Goal: Communication & Community: Answer question/provide support

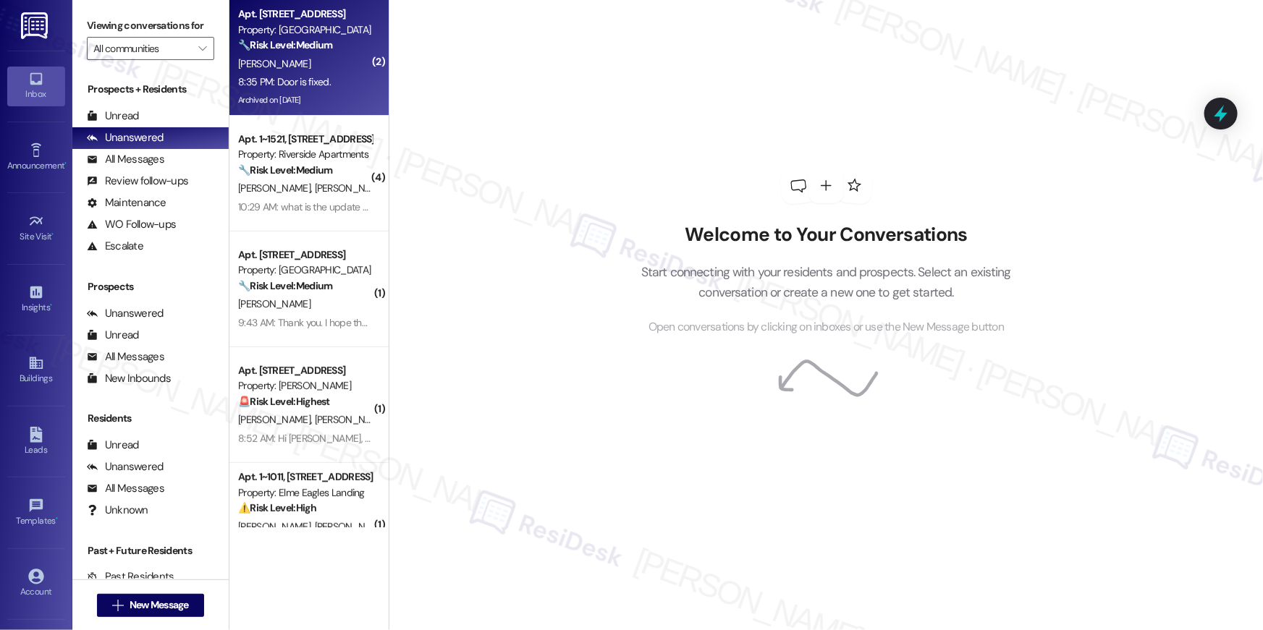
click at [281, 69] on div "[PERSON_NAME]" at bounding box center [305, 64] width 137 height 18
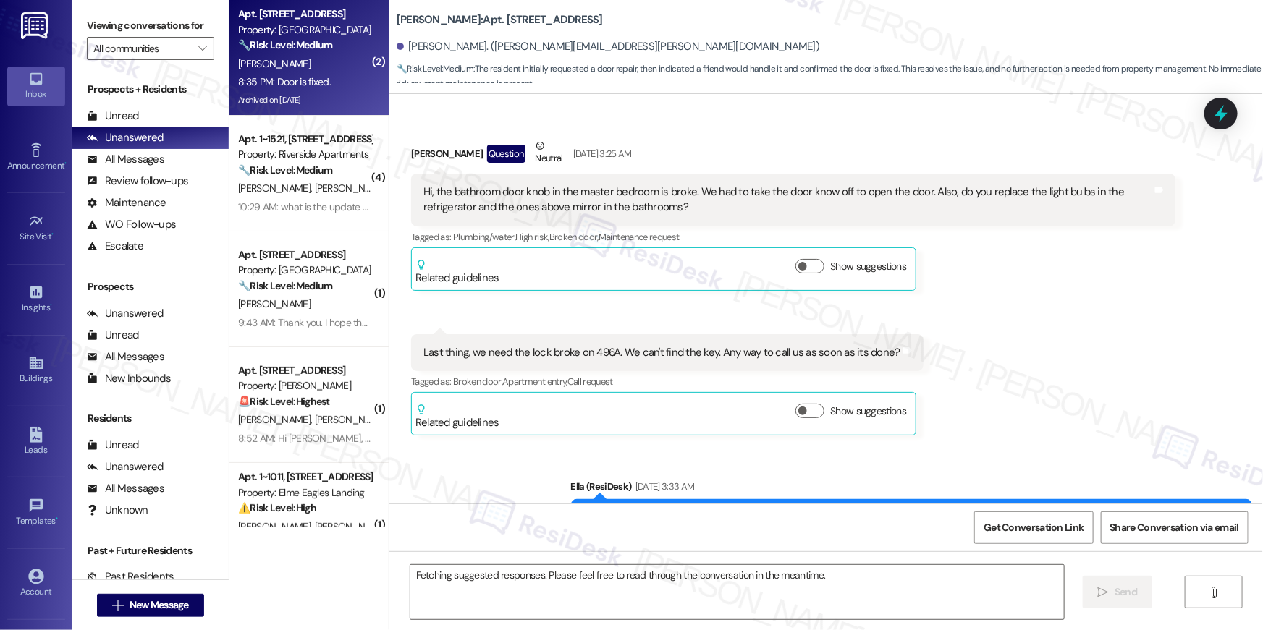
scroll to position [31137, 0]
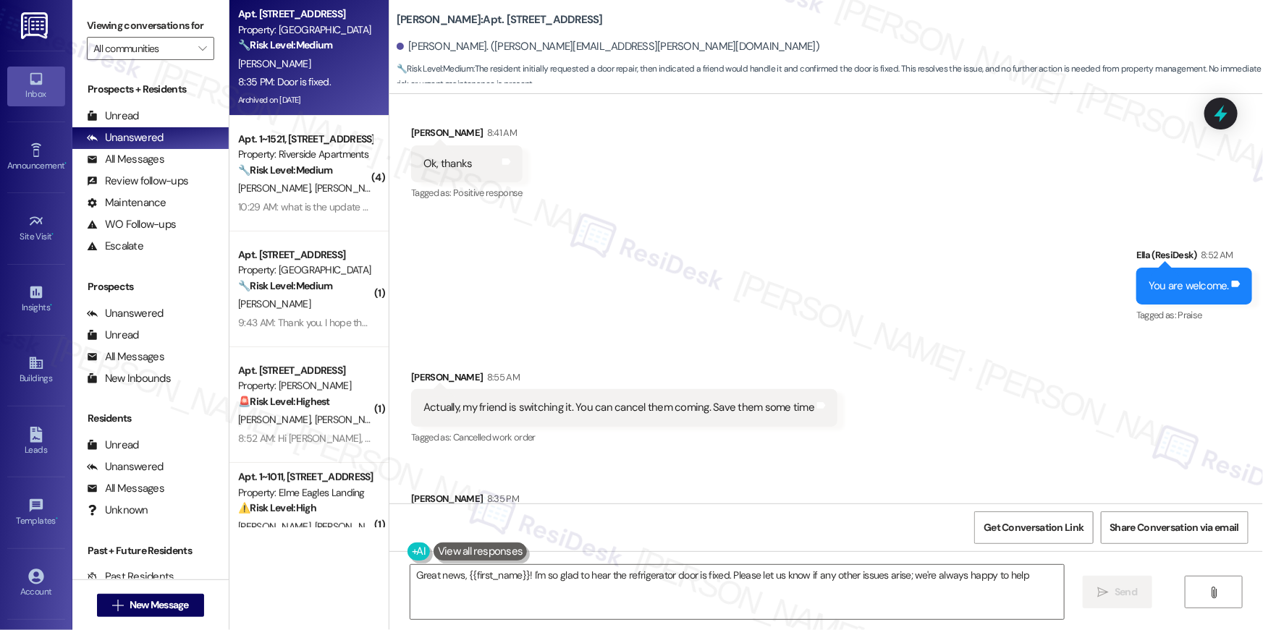
type textarea "Great news, {{first_name}}! I'm so glad to hear the refrigerator door is fixed.…"
click at [878, 360] on div "Received via SMS Lori Crawley 8:55 AM Actually, my friend is switching it. You …" at bounding box center [825, 459] width 873 height 245
click at [656, 596] on textarea "Great news, {{first_name}}! I'm so glad to hear the refrigerator door is fixed.…" at bounding box center [736, 592] width 653 height 54
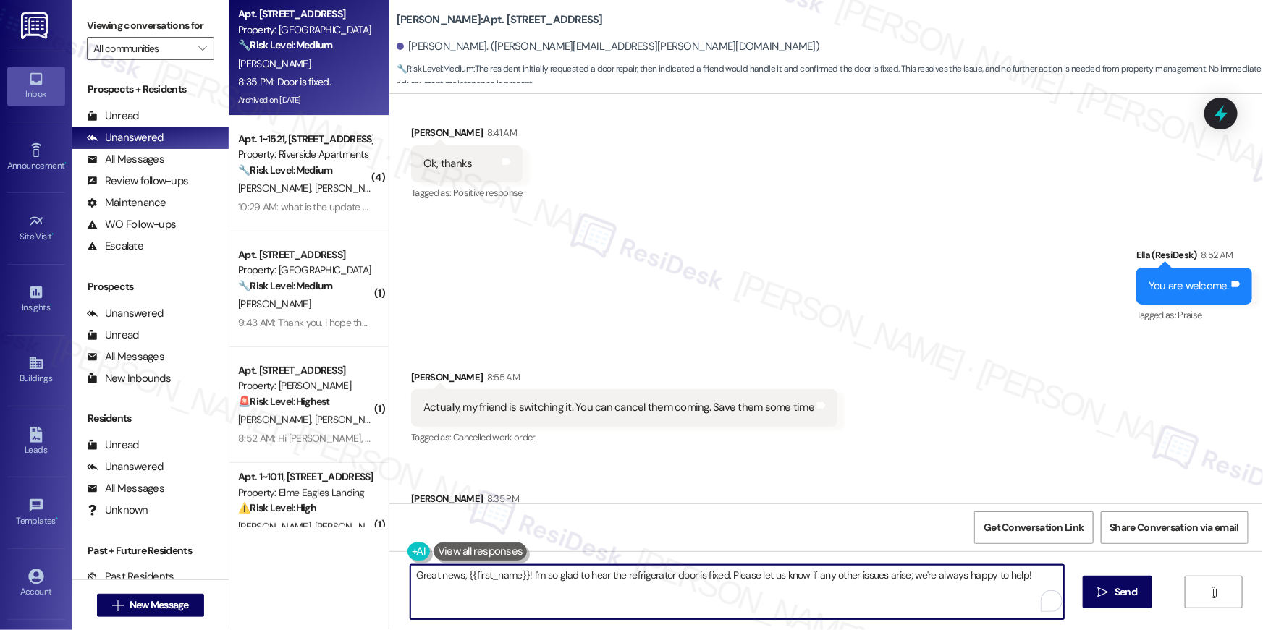
click at [669, 590] on textarea "Great news, {{first_name}}! I'm so glad to hear the refrigerator door is fixed.…" at bounding box center [736, 592] width 653 height 54
click at [816, 588] on textarea "Great news, {{first_name}}! I'm so glad to hear the refrigerator door is fixed.…" at bounding box center [736, 592] width 653 height 54
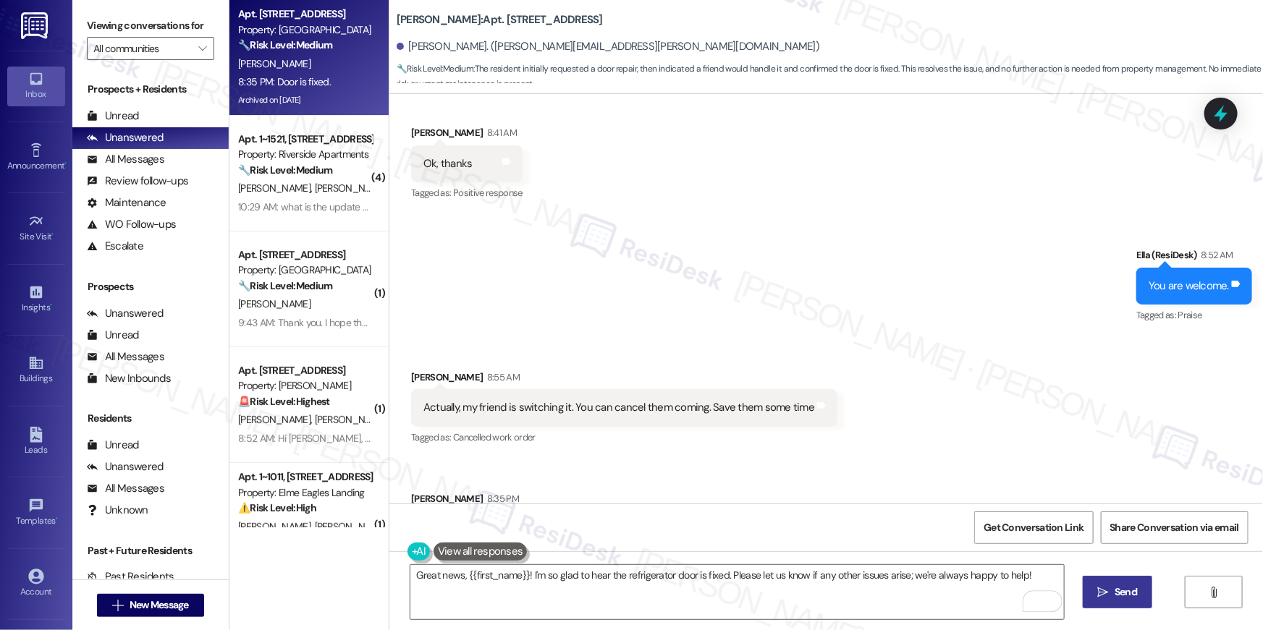
click at [1130, 595] on span "Send" at bounding box center [1125, 592] width 22 height 15
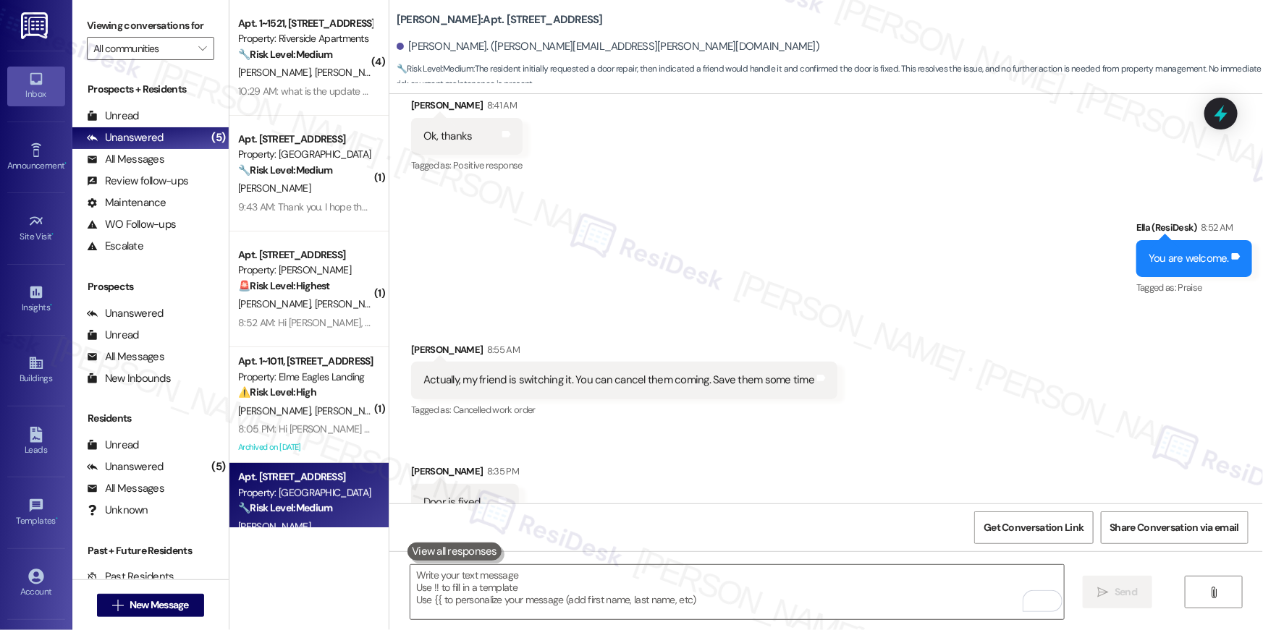
scroll to position [31237, 0]
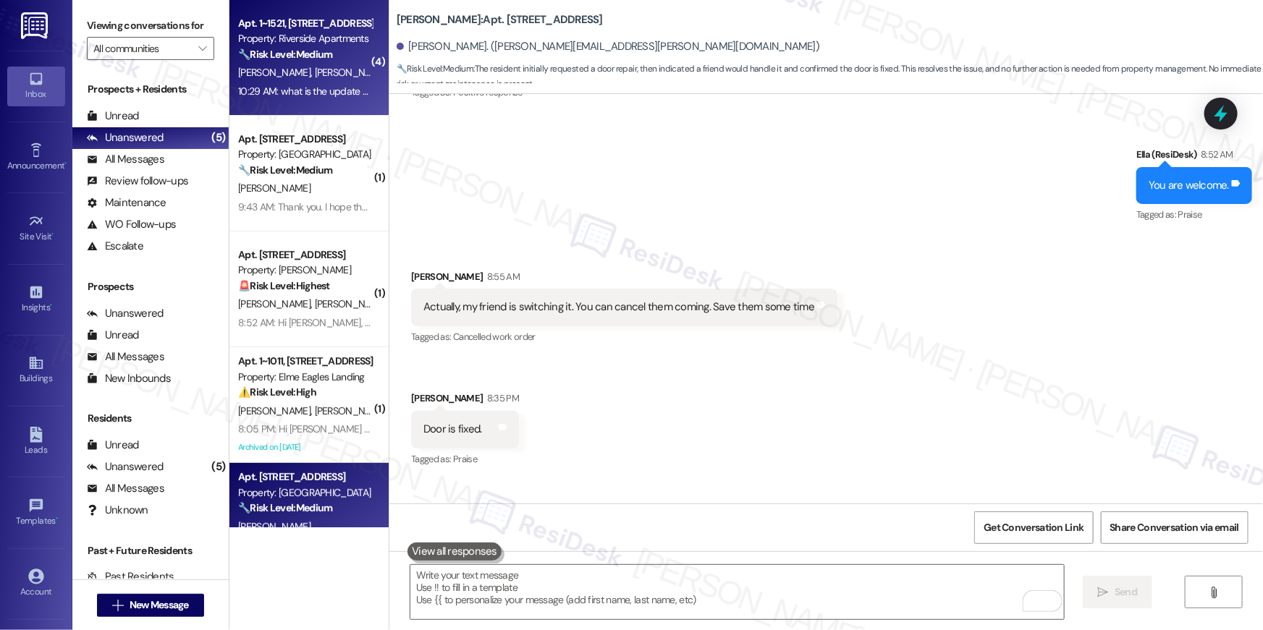
click at [331, 72] on div "L. Capili R. Capili" at bounding box center [305, 73] width 137 height 18
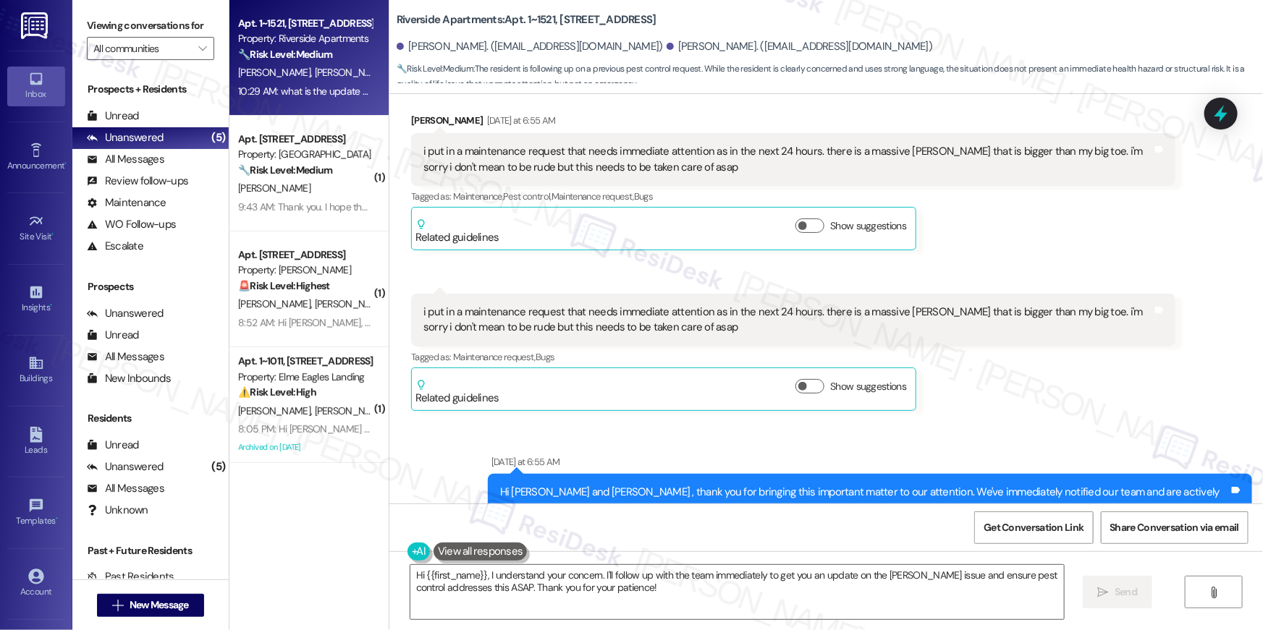
scroll to position [1548, 0]
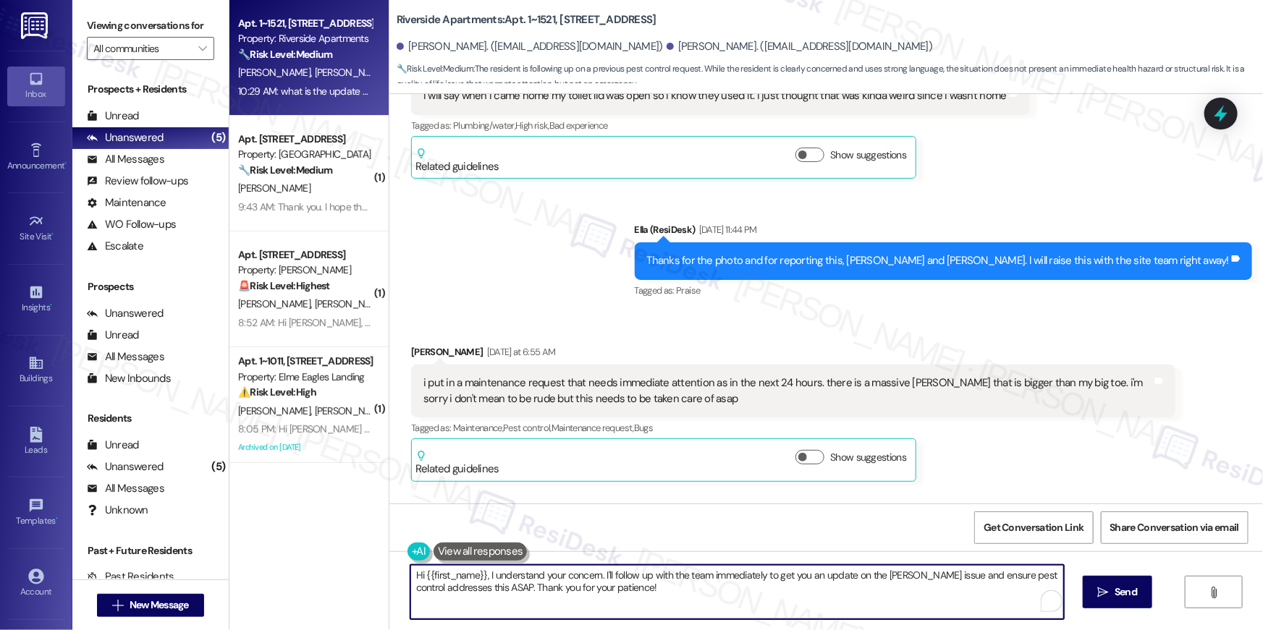
click at [635, 583] on textarea "Hi {{first_name}}, I understand your concern. I'll follow up with the team imme…" at bounding box center [736, 592] width 653 height 54
drag, startPoint x: 659, startPoint y: 594, endPoint x: 894, endPoint y: 586, distance: 234.6
click at [894, 586] on textarea "Hi {{first_name}}, I understand your concern. I'll follow up with the team imme…" at bounding box center [736, 592] width 653 height 54
click at [782, 595] on textarea "Hi {{first_name}}, I understand your concern. I'll follow up with the team imme…" at bounding box center [736, 592] width 653 height 54
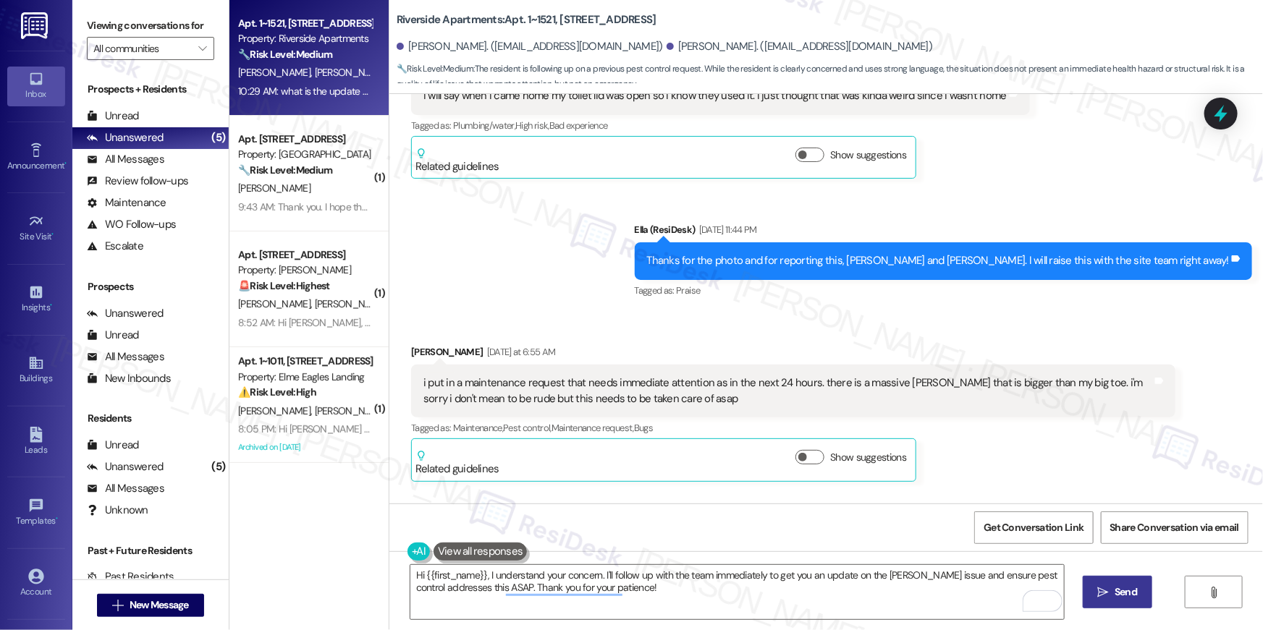
click at [1135, 602] on button " Send" at bounding box center [1117, 592] width 70 height 33
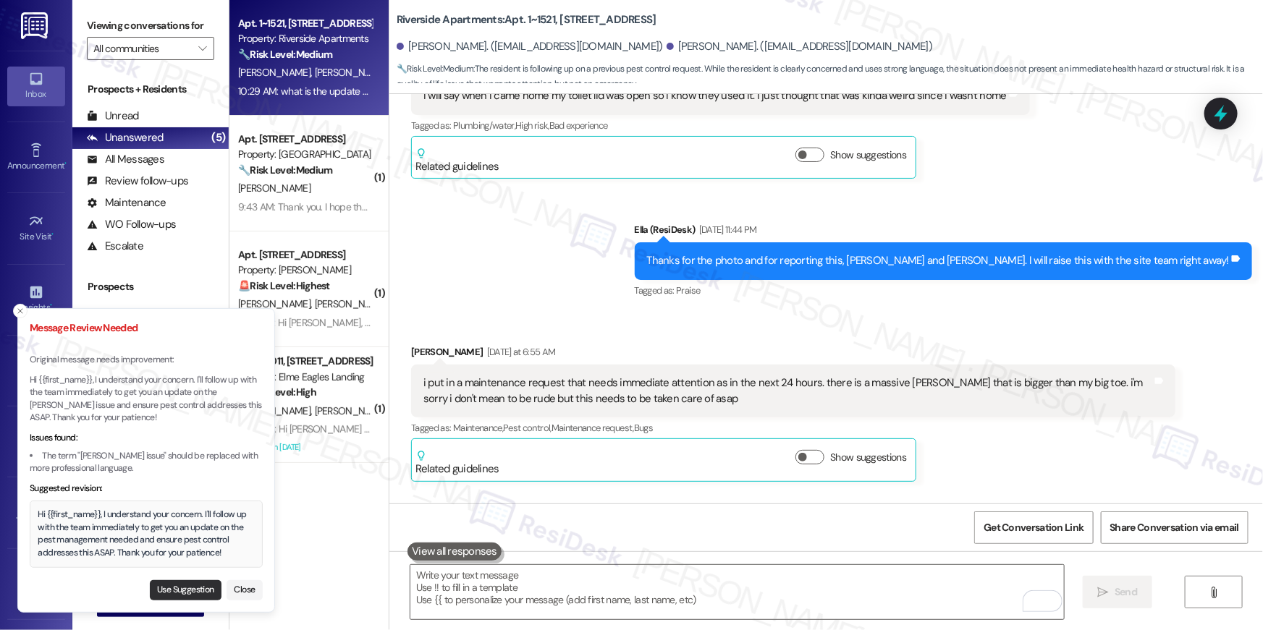
click at [186, 588] on button "Use Suggestion" at bounding box center [186, 590] width 72 height 20
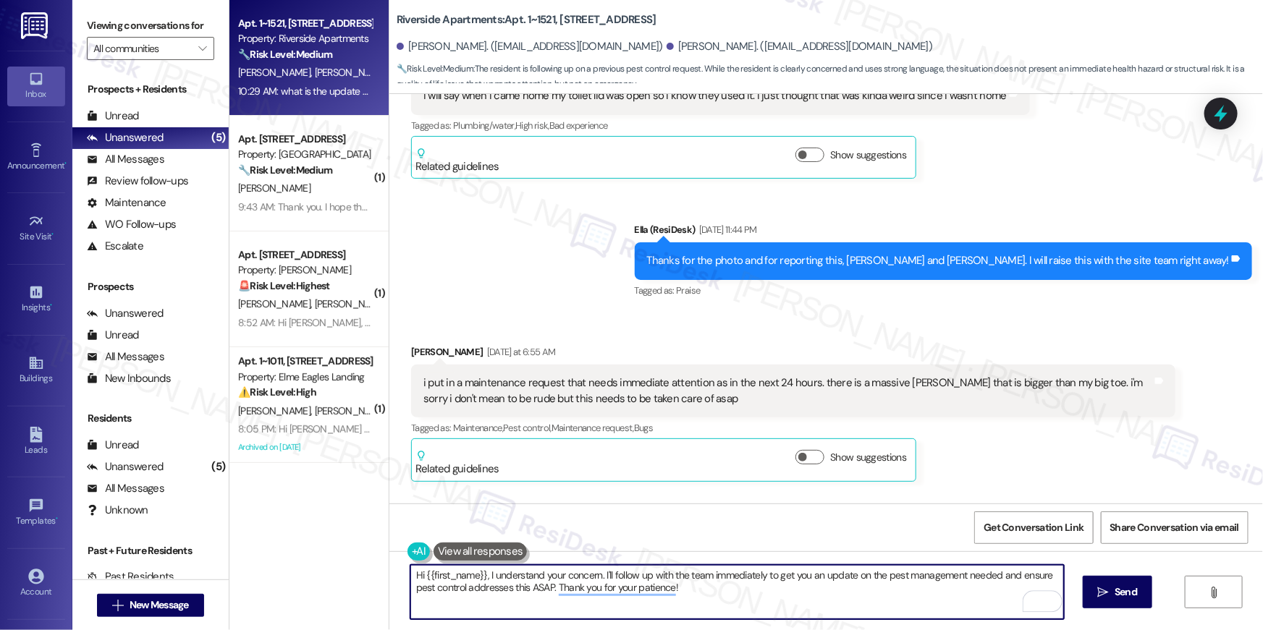
click at [708, 599] on textarea "Hi {{first_name}}, I understand your concern. I'll follow up with the team imme…" at bounding box center [736, 592] width 653 height 54
click at [1114, 588] on span "Send" at bounding box center [1125, 592] width 22 height 15
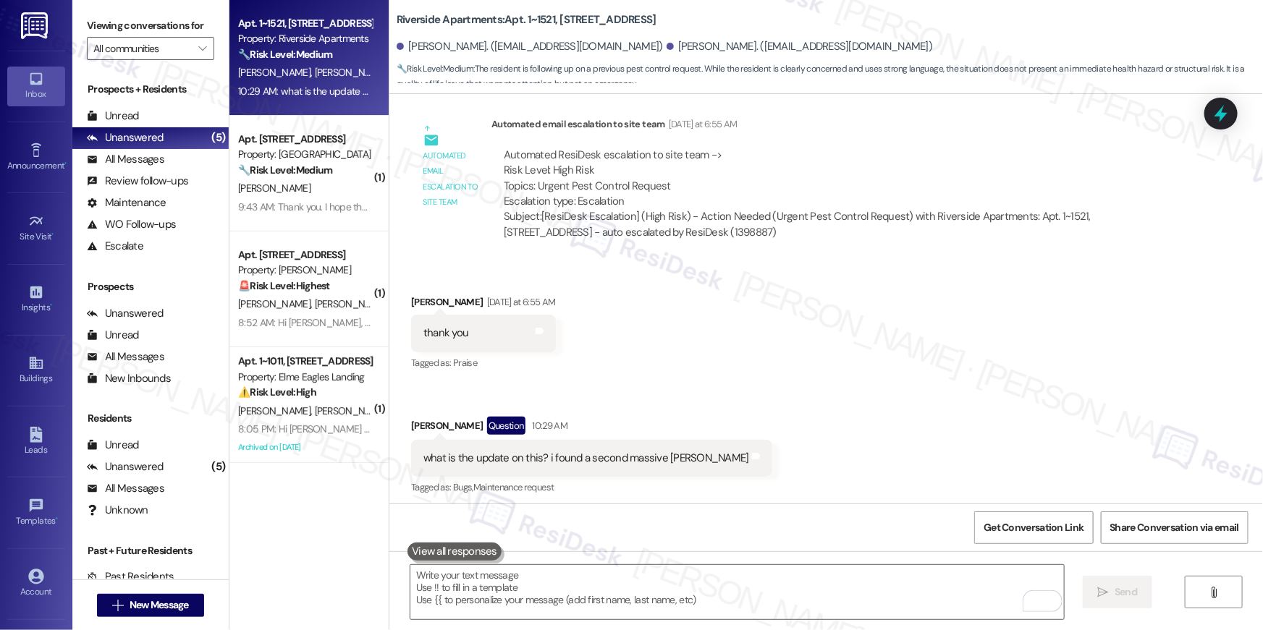
scroll to position [2260, 0]
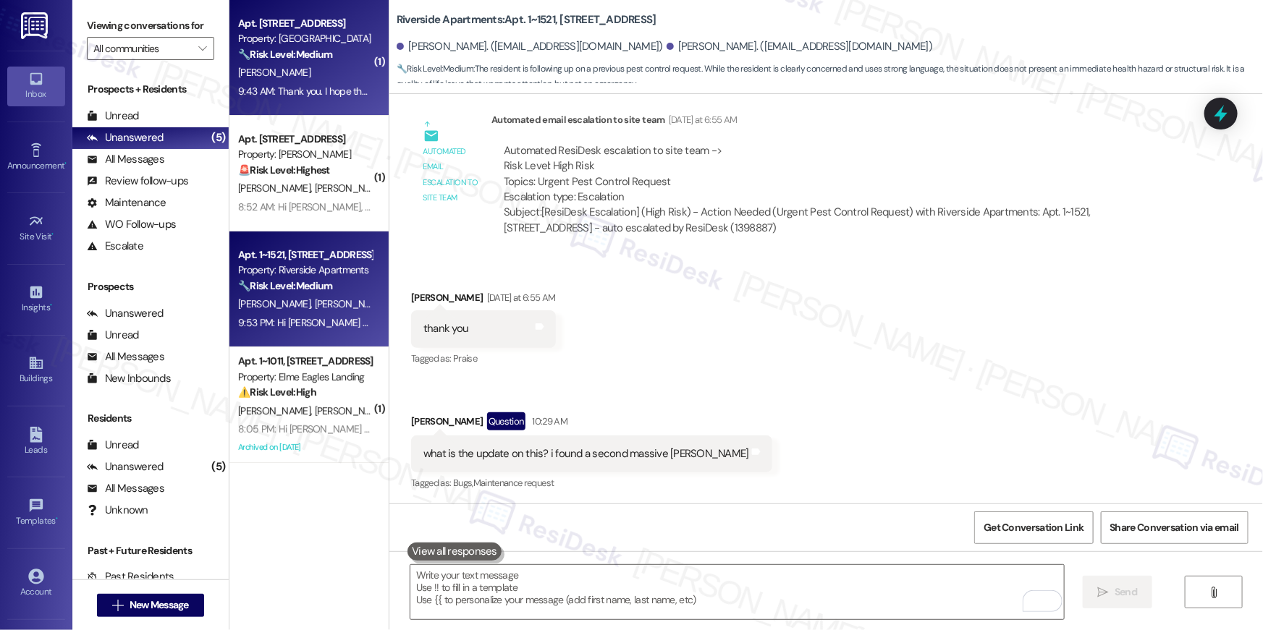
click at [302, 67] on div "[PERSON_NAME]" at bounding box center [305, 73] width 137 height 18
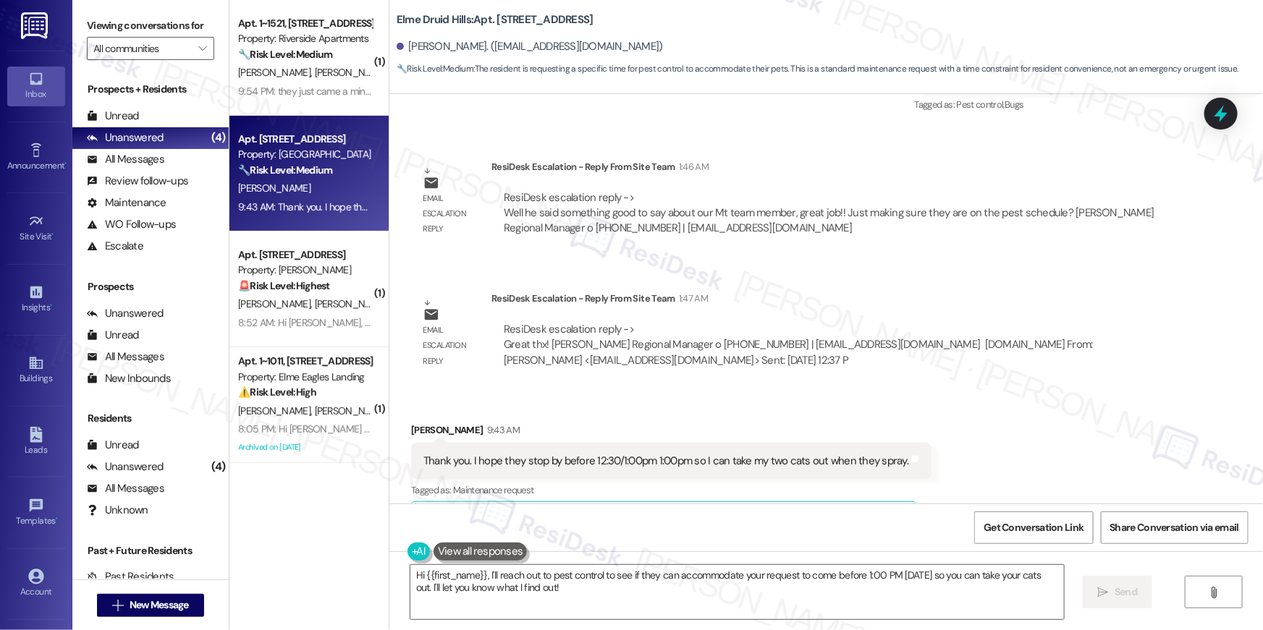
scroll to position [8381, 0]
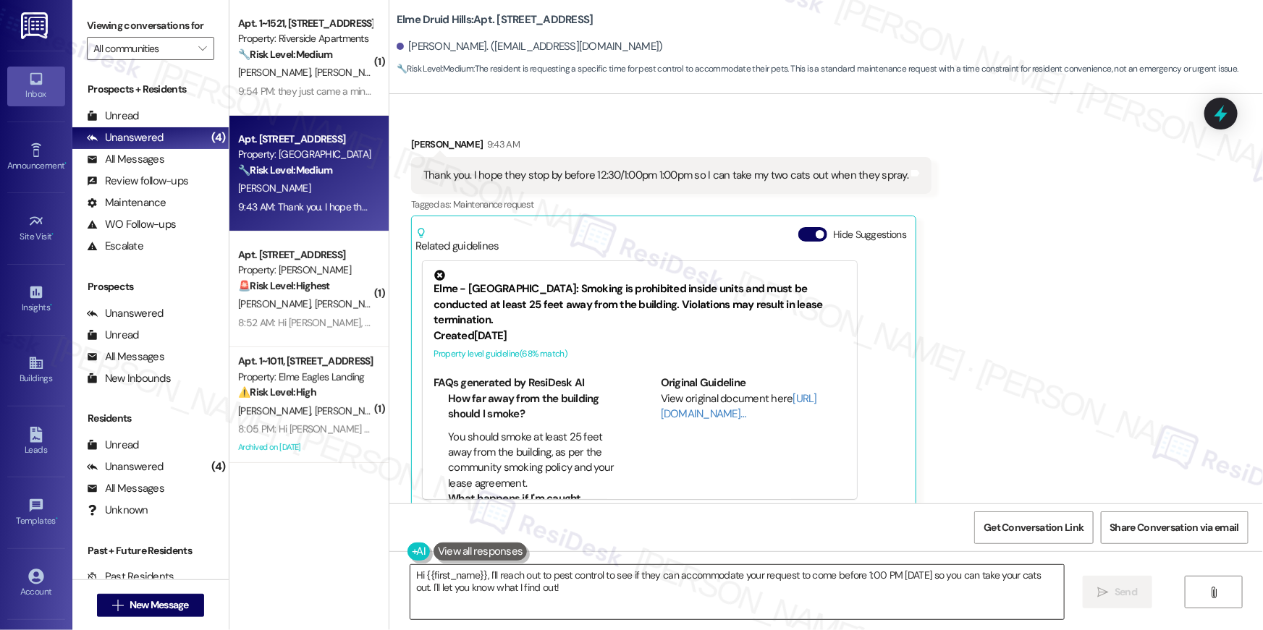
click at [585, 588] on textarea "Hi {{first_name}}, I'll reach out to pest control to see if they can accommodat…" at bounding box center [736, 592] width 653 height 54
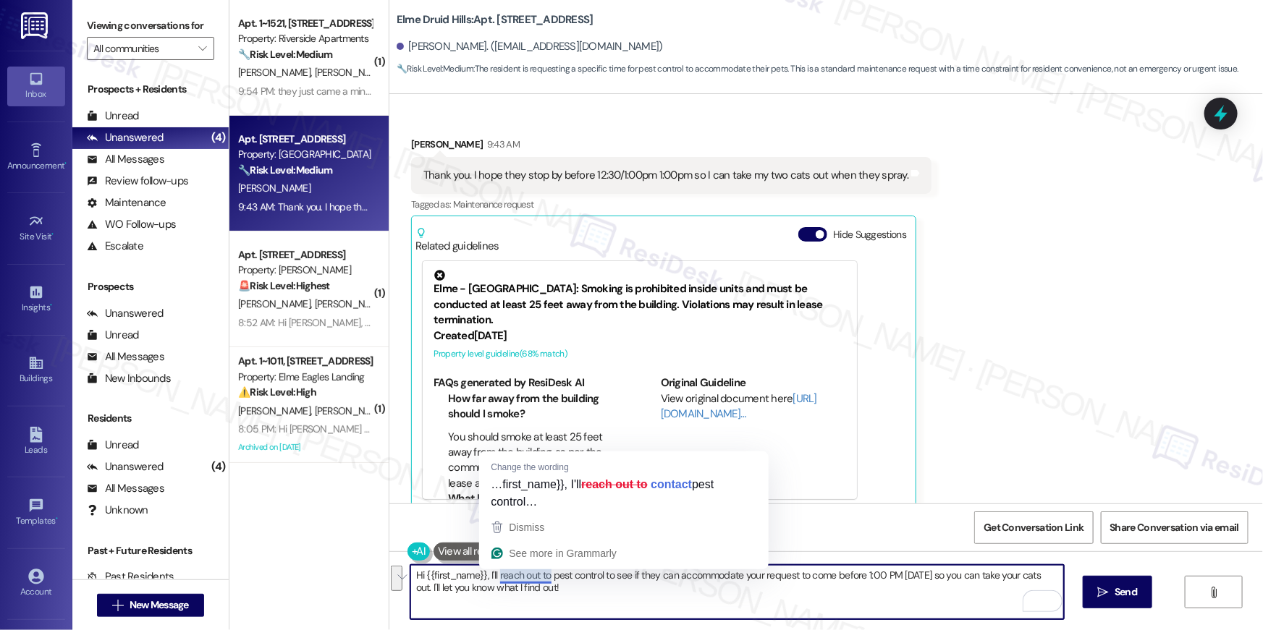
drag, startPoint x: 588, startPoint y: 591, endPoint x: 486, endPoint y: 575, distance: 103.3
click at [486, 575] on textarea "Hi {{first_name}}, I'll reach out to pest control to see if they can accommodat…" at bounding box center [736, 592] width 653 height 54
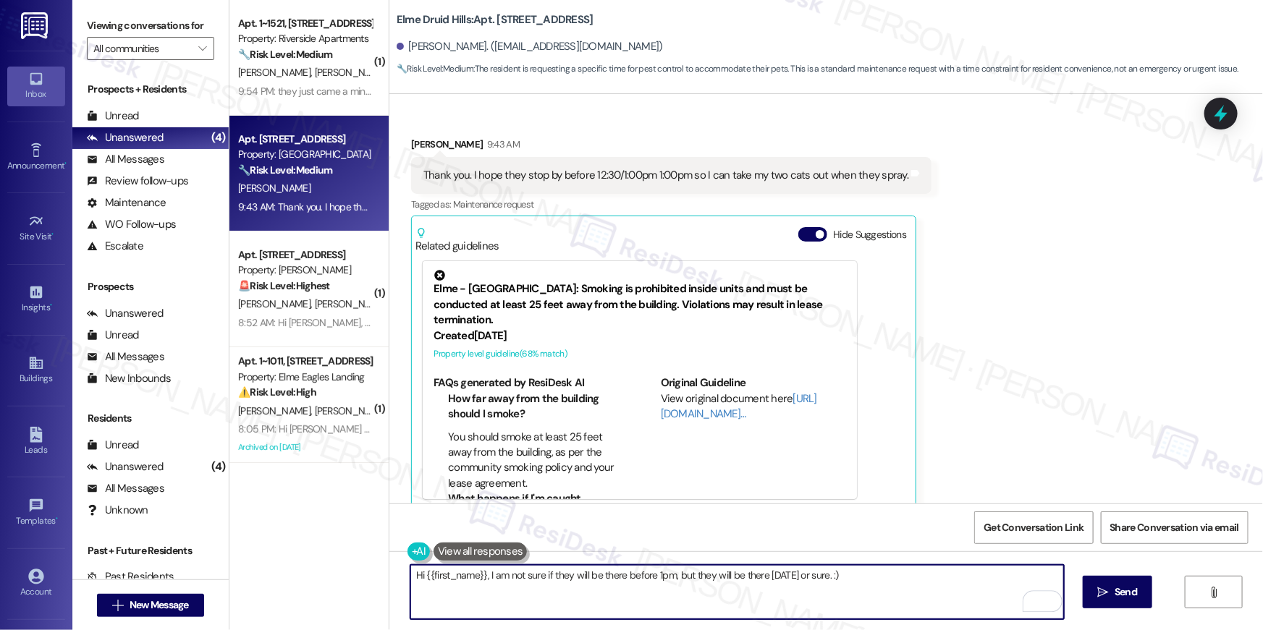
drag, startPoint x: 815, startPoint y: 575, endPoint x: 823, endPoint y: 576, distance: 8.7
click at [815, 575] on textarea "Hi {{first_name}}, I am not sure if they will be there before 1pm, but they wil…" at bounding box center [736, 592] width 653 height 54
type textarea "Hi {{first_name}}, I am not sure if they will be there before 1pm, but they wil…"
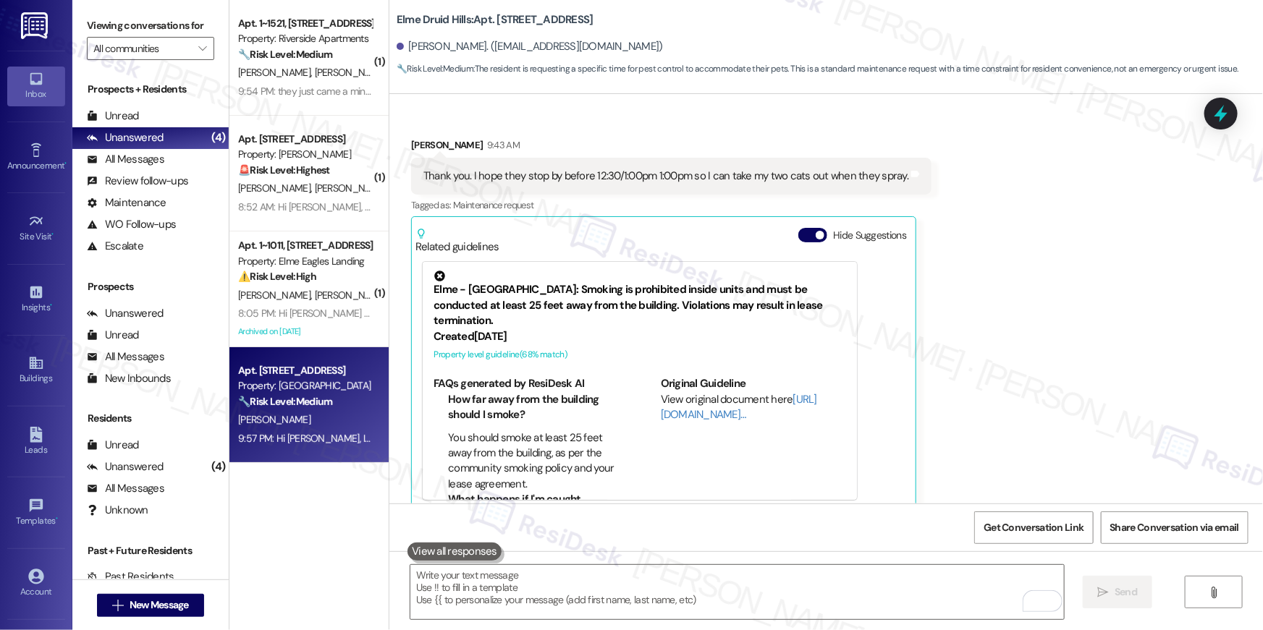
click at [1073, 263] on div "Received via SMS Swadhi Sreenivasan 9:43 AM Thank you. I hope they stop by befo…" at bounding box center [825, 313] width 873 height 417
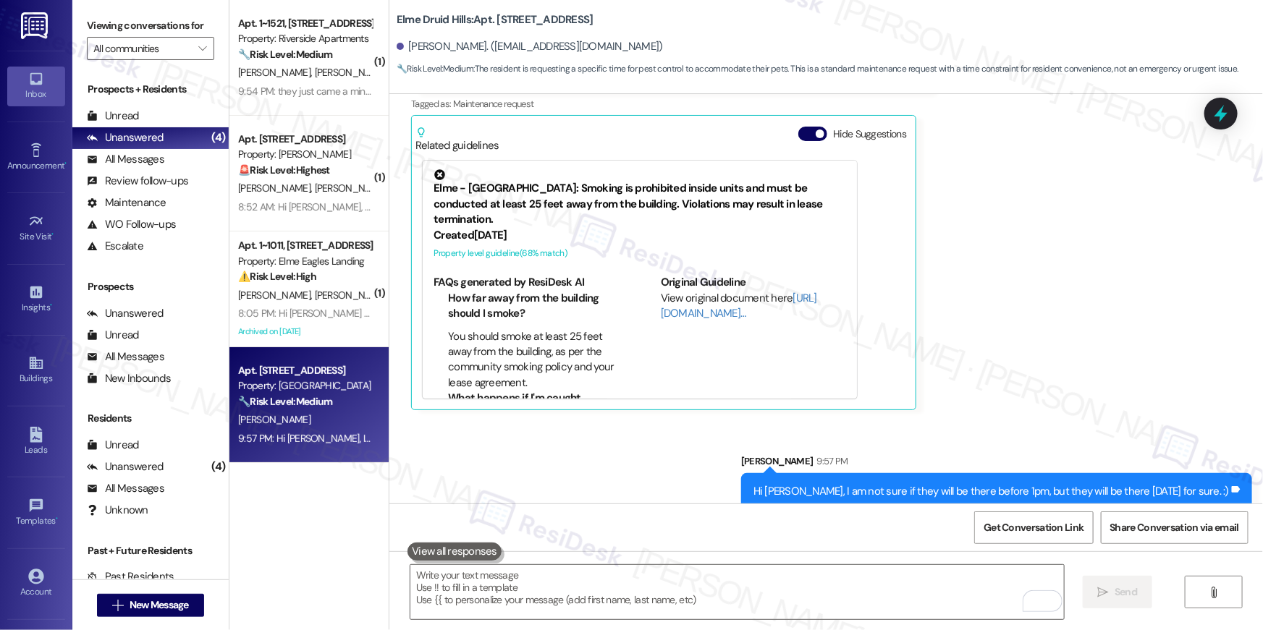
click at [1033, 300] on div "Received via SMS Swadhi Sreenivasan 9:43 AM Thank you. I hope they stop by befo…" at bounding box center [825, 212] width 873 height 417
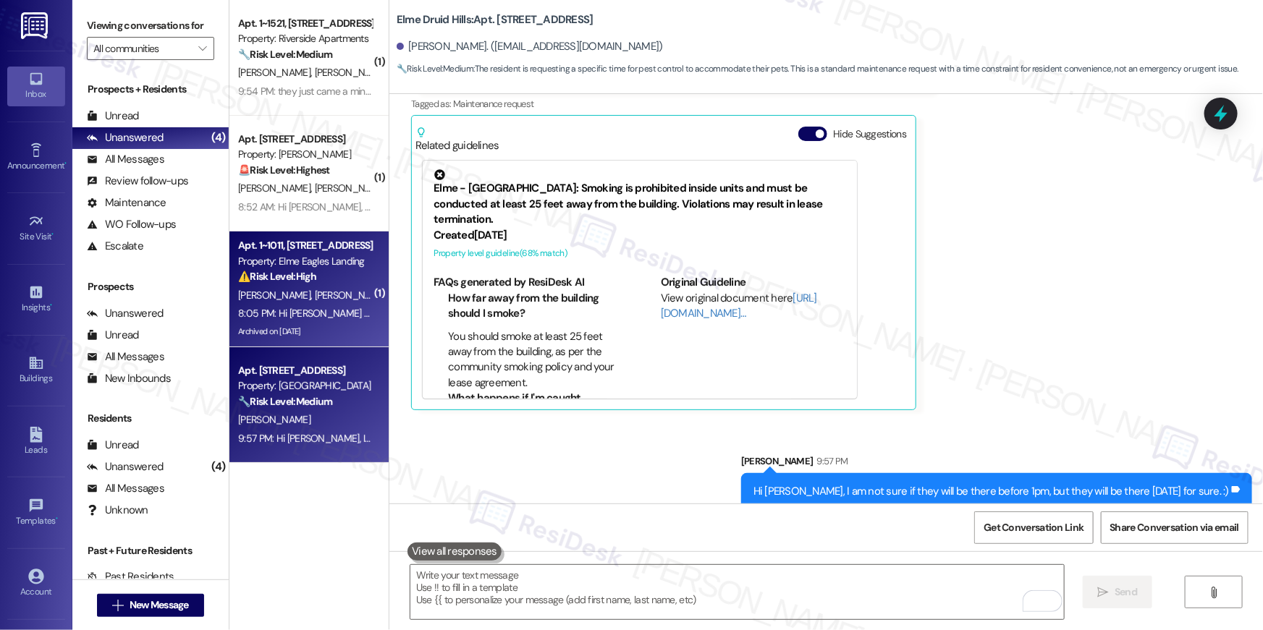
click at [319, 296] on div "K. Frye T. Haynes" at bounding box center [305, 296] width 137 height 18
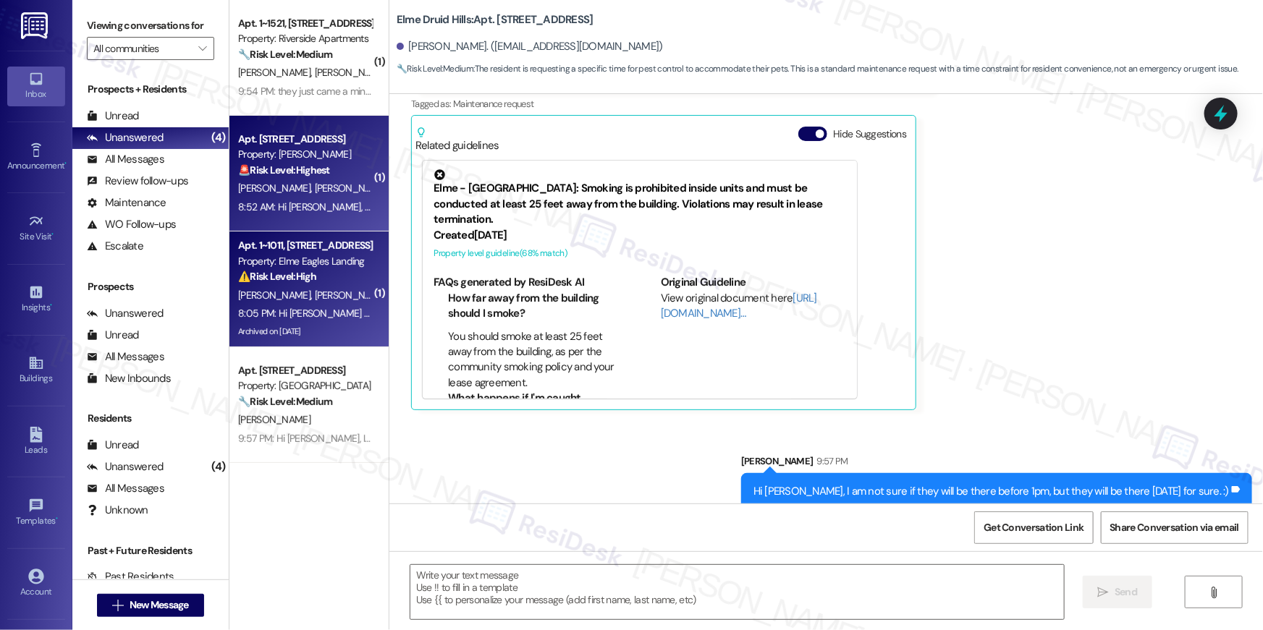
click at [303, 219] on div "Apt. 4113, 1113 Powers Ferry Place SE Property: Elme Marietta 🚨 Risk Level: Hig…" at bounding box center [308, 174] width 159 height 116
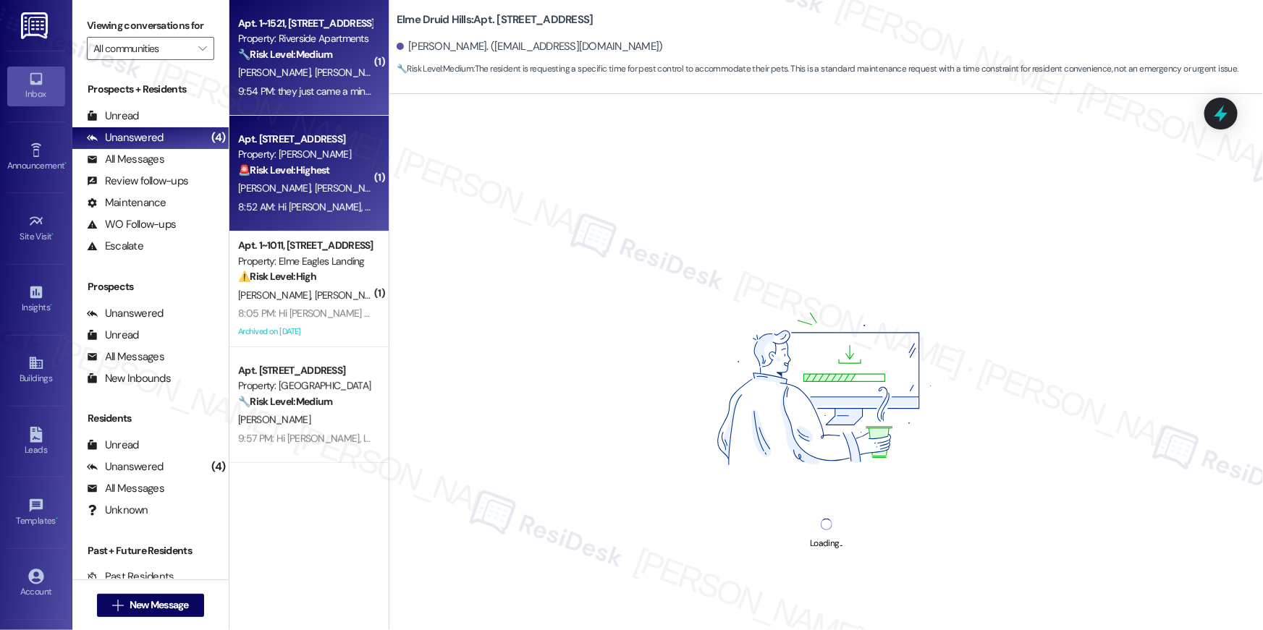
click at [314, 89] on div "9:54 PM: they just came a minute ago thank you 9:54 PM: they just came a minute…" at bounding box center [339, 91] width 203 height 13
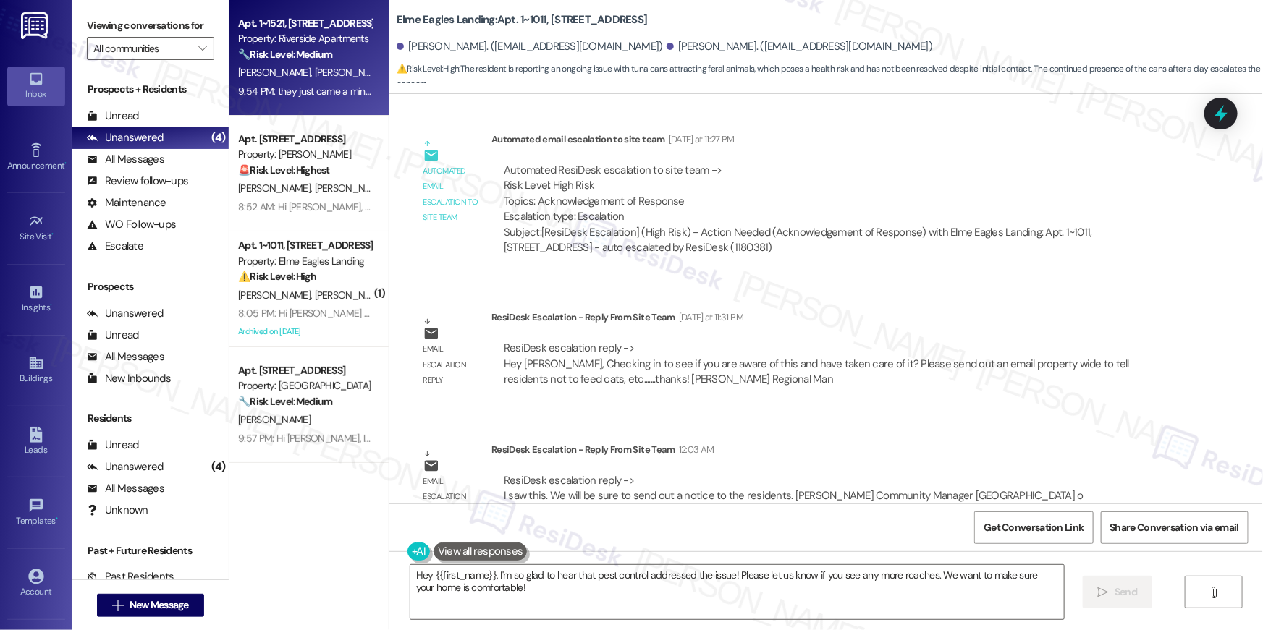
scroll to position [29764, 0]
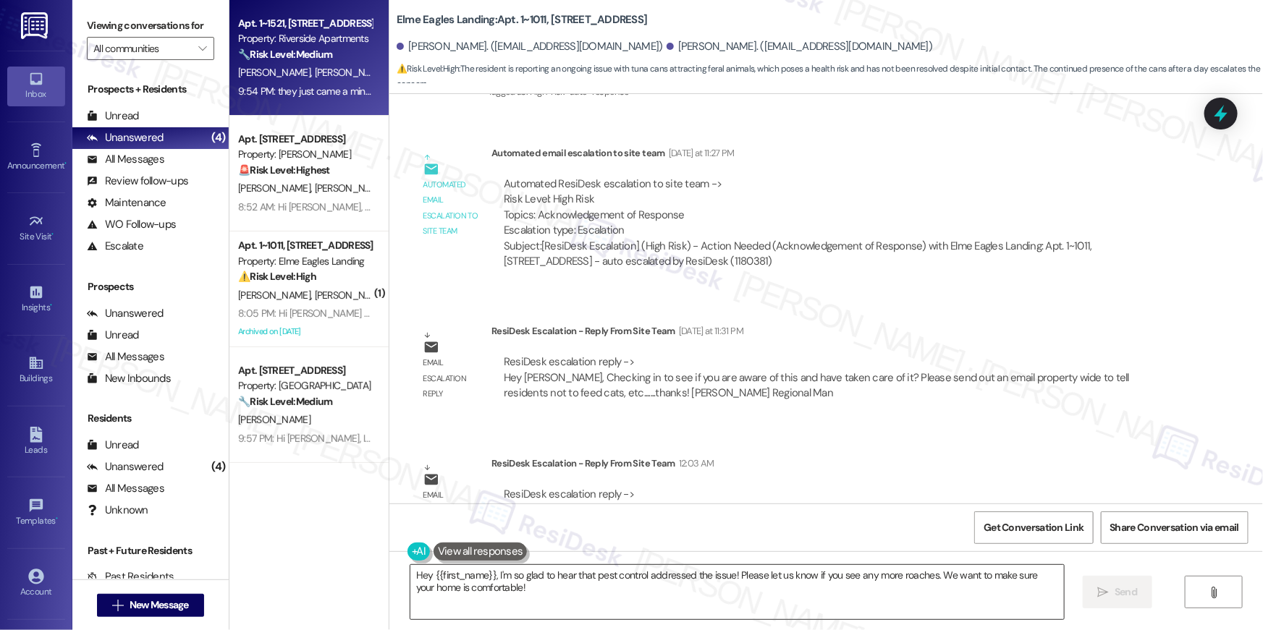
click at [695, 612] on textarea "Hey {{first_name}}, I'm so glad to hear that pest control addressed the issue! …" at bounding box center [736, 592] width 653 height 54
click at [694, 612] on textarea "Hey {{first_name}}, I'm so glad to hear that pest control addressed the issue! …" at bounding box center [736, 592] width 653 height 54
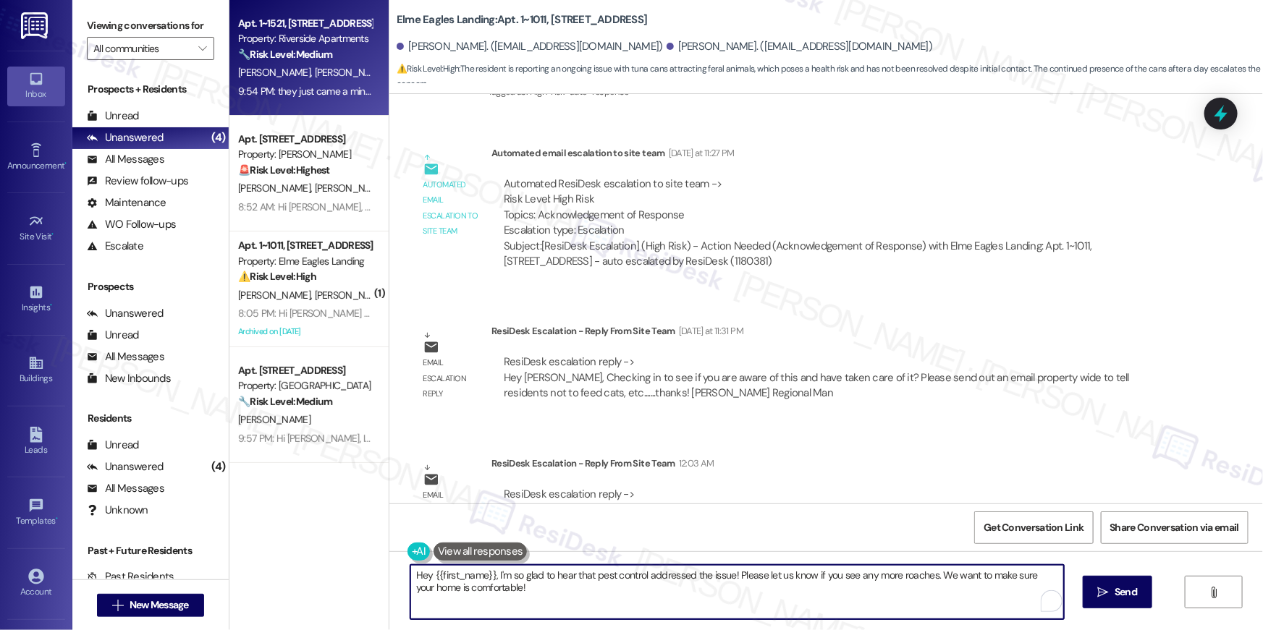
click at [694, 612] on textarea "Hey {{first_name}}, I'm so glad to hear that pest control addressed the issue! …" at bounding box center [736, 592] width 653 height 54
type textarea "Hey {{first_name}}, I'm so glad to hear that pest control addressed the issue! …"
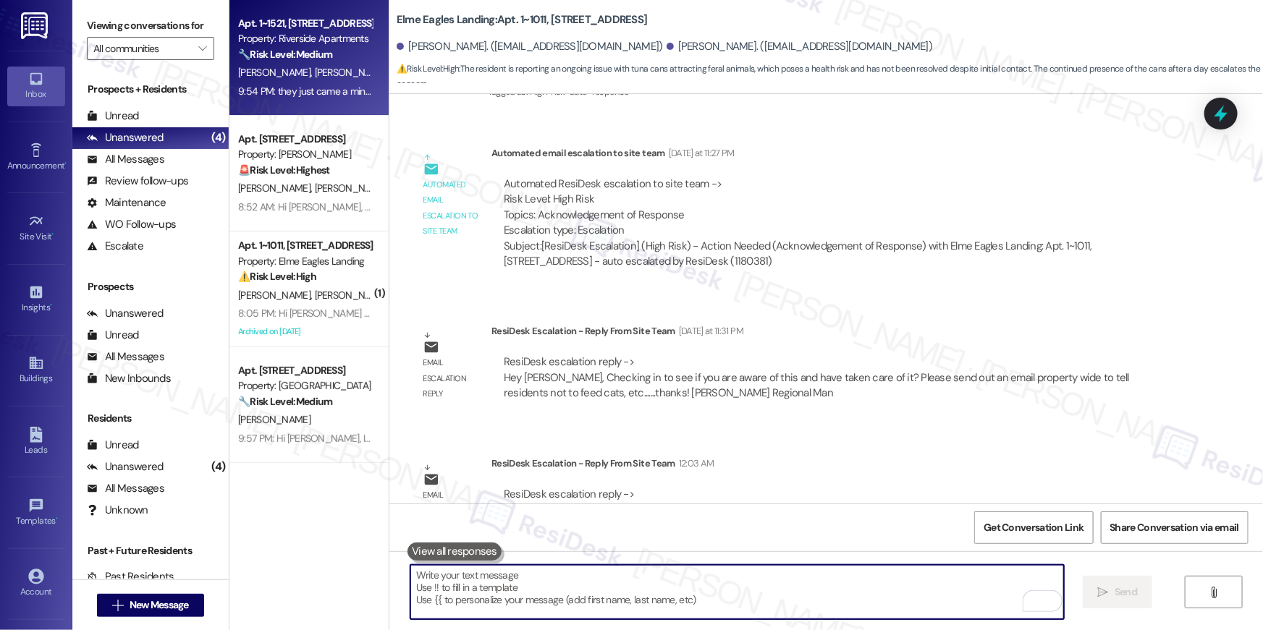
click at [752, 609] on textarea "To enrich screen reader interactions, please activate Accessibility in Grammarl…" at bounding box center [736, 592] width 653 height 54
click at [751, 609] on textarea "To enrich screen reader interactions, please activate Accessibility in Grammarl…" at bounding box center [736, 592] width 653 height 54
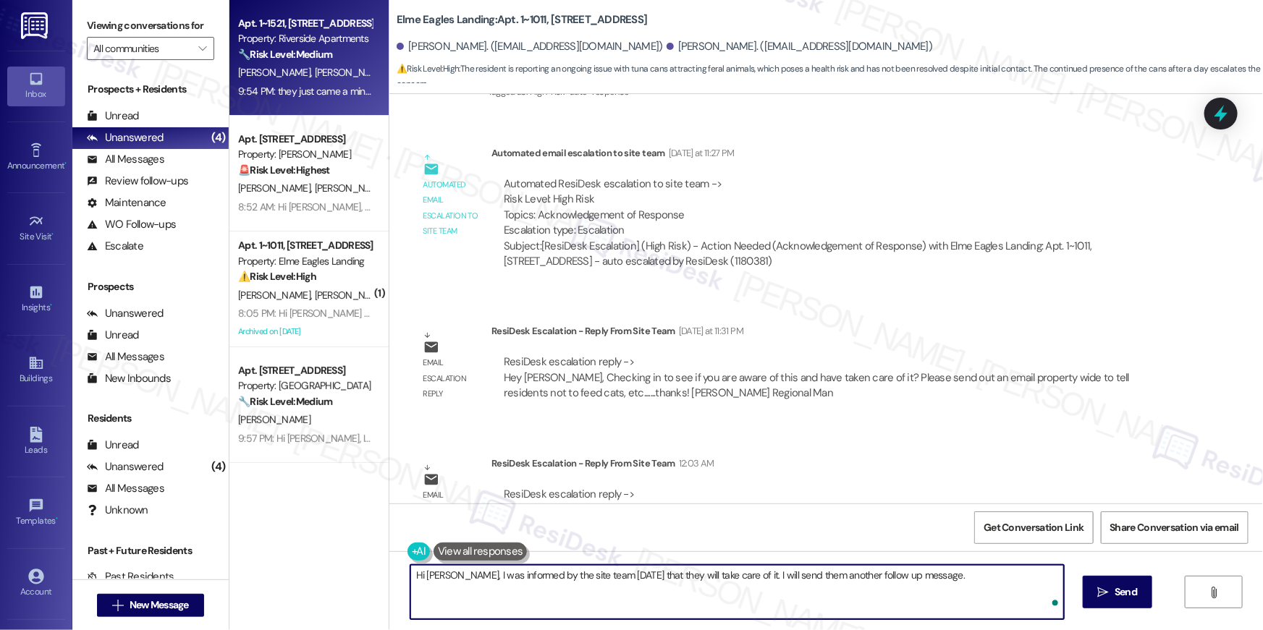
type textarea "Hi Keena, I was informed by the site team yesterday that they will take care of…"
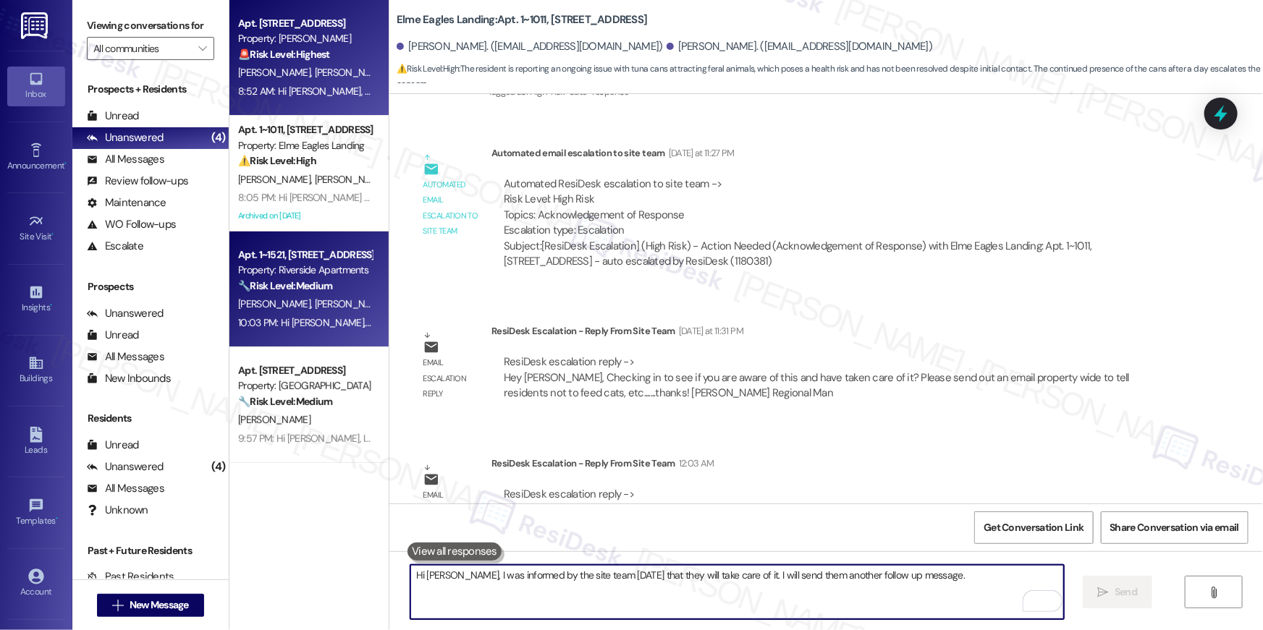
click at [391, 78] on span "H. Vemana" at bounding box center [414, 72] width 46 height 13
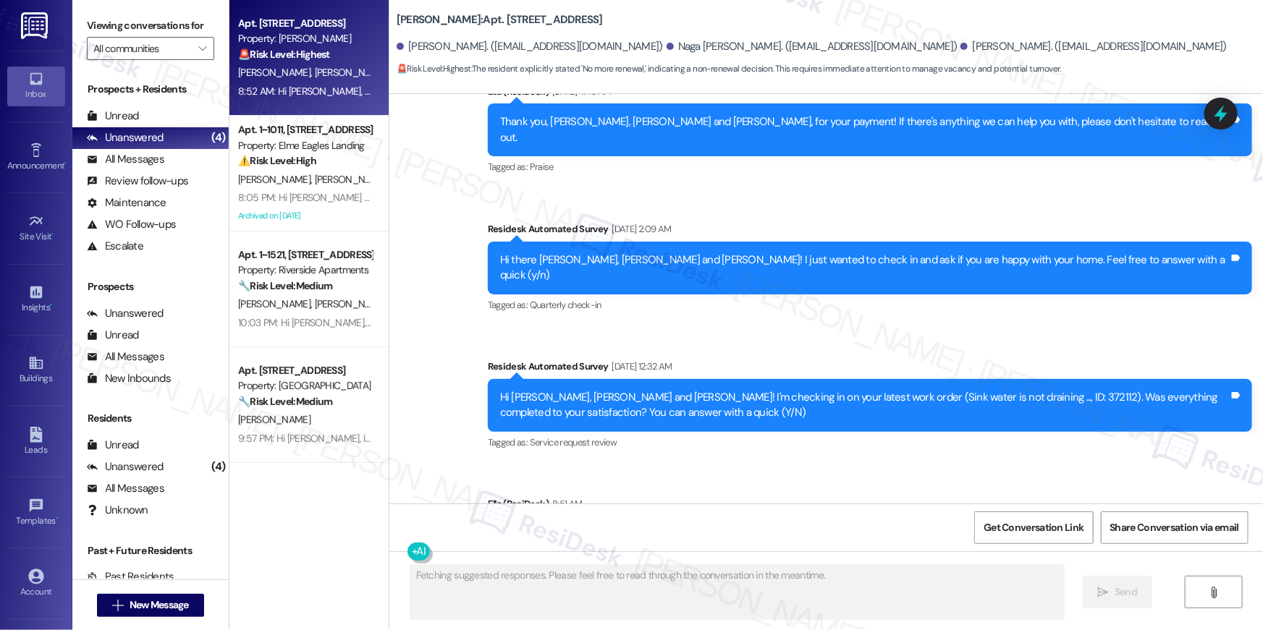
scroll to position [5018, 0]
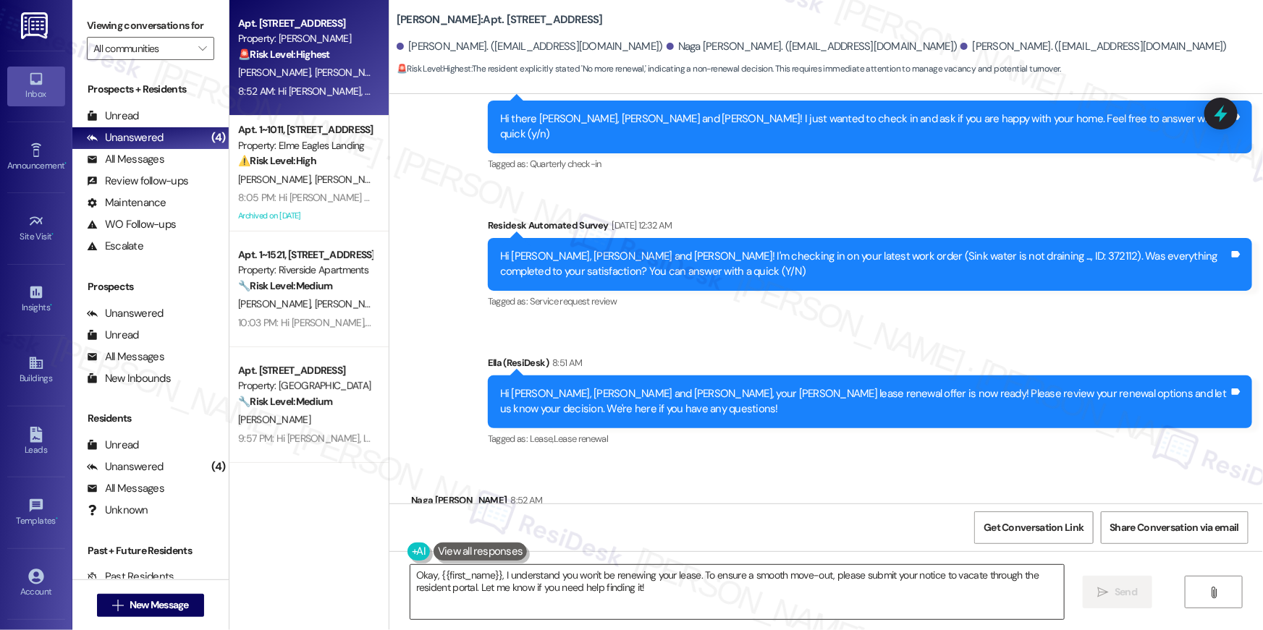
click at [988, 602] on textarea "Okay, {{first_name}}, I understand you won't be renewing your lease. To ensure …" at bounding box center [736, 592] width 653 height 54
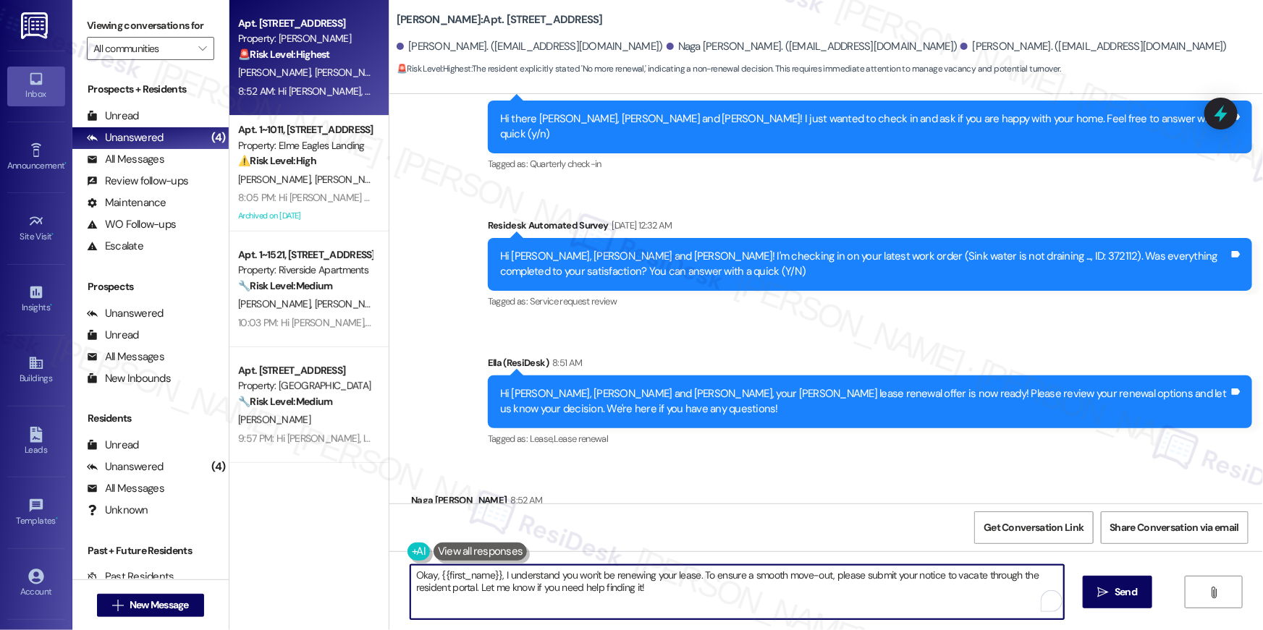
paste textarea "Hi {{first_name}}, we’re sorry to see you go and appreciate your residency. To …"
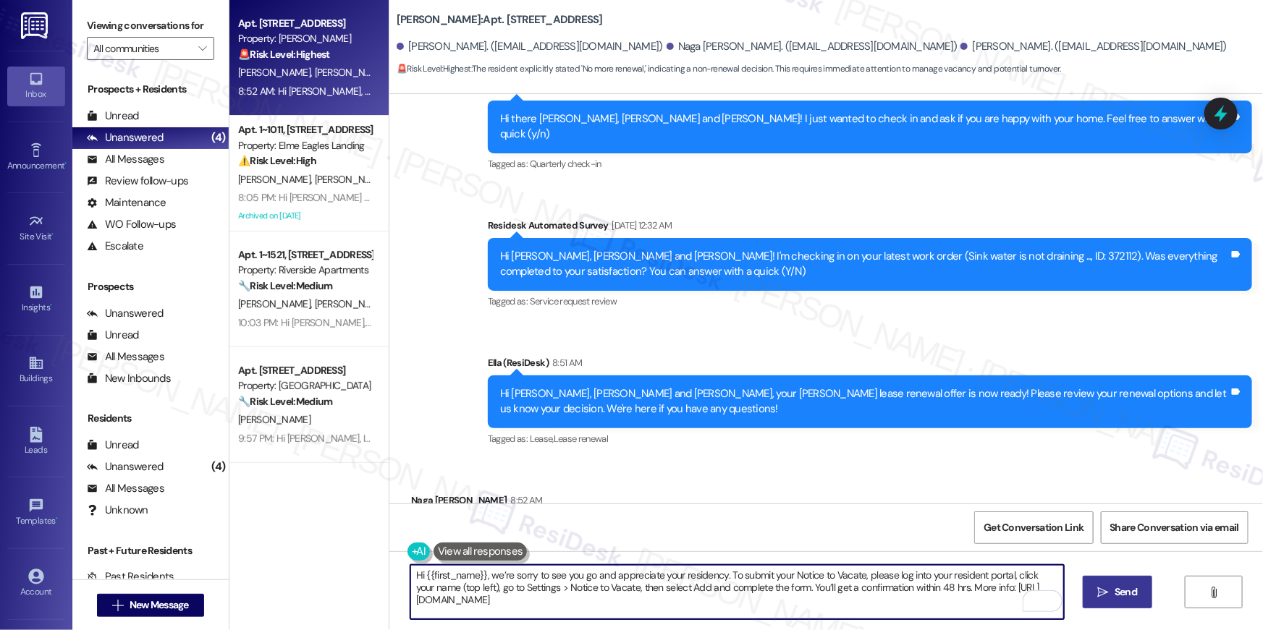
type textarea "Hi {{first_name}}, we’re sorry to see you go and appreciate your residency. To …"
click at [1098, 589] on icon "" at bounding box center [1103, 593] width 11 height 12
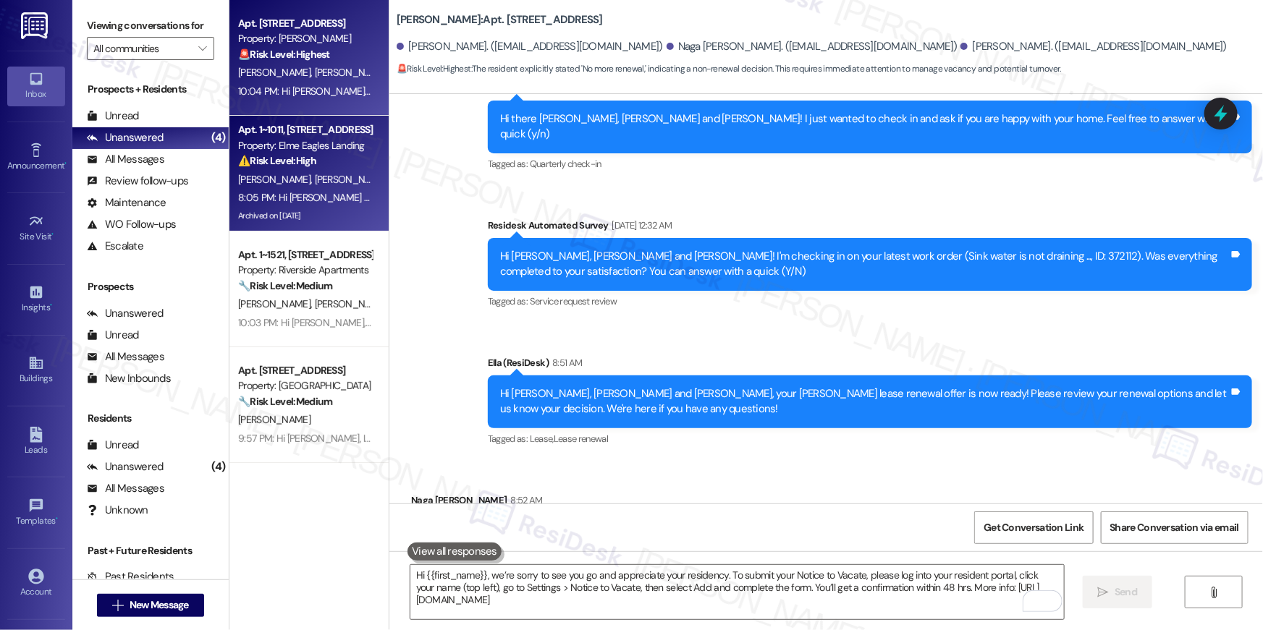
click at [335, 179] on div "K. Frye T. Haynes" at bounding box center [305, 180] width 137 height 18
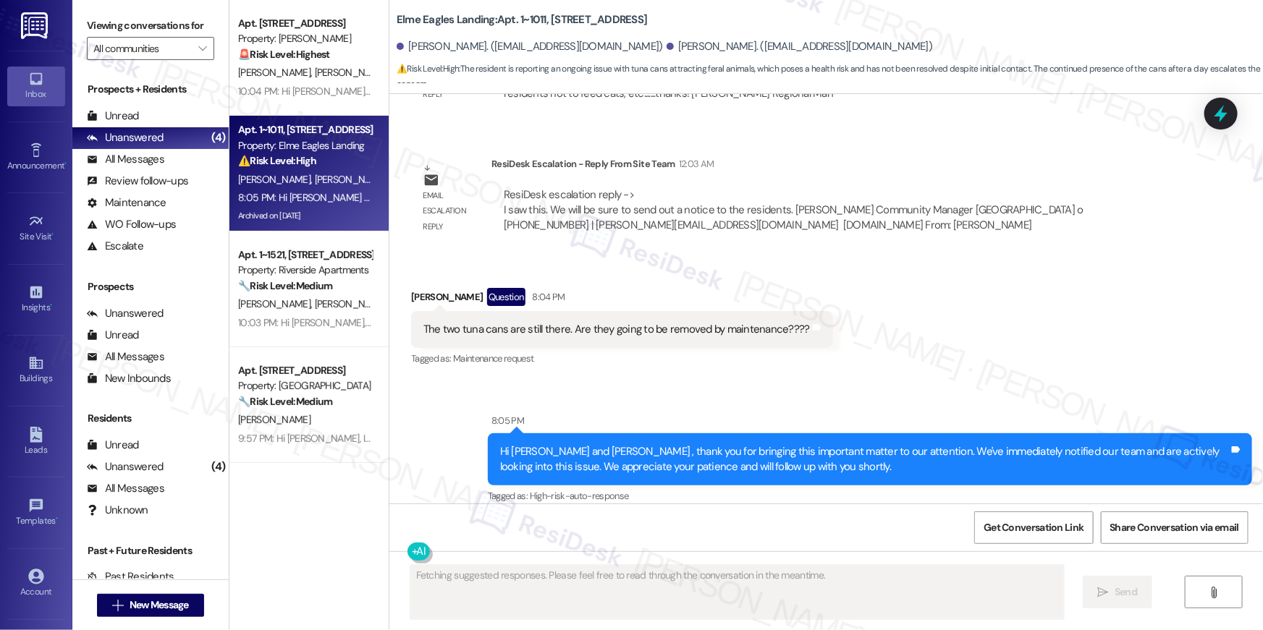
scroll to position [30081, 0]
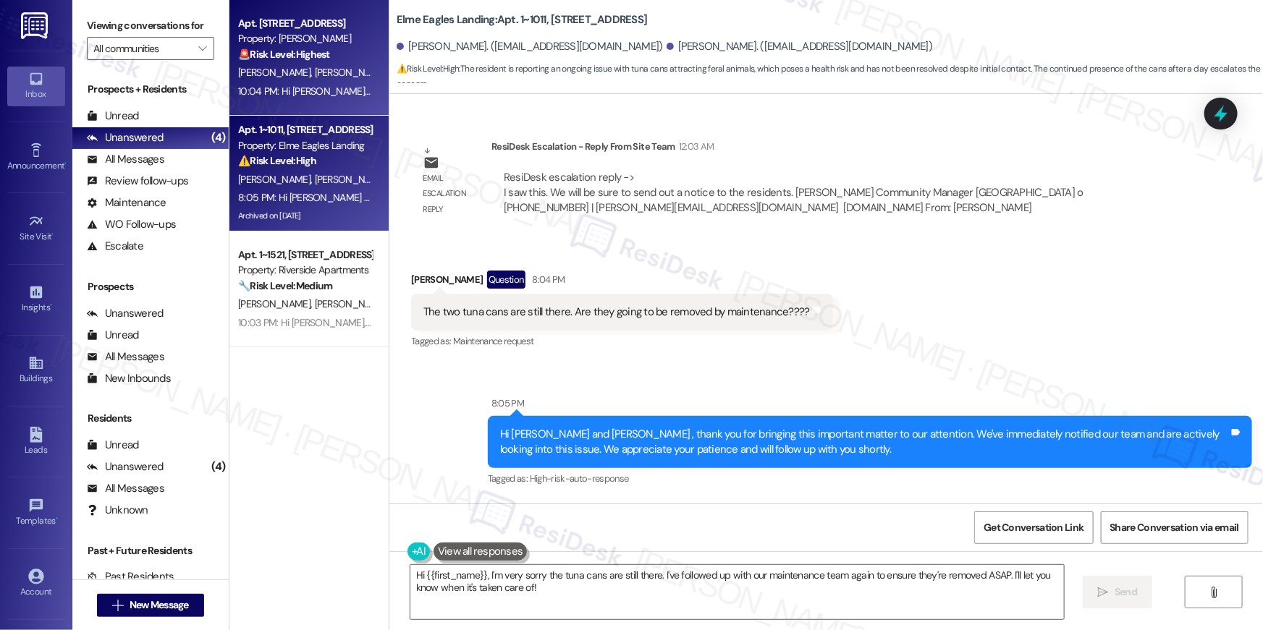
click at [326, 77] on span "R. Manukonda" at bounding box center [353, 72] width 77 height 13
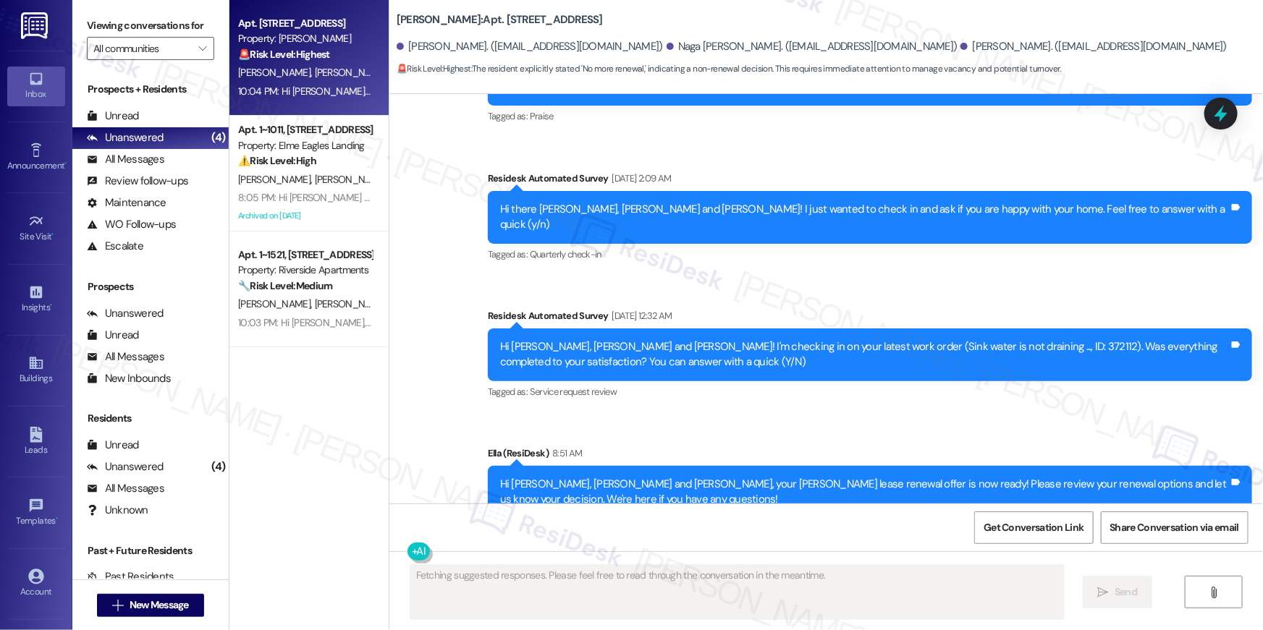
scroll to position [5018, 0]
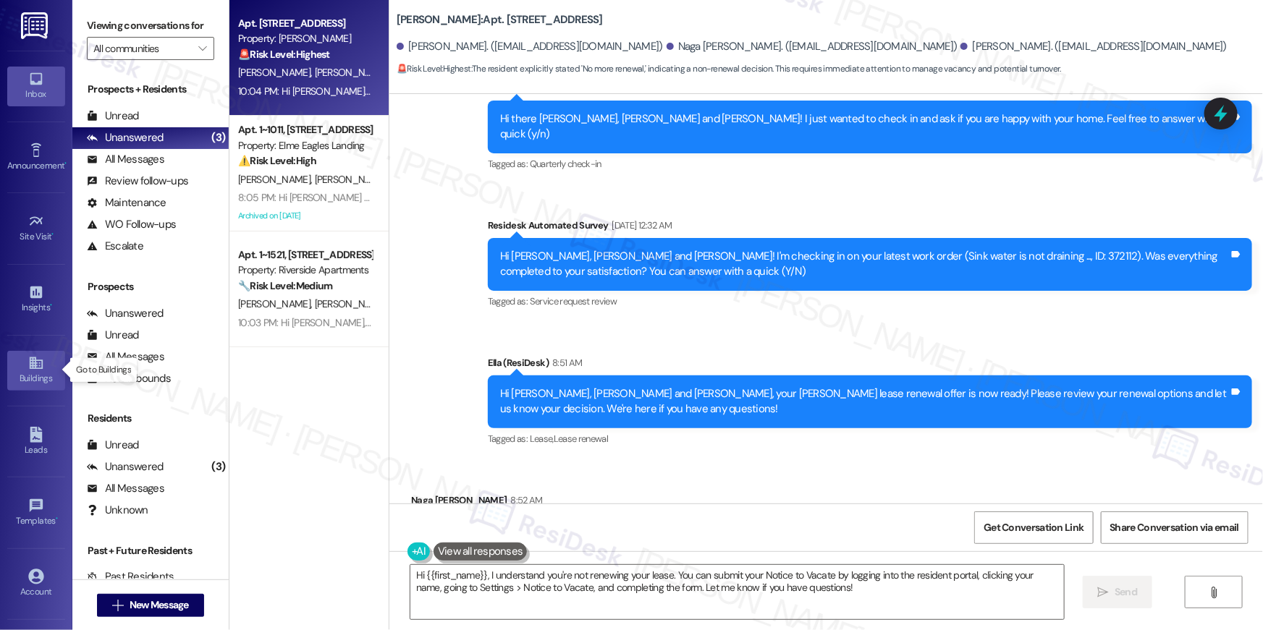
click at [36, 365] on icon at bounding box center [35, 363] width 13 height 12
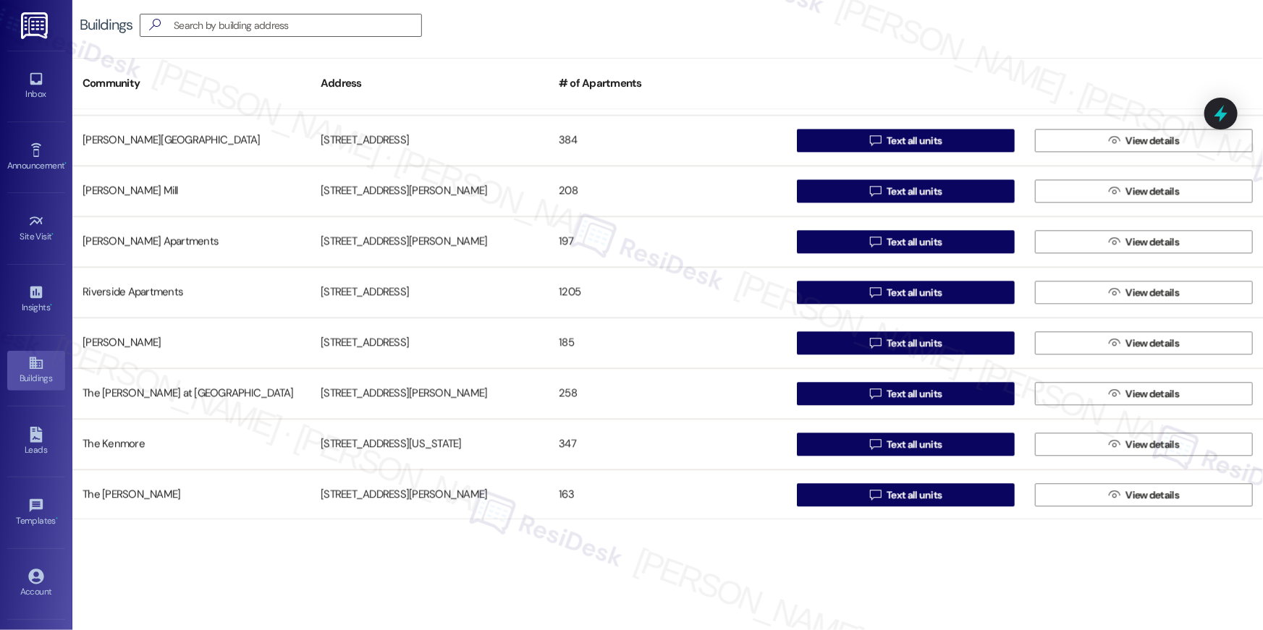
scroll to position [1920, 0]
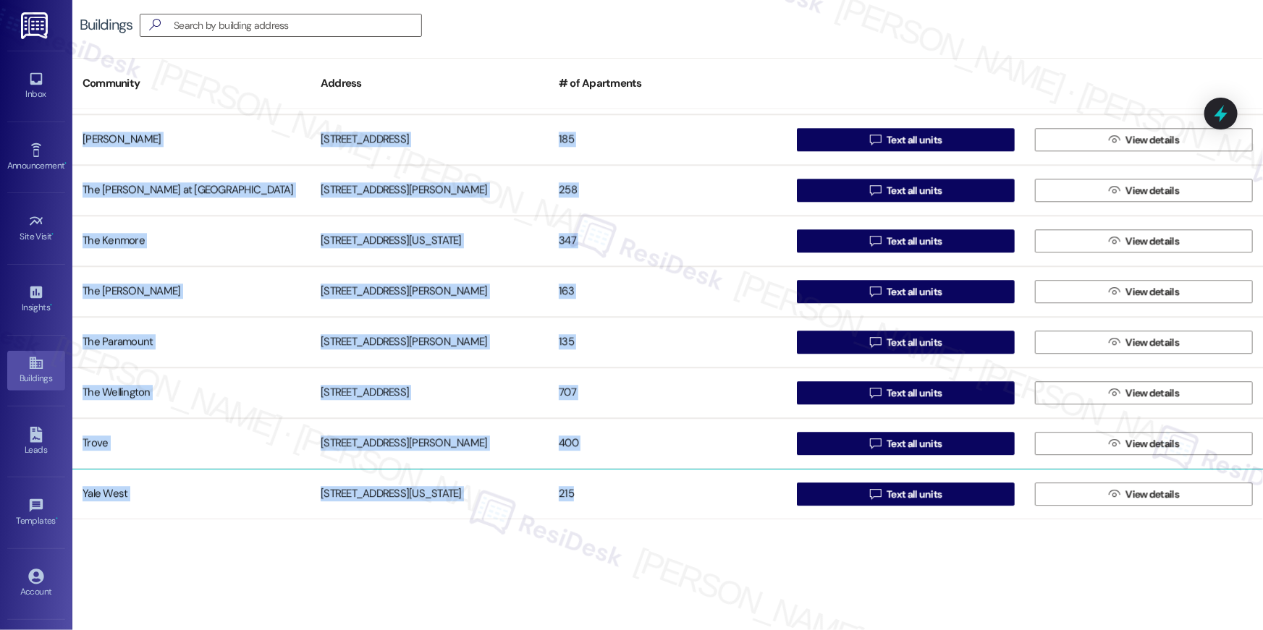
drag, startPoint x: 79, startPoint y: 132, endPoint x: 575, endPoint y: 511, distance: 624.2
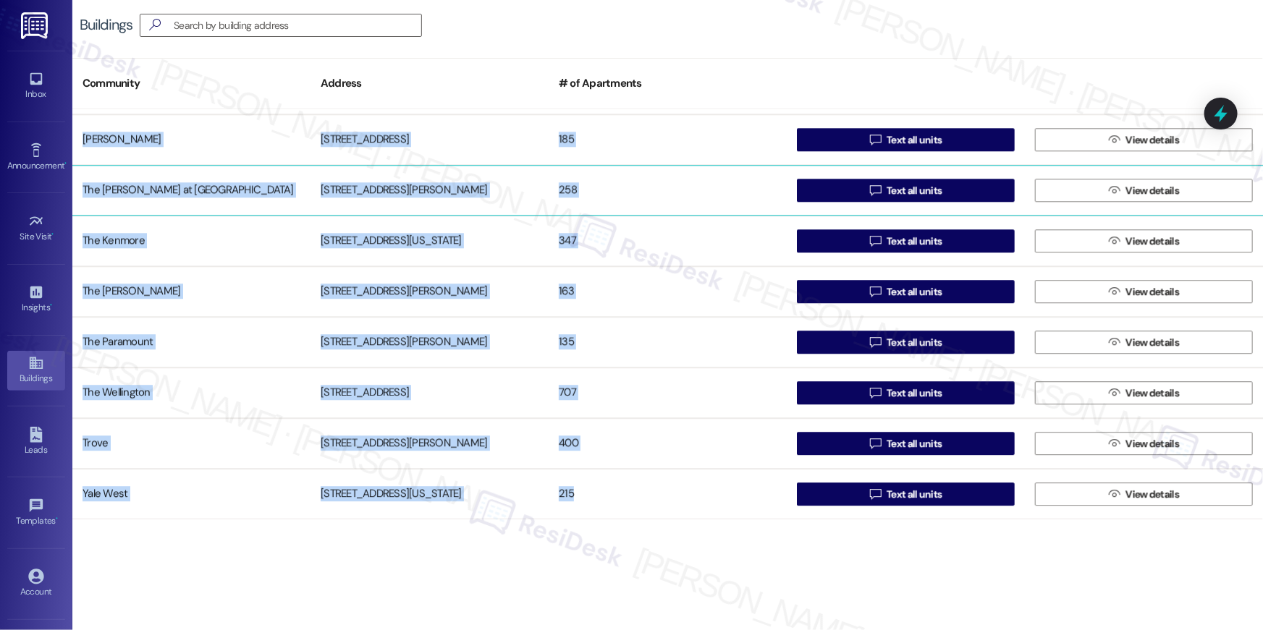
copy div "Elme Watkins Mill 180 Watkins Station Circle 208  Text all units  View detail…"
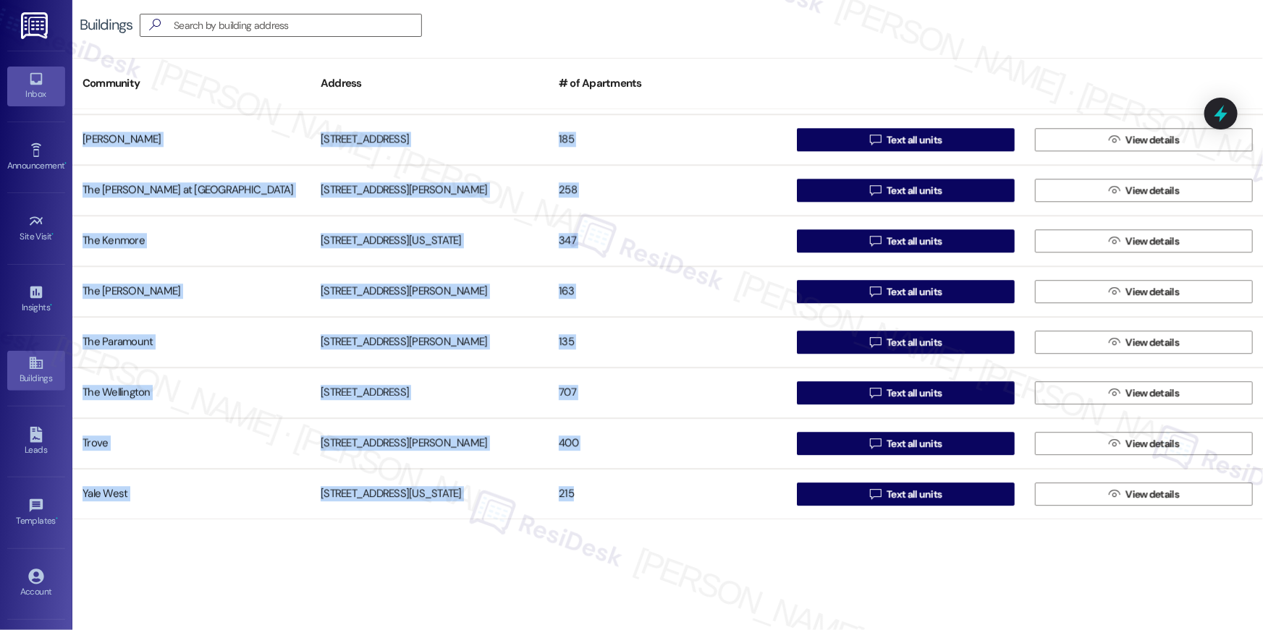
scroll to position [0, 0]
click at [27, 43] on link at bounding box center [35, 25] width 46 height 51
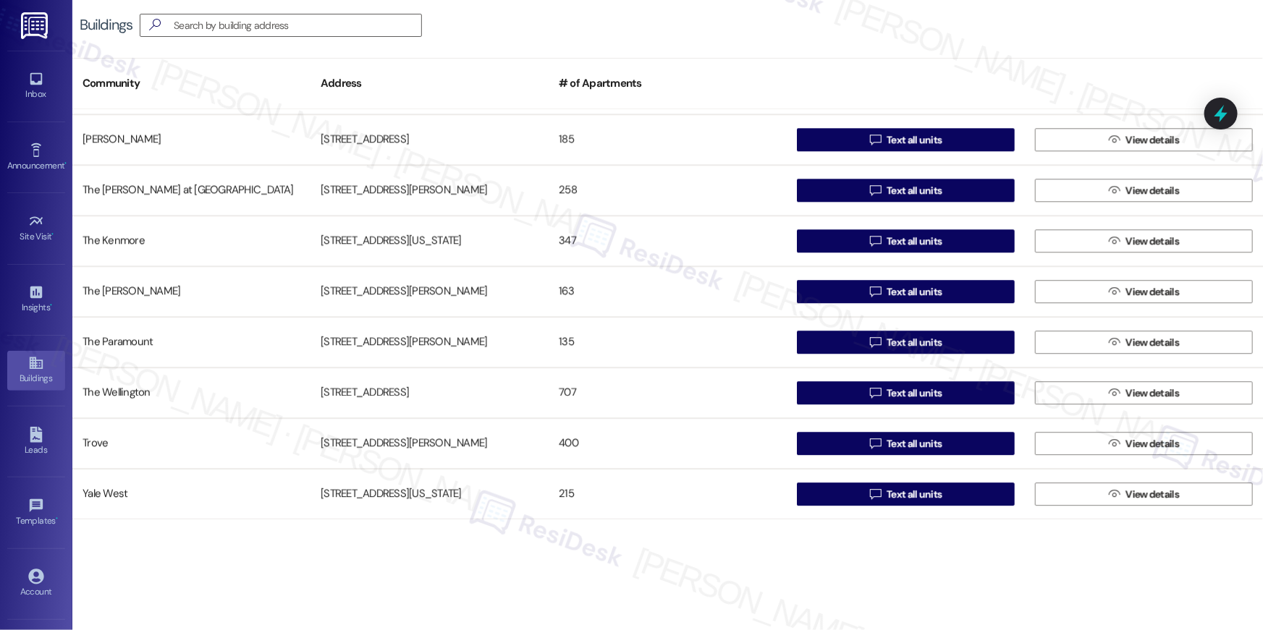
click at [41, 23] on img at bounding box center [36, 25] width 30 height 27
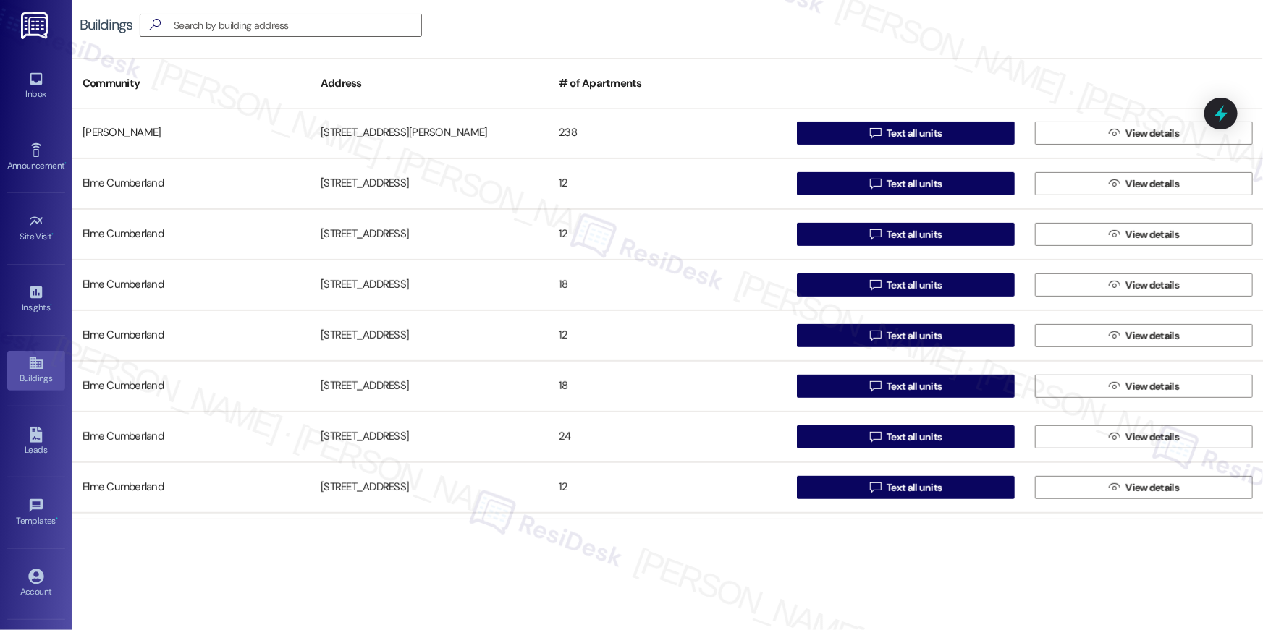
drag, startPoint x: 78, startPoint y: 138, endPoint x: 660, endPoint y: 465, distance: 667.4
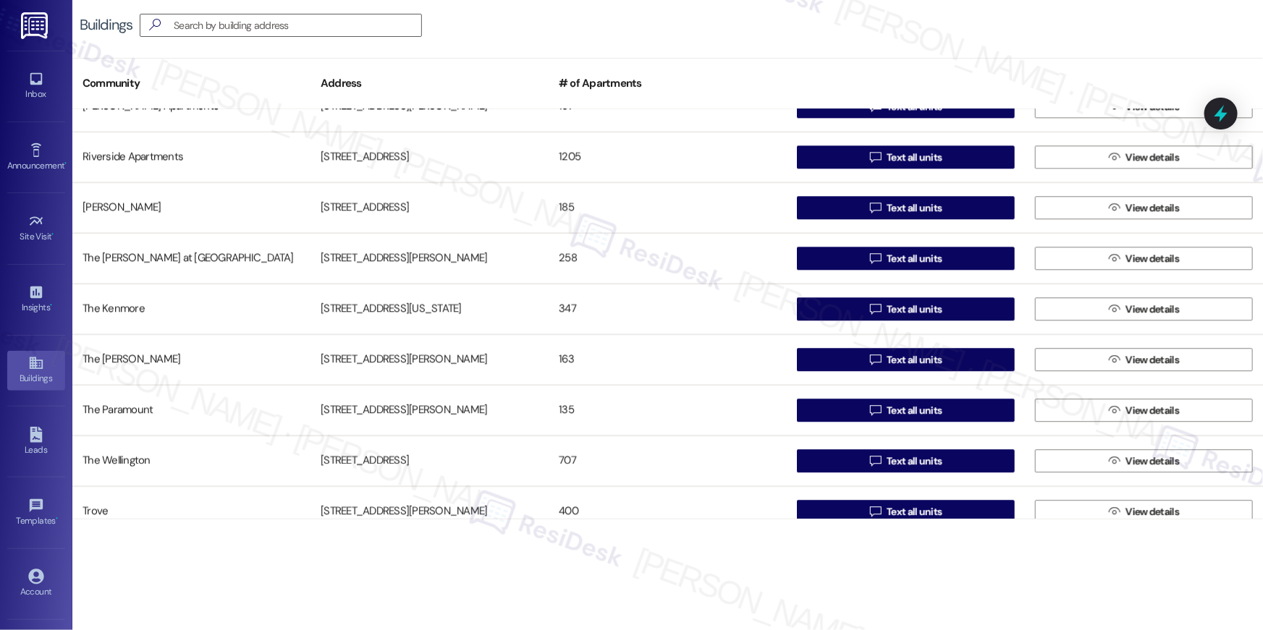
scroll to position [1920, 0]
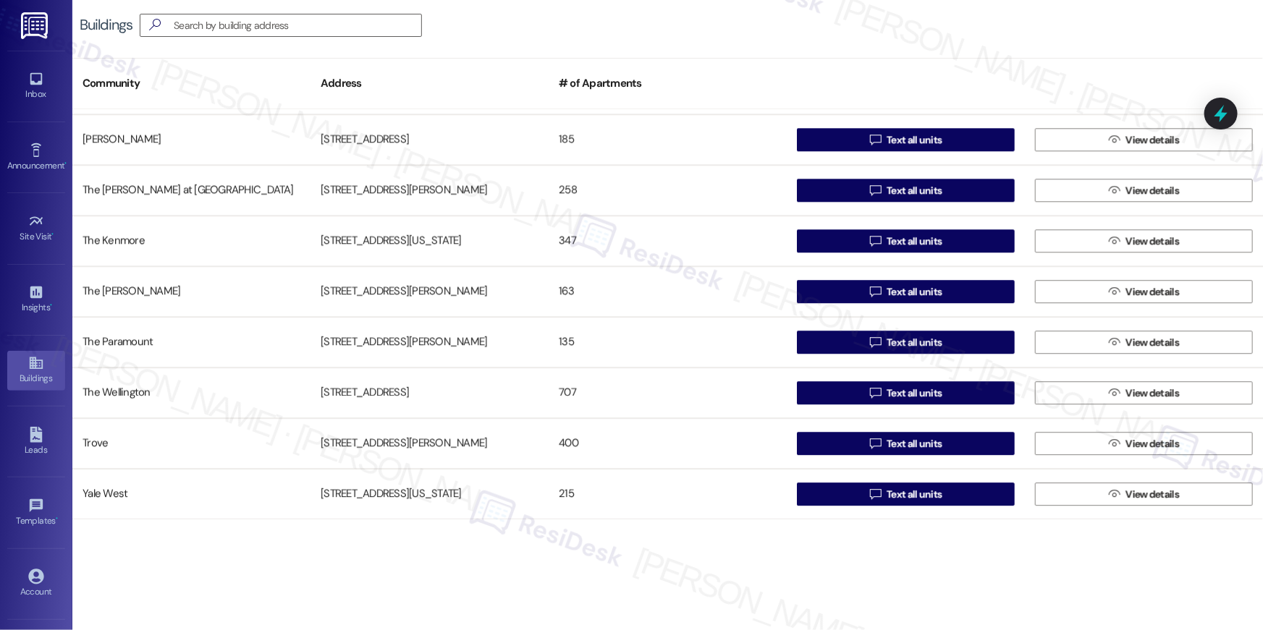
click at [676, 538] on div "Buildings  Community Address # of Apartments Elme Watkins Mill 180 Watkins Sta…" at bounding box center [667, 315] width 1190 height 630
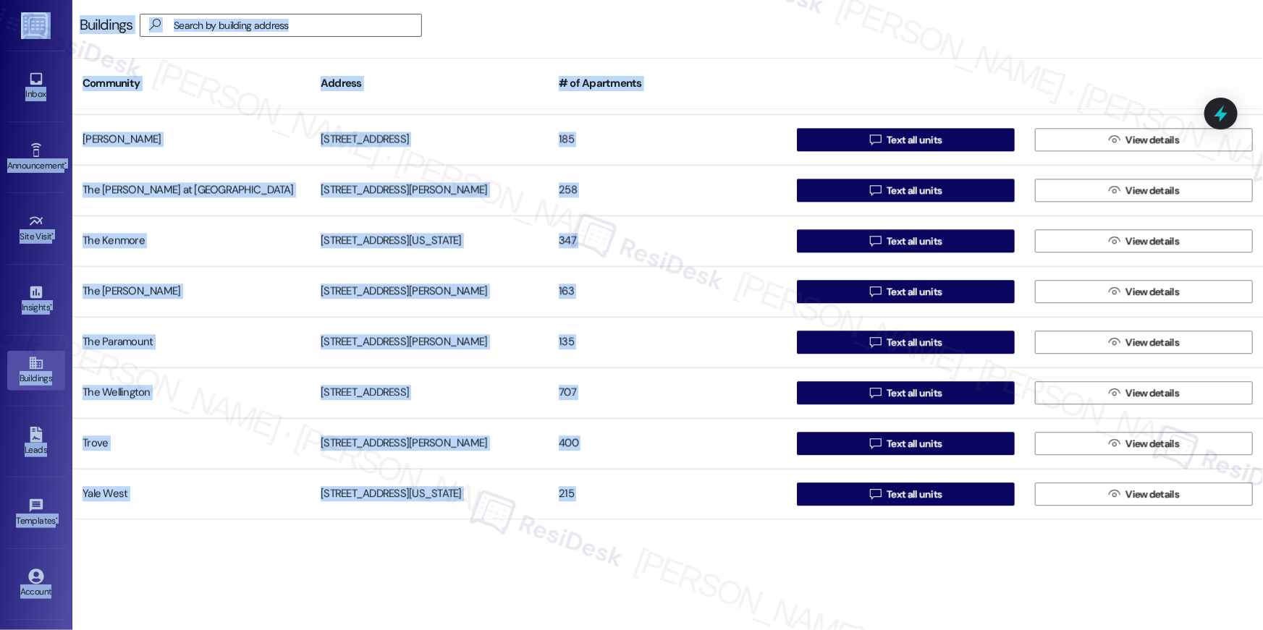
copy body "Inbox Go to Inbox Announcement • Send A Text Announcement Site Visit • Go to Si…"
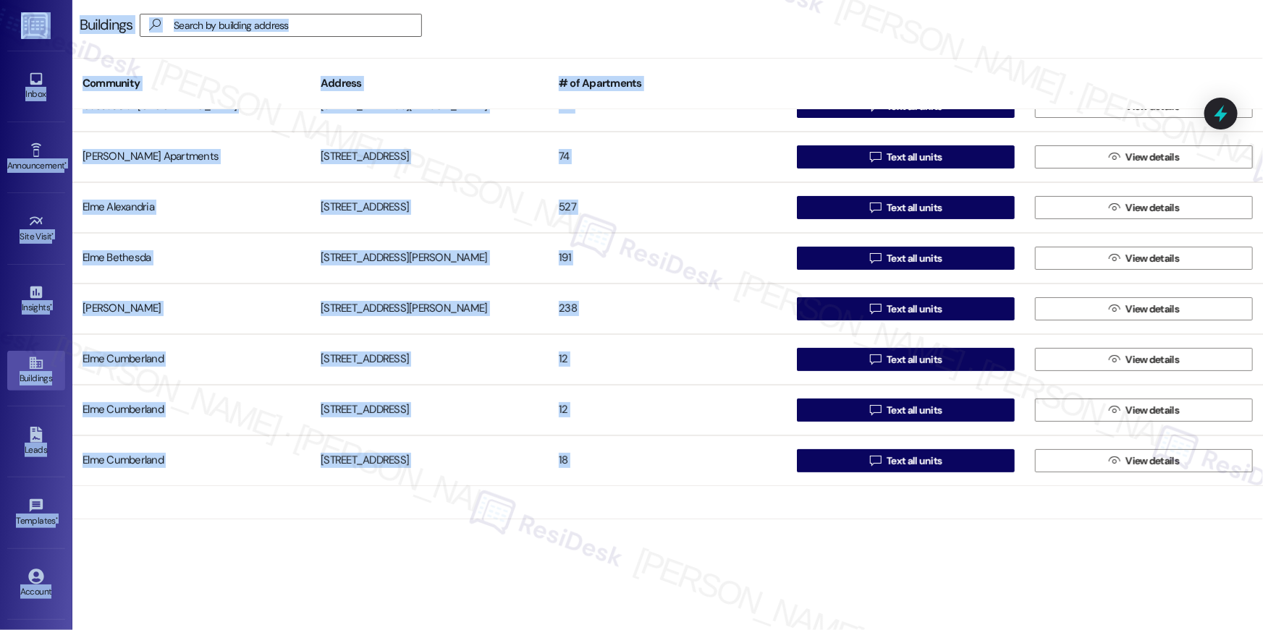
scroll to position [0, 0]
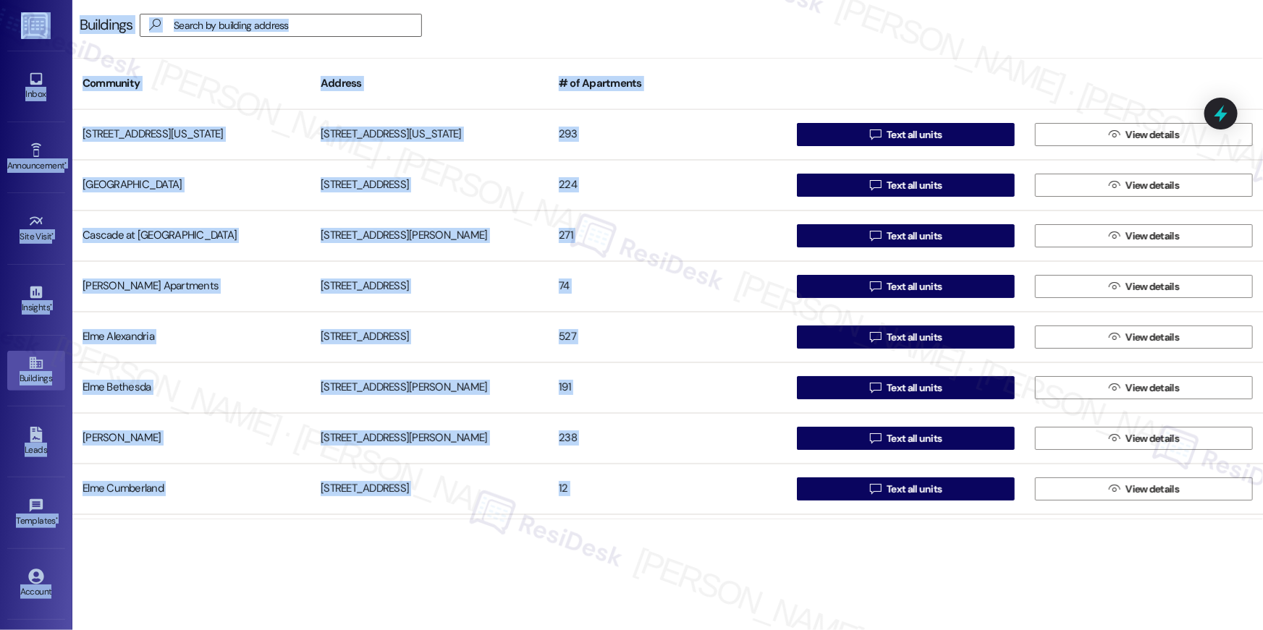
click at [690, 64] on div "Community Address # of Apartments" at bounding box center [667, 83] width 1190 height 51
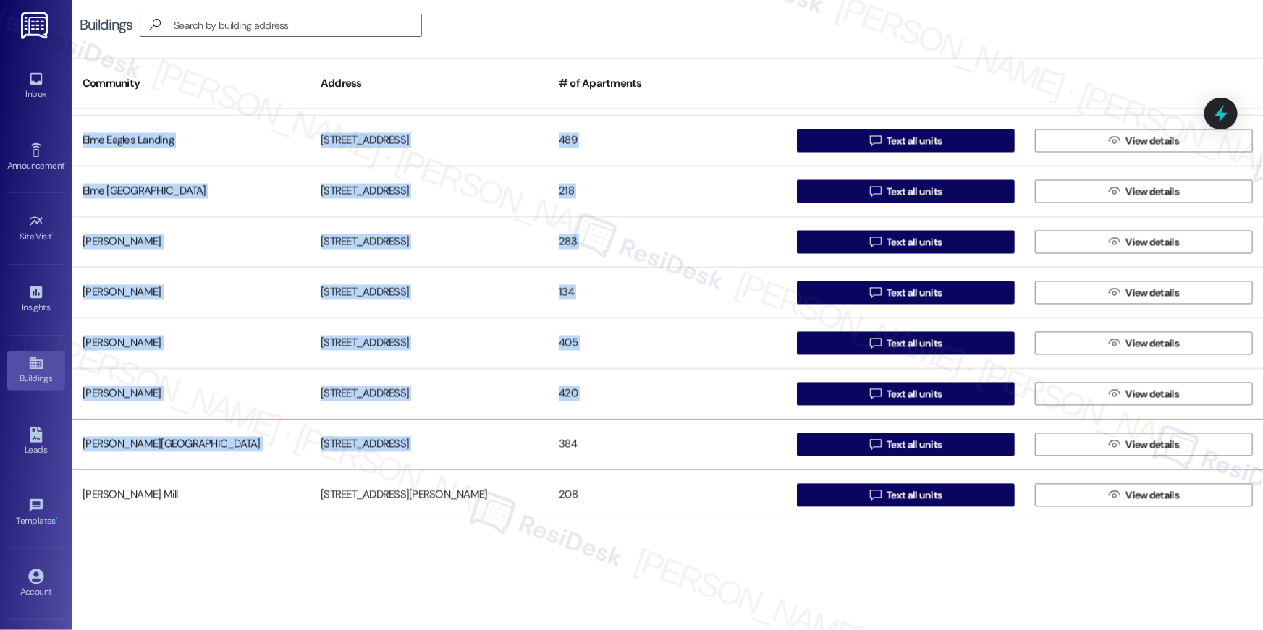
scroll to position [1920, 0]
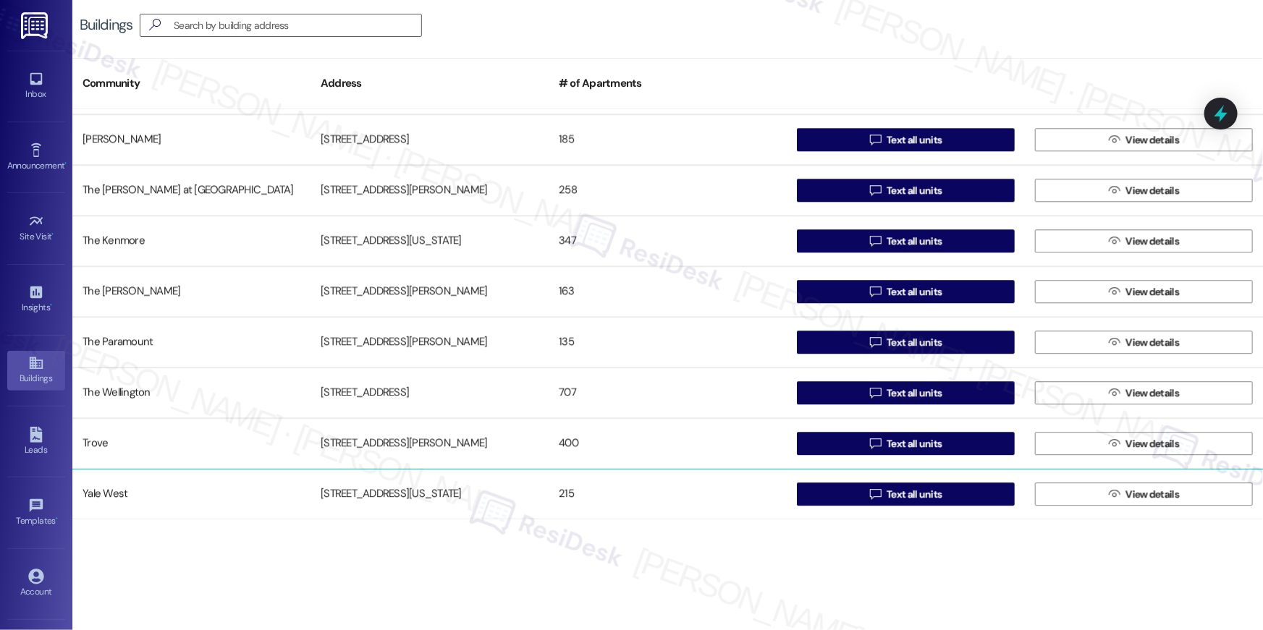
drag, startPoint x: 79, startPoint y: 133, endPoint x: 574, endPoint y: 493, distance: 612.2
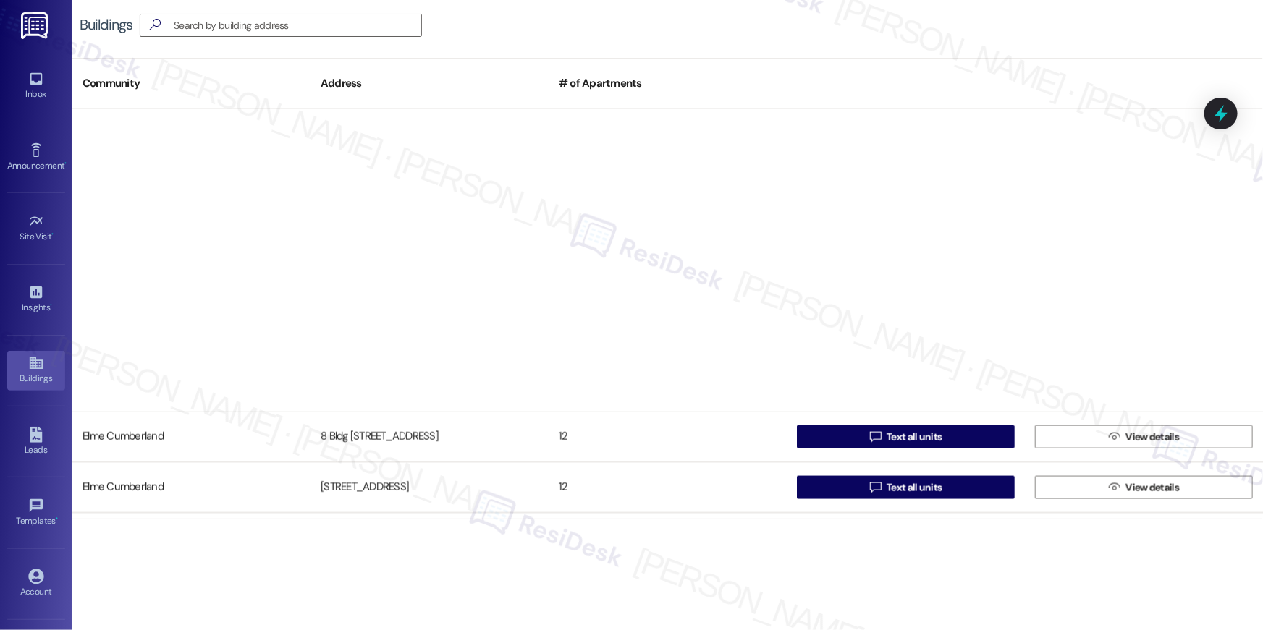
scroll to position [313, 0]
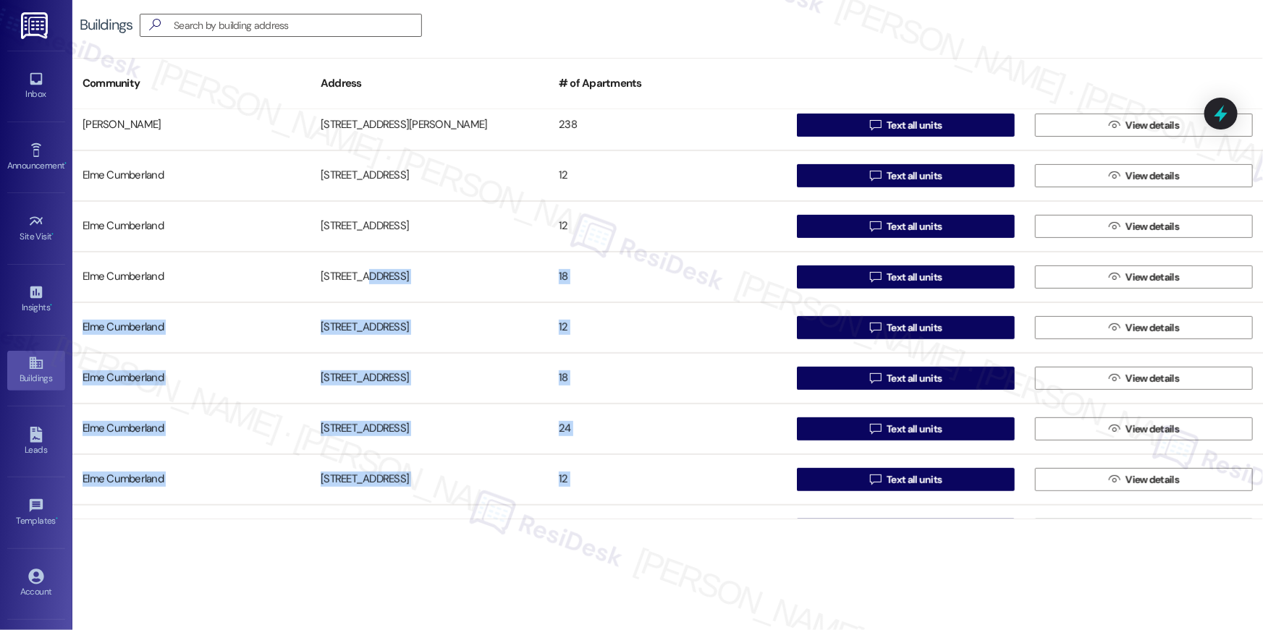
drag, startPoint x: 575, startPoint y: 493, endPoint x: 357, endPoint y: 275, distance: 308.5
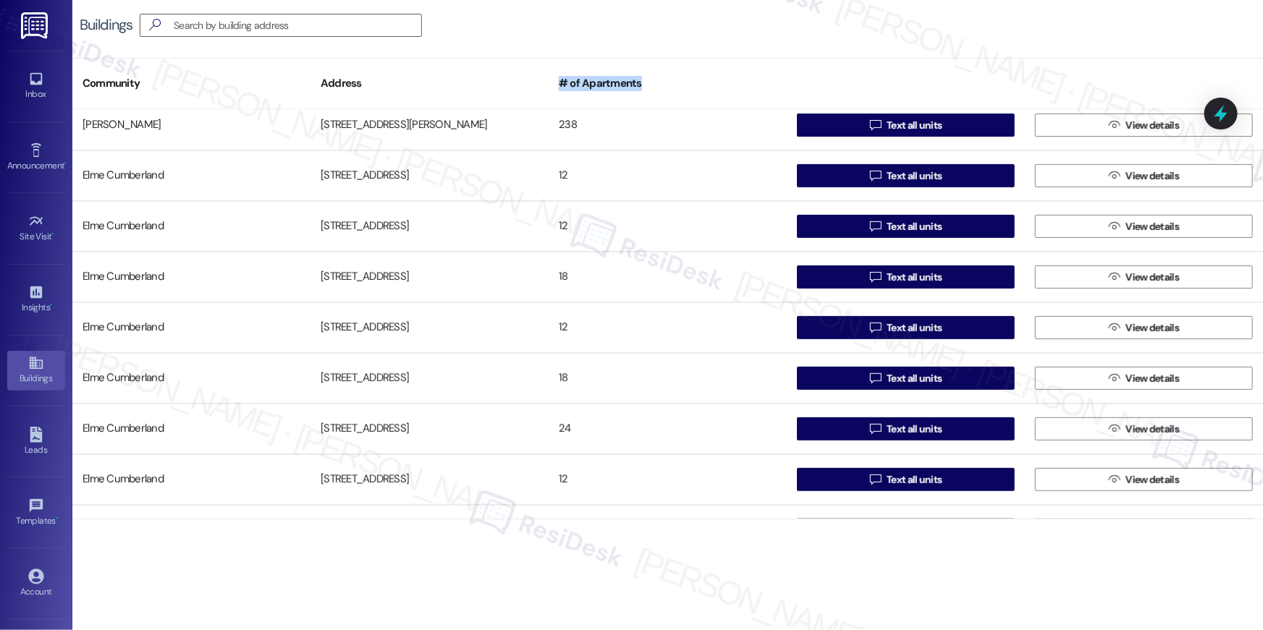
click at [681, 76] on div "# of Apartments" at bounding box center [667, 83] width 238 height 35
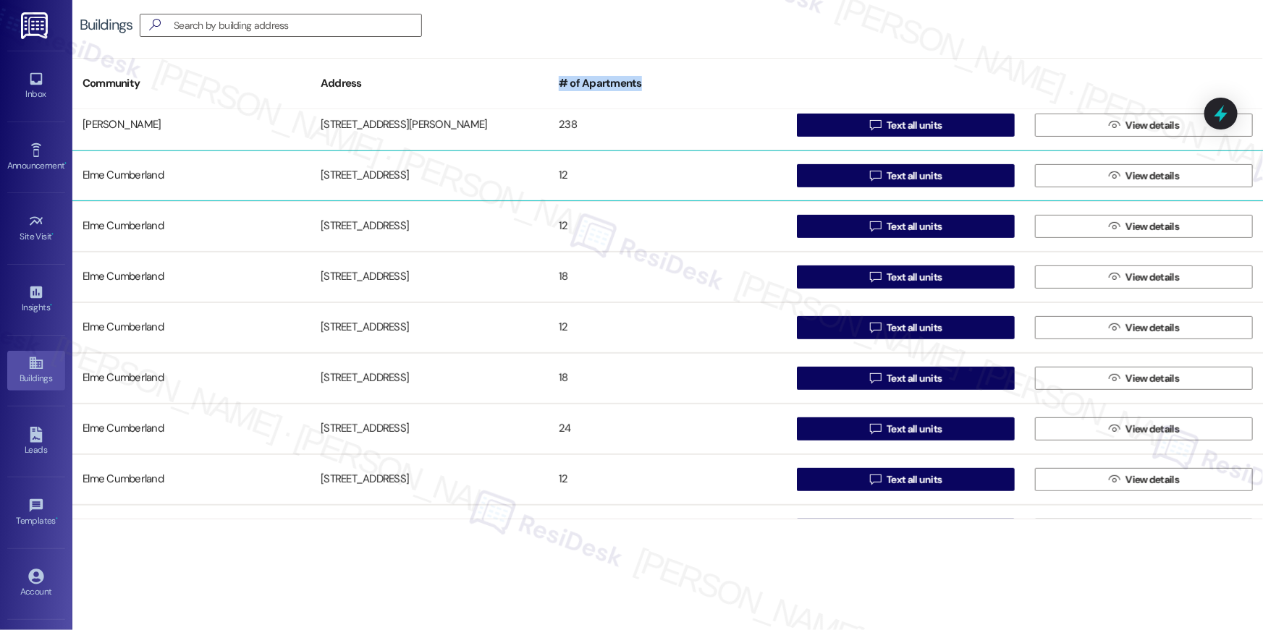
scroll to position [0, 0]
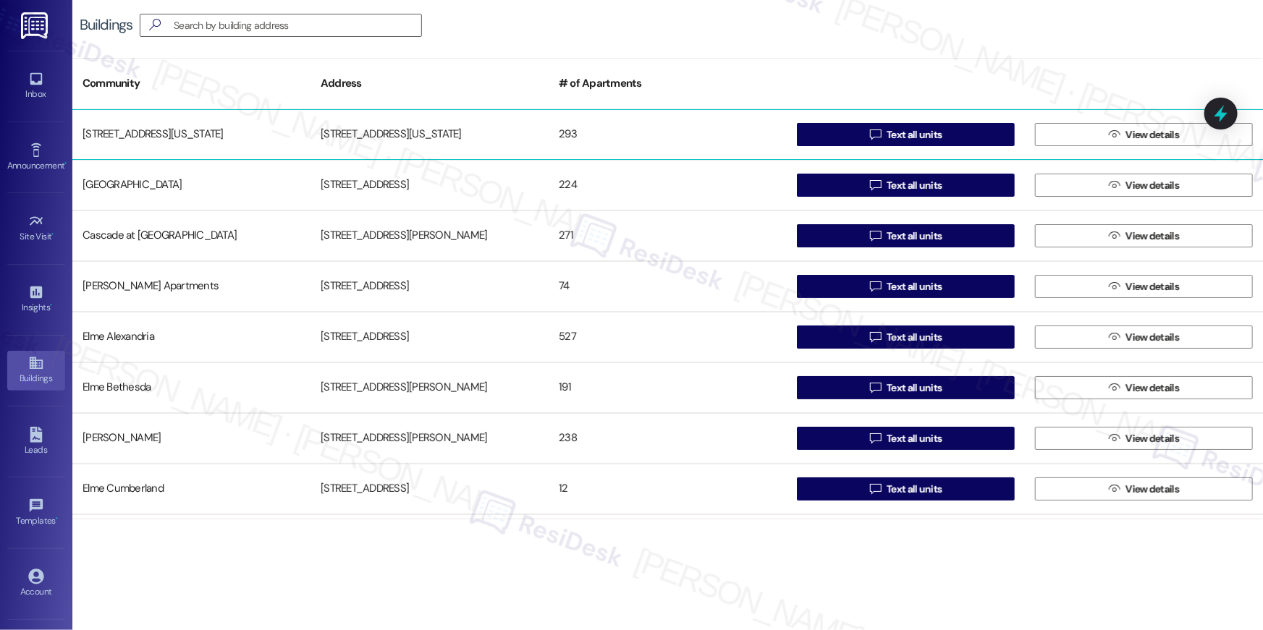
click at [85, 135] on div "[STREET_ADDRESS][US_STATE]" at bounding box center [191, 134] width 238 height 29
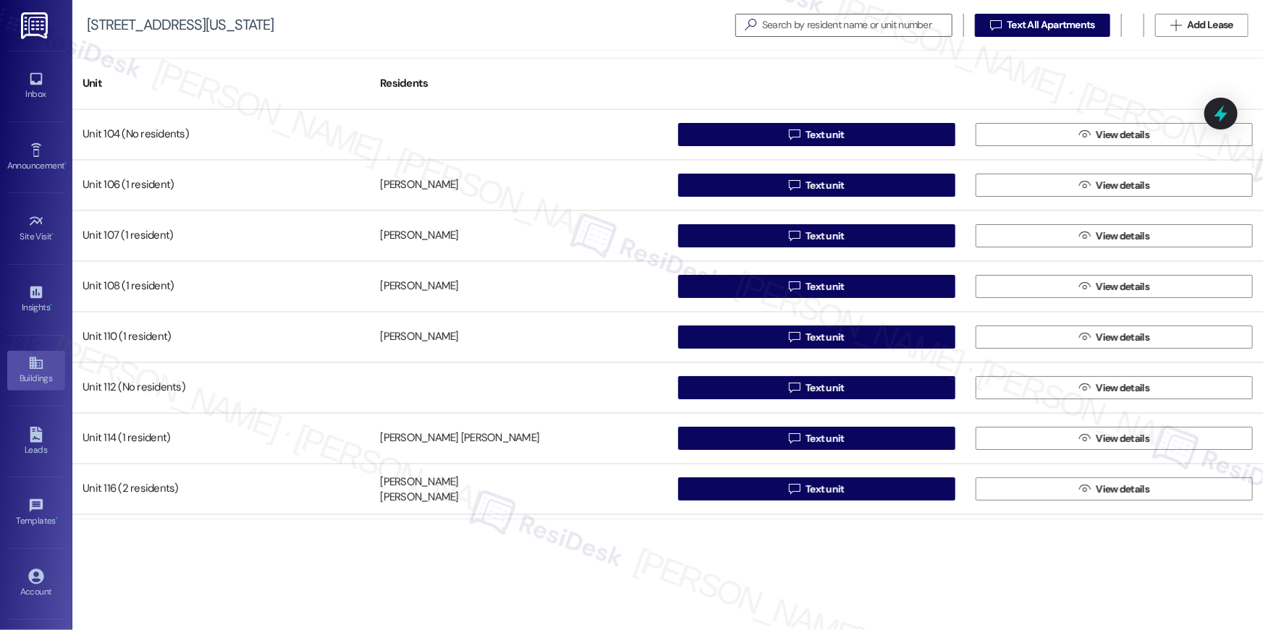
click at [33, 365] on icon at bounding box center [35, 363] width 13 height 12
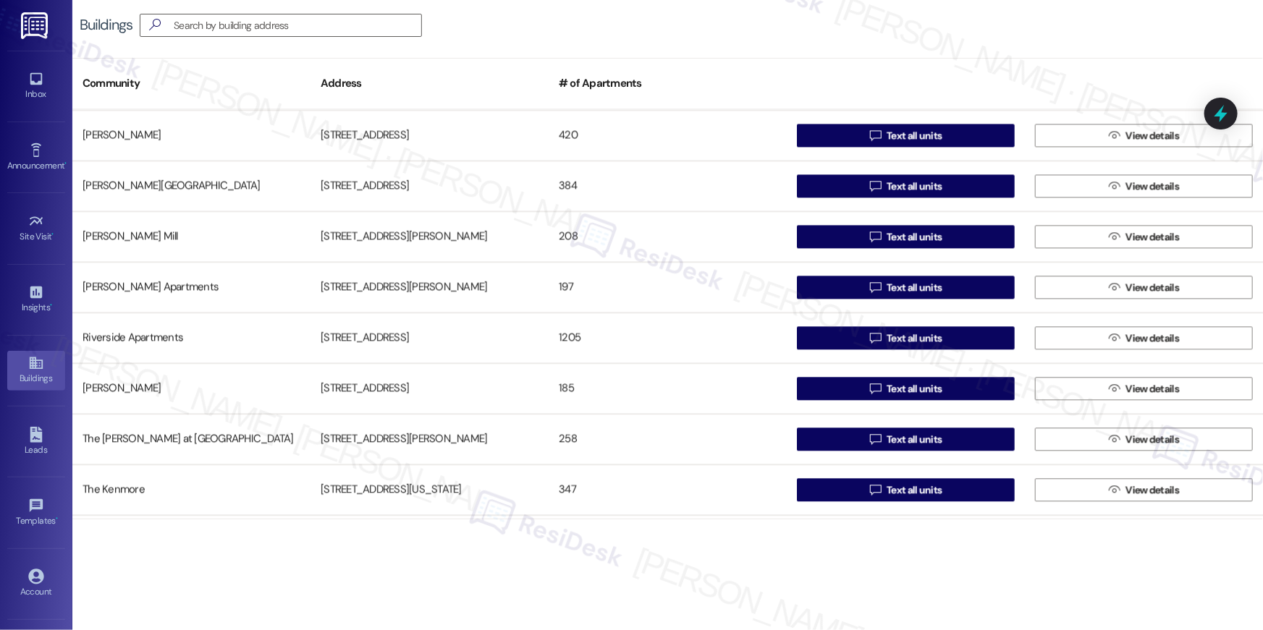
scroll to position [1920, 0]
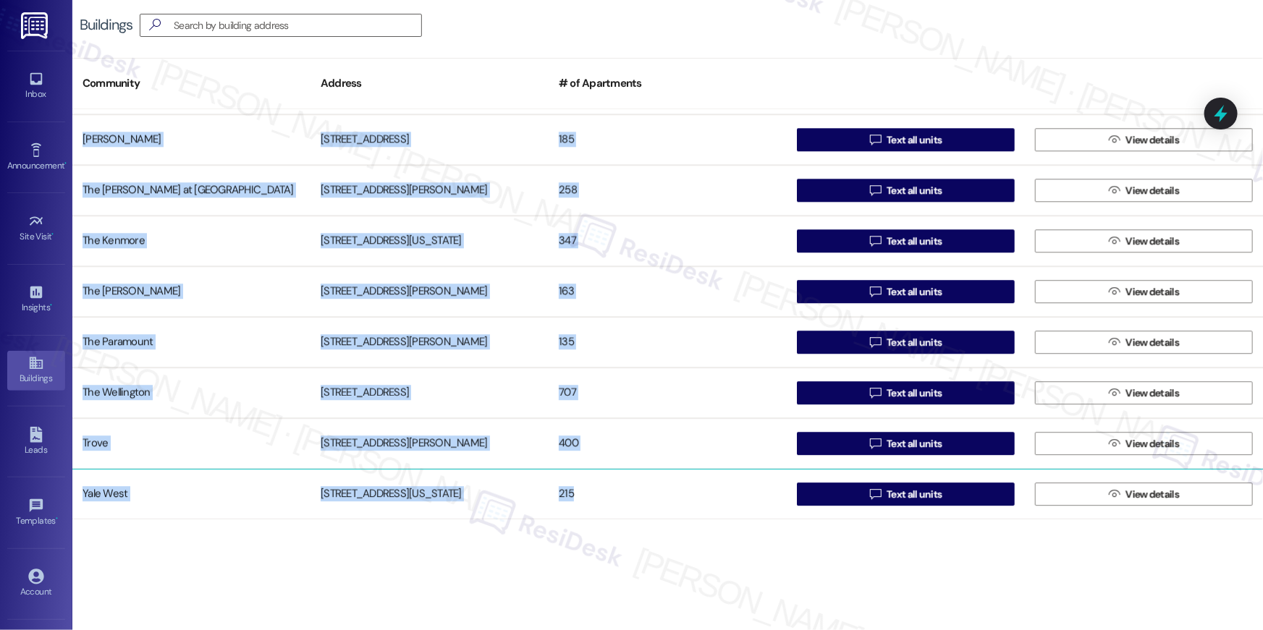
drag, startPoint x: 82, startPoint y: 130, endPoint x: 575, endPoint y: 487, distance: 607.7
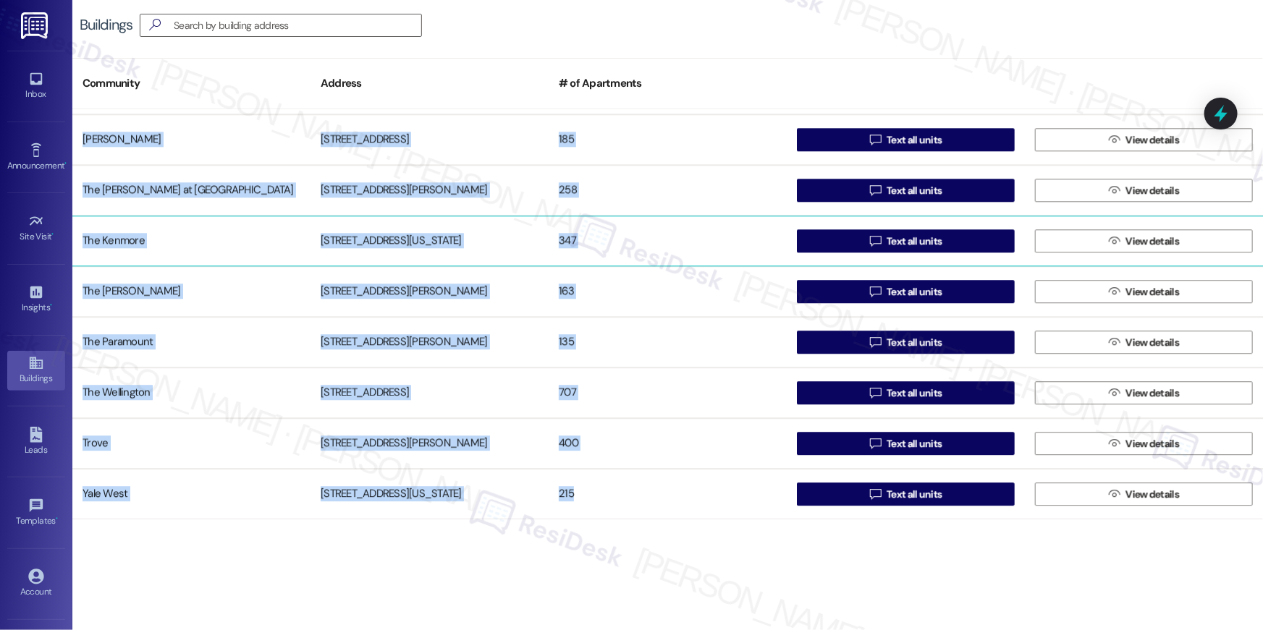
copy div "Elme Watkins Mill 180 Watkins Station Circle 208  Text all units  View detail…"
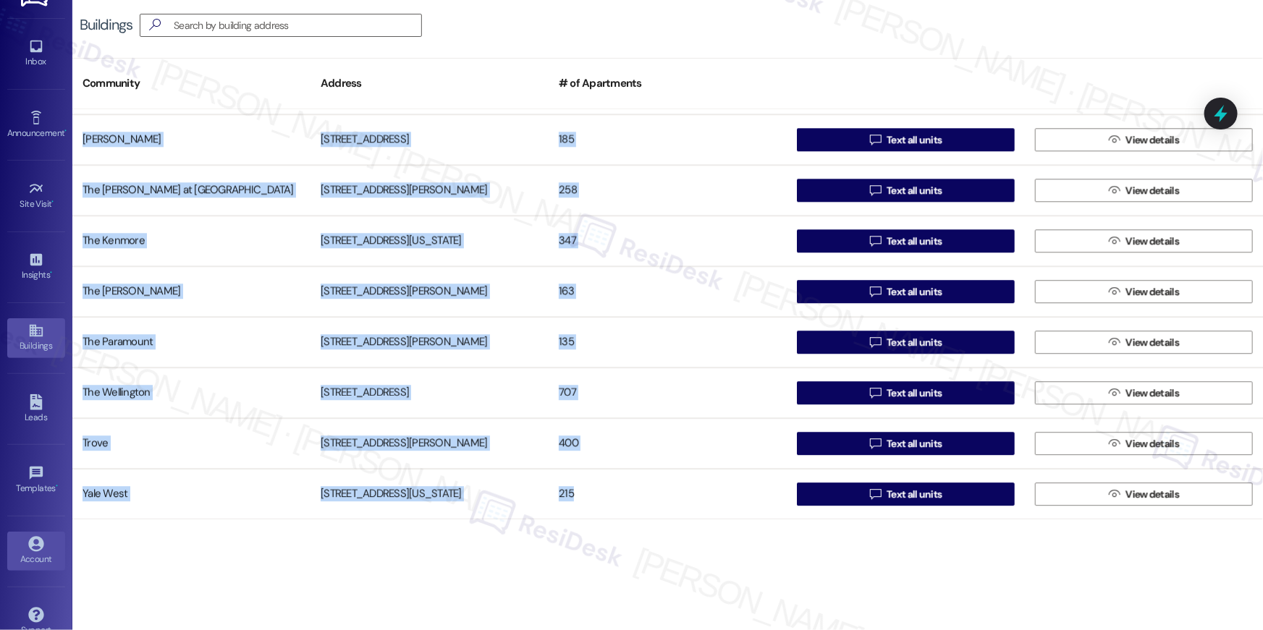
scroll to position [58, 0]
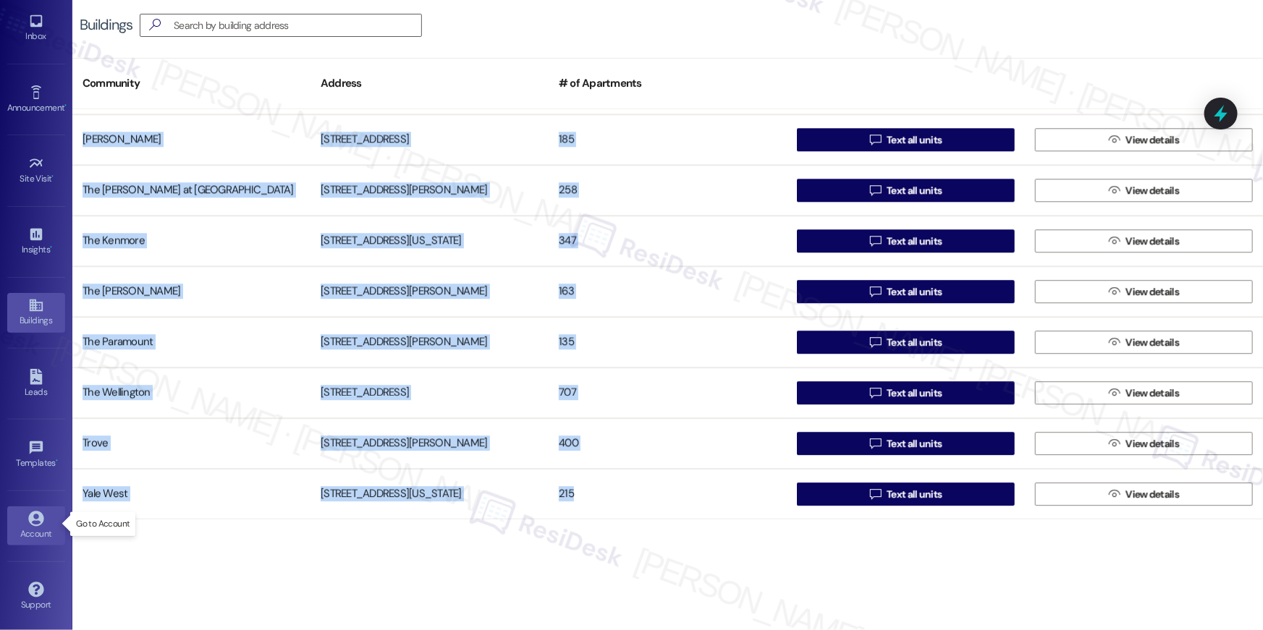
click at [33, 527] on div "Account" at bounding box center [36, 534] width 72 height 14
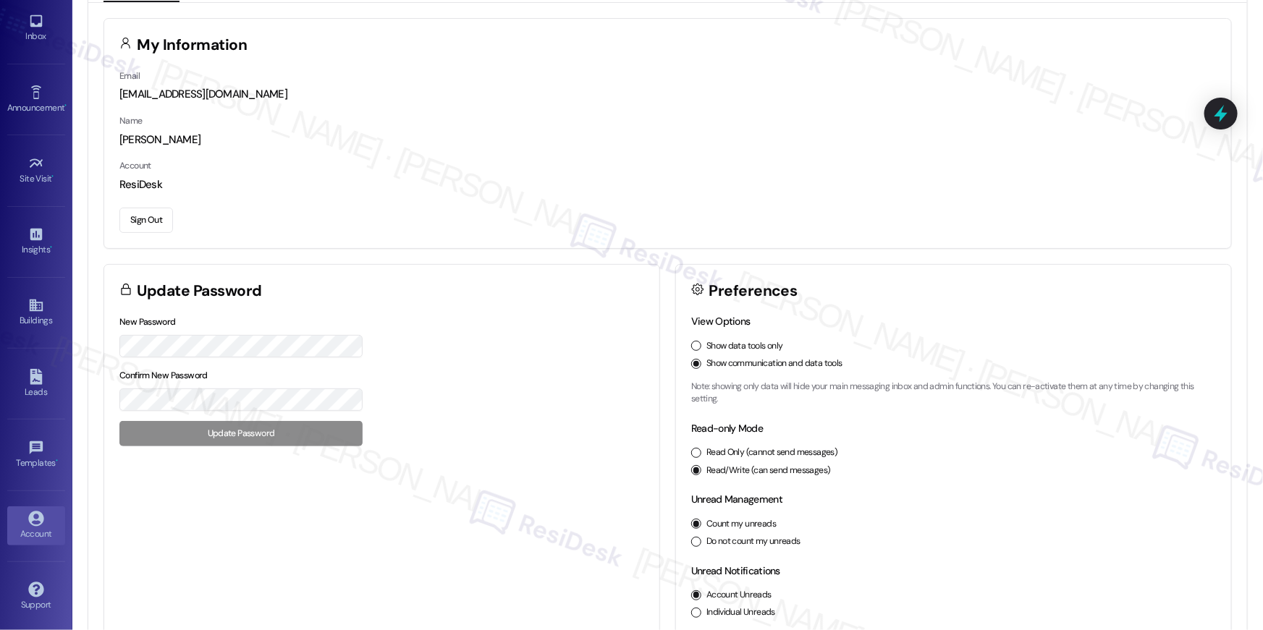
scroll to position [82, 0]
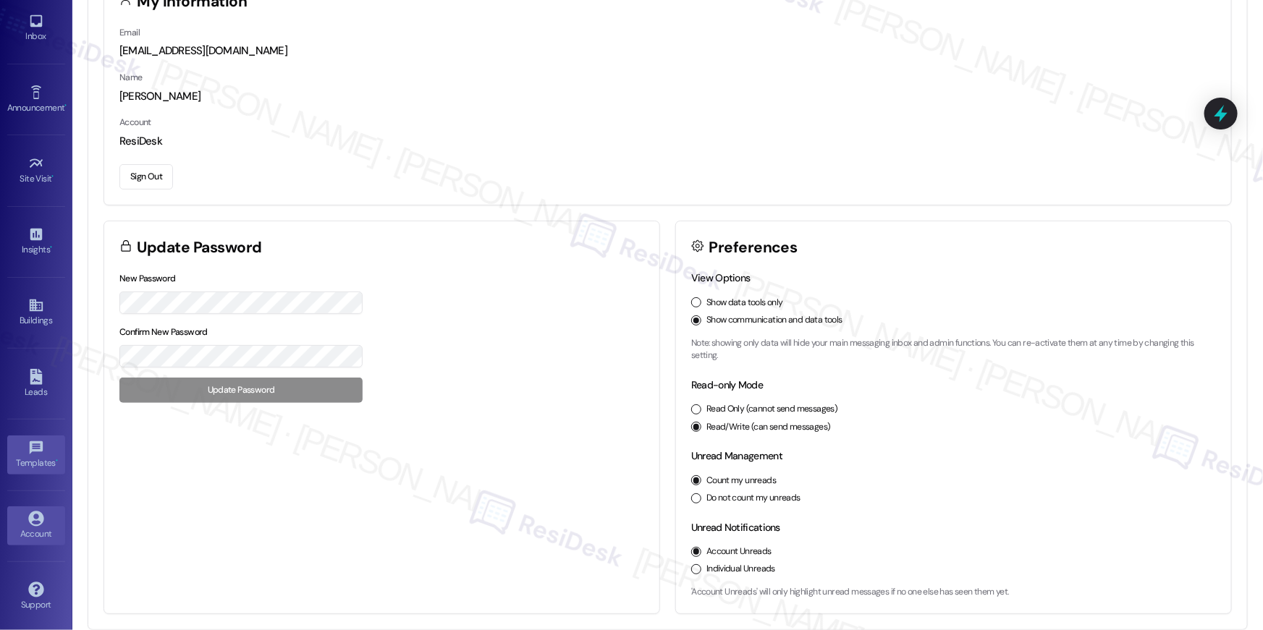
click at [35, 465] on div "Templates •" at bounding box center [36, 463] width 72 height 14
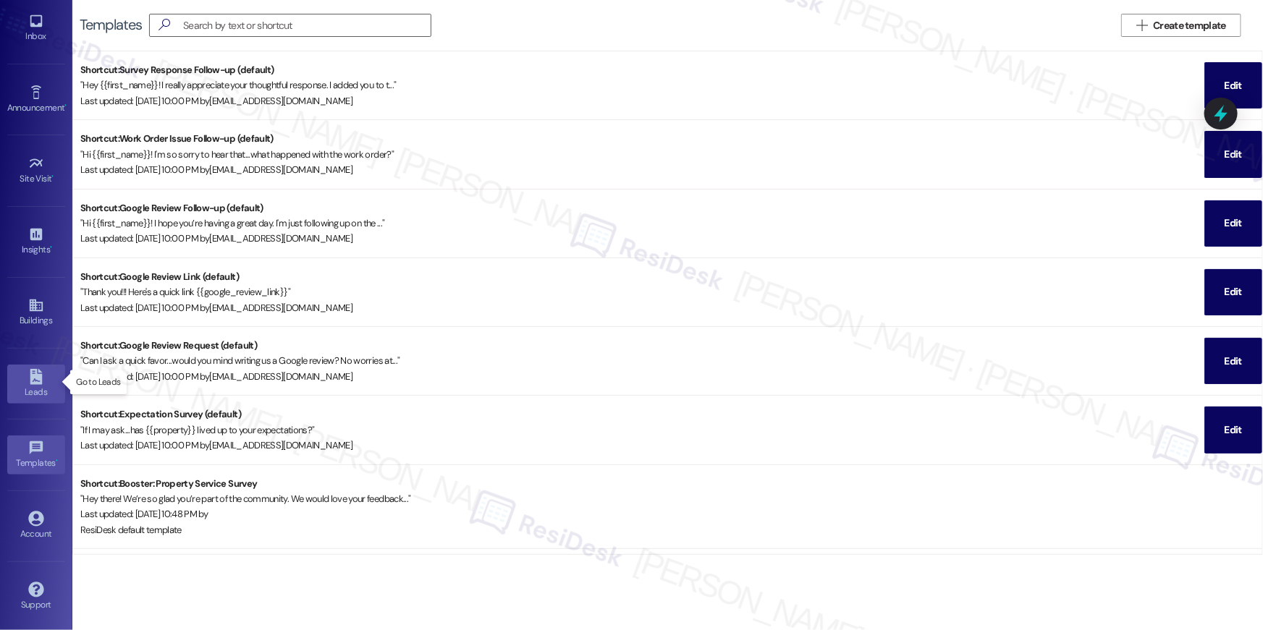
click at [31, 385] on div "Leads" at bounding box center [36, 392] width 72 height 14
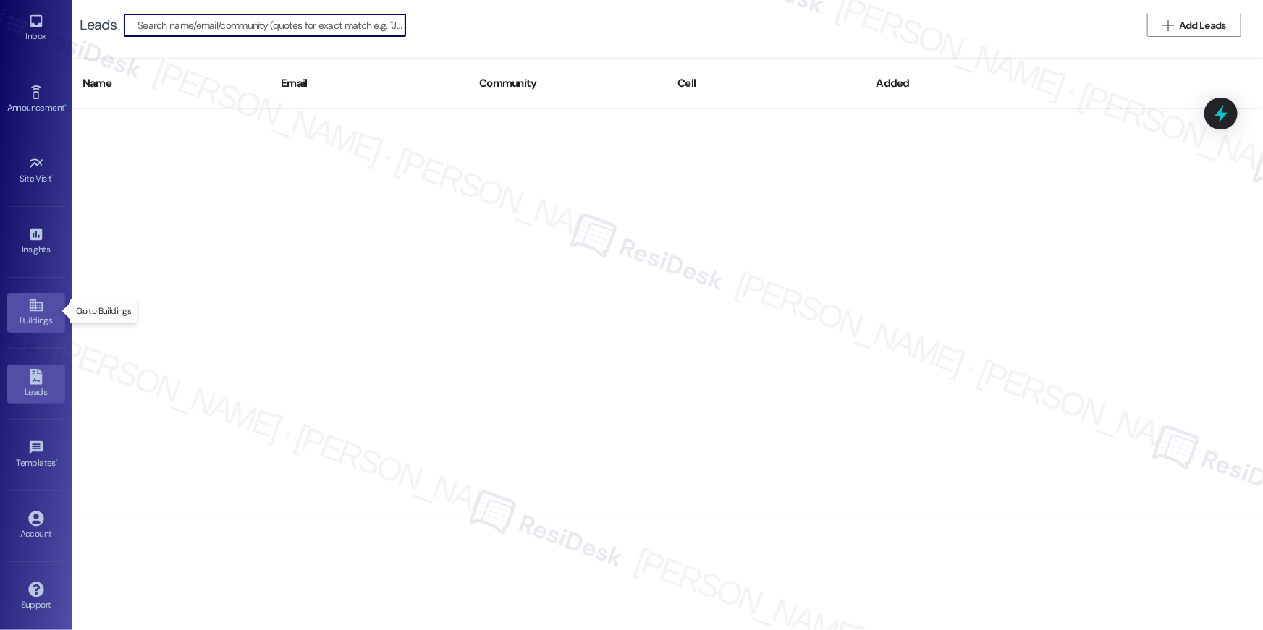
click at [33, 308] on icon at bounding box center [36, 305] width 16 height 16
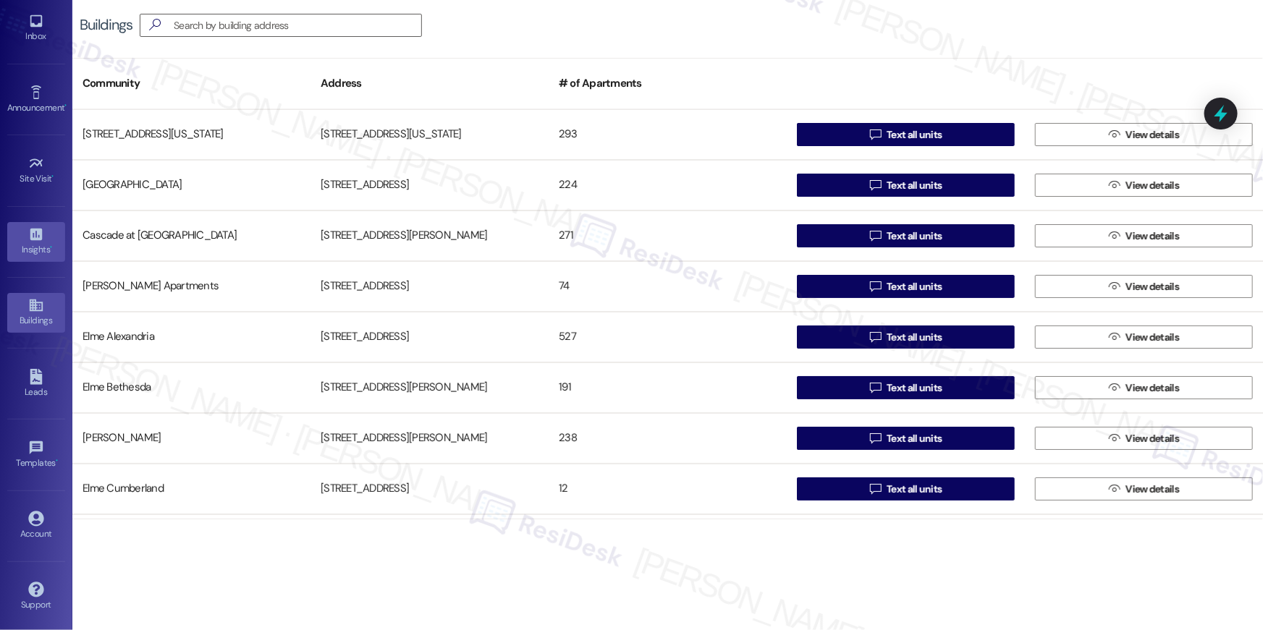
click at [30, 249] on div "Insights •" at bounding box center [36, 249] width 72 height 14
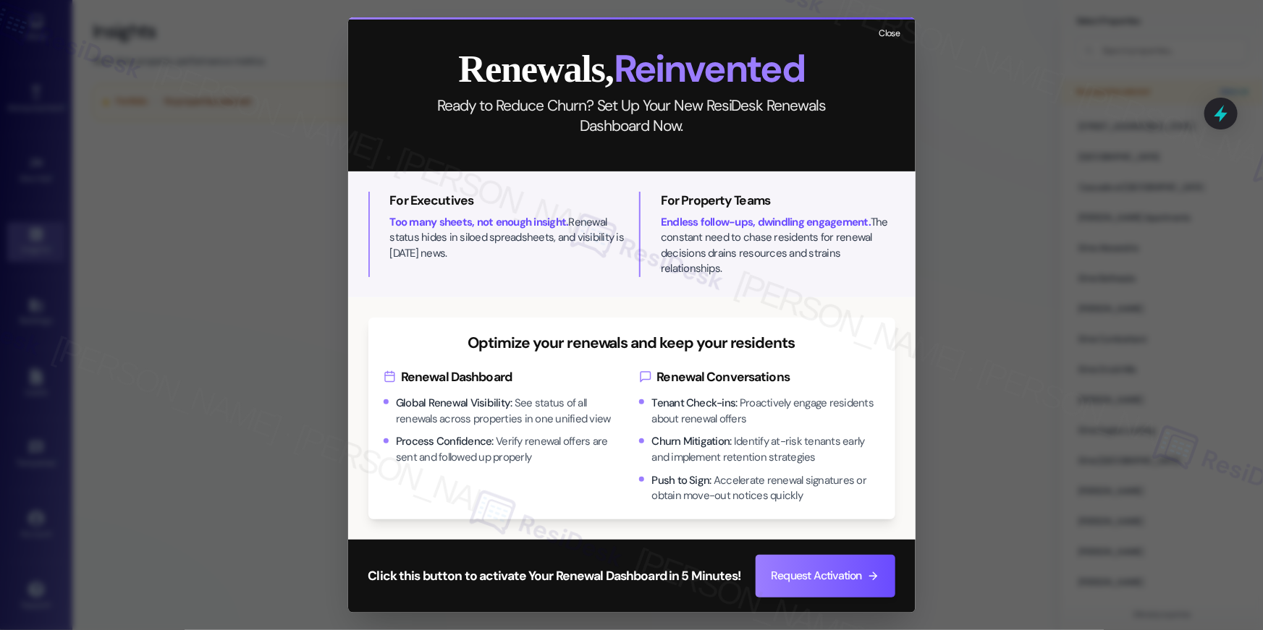
click at [890, 40] on button "Close" at bounding box center [889, 34] width 31 height 18
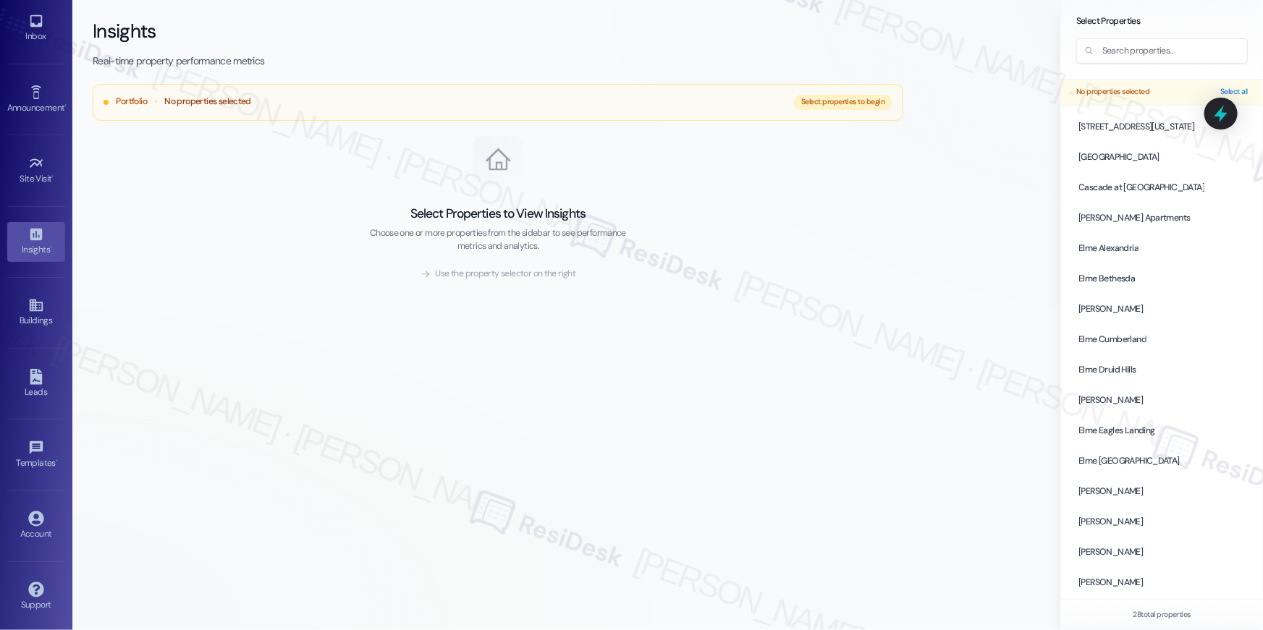
click at [120, 101] on span "Portfolio" at bounding box center [131, 102] width 31 height 13
click at [1237, 90] on button "Select all" at bounding box center [1233, 92] width 27 height 10
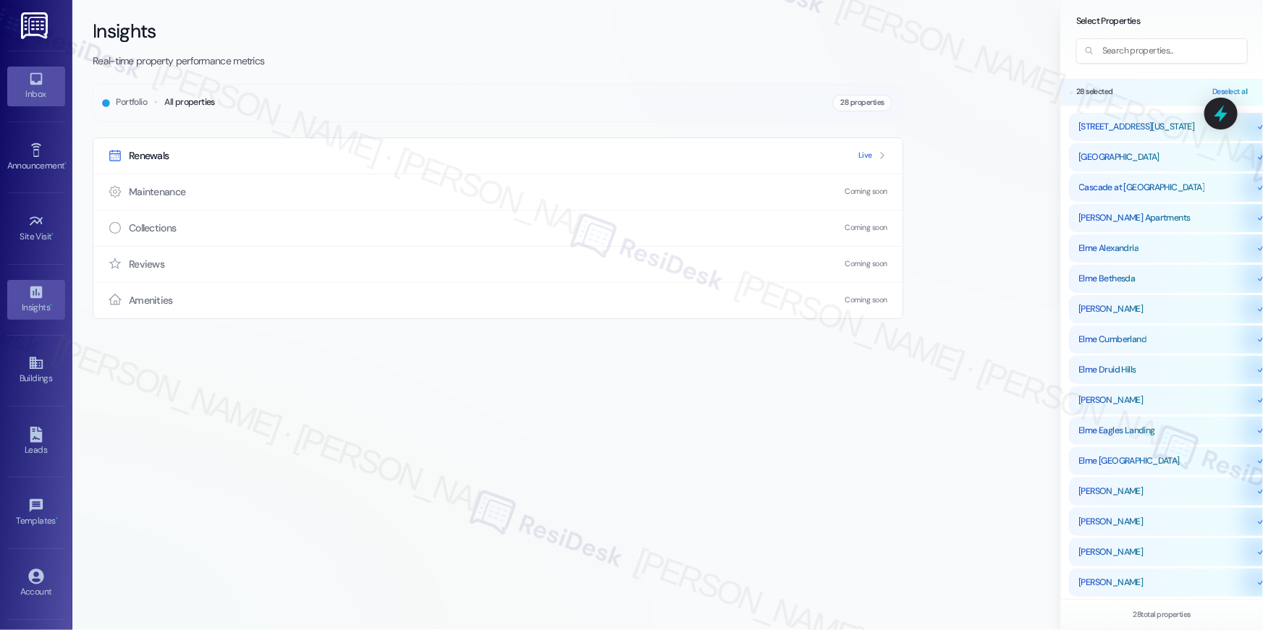
click at [28, 75] on icon at bounding box center [36, 79] width 16 height 16
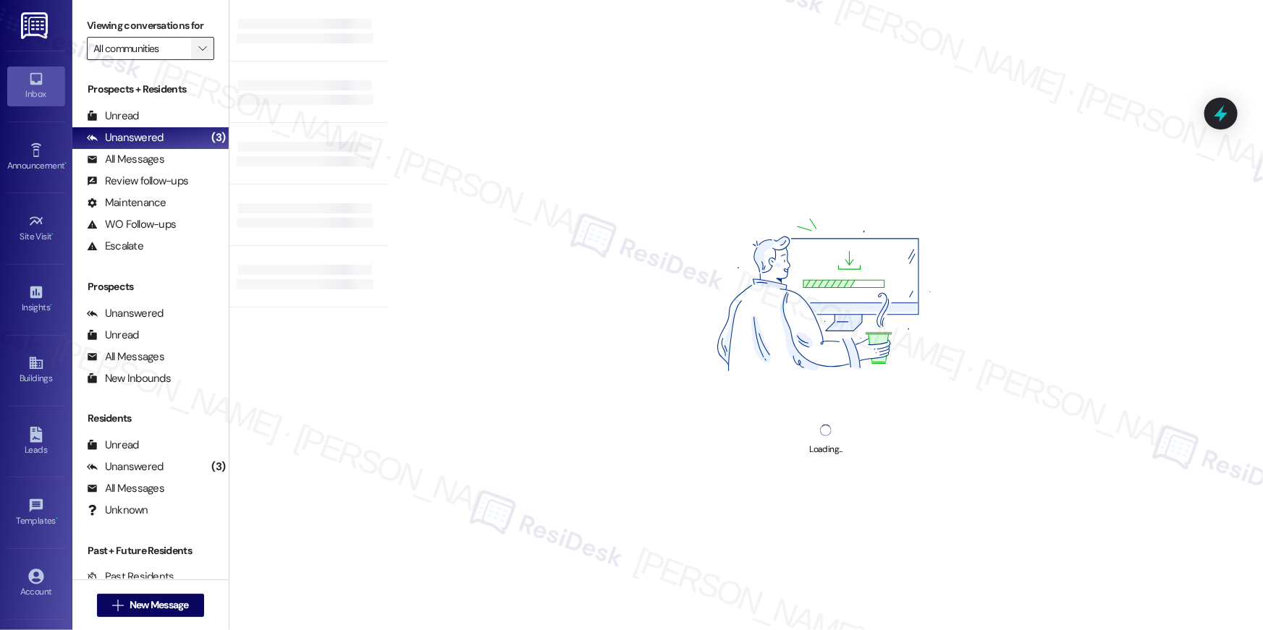
click at [191, 55] on button "" at bounding box center [202, 48] width 23 height 23
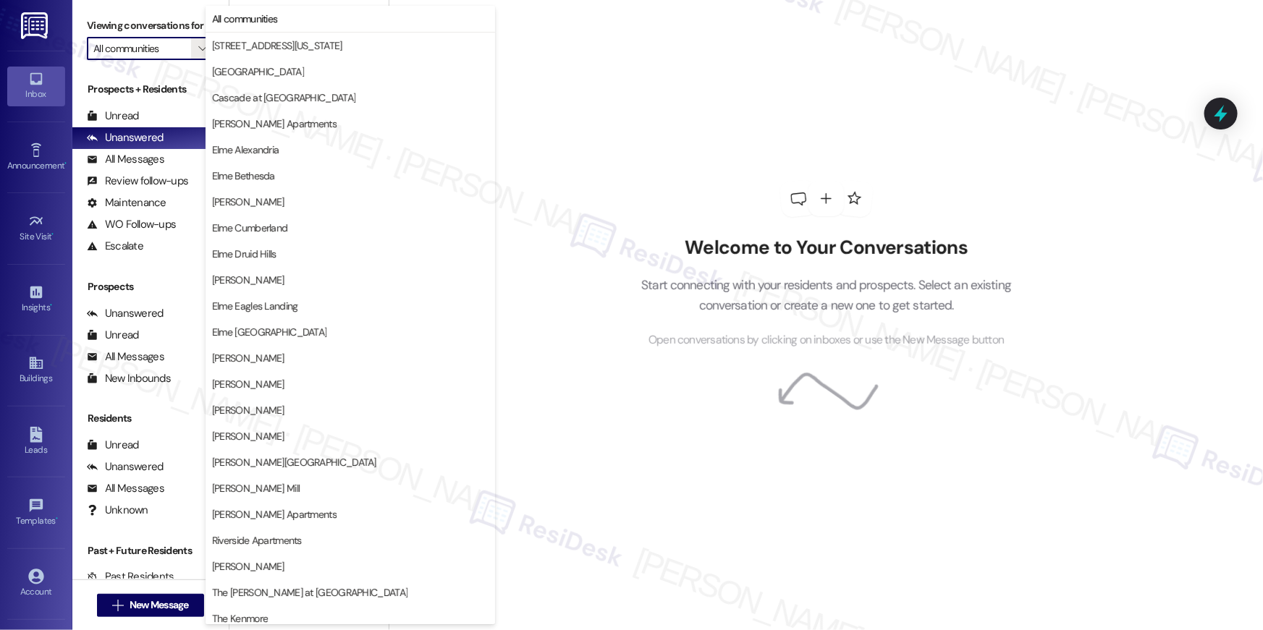
drag, startPoint x: 205, startPoint y: 46, endPoint x: 501, endPoint y: 119, distance: 304.8
click at [508, 116] on body "Inbox Go to Inbox Announcement • Send A Text Announcement Site Visit • Go to Si…" at bounding box center [631, 315] width 1263 height 630
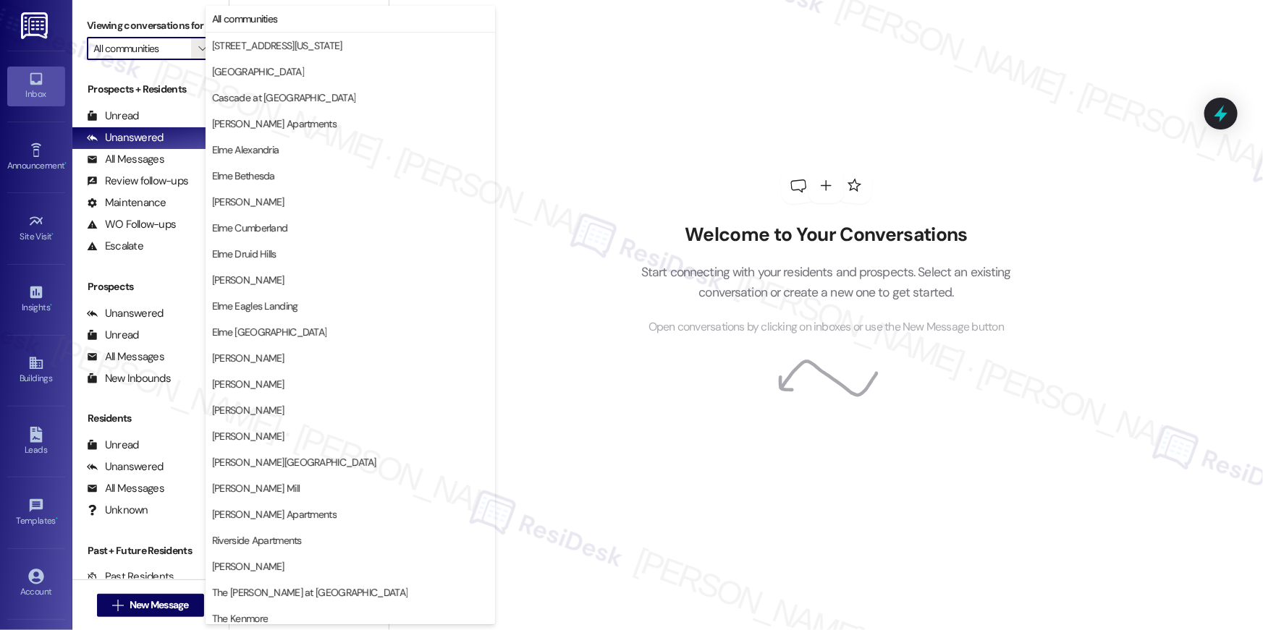
click at [698, 93] on div "Welcome to Your Conversations Start connecting with your residents and prospect…" at bounding box center [826, 252] width 434 height 504
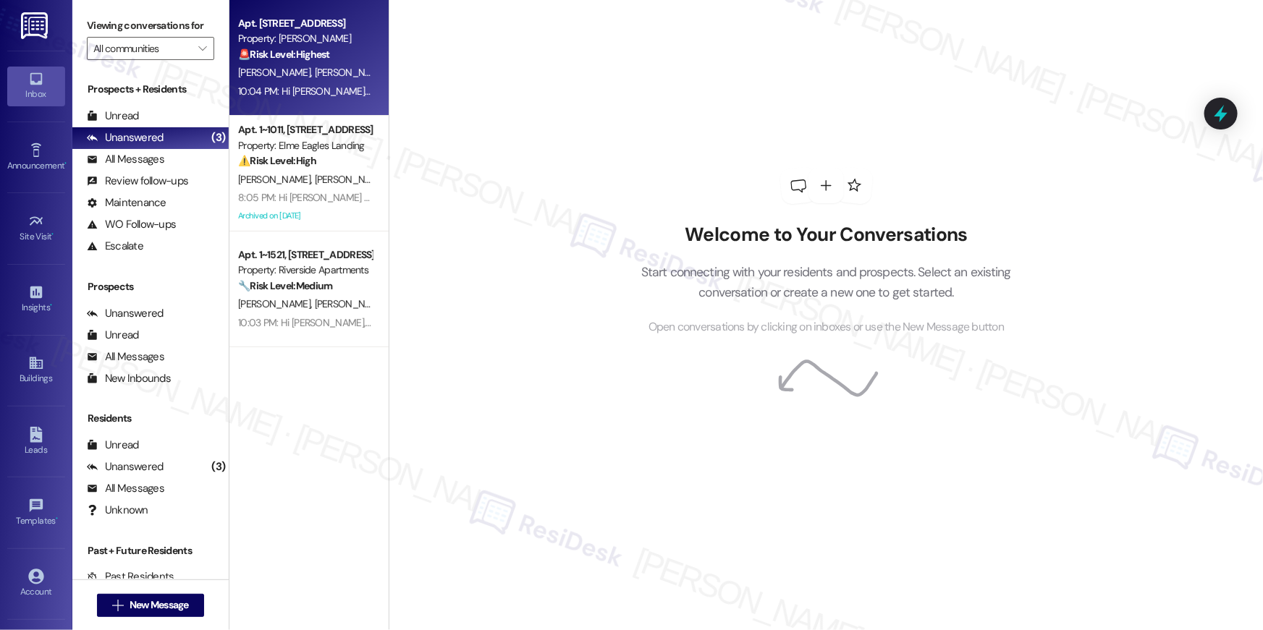
click at [315, 67] on span "R. Manukonda" at bounding box center [353, 72] width 77 height 13
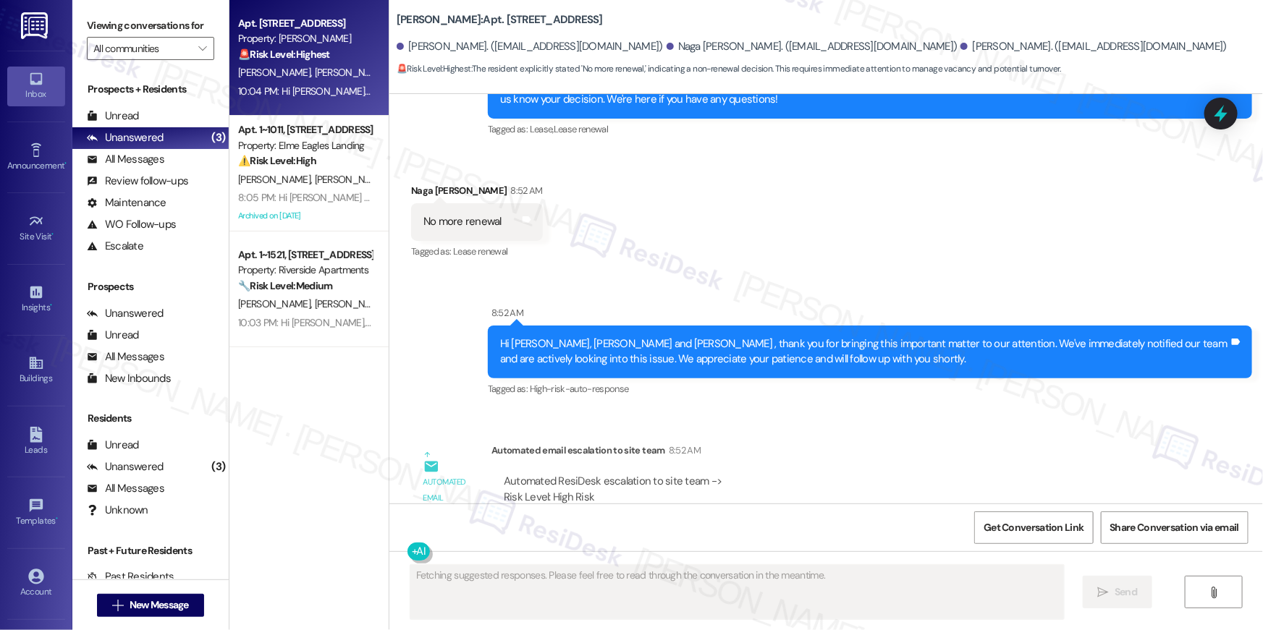
scroll to position [5487, 0]
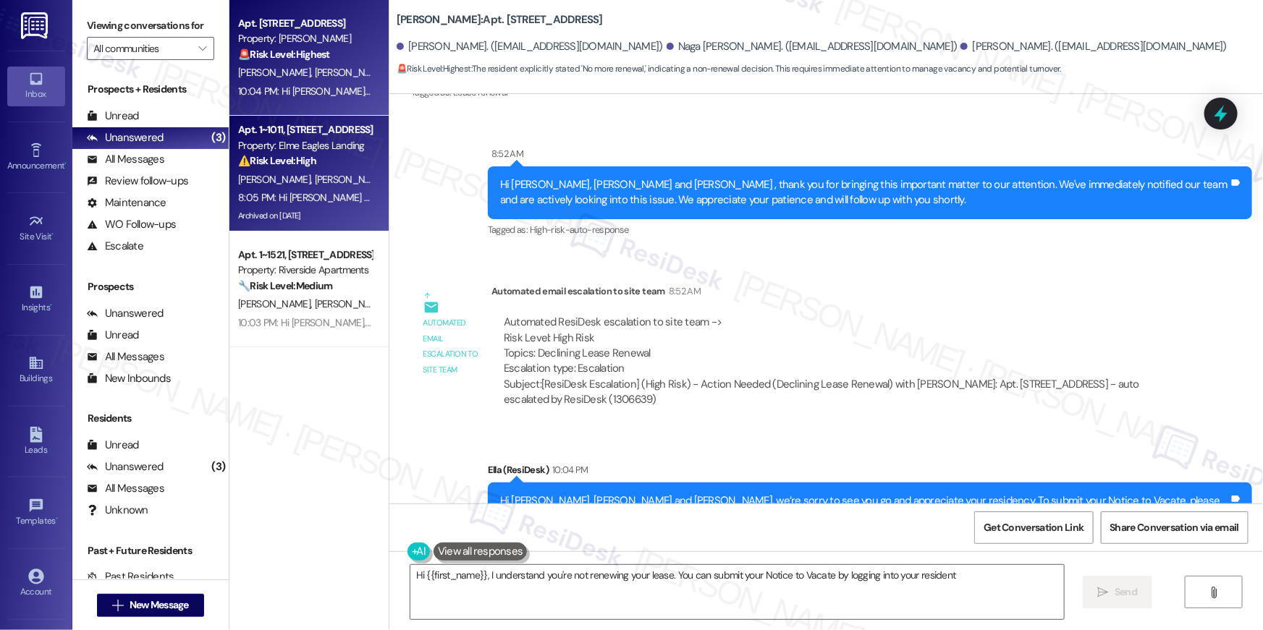
click at [275, 158] on strong "⚠️ Risk Level: High" at bounding box center [277, 160] width 78 height 13
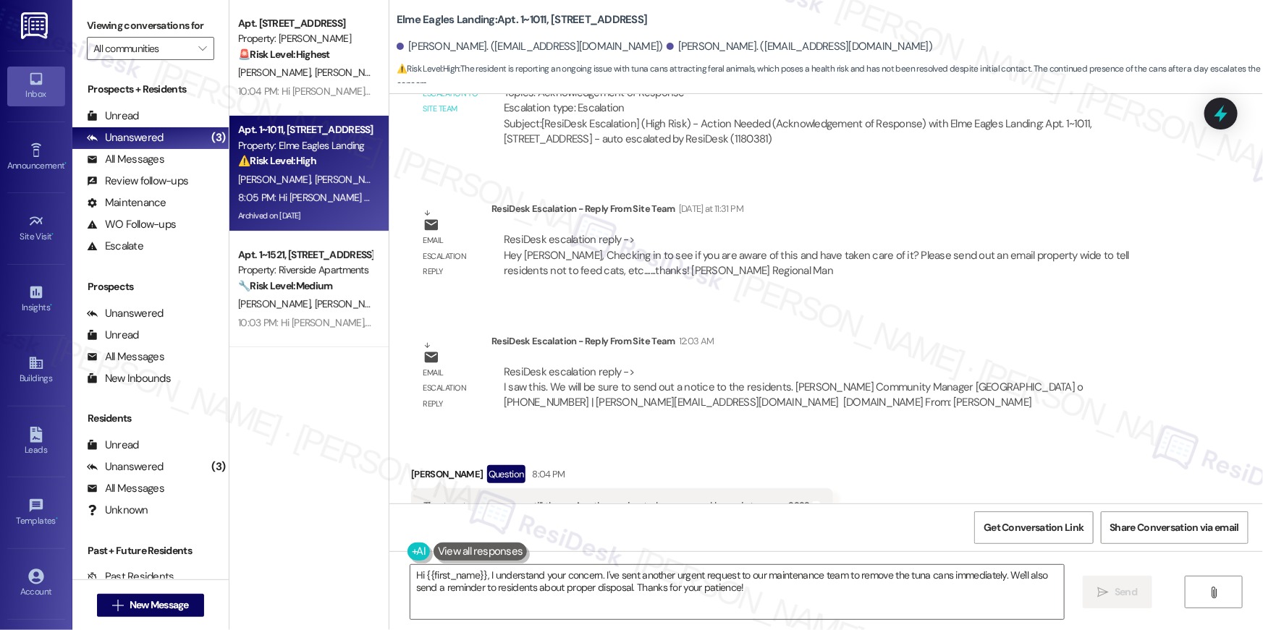
scroll to position [29883, 0]
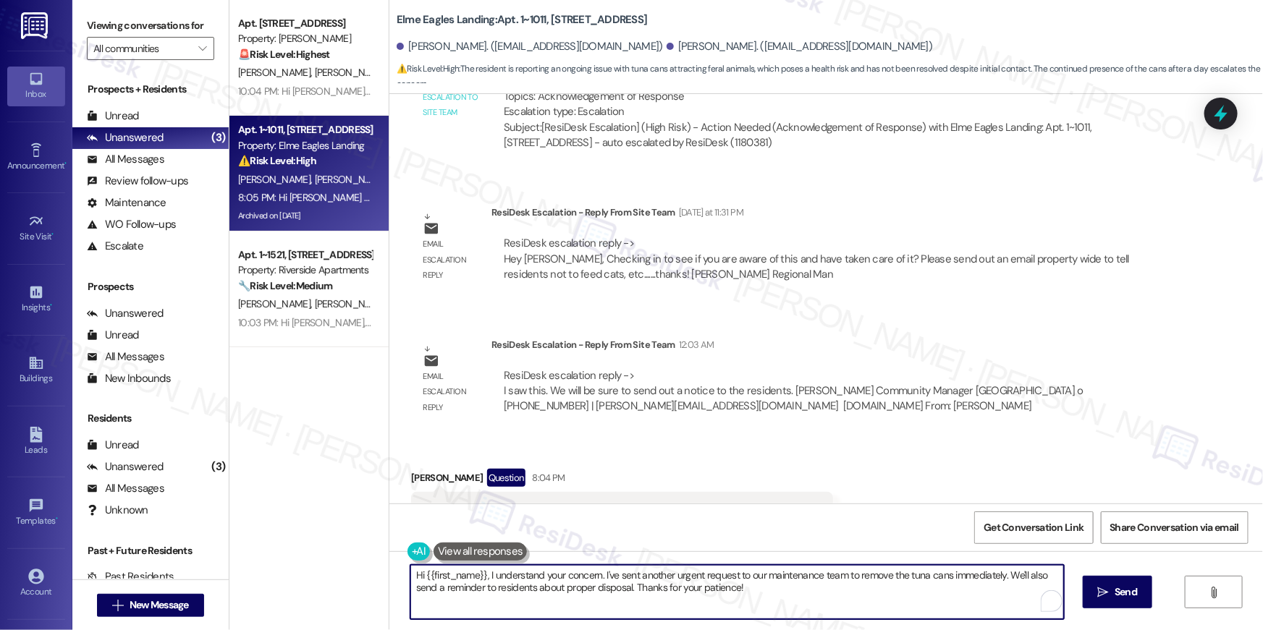
click at [910, 593] on textarea "Hi {{first_name}}, I understand your concern. I've sent another urgent request …" at bounding box center [736, 592] width 653 height 54
click at [979, 593] on textarea "Hi {{first_name}}, I understand your concern. I've sent another urgent request …" at bounding box center [736, 592] width 653 height 54
click at [1001, 576] on textarea "Hi {{first_name}}, I understand your concern. I've sent another urgent request …" at bounding box center [736, 592] width 653 height 54
click at [764, 603] on textarea "Hi {{first_name}}, I understand your concern. I've sent another urgent request …" at bounding box center [736, 592] width 653 height 54
click at [627, 586] on textarea "Hi {{first_name}}, I understand your concern. I've sent another urgent request …" at bounding box center [736, 592] width 653 height 54
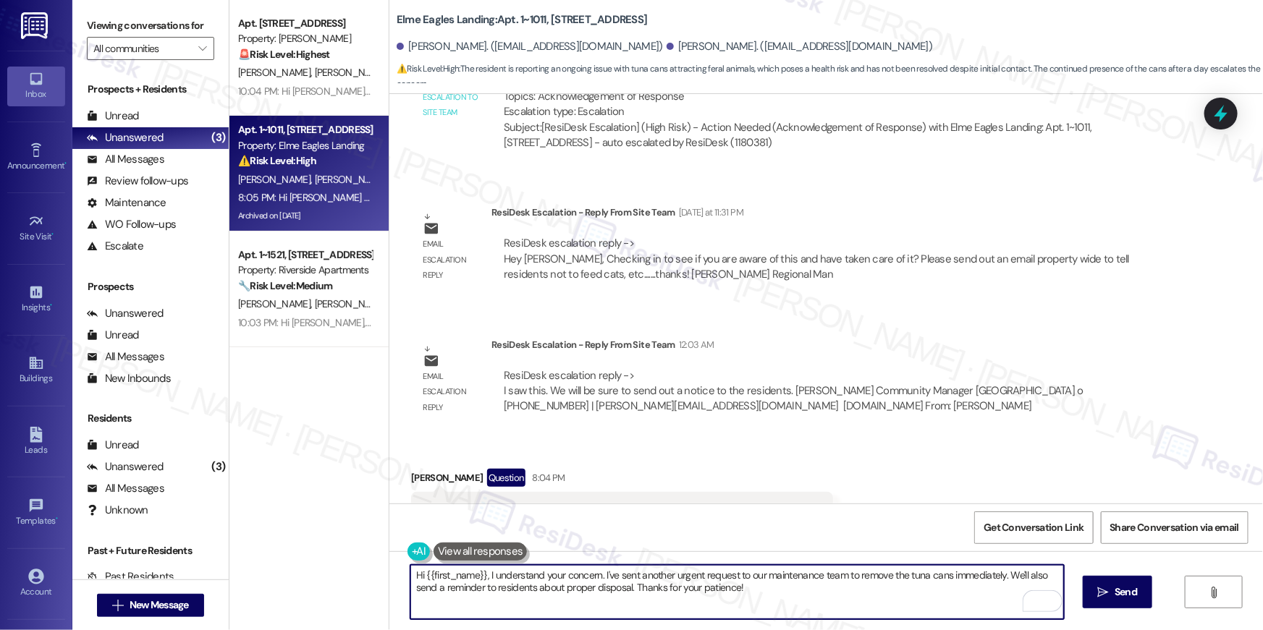
click at [1006, 575] on textarea "Hi {{first_name}}, I understand your concern. I've sent another urgent request …" at bounding box center [736, 592] width 653 height 54
drag, startPoint x: 483, startPoint y: 577, endPoint x: 596, endPoint y: 576, distance: 113.6
click at [596, 576] on textarea "Hi {{first_name}}, I understand your concern. I've sent another urgent request …" at bounding box center [736, 592] width 653 height 54
type textarea "Hi {{first_name}}, I'm sorry this has not been completed. I've sent another urg…"
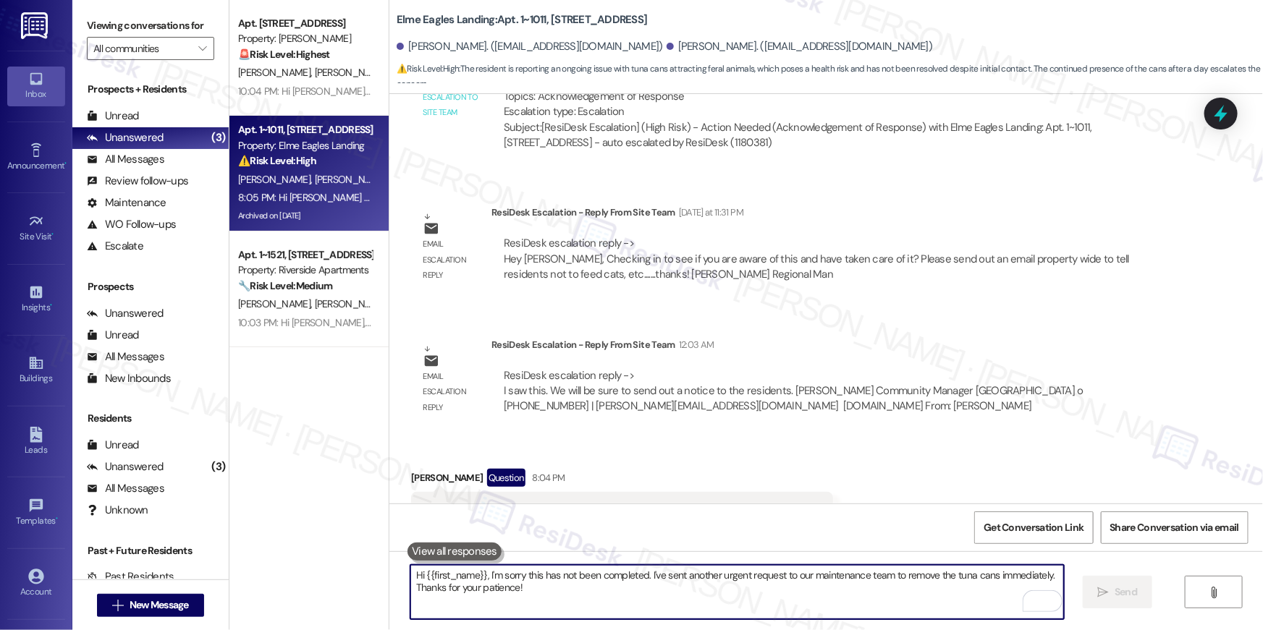
scroll to position [29765, 0]
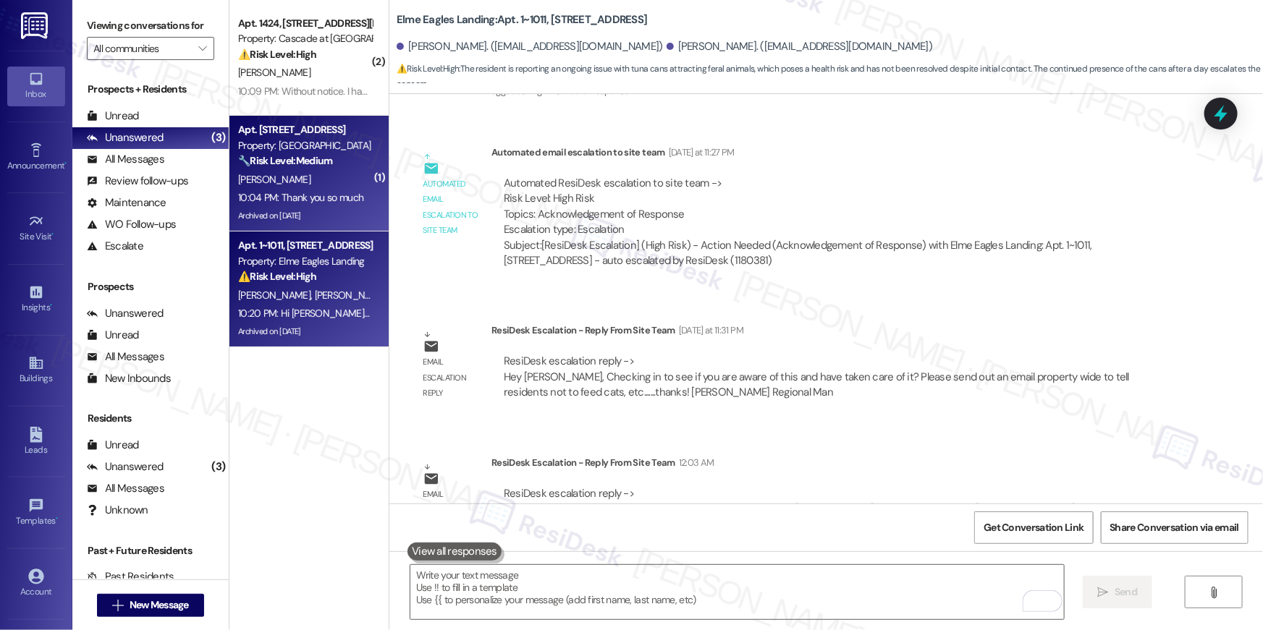
click at [311, 192] on div "10:04 PM: Thank you so much 10:04 PM: Thank you so much" at bounding box center [300, 197] width 125 height 13
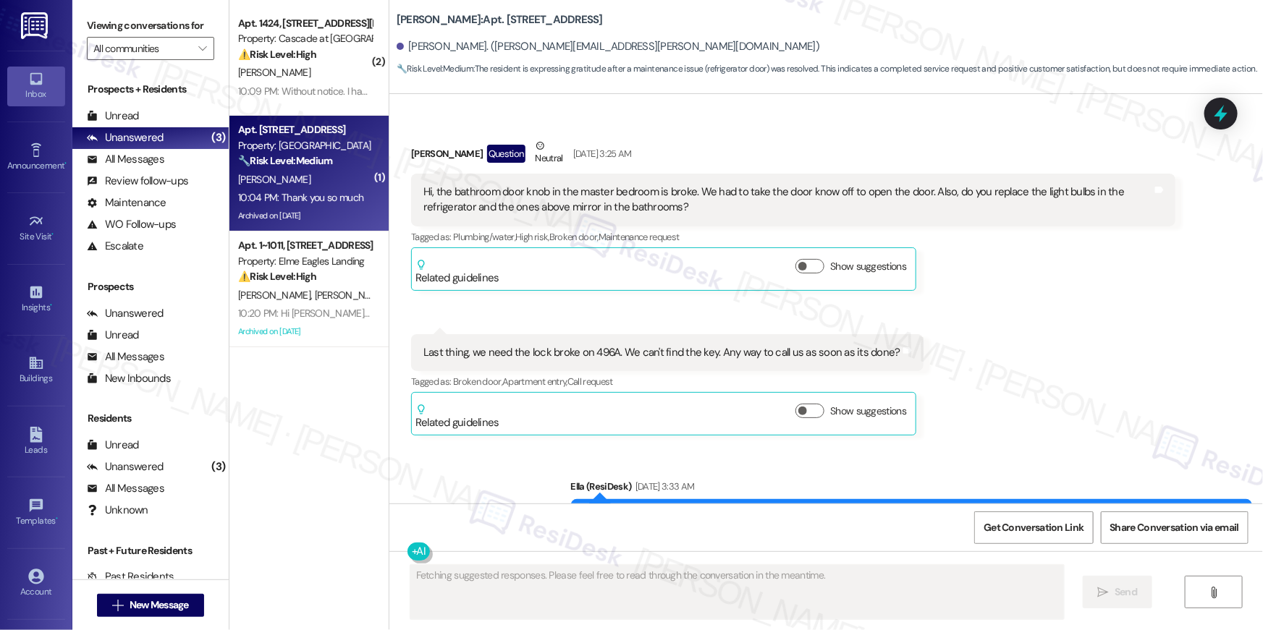
scroll to position [31381, 0]
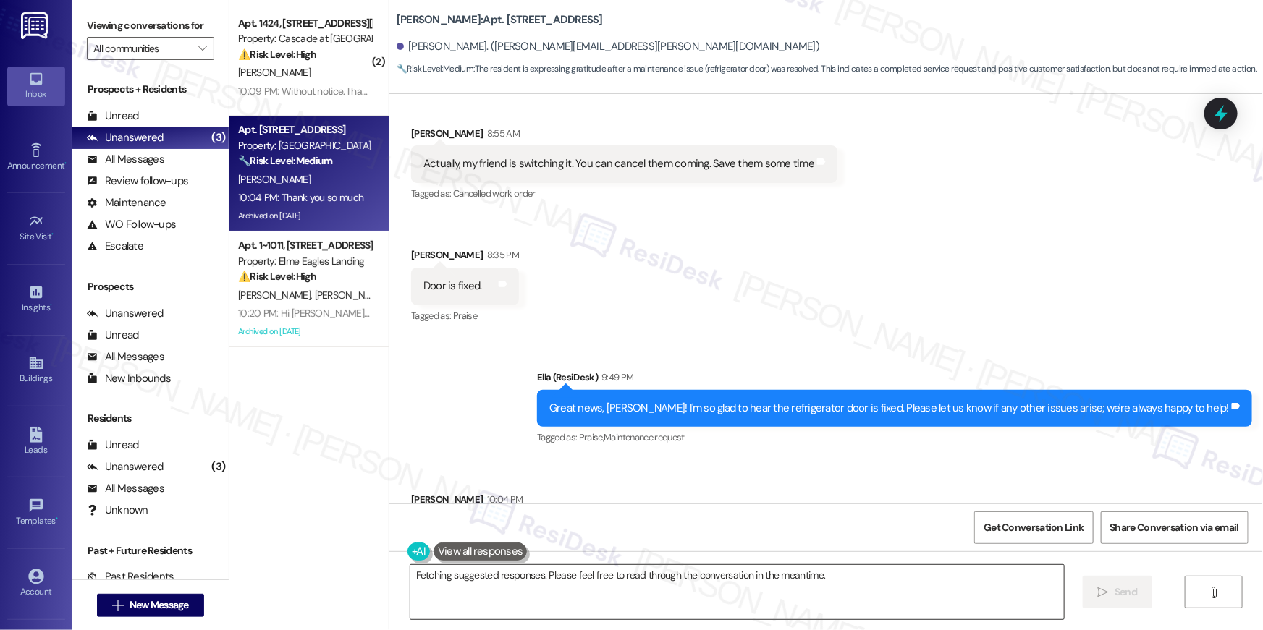
click at [692, 593] on textarea "You're very welcome, {{first_name}}! I'm happy we could assist you. If you need…" at bounding box center [736, 592] width 653 height 54
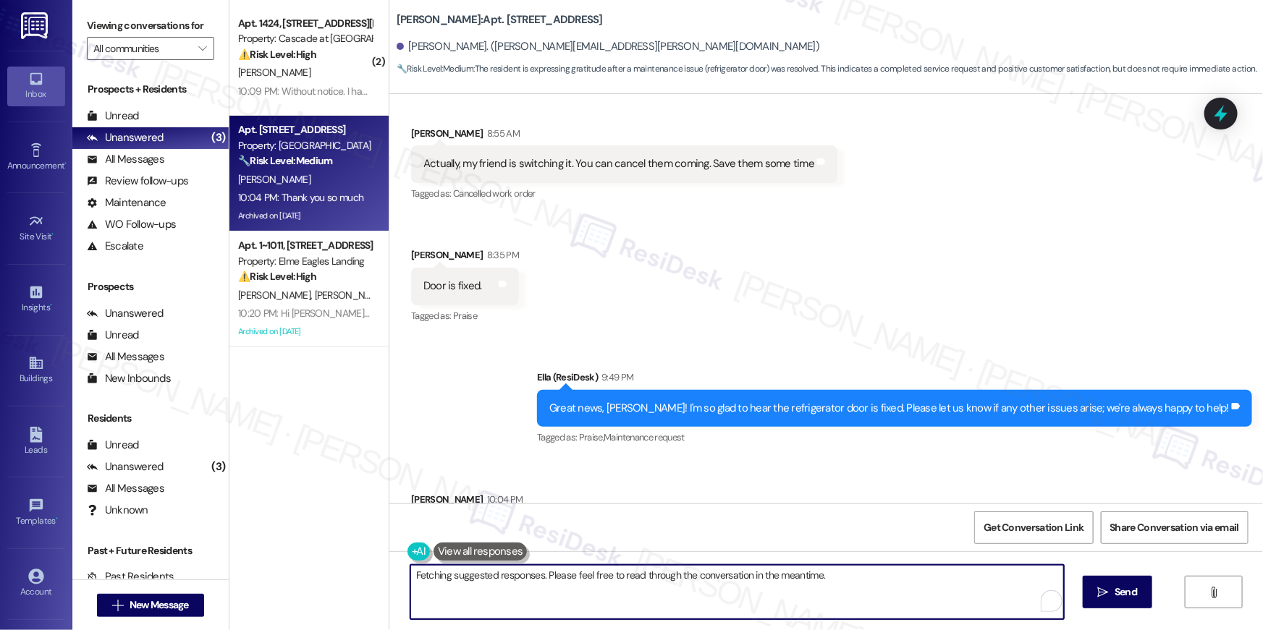
click at [692, 593] on textarea "You're very welcome, {{first_name}}! I'm happy we could assist you. If you need…" at bounding box center [736, 592] width 653 height 54
type textarea "Thank you!"
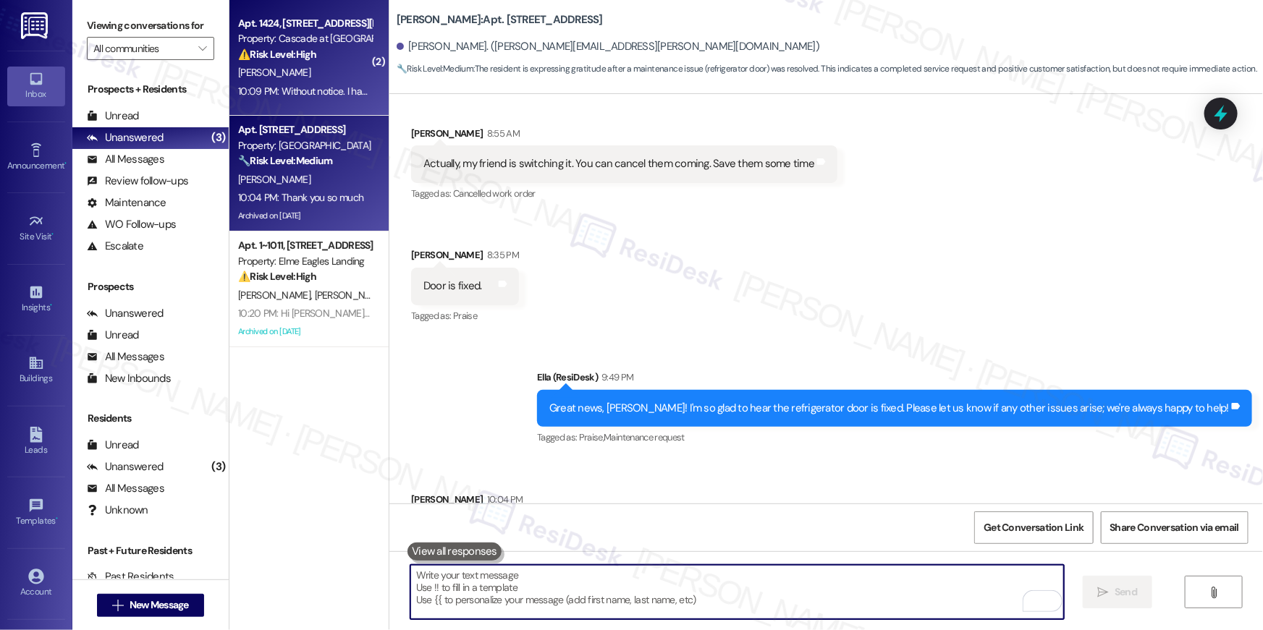
click at [323, 75] on div "[PERSON_NAME]" at bounding box center [305, 73] width 137 height 18
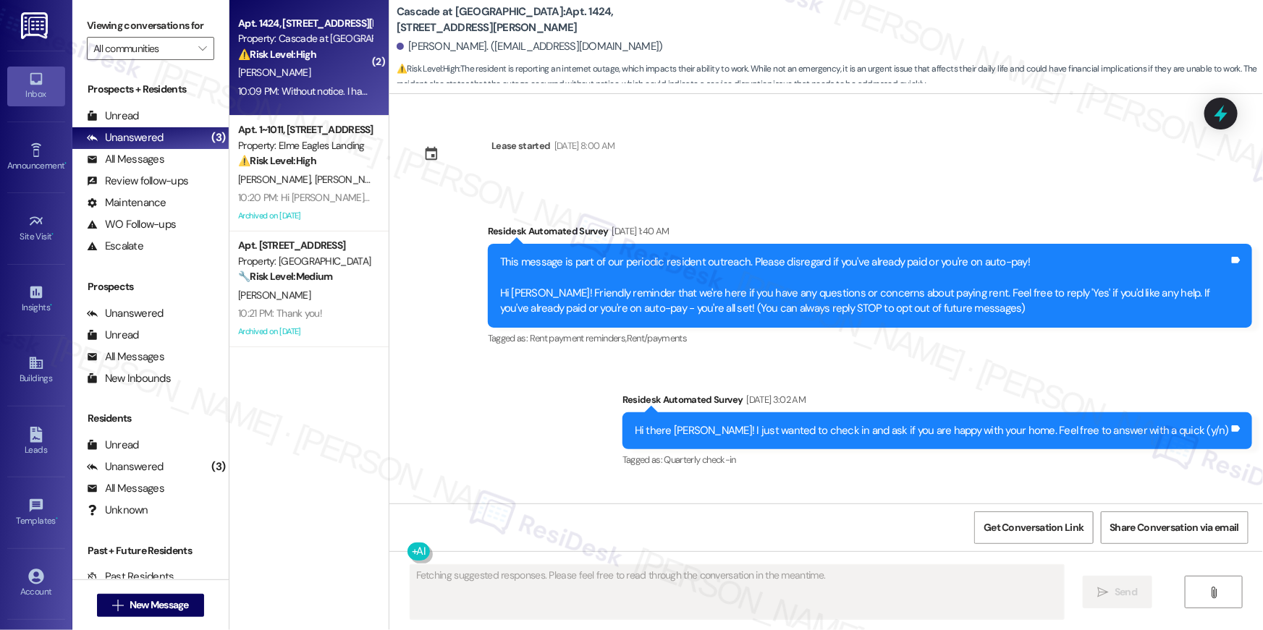
scroll to position [31404, 0]
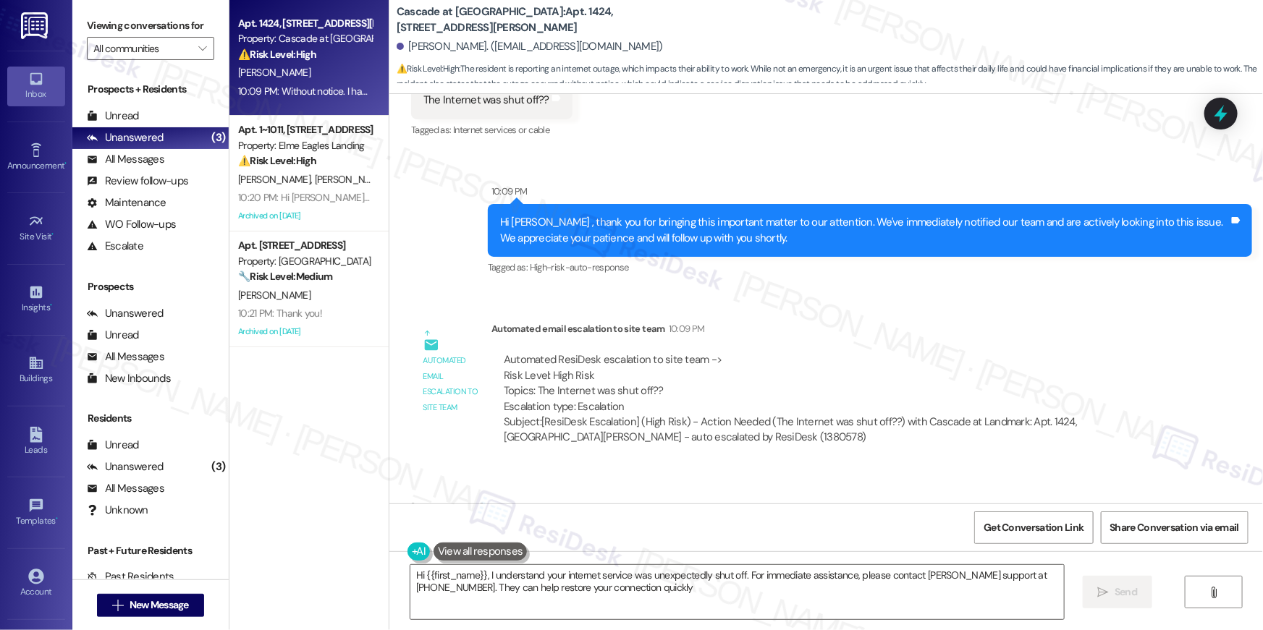
type textarea "Hi {{first_name}}, I understand your internet service was unexpectedly shut off…"
click at [198, 51] on icon "" at bounding box center [202, 49] width 8 height 12
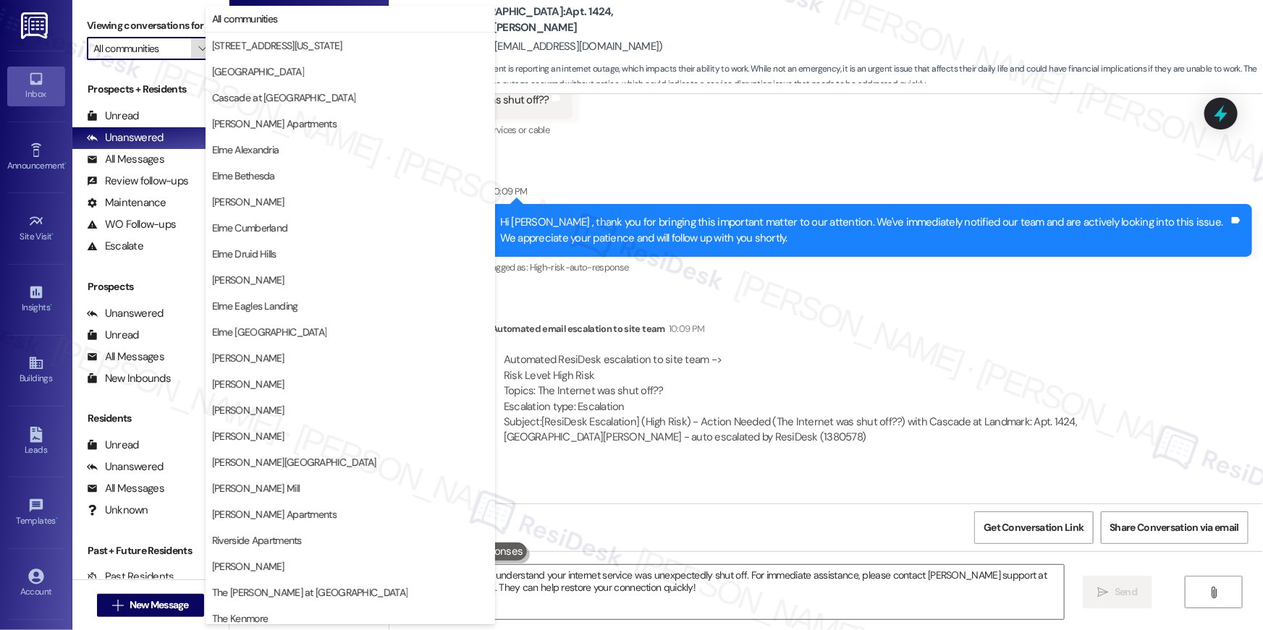
click at [198, 51] on icon "" at bounding box center [202, 49] width 8 height 12
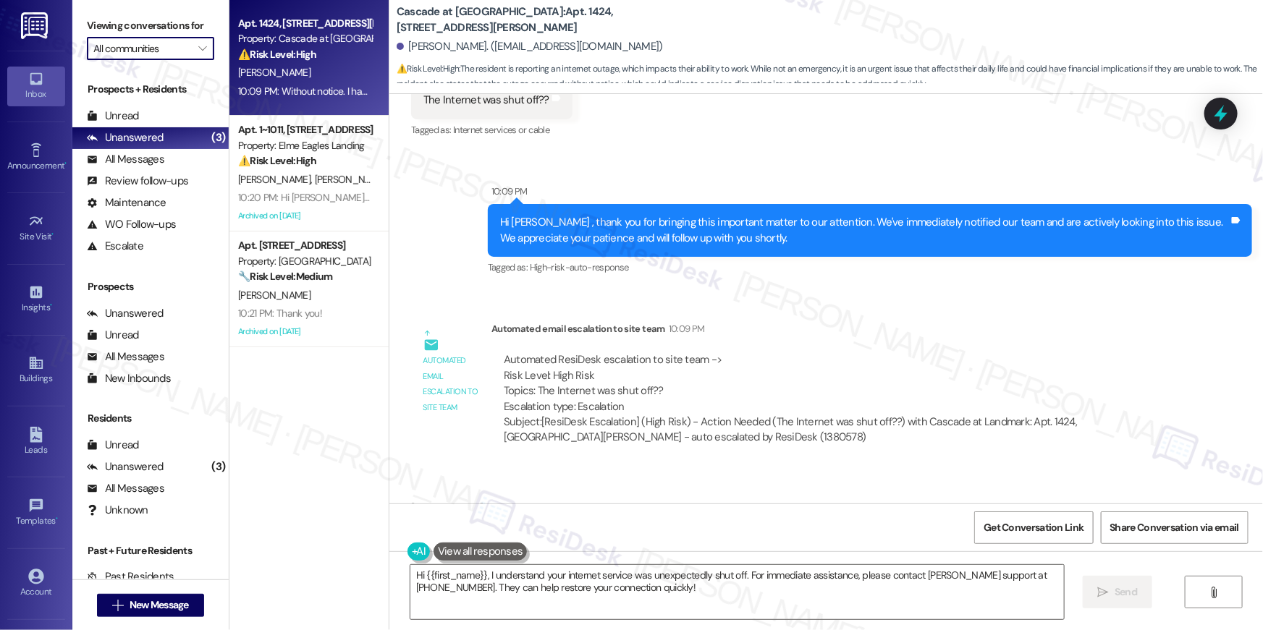
click at [186, 35] on label "Viewing conversations for" at bounding box center [150, 25] width 127 height 22
click at [195, 40] on span "" at bounding box center [202, 48] width 14 height 23
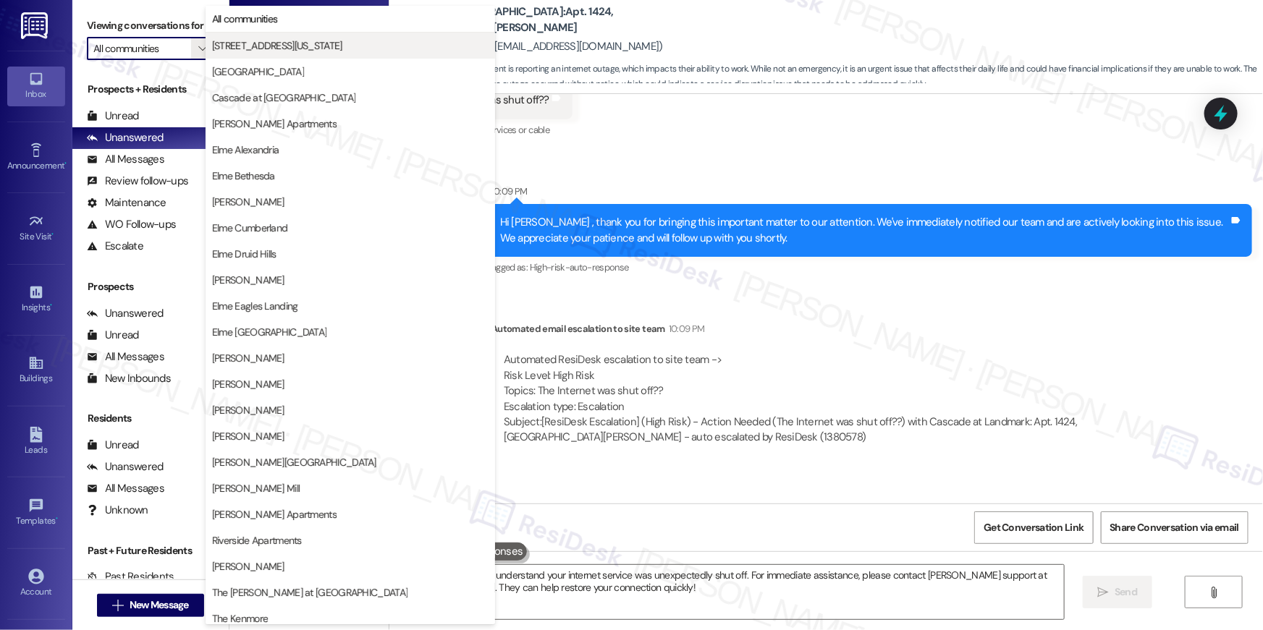
click at [247, 49] on span "[STREET_ADDRESS][US_STATE]" at bounding box center [277, 45] width 130 height 14
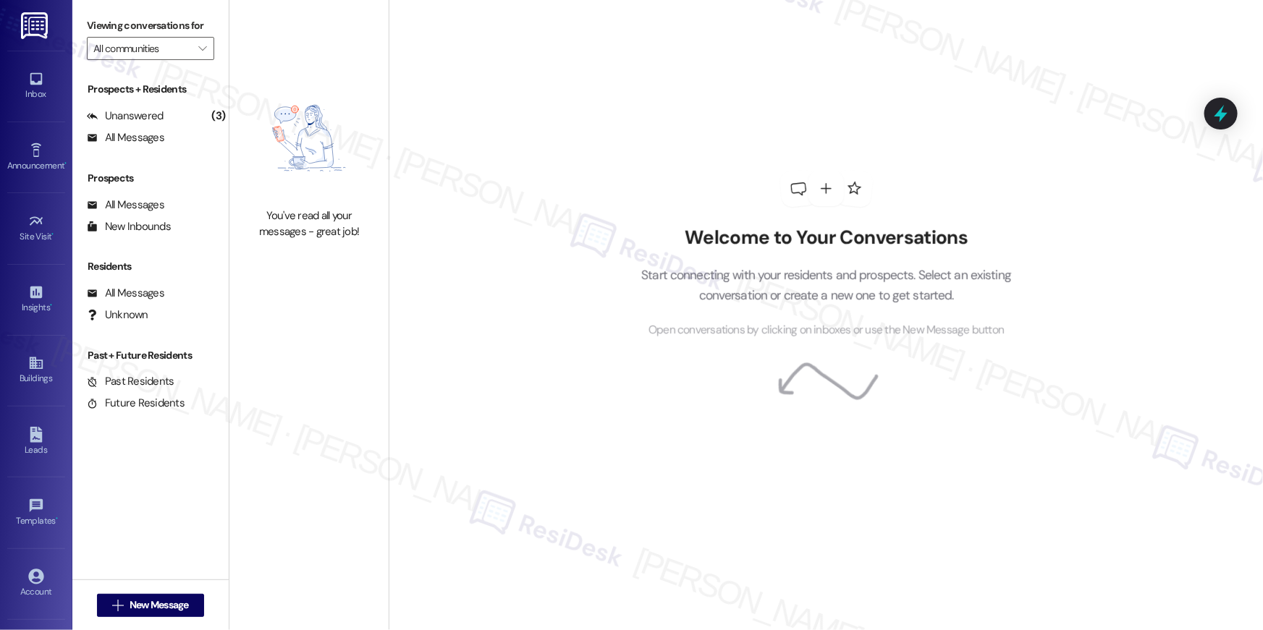
type input "[STREET_ADDRESS][US_STATE]"
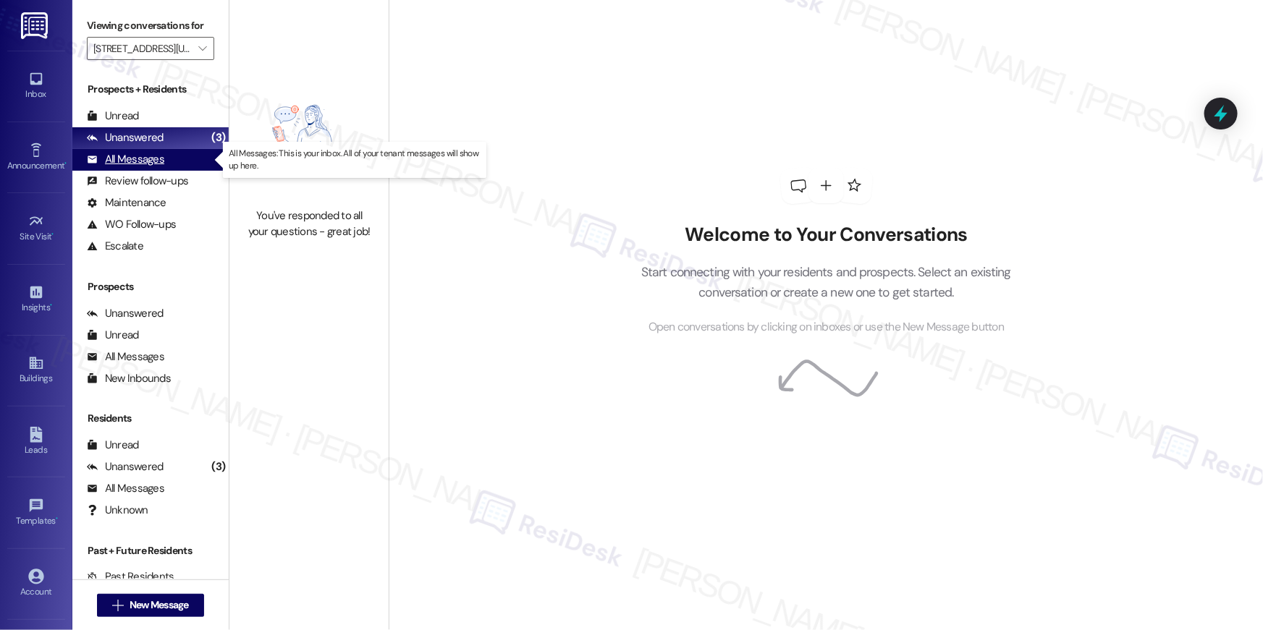
click at [183, 158] on div "All Messages (undefined)" at bounding box center [150, 160] width 156 height 22
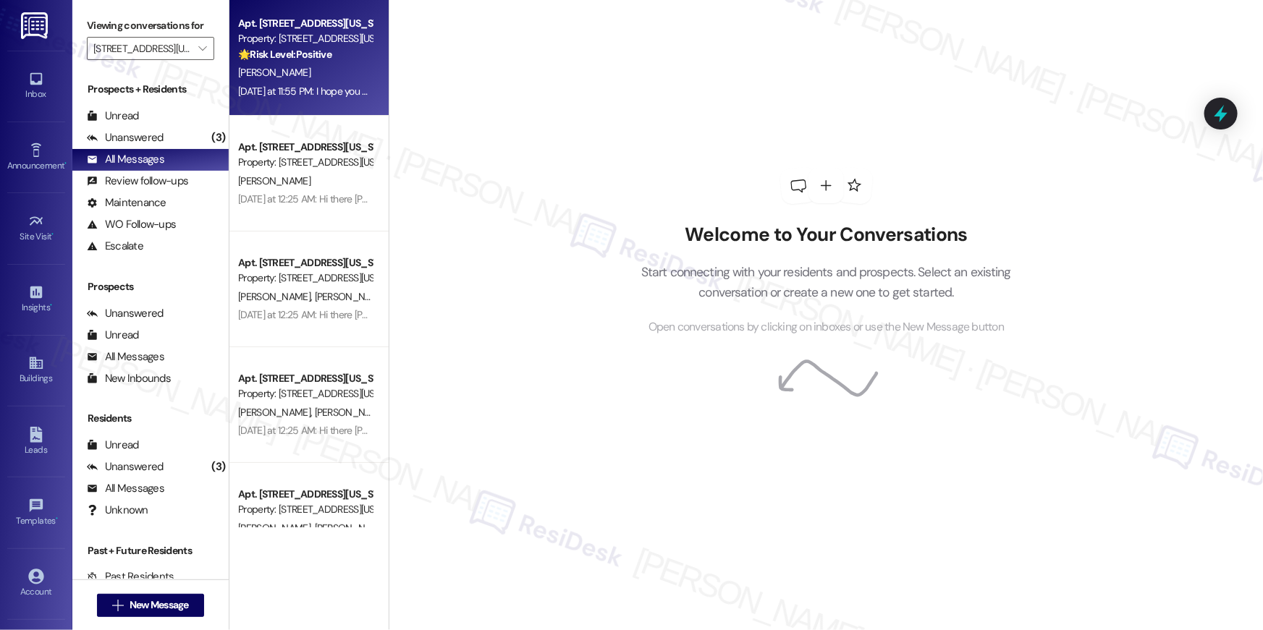
click at [275, 69] on div "[PERSON_NAME]" at bounding box center [305, 73] width 137 height 18
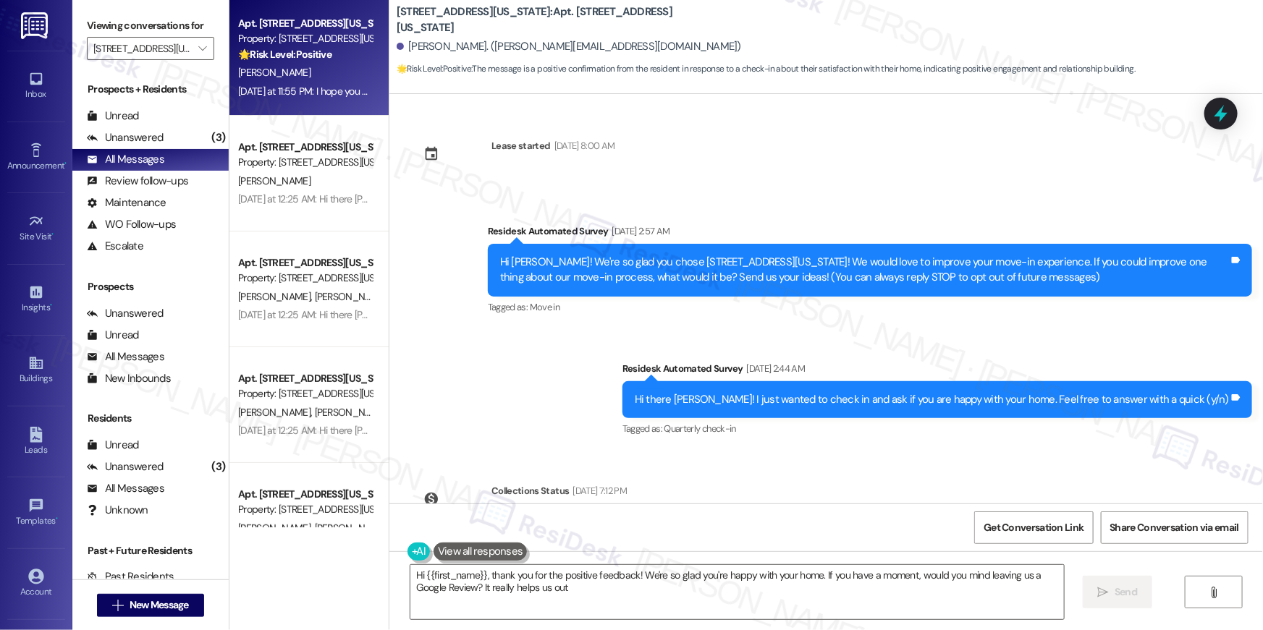
type textarea "Hi {{first_name}}, thank you for the positive feedback! We're so glad you're ha…"
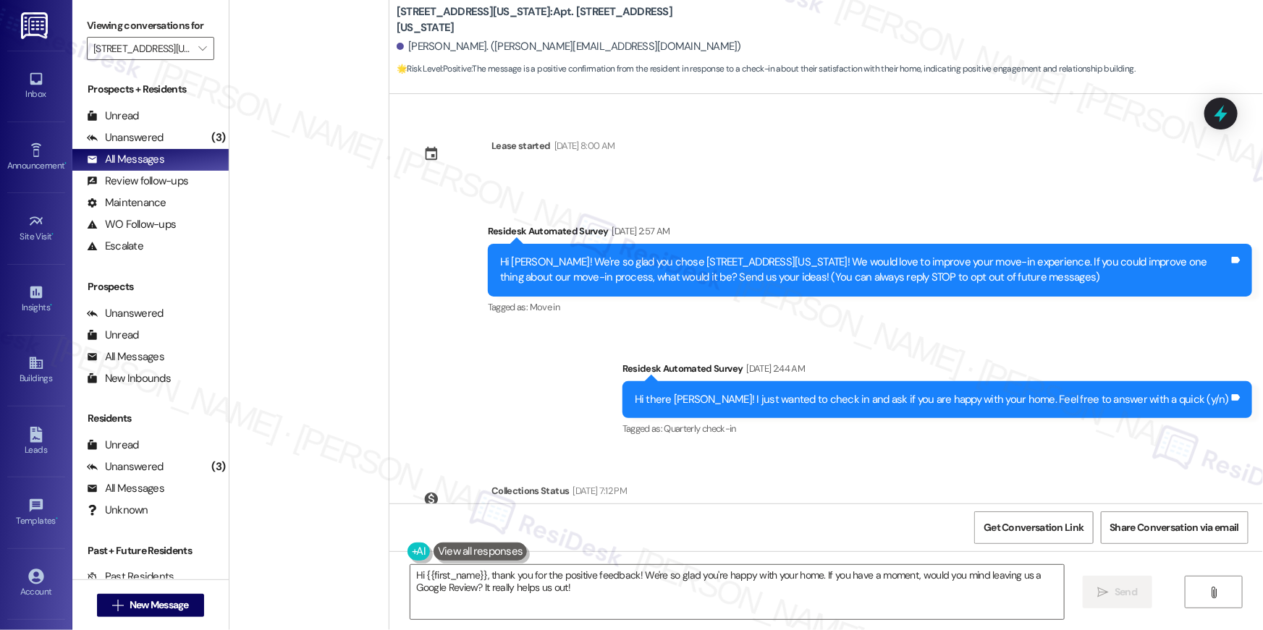
scroll to position [5260, 0]
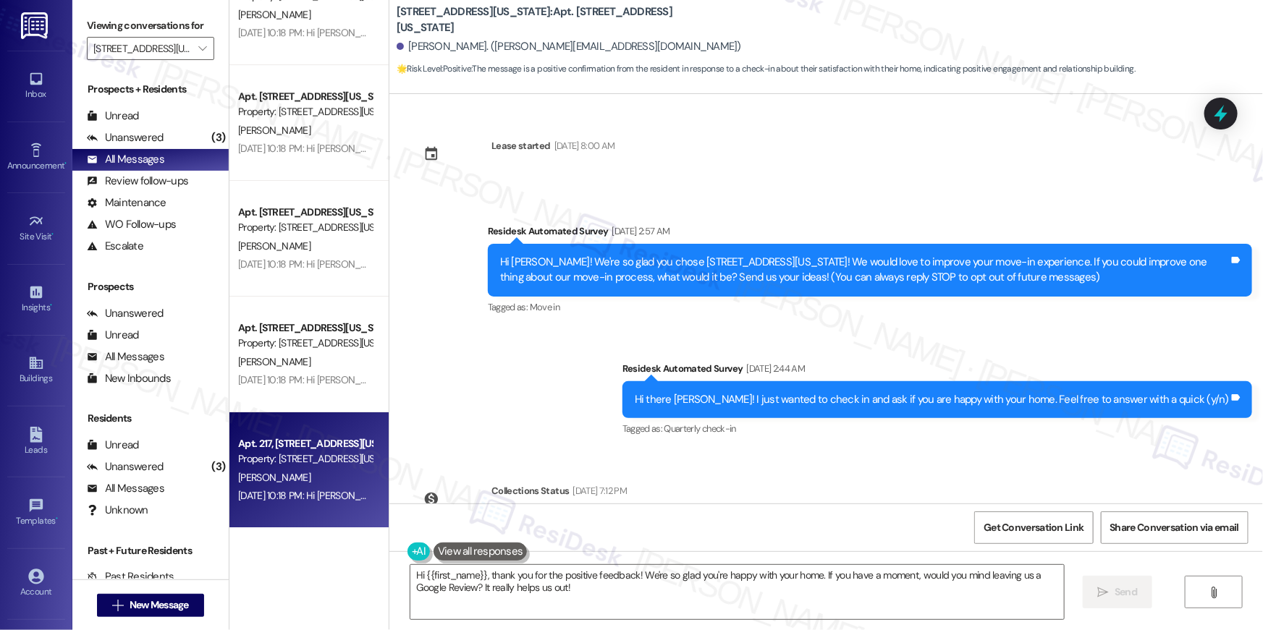
click at [297, 490] on div "[DATE] 10:18 PM: Hi [PERSON_NAME] 🌿✨ Don’t forget — the DC Street Plants House …" at bounding box center [732, 495] width 989 height 13
type textarea "Fetching suggested responses. Please feel free to read through the conversation…"
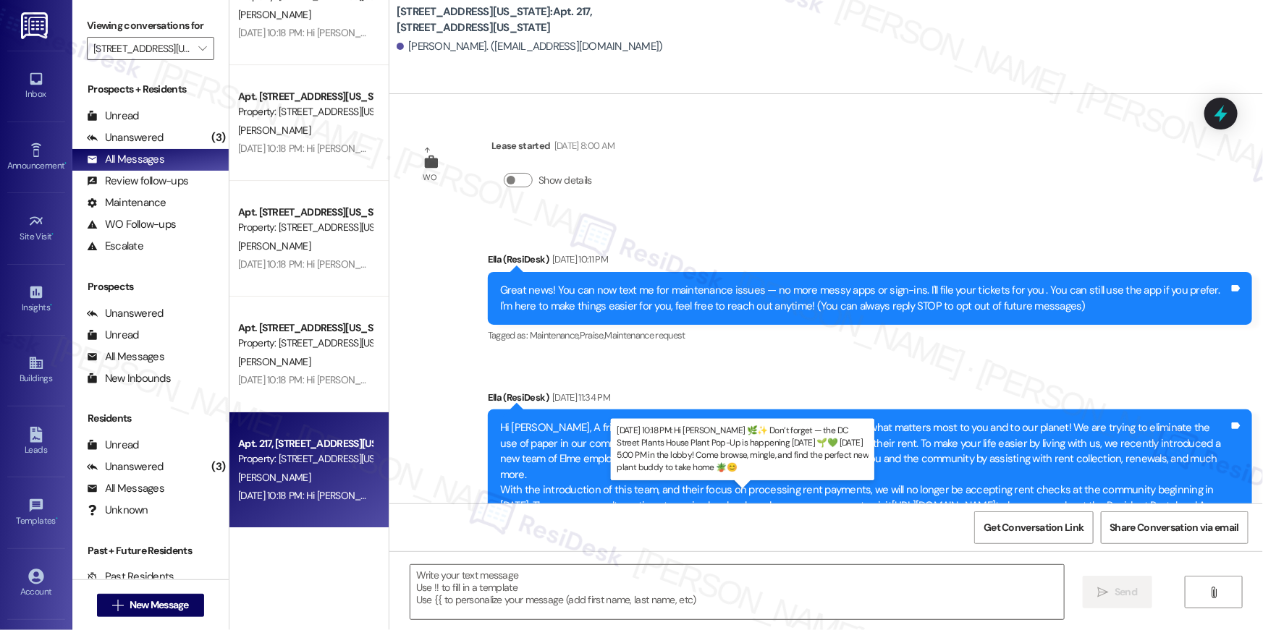
scroll to position [4378, 0]
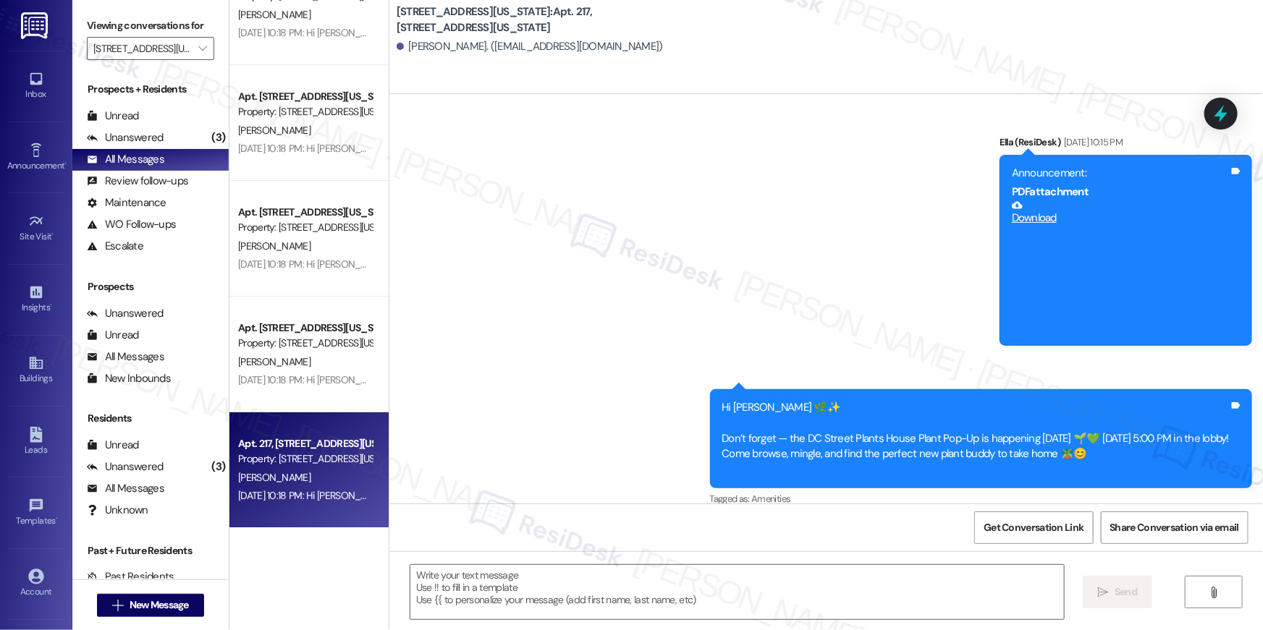
type textarea "Fetching suggested responses. Please feel free to read through the conversation…"
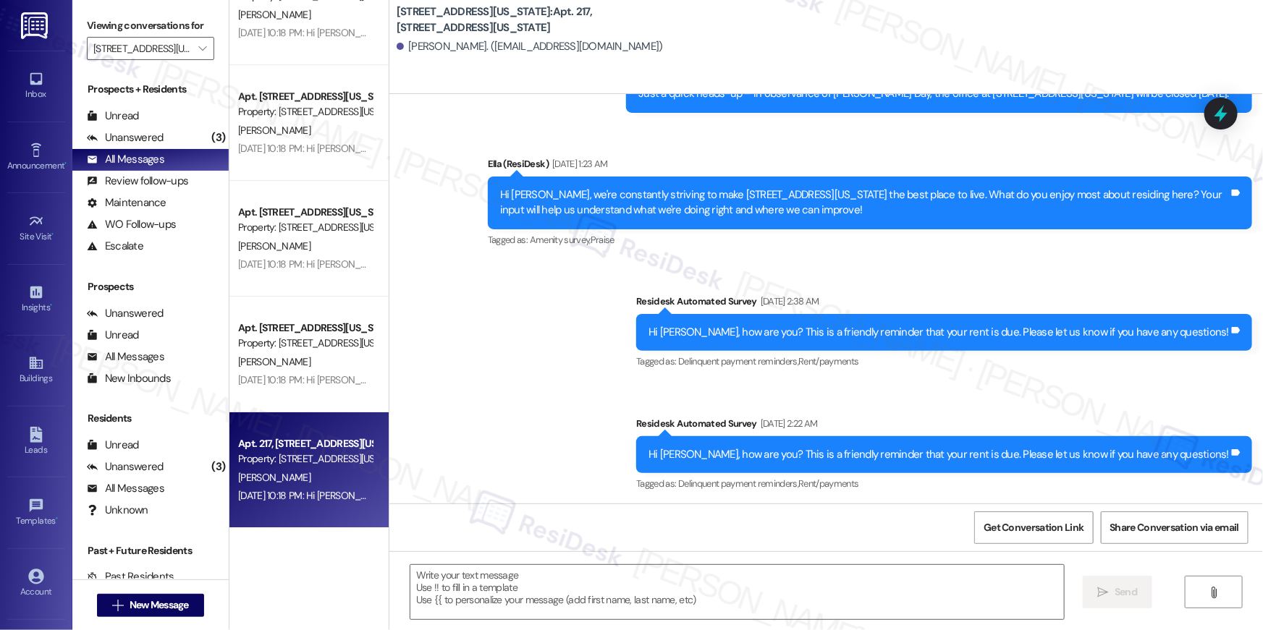
scroll to position [2452, 0]
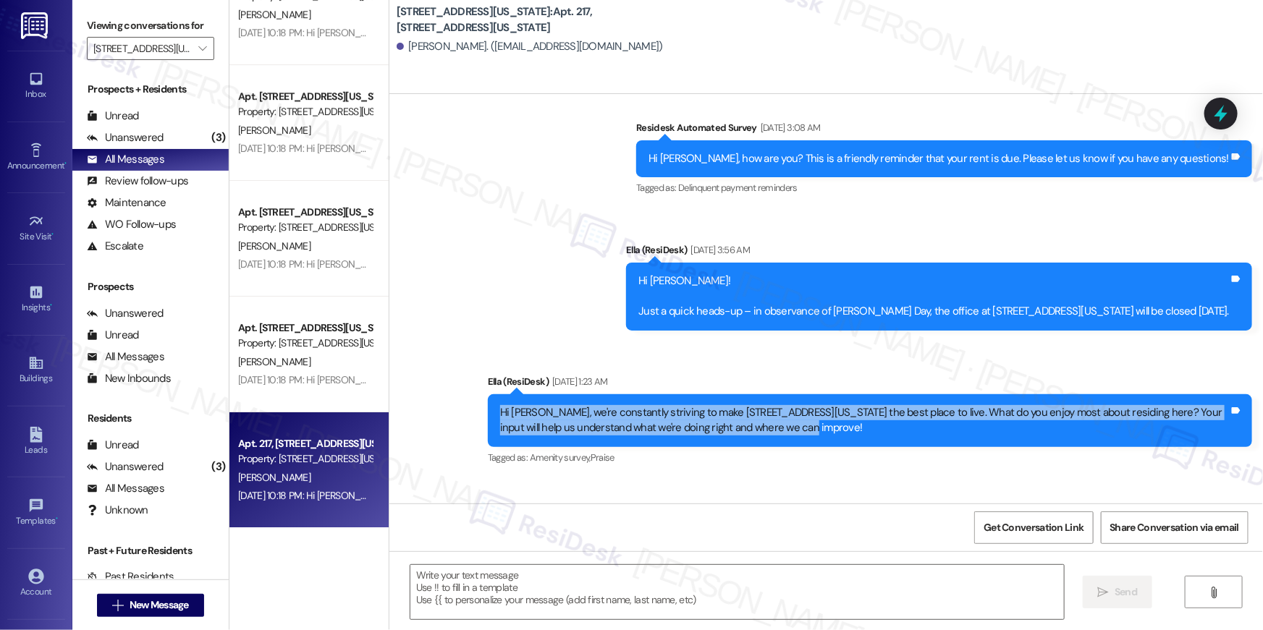
drag, startPoint x: 780, startPoint y: 415, endPoint x: 492, endPoint y: 400, distance: 288.4
click at [500, 405] on div "Hi [PERSON_NAME], we're constantly striving to make [STREET_ADDRESS][US_STATE] …" at bounding box center [864, 420] width 729 height 31
copy div "Hi [PERSON_NAME], we're constantly striving to make [STREET_ADDRESS][US_STATE] …"
click at [199, 55] on span "" at bounding box center [202, 48] width 14 height 23
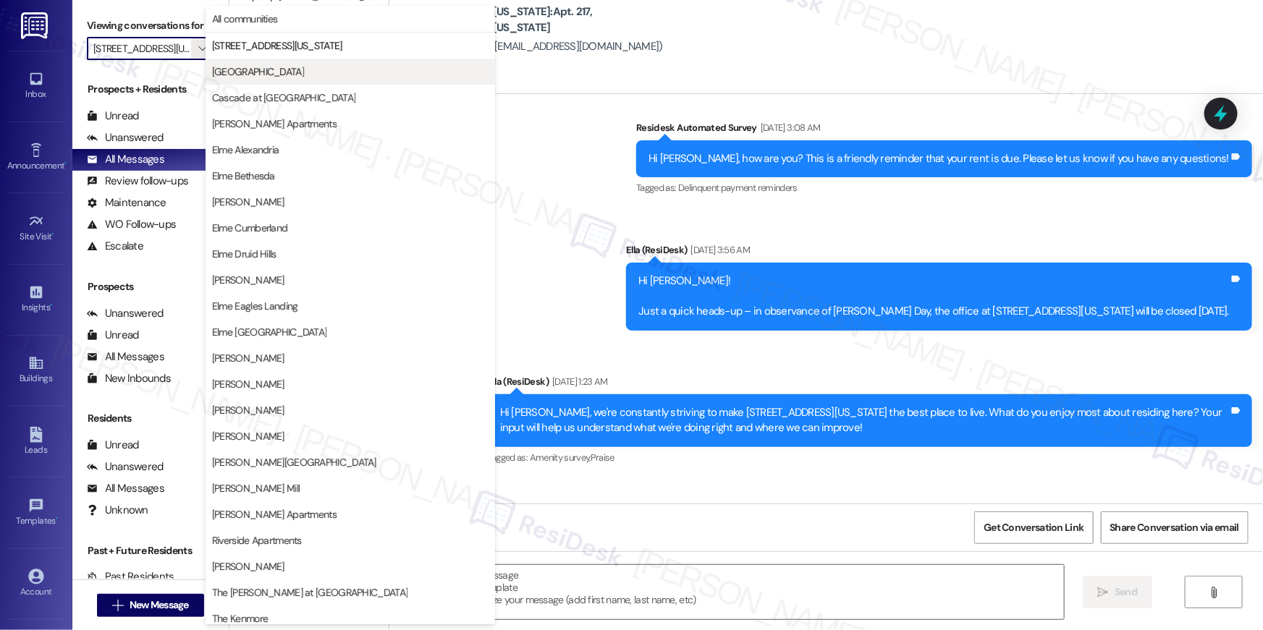
scroll to position [0, 20]
click at [244, 78] on span "[GEOGRAPHIC_DATA]" at bounding box center [258, 71] width 92 height 14
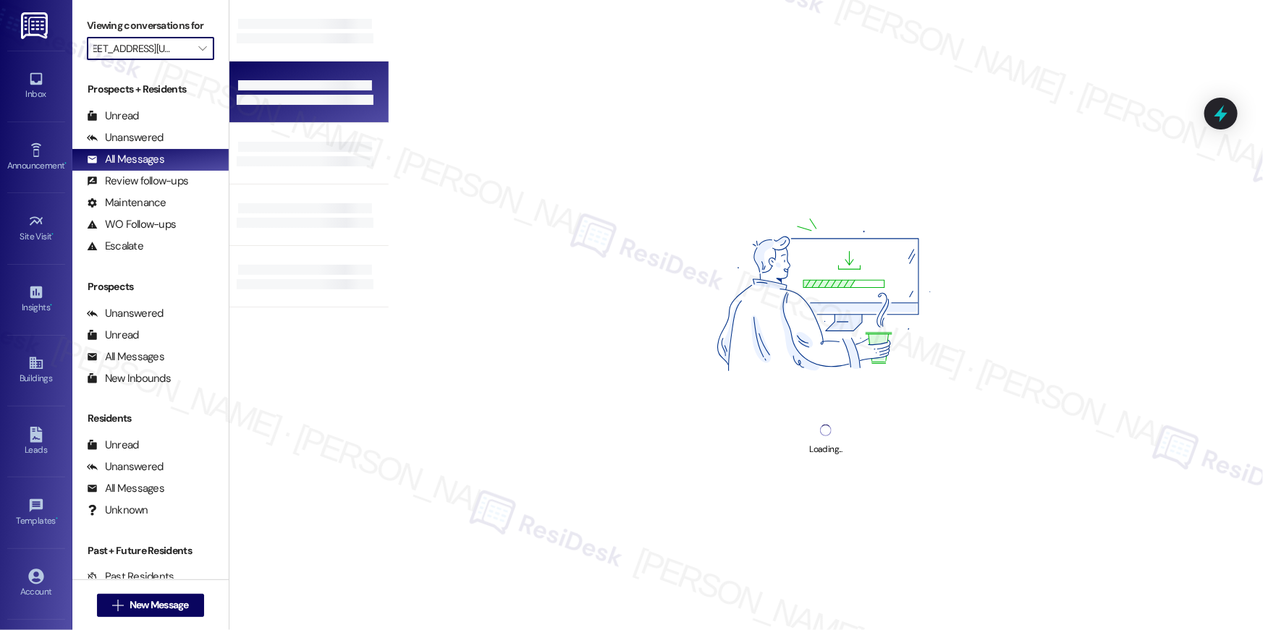
type input "[GEOGRAPHIC_DATA]"
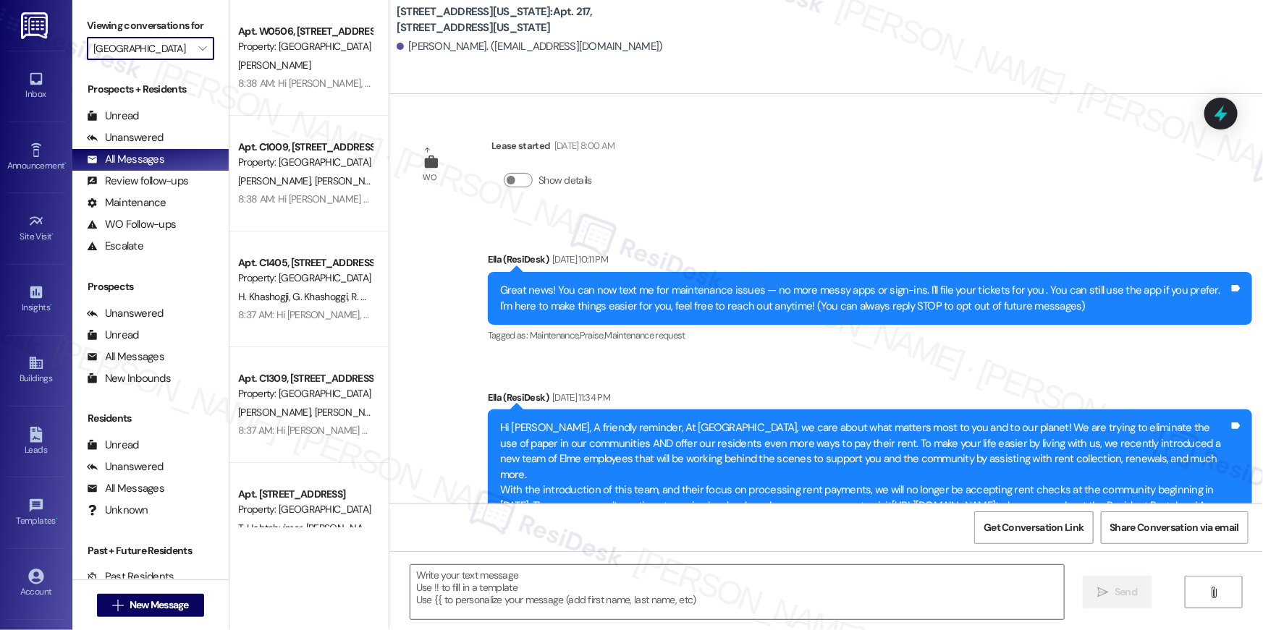
type textarea "Fetching suggested responses. Please feel free to read through the conversation…"
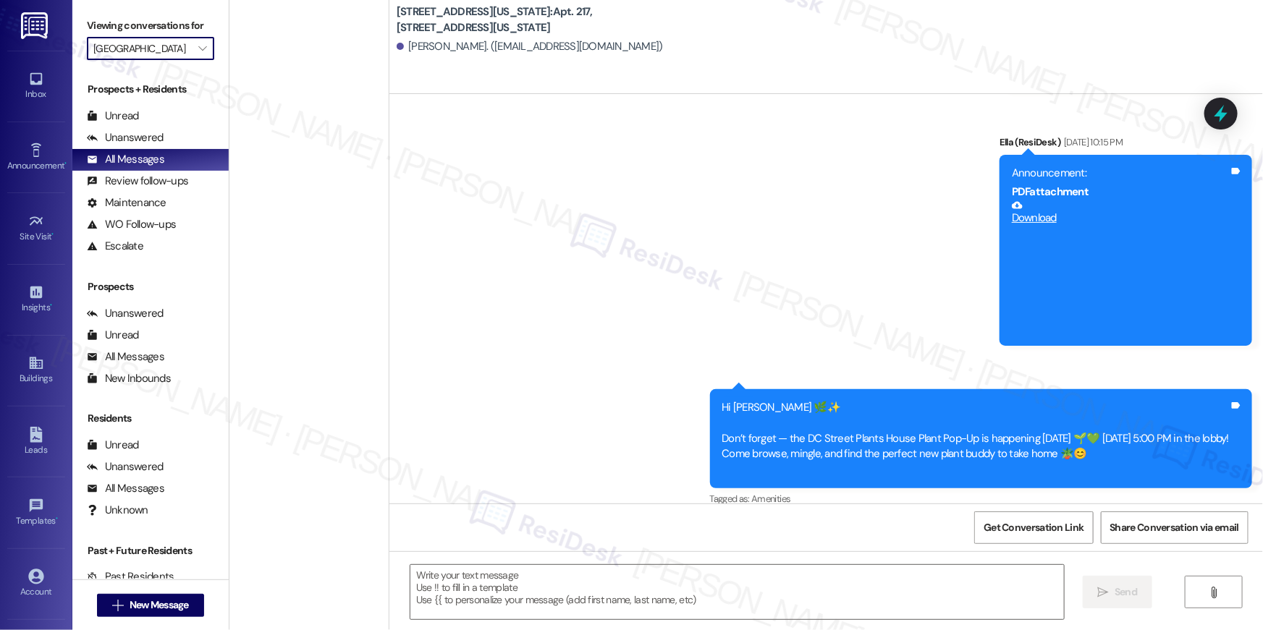
scroll to position [5260, 0]
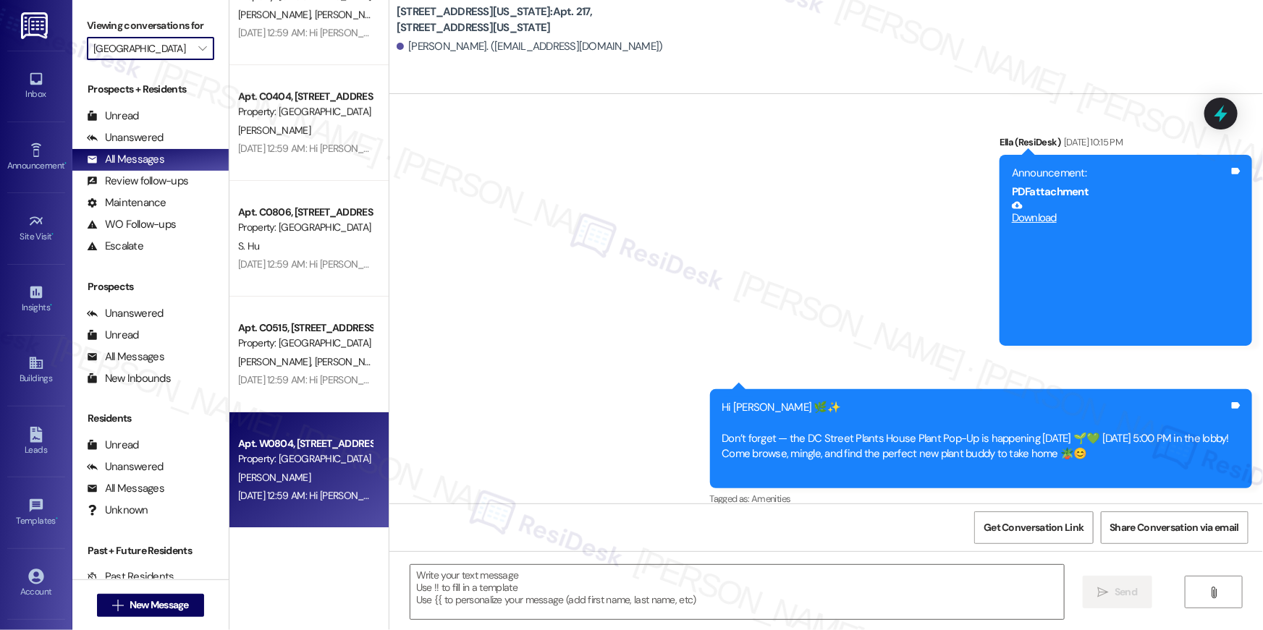
click at [323, 513] on div "Apt. W0804, [STREET_ADDRESS] Property: [GEOGRAPHIC_DATA] [PERSON_NAME] [DATE] 1…" at bounding box center [308, 470] width 159 height 116
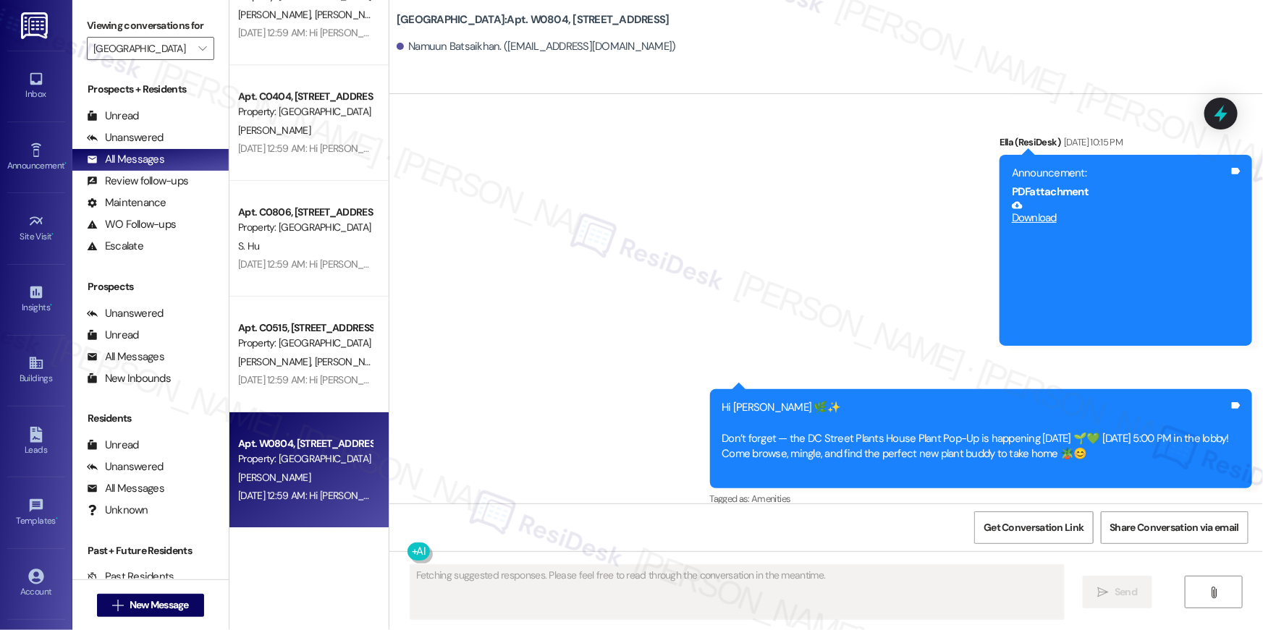
scroll to position [1349, 0]
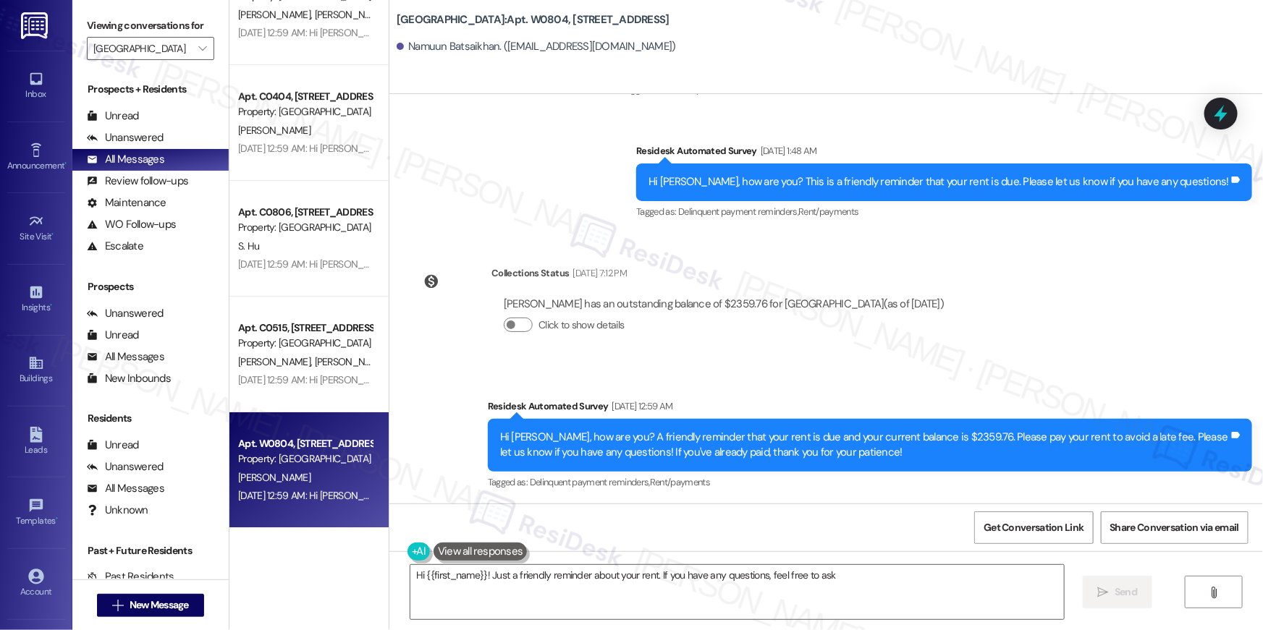
type textarea "Hi {{first_name}}! Just a friendly reminder about your rent. If you have any qu…"
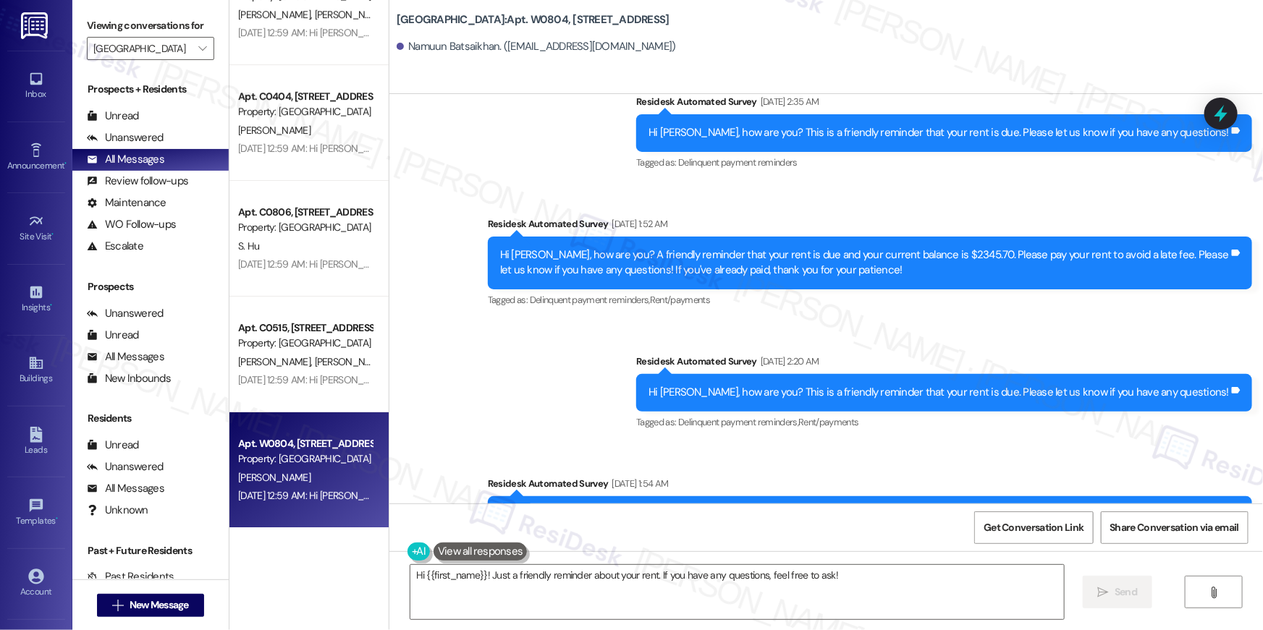
scroll to position [441, 0]
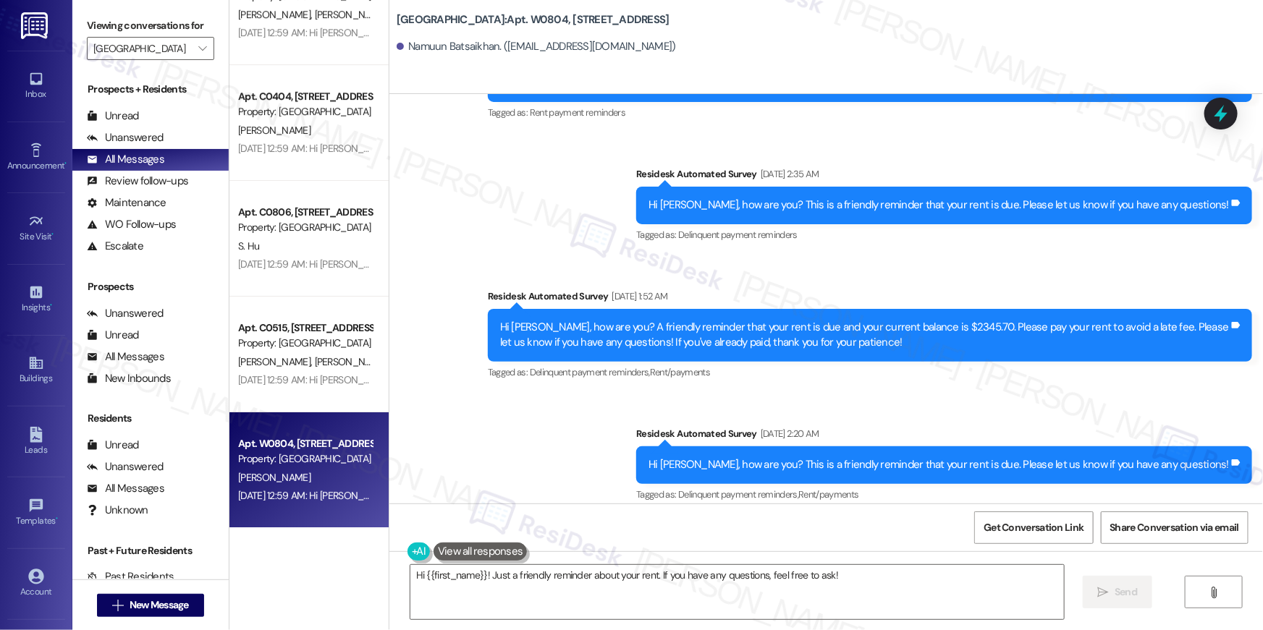
click at [833, 378] on div "Tagged as: Delinquent payment reminders , Click to highlight conversations abou…" at bounding box center [870, 372] width 764 height 21
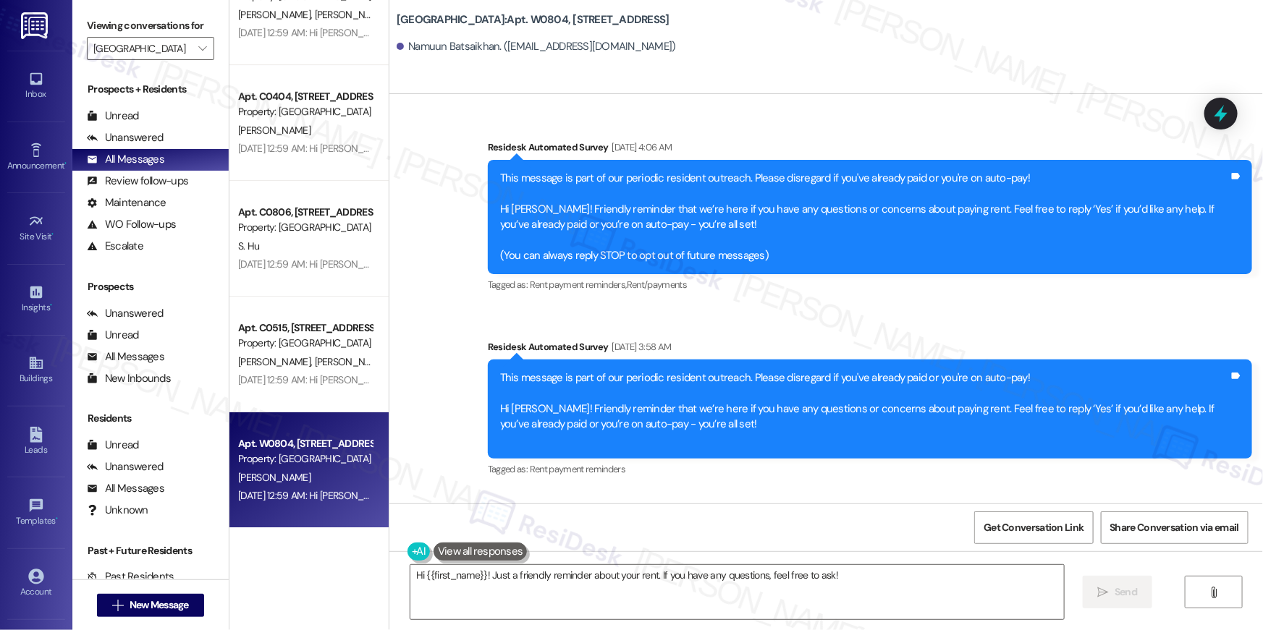
scroll to position [97, 0]
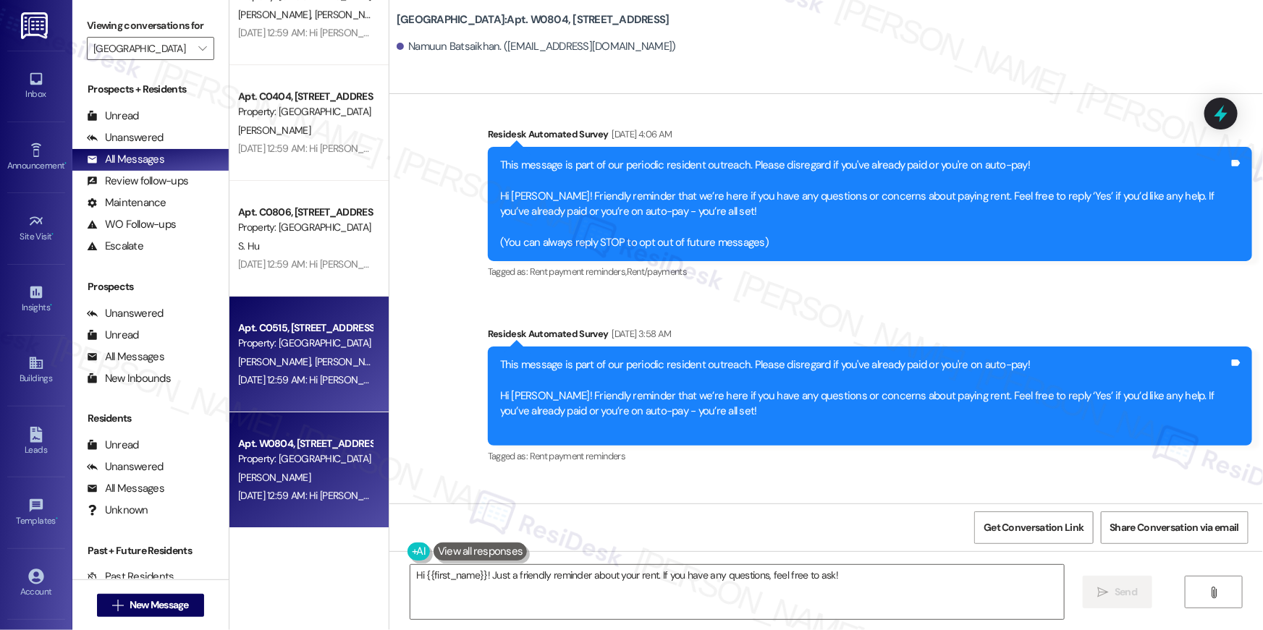
click at [337, 386] on div "[DATE] 12:59 AM: Hi [PERSON_NAME] and [PERSON_NAME], how are you? A friendly re…" at bounding box center [305, 380] width 137 height 18
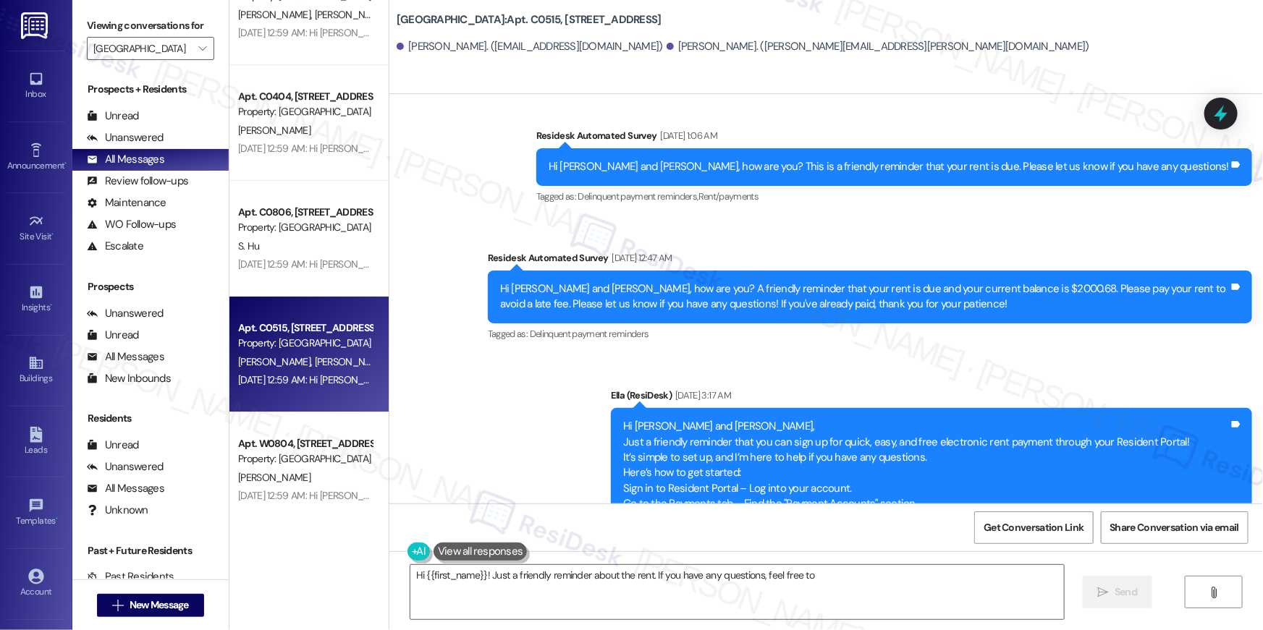
scroll to position [970, 0]
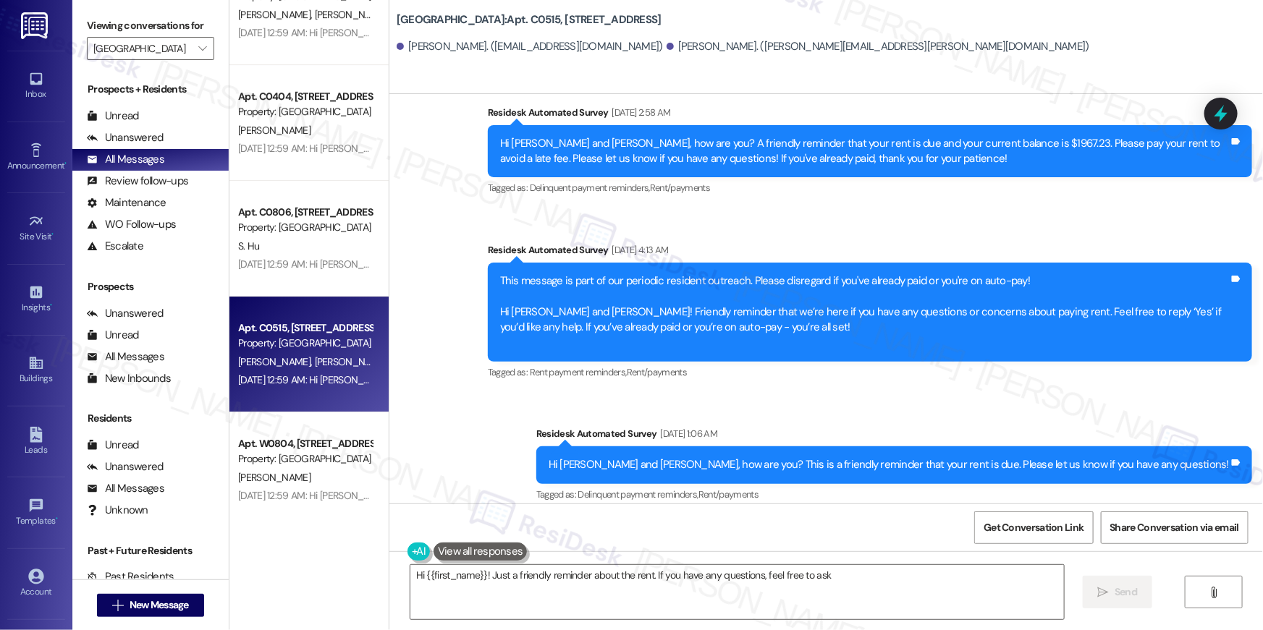
type textarea "Hi {{first_name}}! Just a friendly reminder about the rent. If you have any que…"
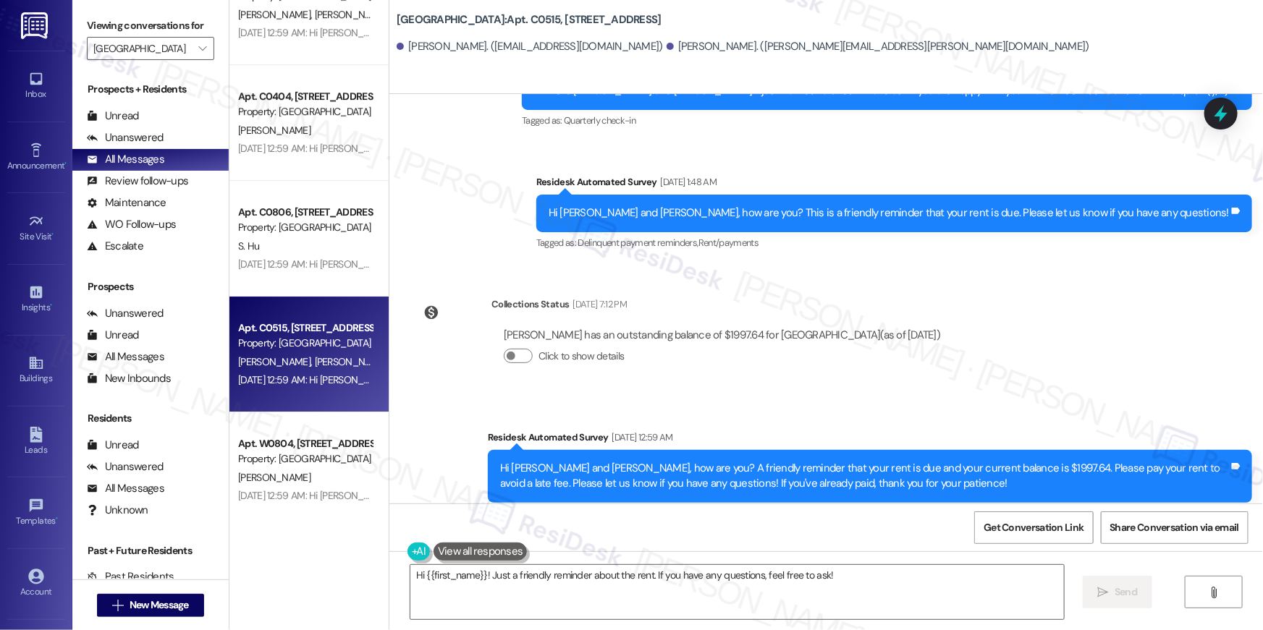
scroll to position [5576, 0]
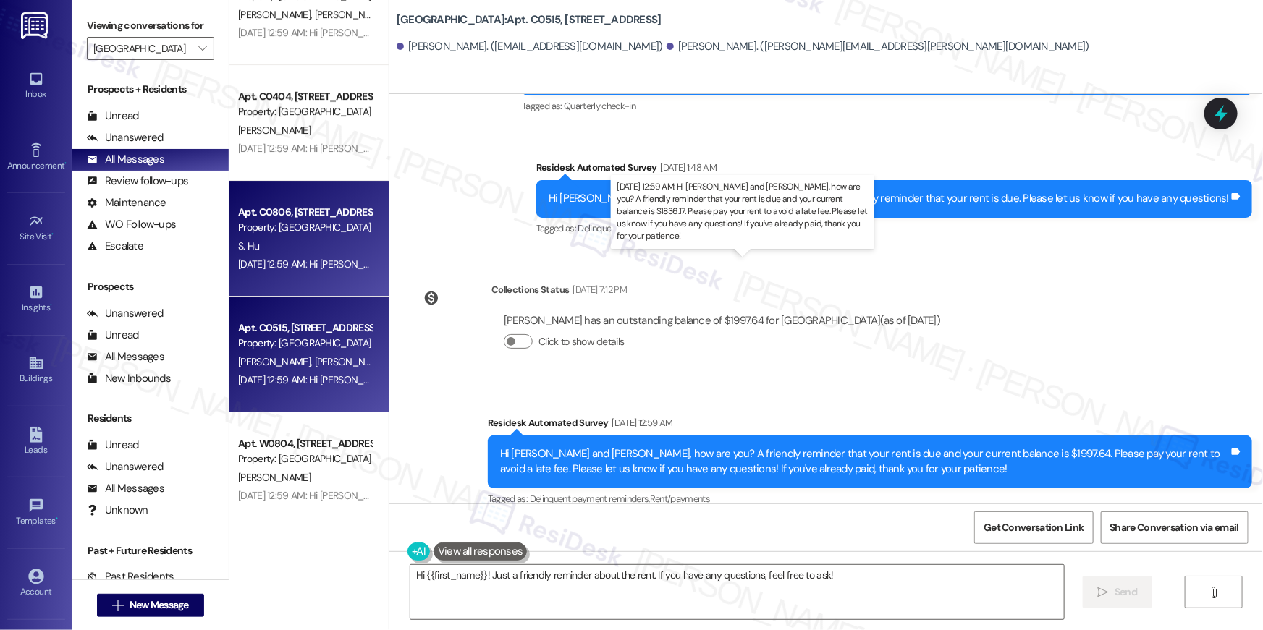
click at [326, 263] on div "[DATE] 12:59 AM: Hi [PERSON_NAME] and [PERSON_NAME], how are you? A friendly re…" at bounding box center [839, 264] width 1202 height 13
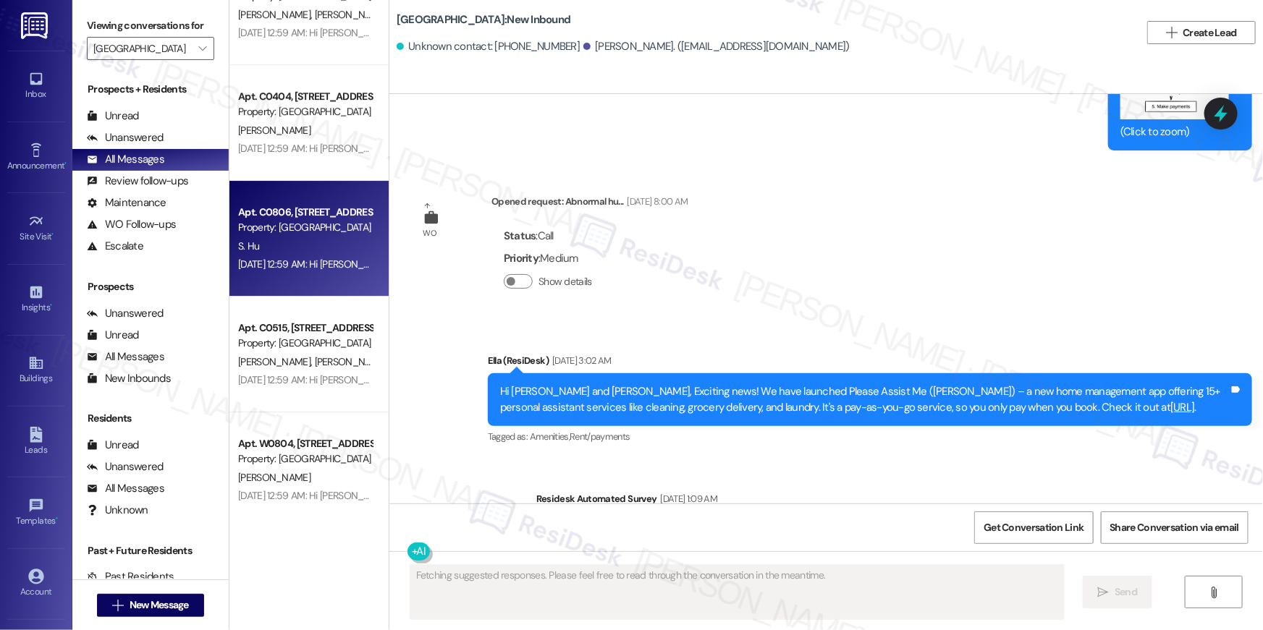
scroll to position [0, 0]
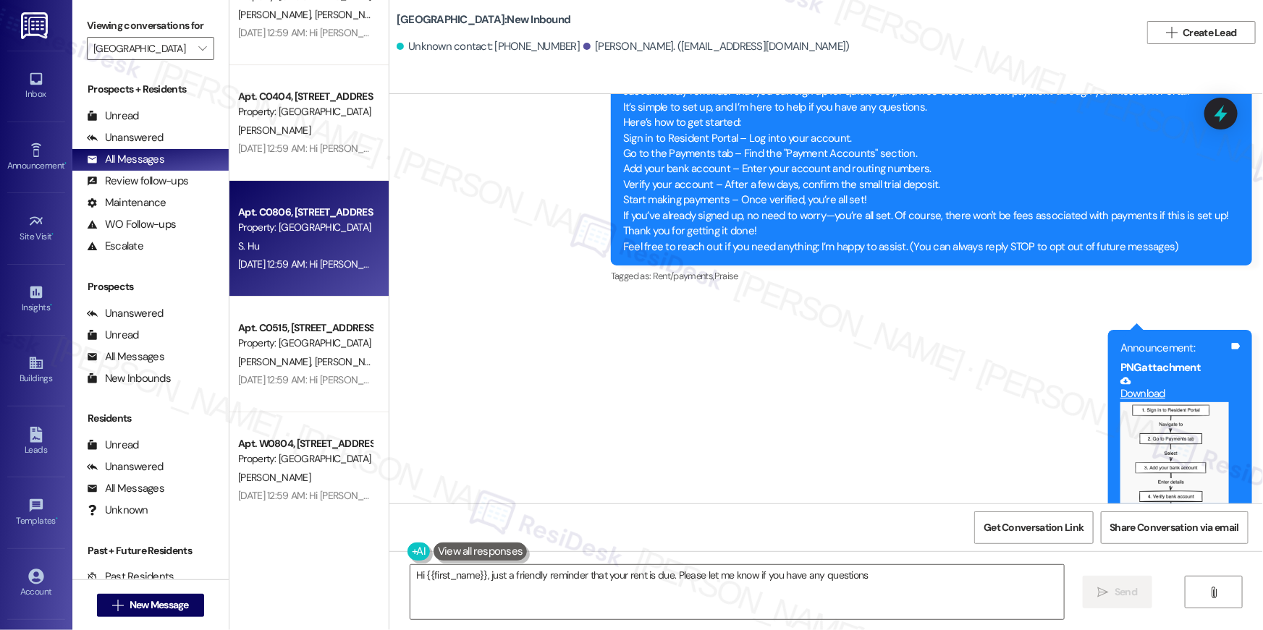
type textarea "Hi {{first_name}}, just a friendly reminder that your rent is due. Please let m…"
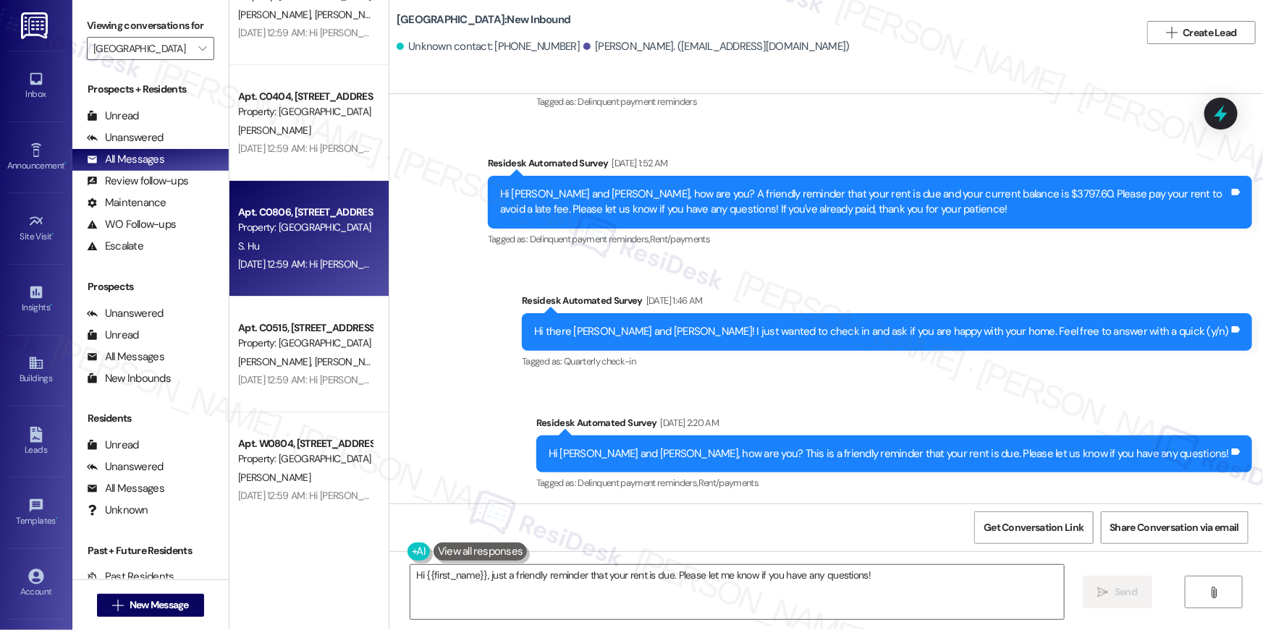
scroll to position [3030, 0]
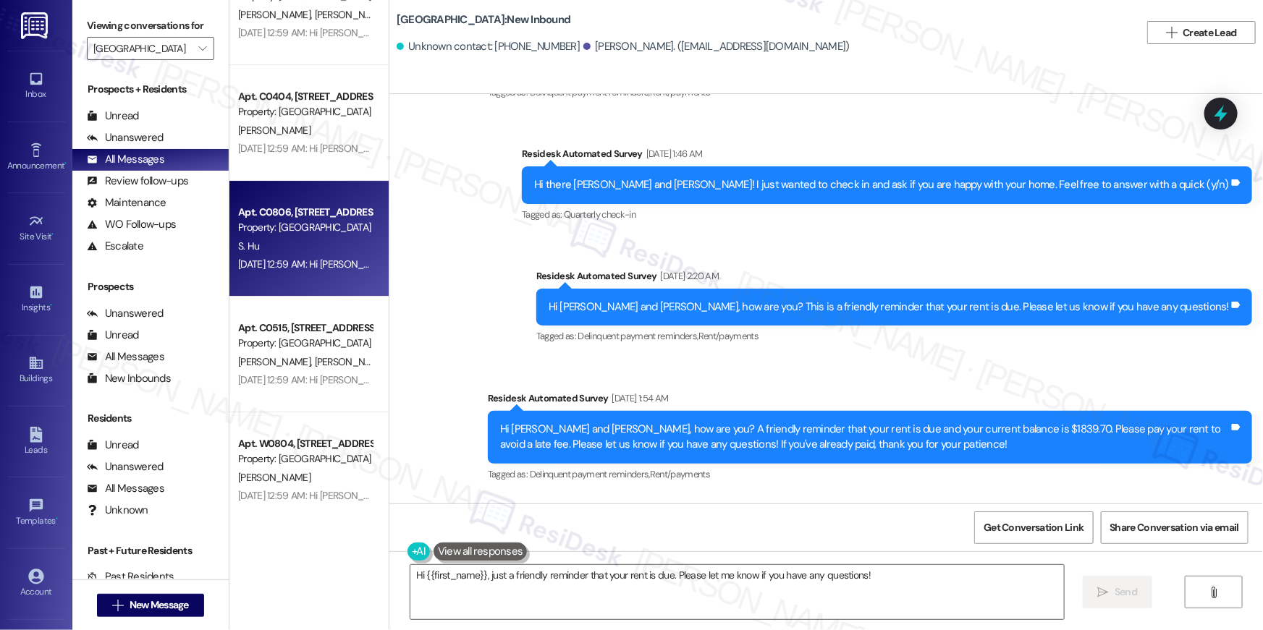
click at [930, 185] on div "Hi there [PERSON_NAME] and [PERSON_NAME]! I just wanted to check in and ask if …" at bounding box center [881, 184] width 695 height 15
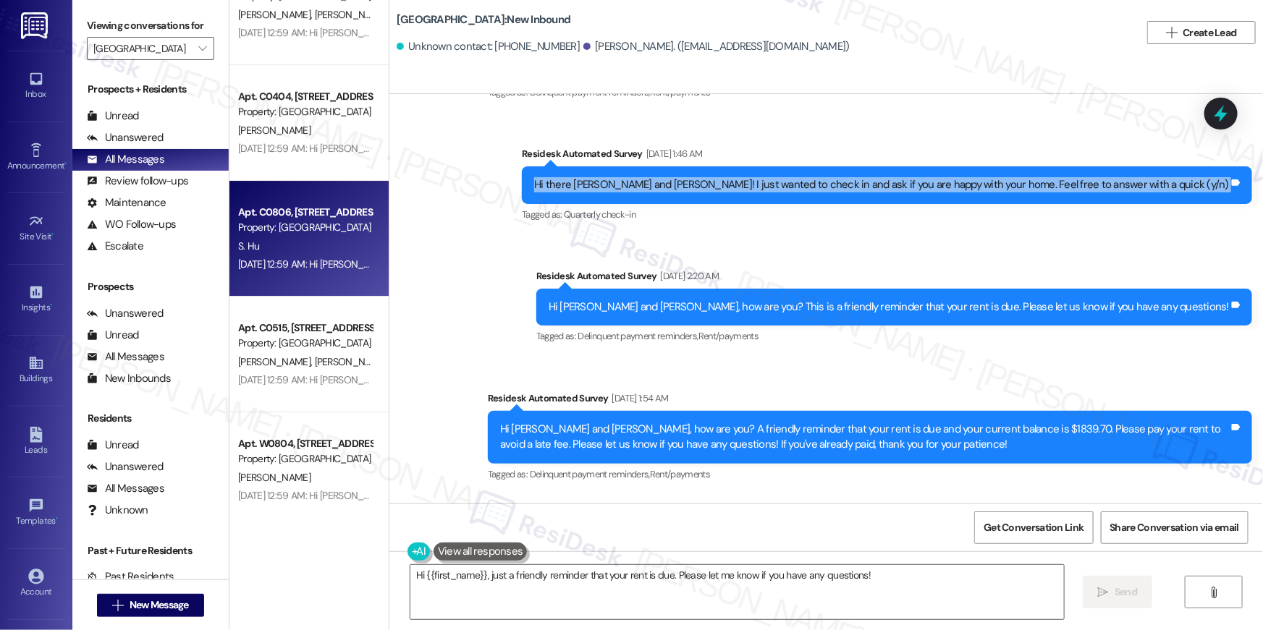
click at [930, 185] on div "Hi there [PERSON_NAME] and [PERSON_NAME]! I just wanted to check in and ask if …" at bounding box center [881, 184] width 695 height 15
copy div "Hi there [PERSON_NAME] and [PERSON_NAME]! I just wanted to check in and ask if …"
click at [195, 52] on span "" at bounding box center [202, 48] width 14 height 23
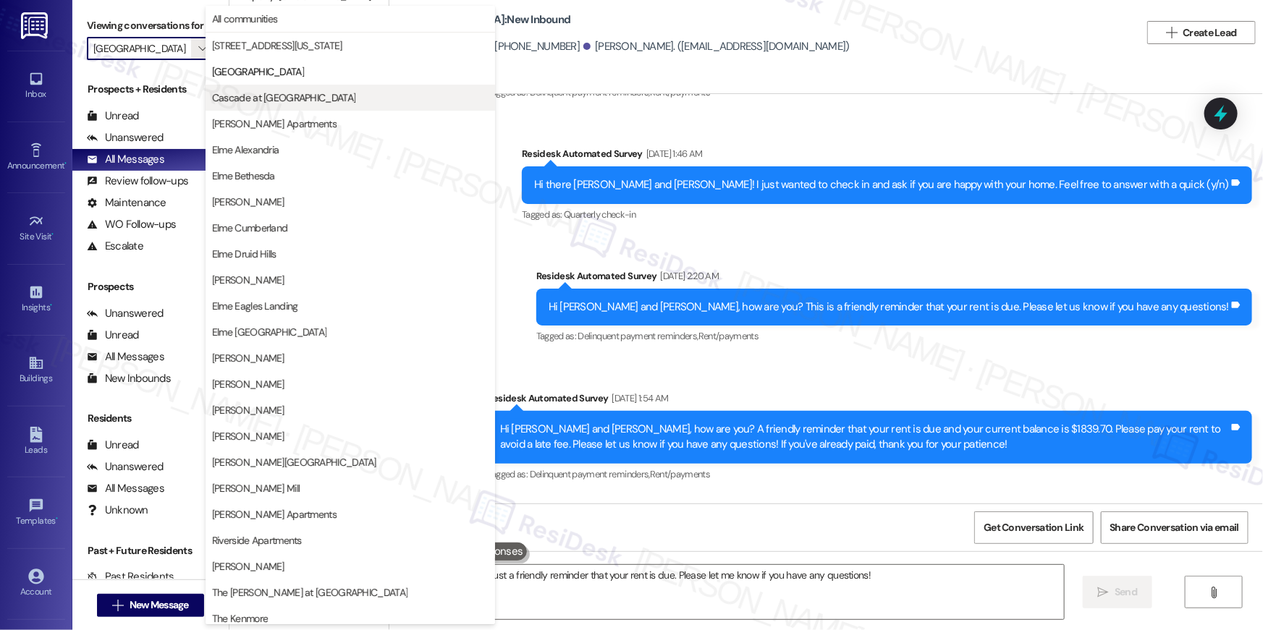
click at [252, 107] on button "Cascade at [GEOGRAPHIC_DATA]" at bounding box center [349, 98] width 289 height 26
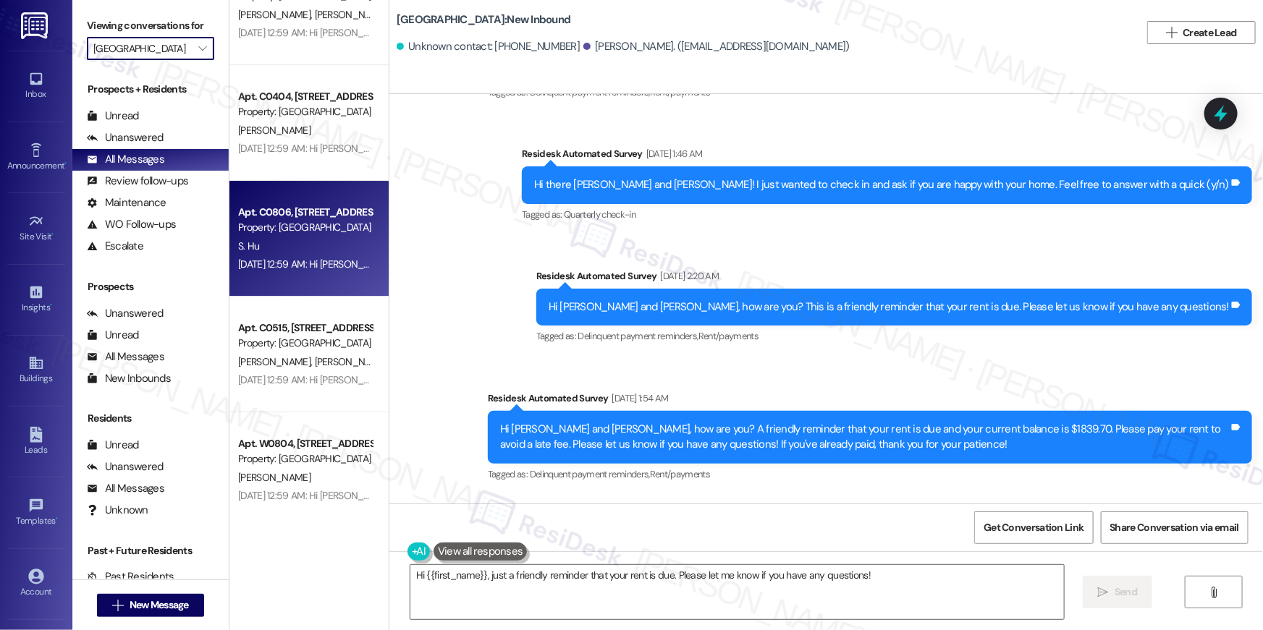
type input "Cascade at [GEOGRAPHIC_DATA]"
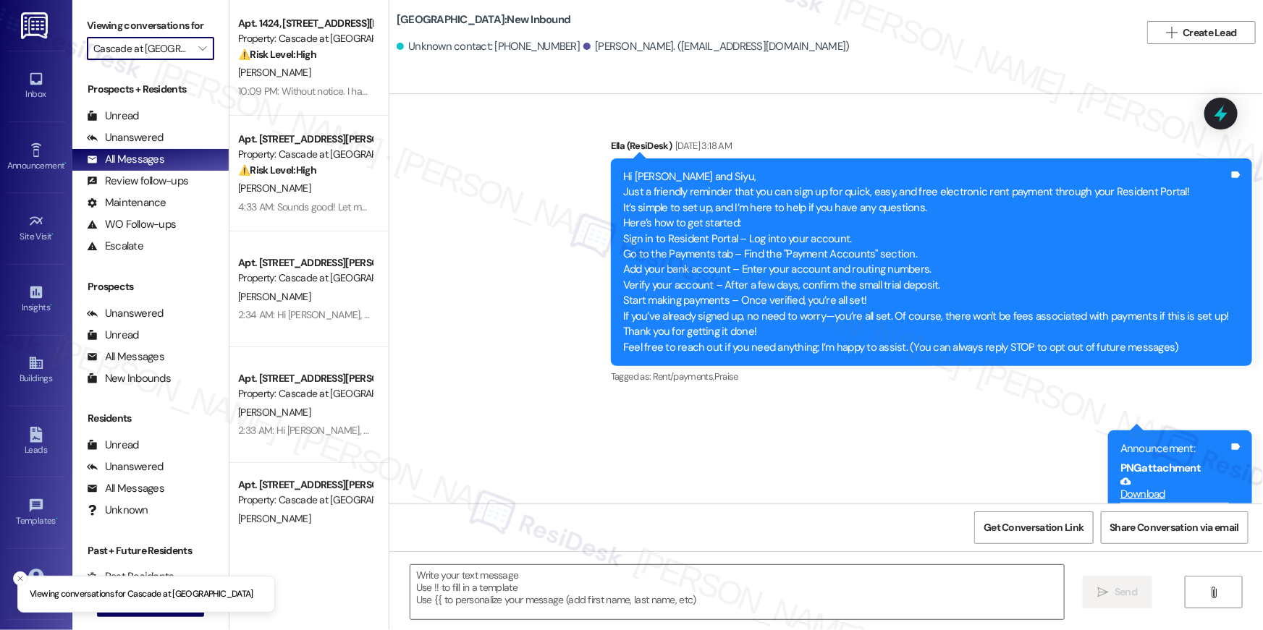
scroll to position [4621, 0]
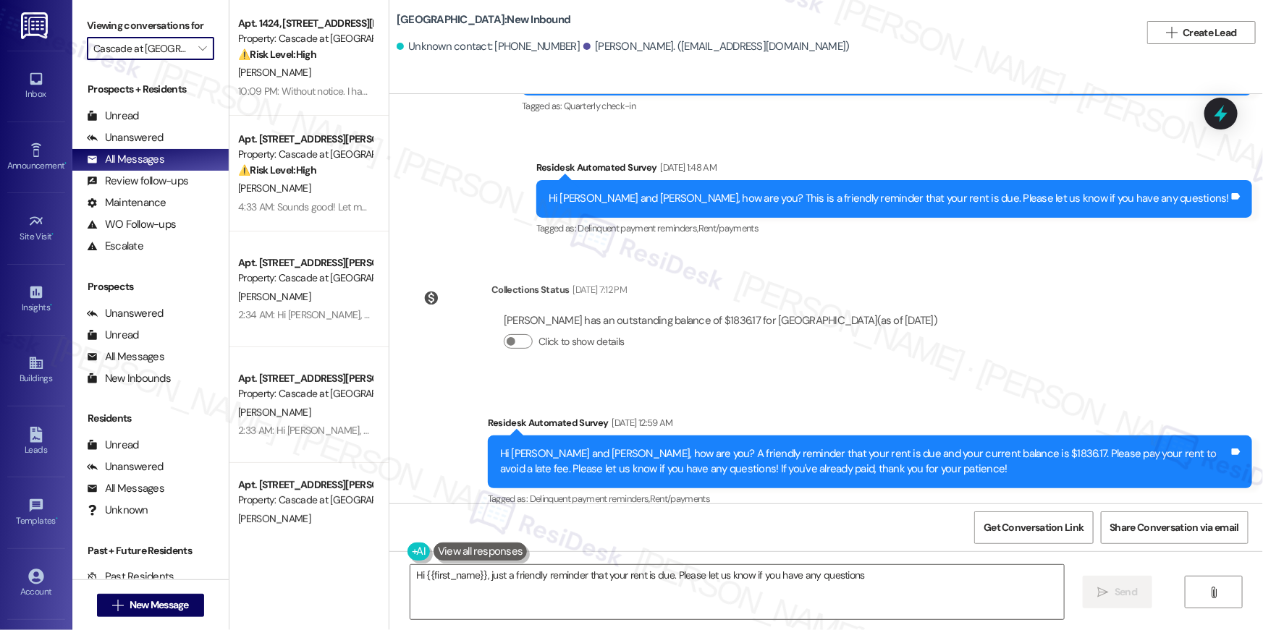
type textarea "Hi {{first_name}}, just a friendly reminder that your rent is due. Please let u…"
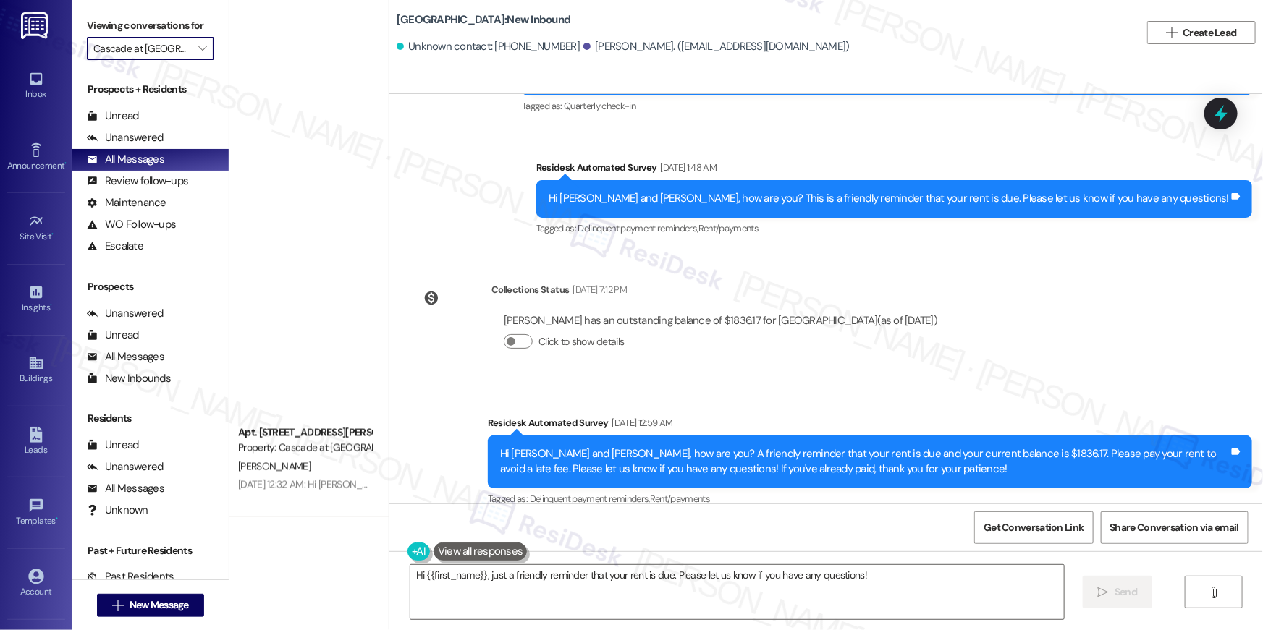
scroll to position [5260, 0]
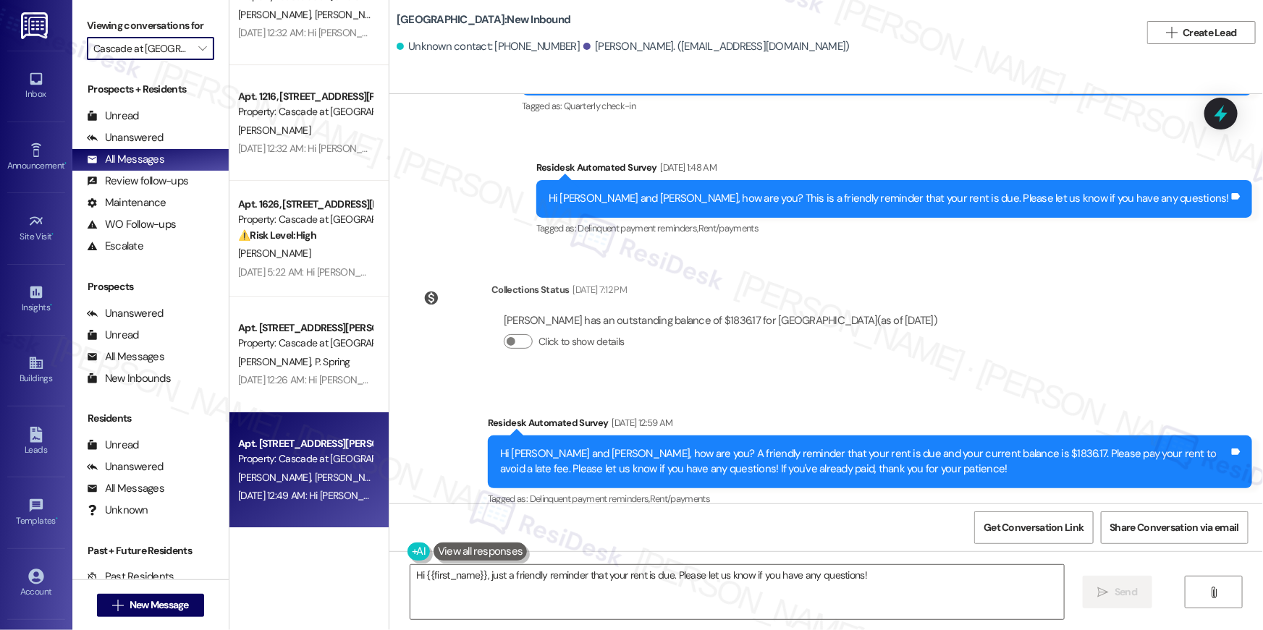
click at [293, 496] on div "[DATE] 12:49 AM: Hi [PERSON_NAME] and [PERSON_NAME], I’m glad to hear your work…" at bounding box center [742, 495] width 1009 height 13
type textarea "Fetching suggested responses. Please feel free to read through the conversation…"
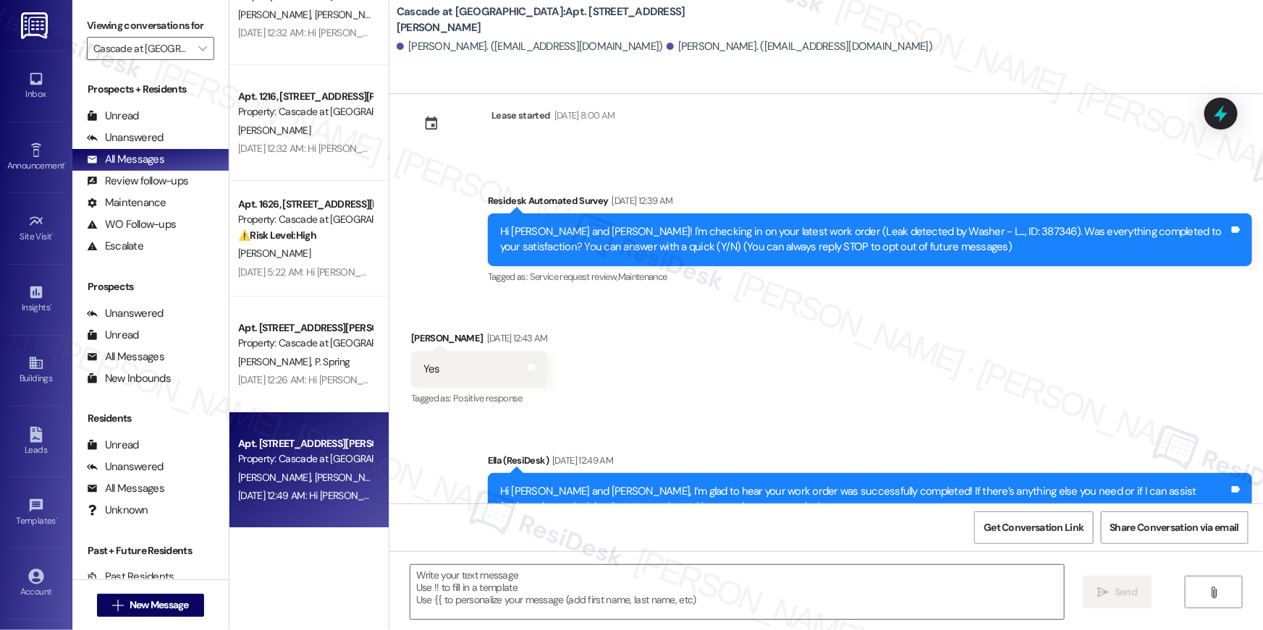
scroll to position [0, 0]
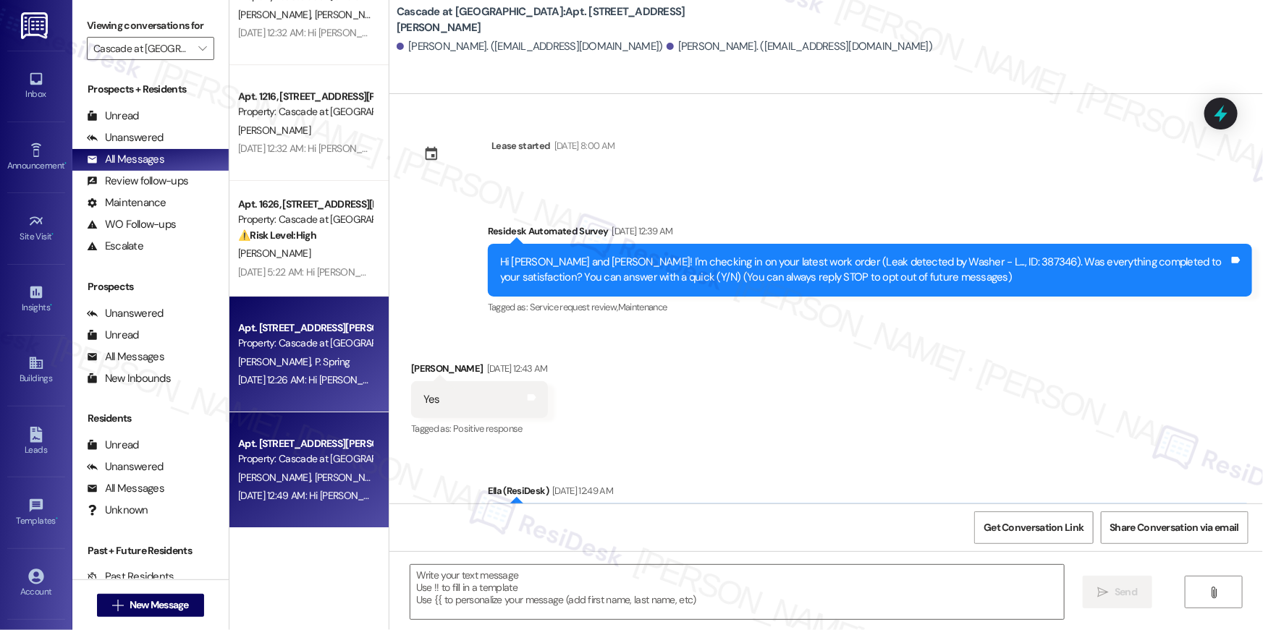
click at [315, 368] on span "P. Spring" at bounding box center [332, 361] width 35 height 13
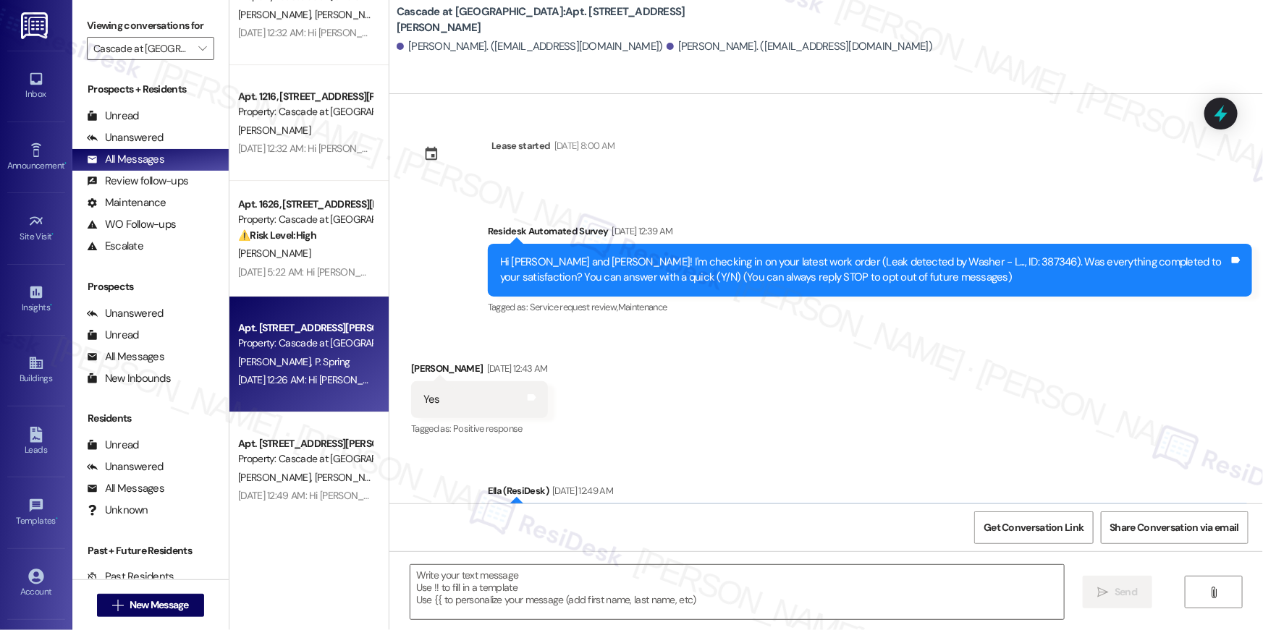
type textarea "Fetching suggested responses. Please feel free to read through the conversation…"
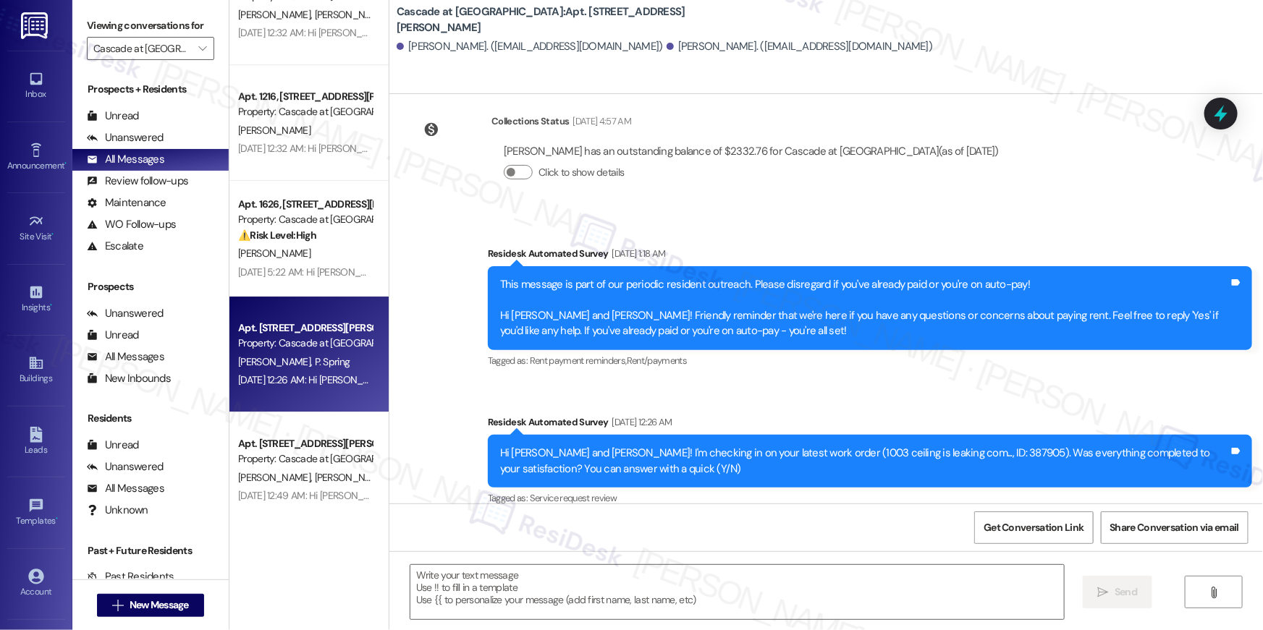
type textarea "Fetching suggested responses. Please feel free to read through the conversation…"
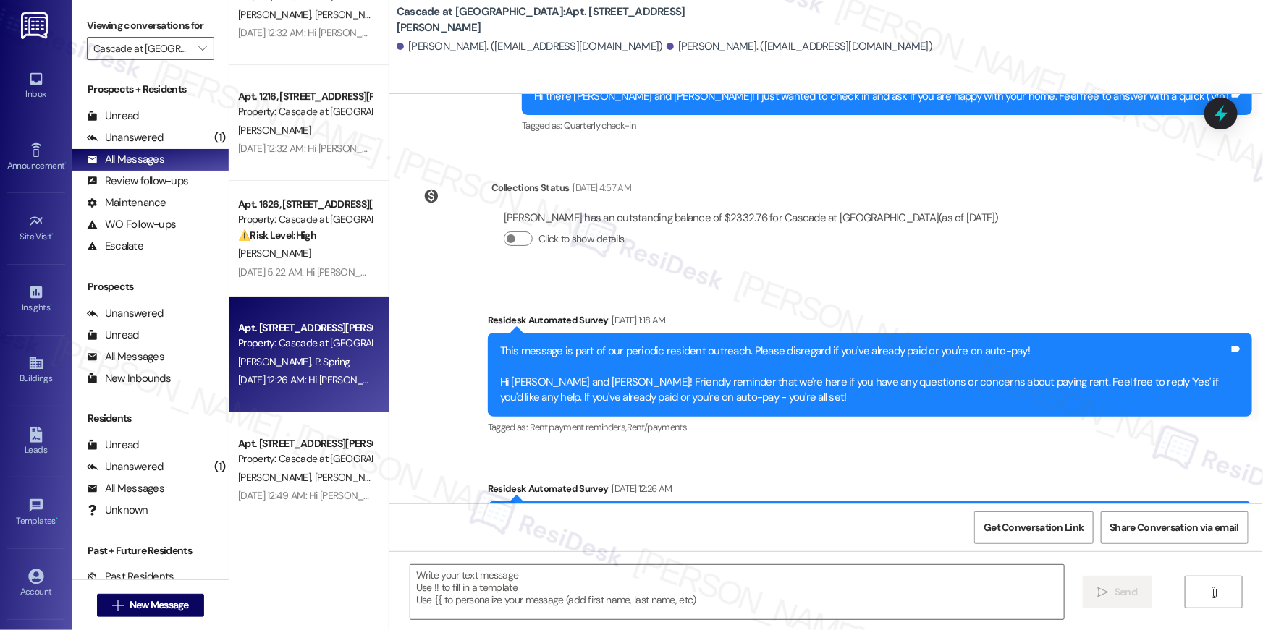
scroll to position [2218, 0]
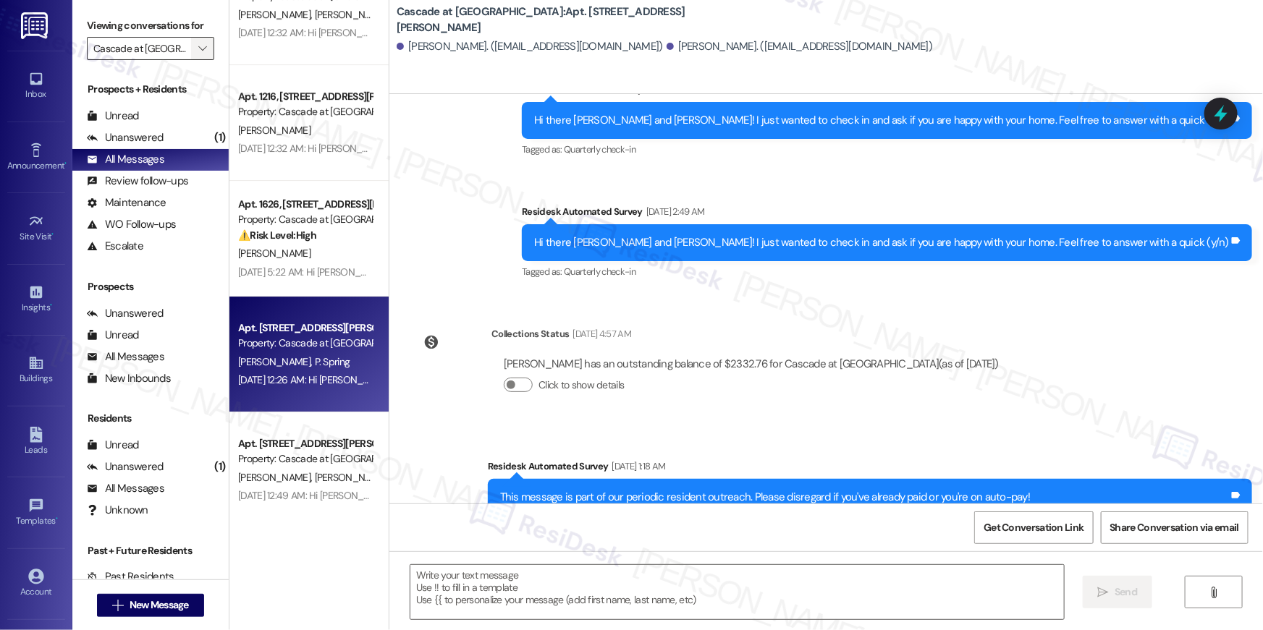
click at [198, 51] on icon "" at bounding box center [202, 49] width 8 height 12
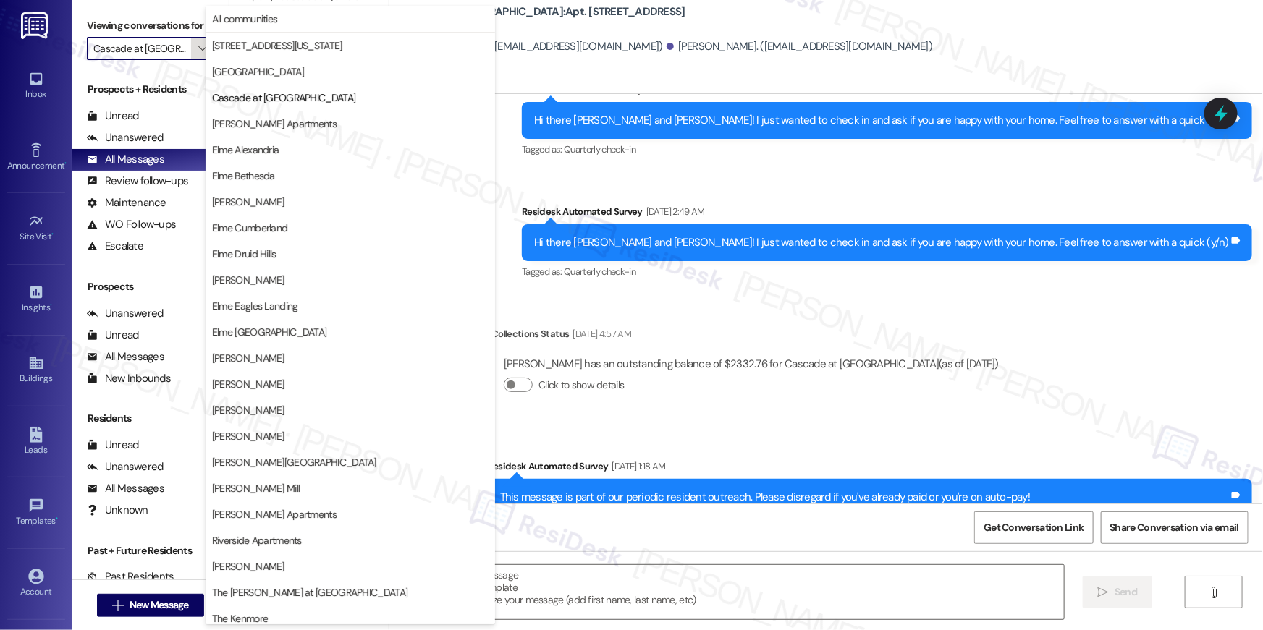
scroll to position [0, 4]
click at [250, 126] on span "[PERSON_NAME] Apartments" at bounding box center [274, 123] width 124 height 14
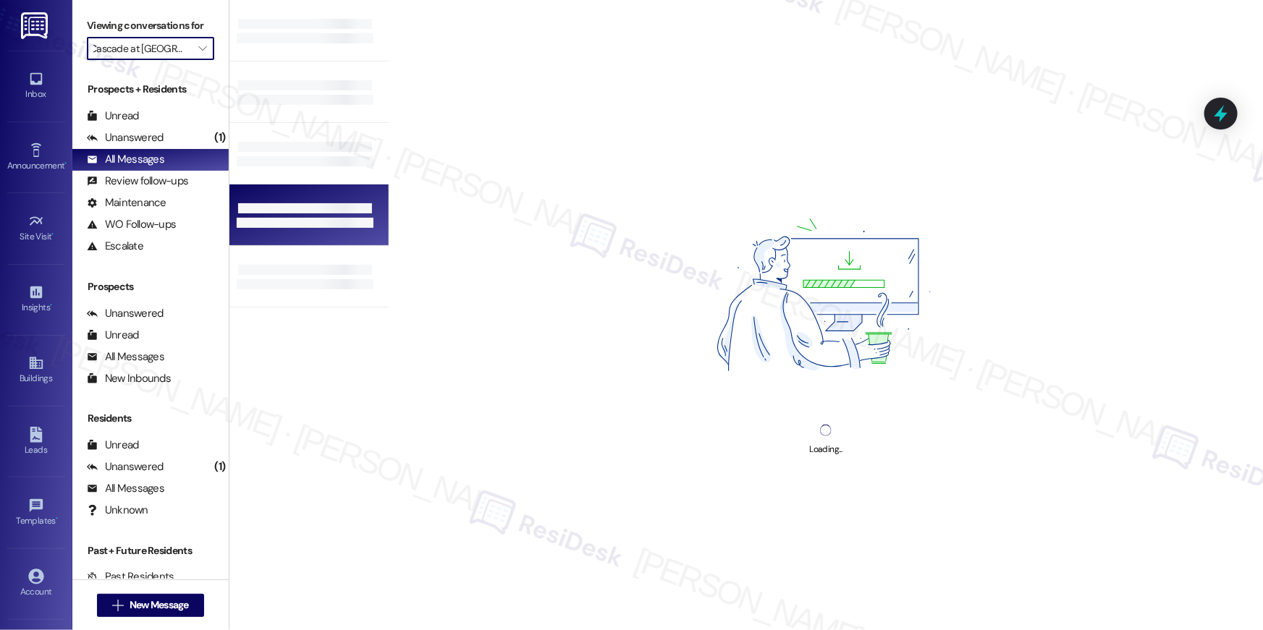
type input "[PERSON_NAME] Apartments"
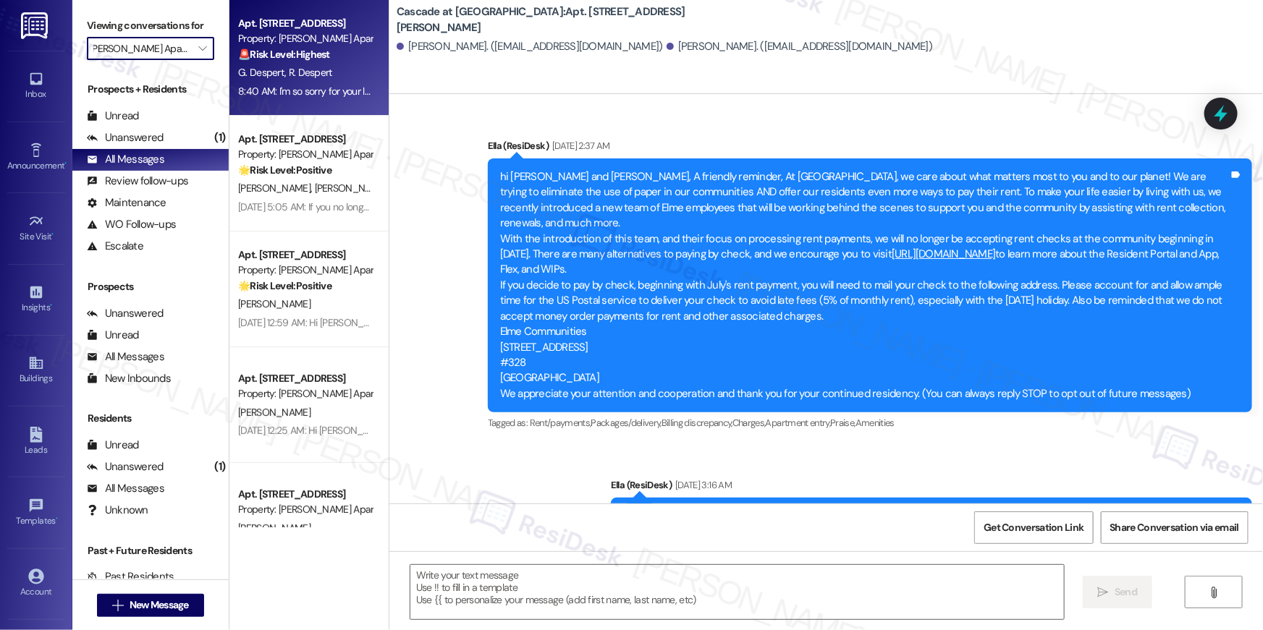
scroll to position [2430, 0]
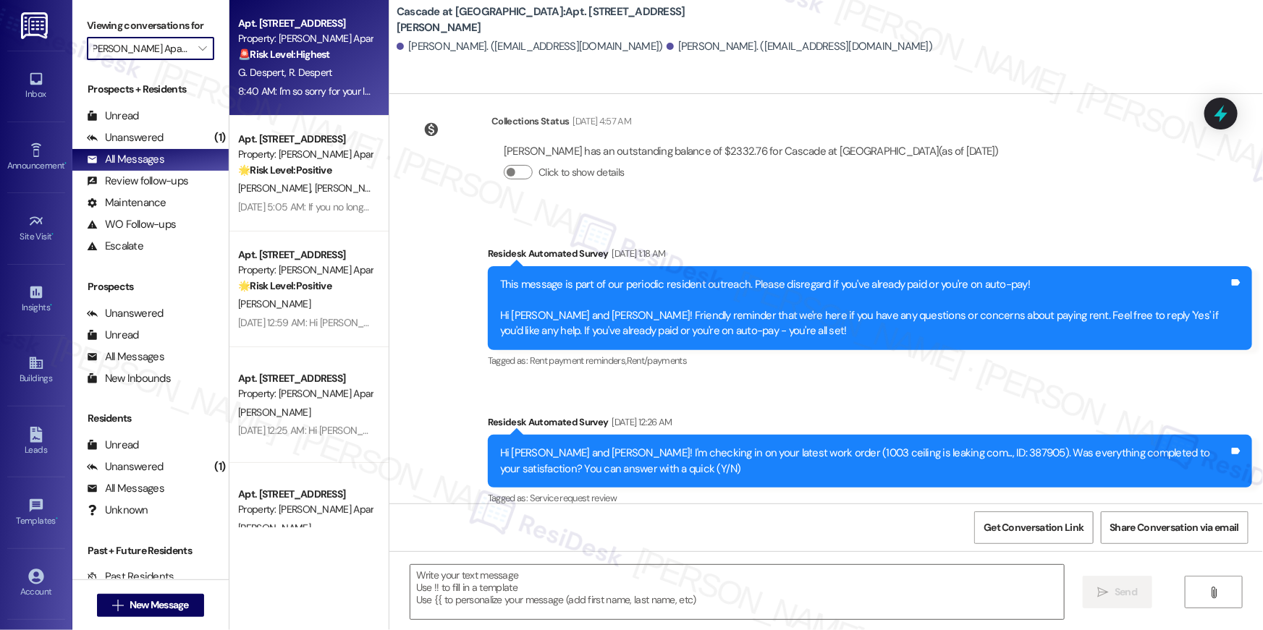
type textarea "Fetching suggested responses. Please feel free to read through the conversation…"
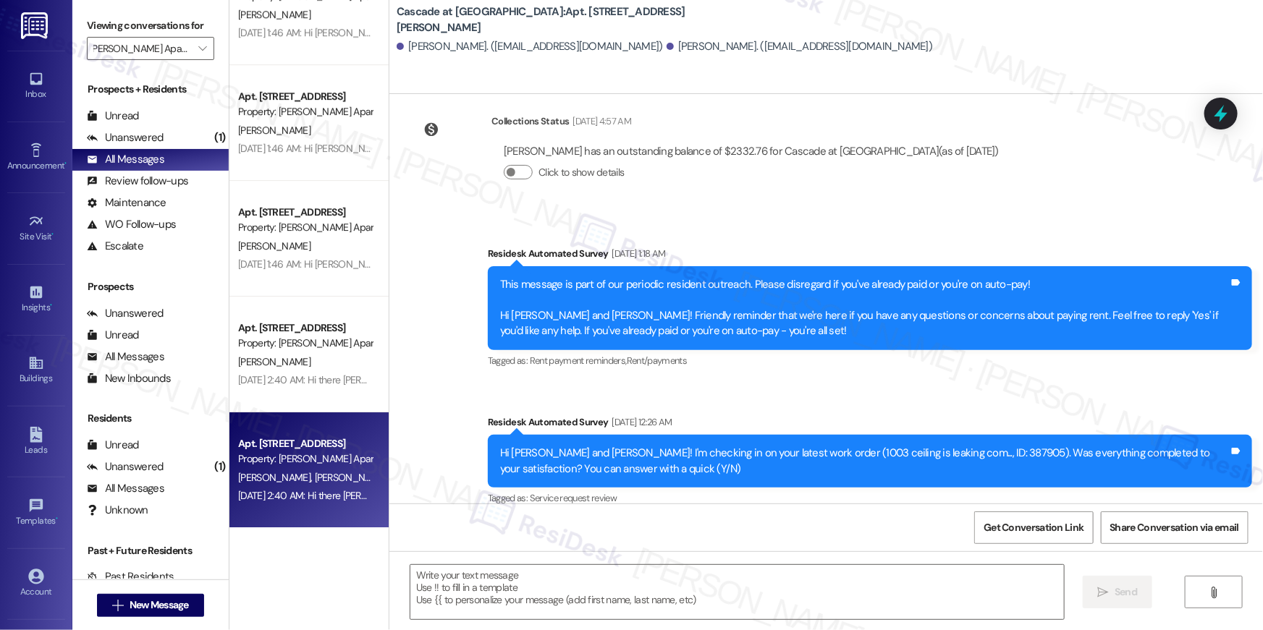
scroll to position [0, 0]
click at [314, 487] on div "[DATE] 2:40 AM: Hi there [PERSON_NAME] and [PERSON_NAME]! I just wanted to chec…" at bounding box center [305, 496] width 137 height 18
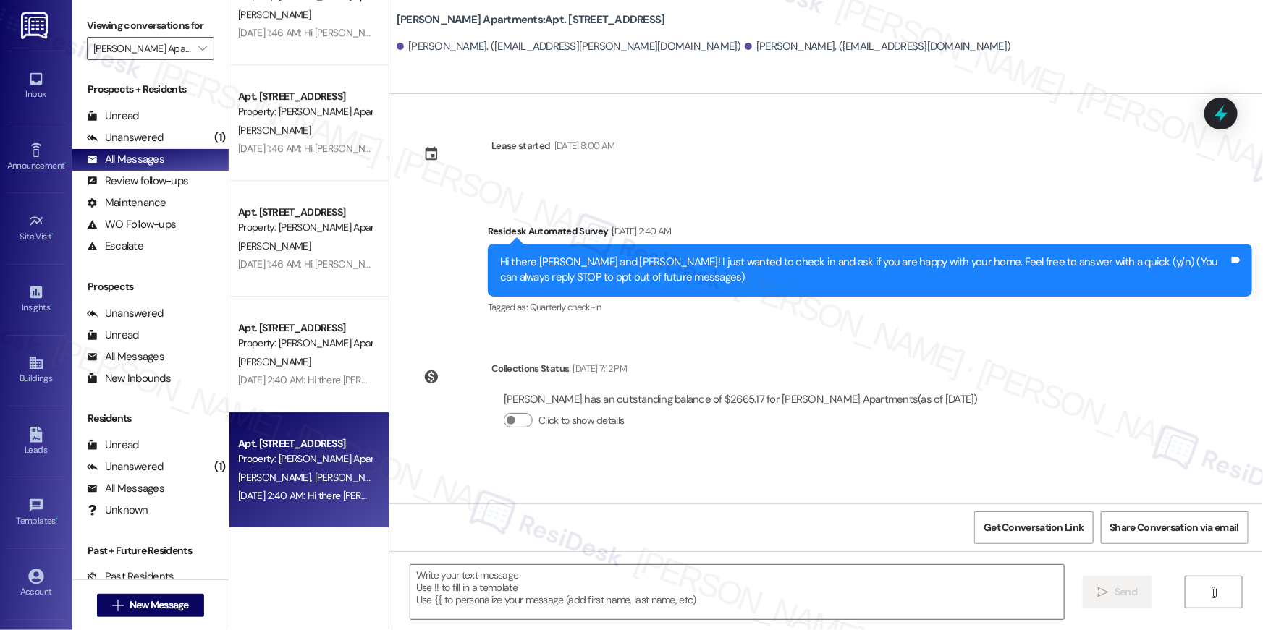
type textarea "Fetching suggested responses. Please feel free to read through the conversation…"
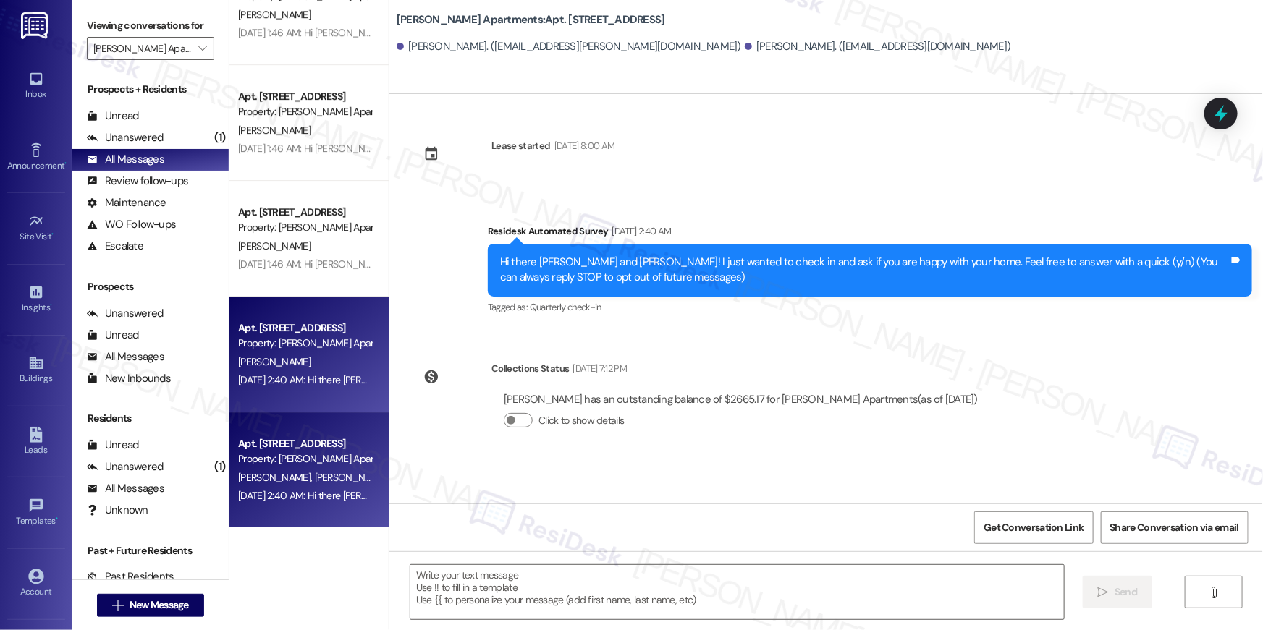
click at [315, 358] on div "[PERSON_NAME]" at bounding box center [305, 362] width 137 height 18
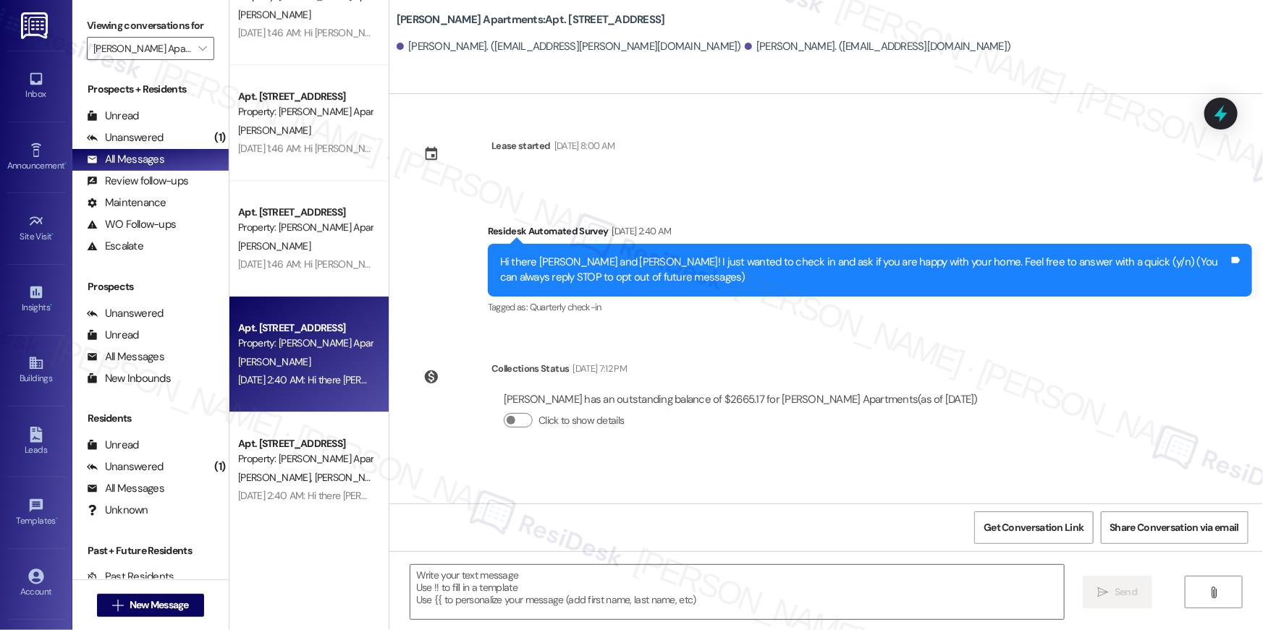
type textarea "Fetching suggested responses. Please feel free to read through the conversation…"
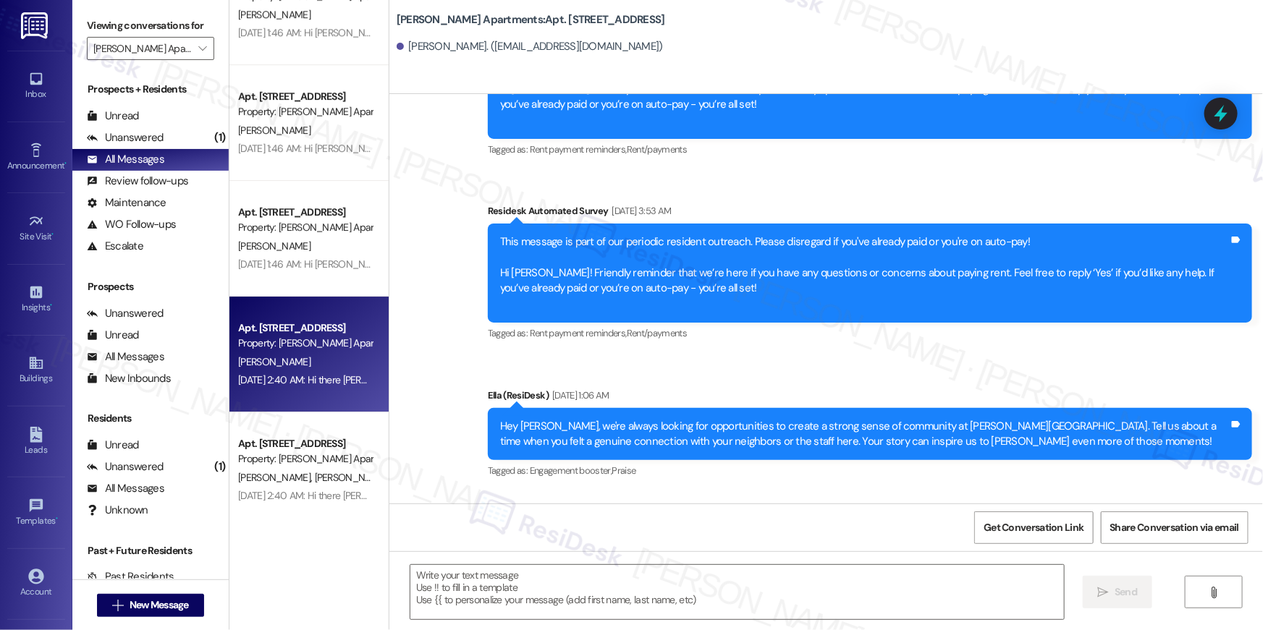
scroll to position [2933, 0]
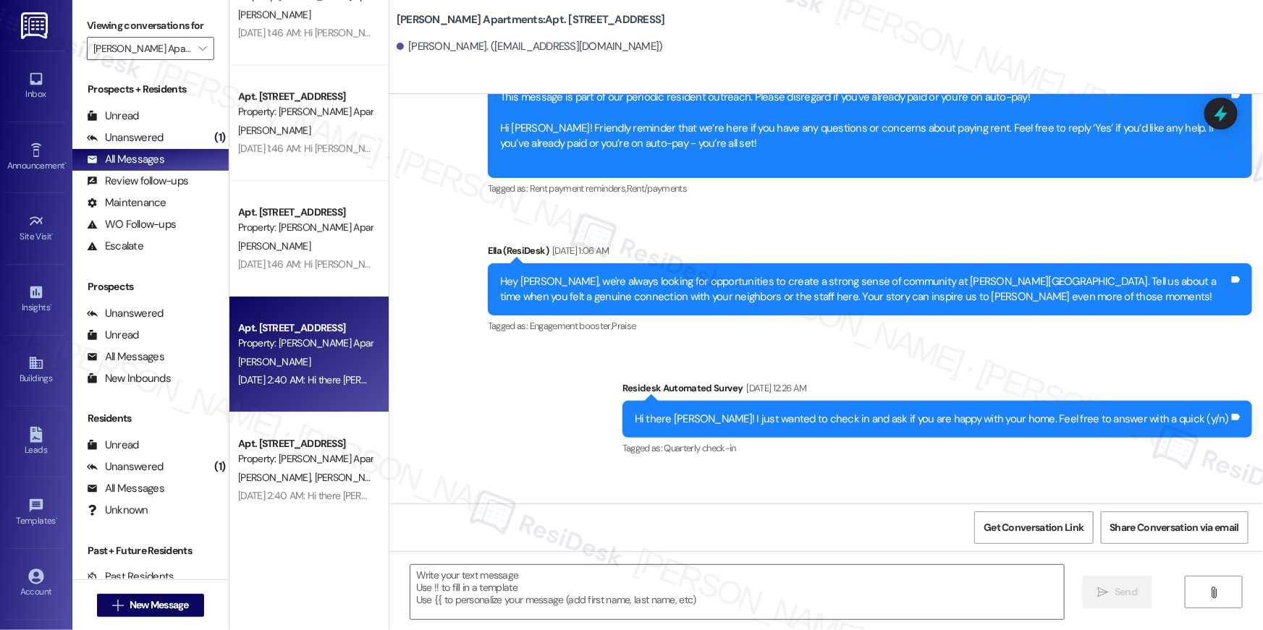
click at [708, 281] on div "Hey [PERSON_NAME], we're always looking for opportunities to create a strong se…" at bounding box center [864, 289] width 729 height 31
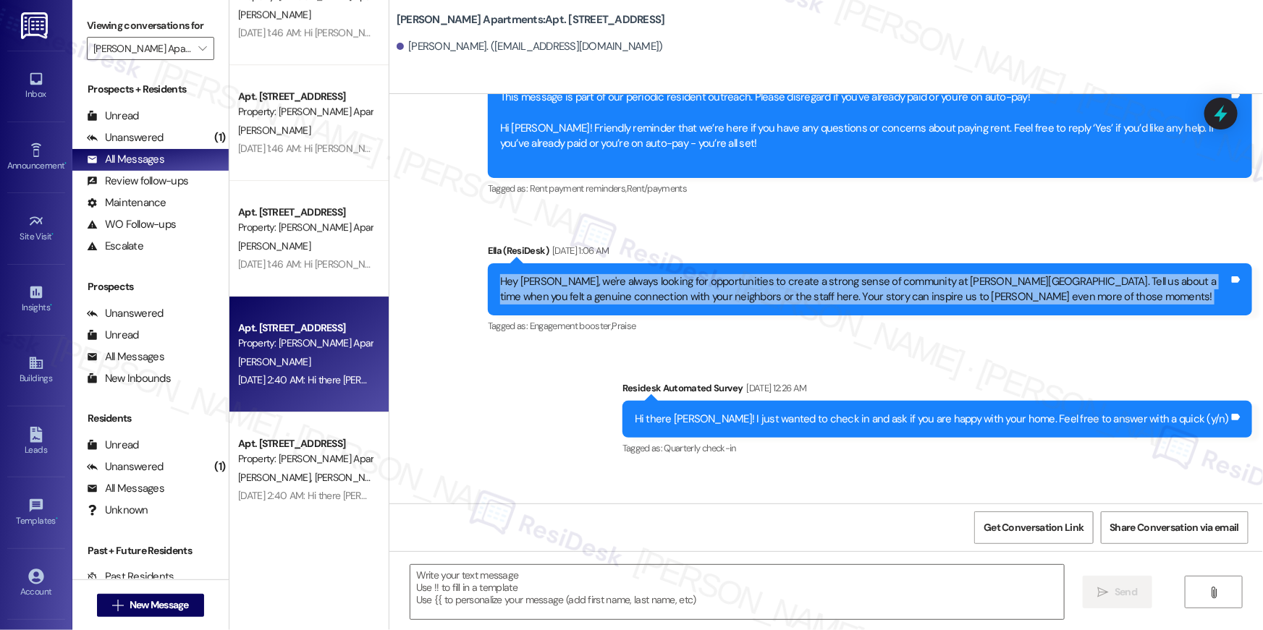
click at [708, 281] on div "Hey [PERSON_NAME], we're always looking for opportunities to create a strong se…" at bounding box center [864, 289] width 729 height 31
copy div "Hey [PERSON_NAME], we're always looking for opportunities to create a strong se…"
click at [198, 51] on icon "" at bounding box center [202, 49] width 8 height 12
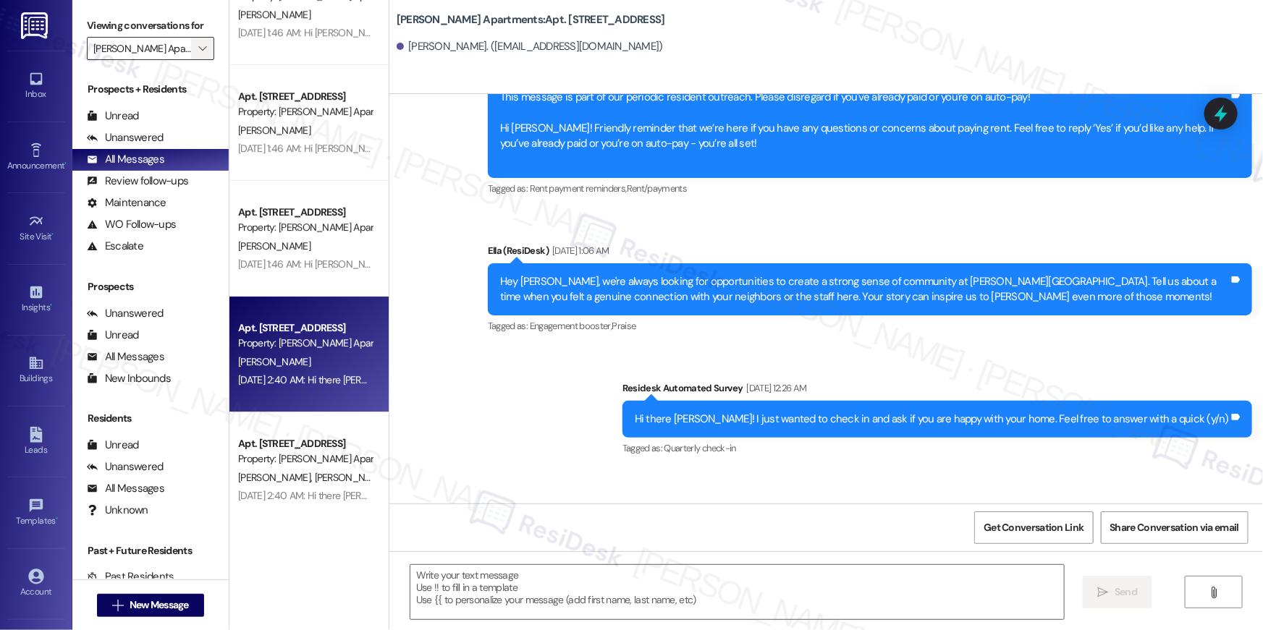
scroll to position [0, 7]
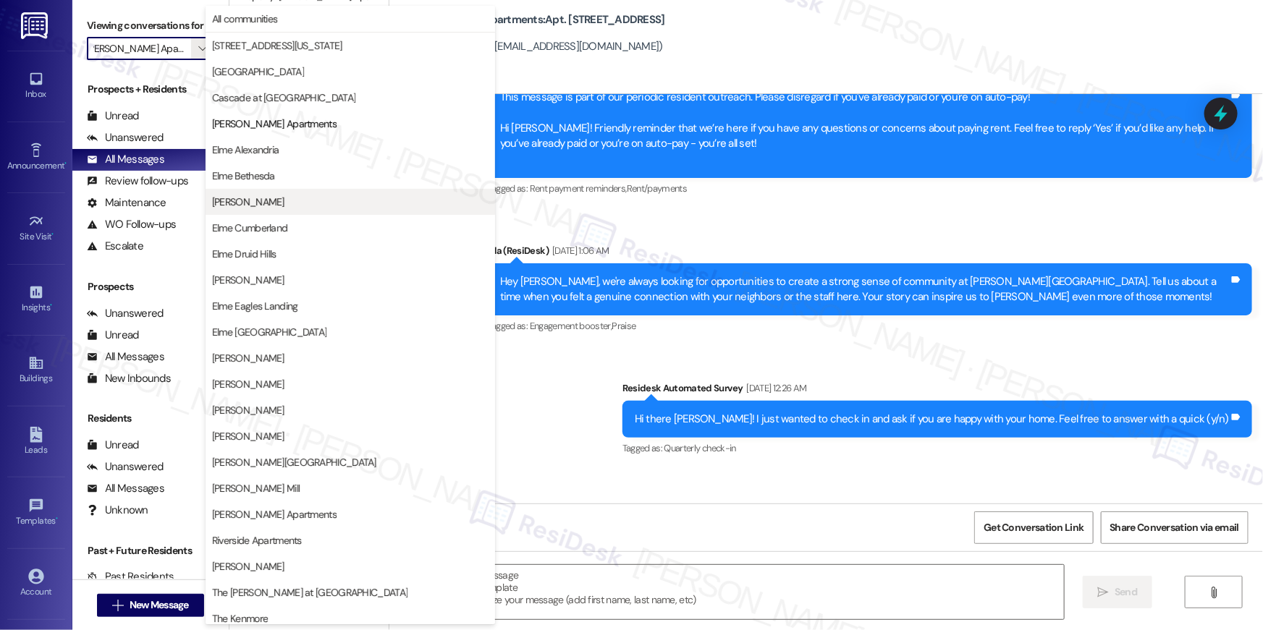
click at [263, 196] on span "[PERSON_NAME]" at bounding box center [248, 202] width 72 height 14
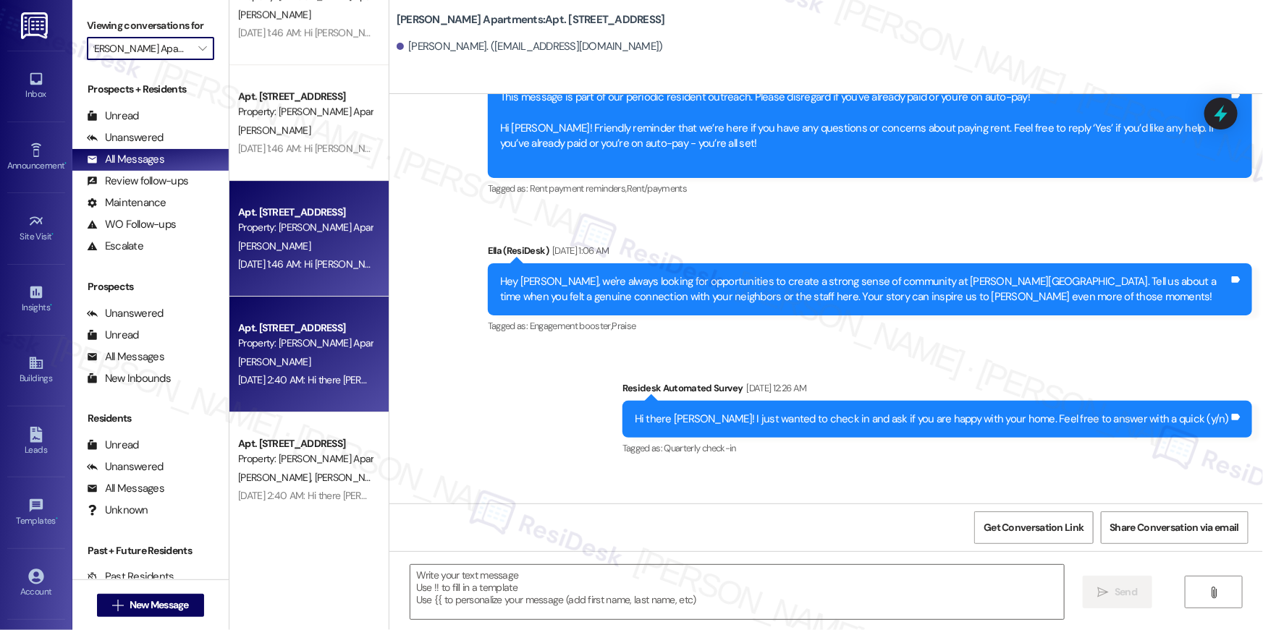
type input "[PERSON_NAME]"
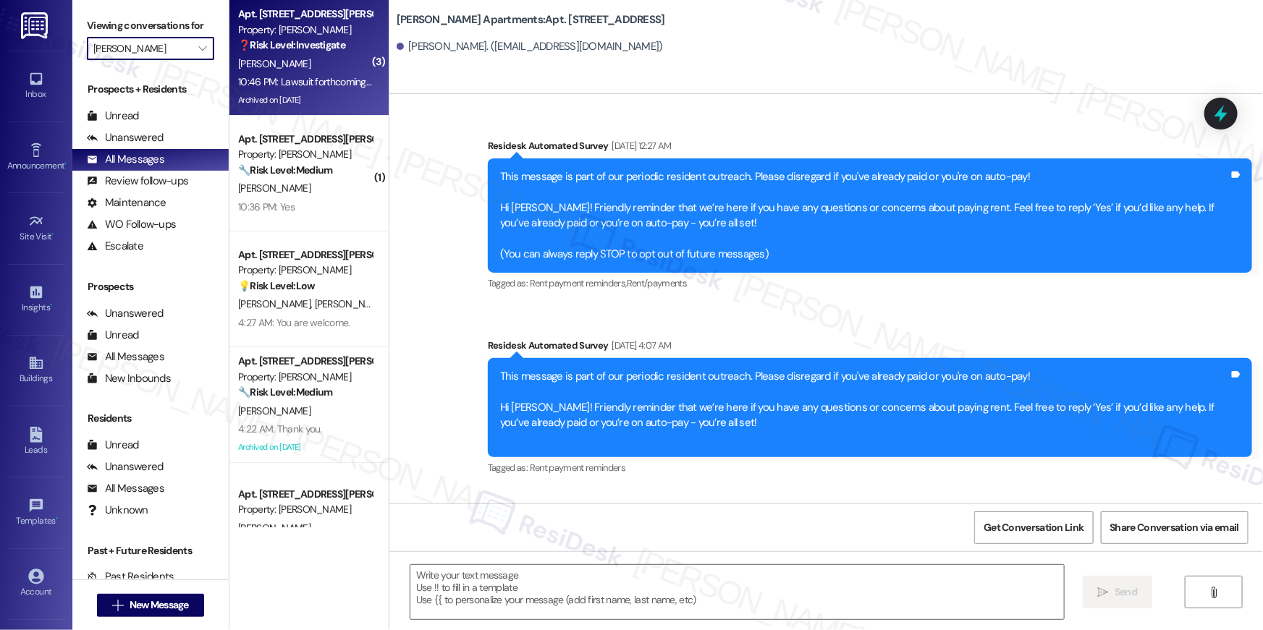
scroll to position [3228, 0]
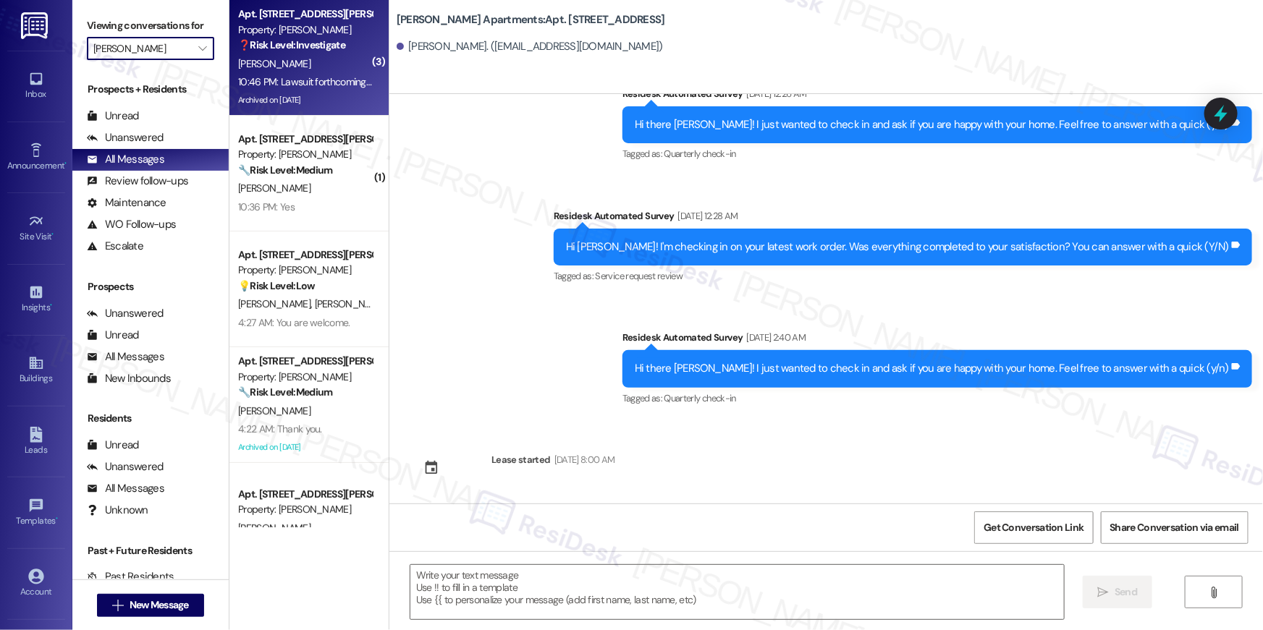
type textarea "Fetching suggested responses. Please feel free to read through the conversation…"
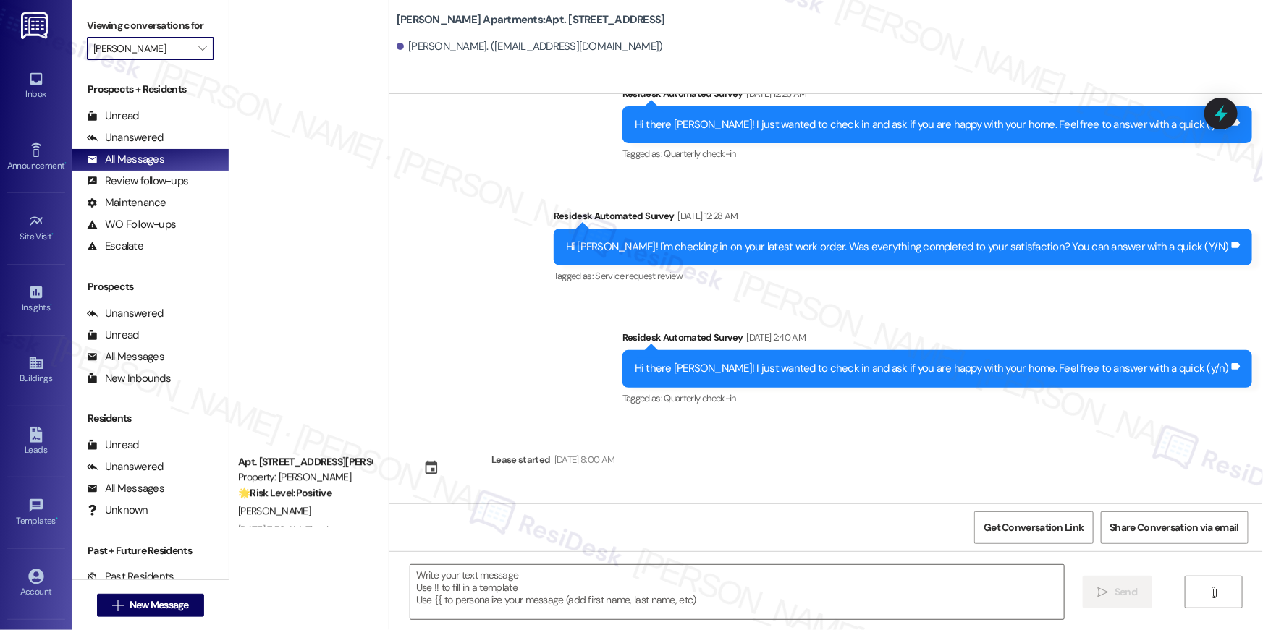
scroll to position [5260, 0]
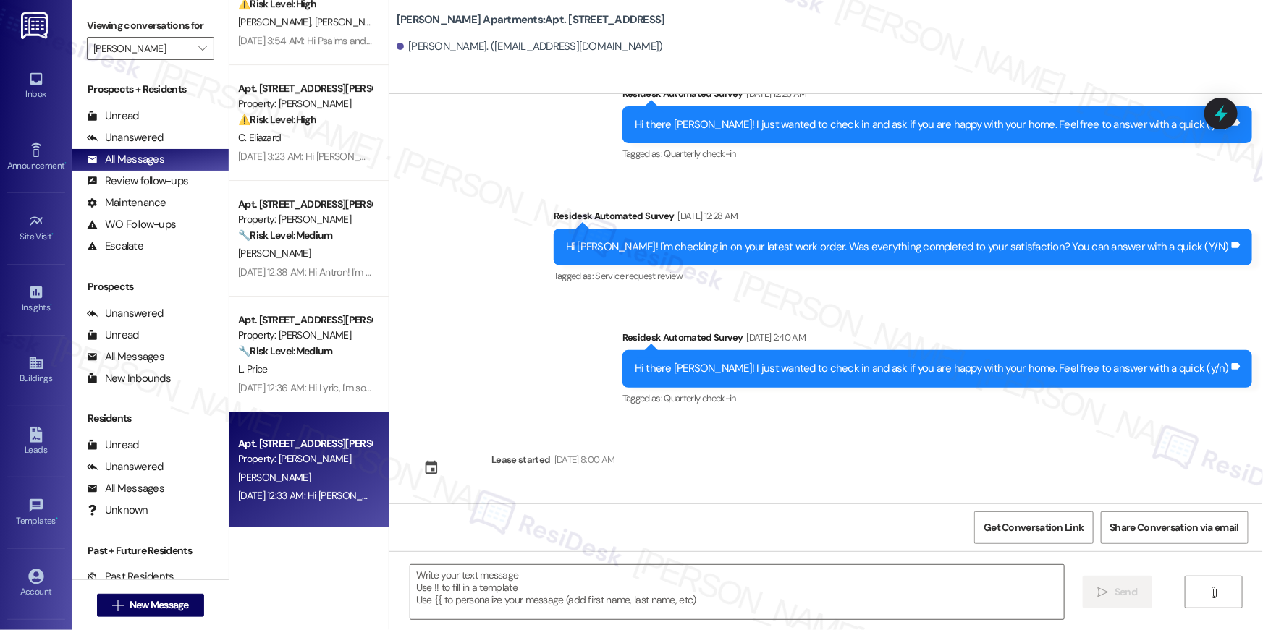
click at [289, 446] on div "Apt. [STREET_ADDRESS][PERSON_NAME]" at bounding box center [305, 443] width 134 height 15
type textarea "Fetching suggested responses. Please feel free to read through the conversation…"
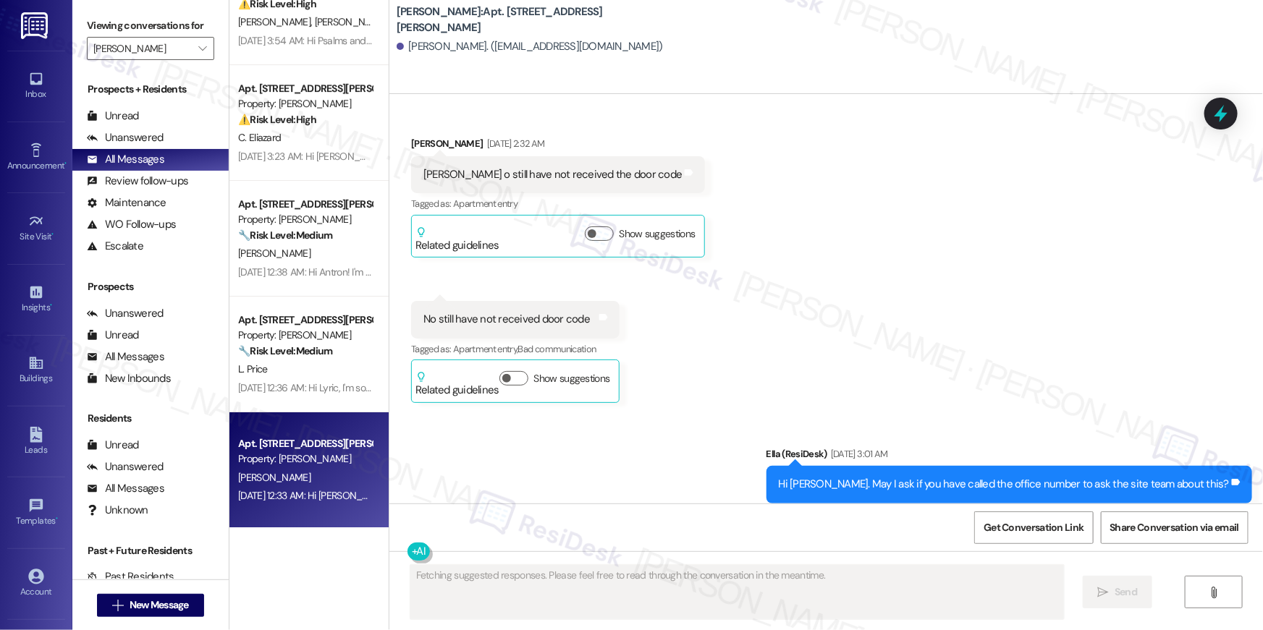
scroll to position [0, 0]
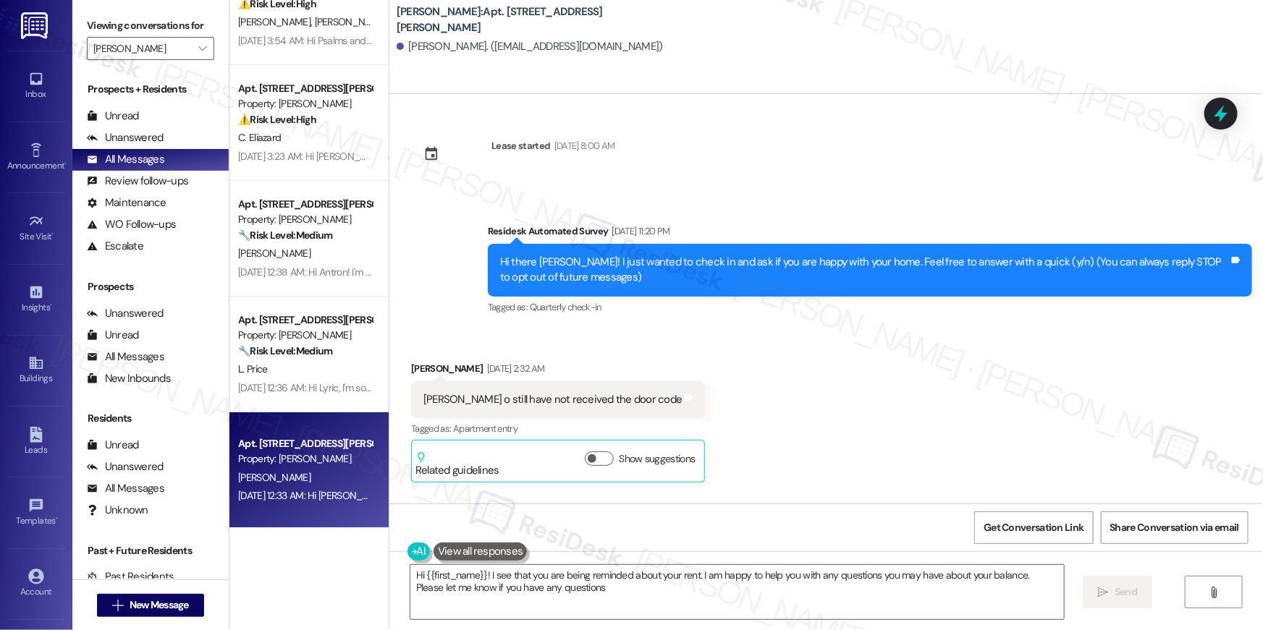
type textarea "Hi {{first_name}}! I see that you are being reminded about your rent. I am happ…"
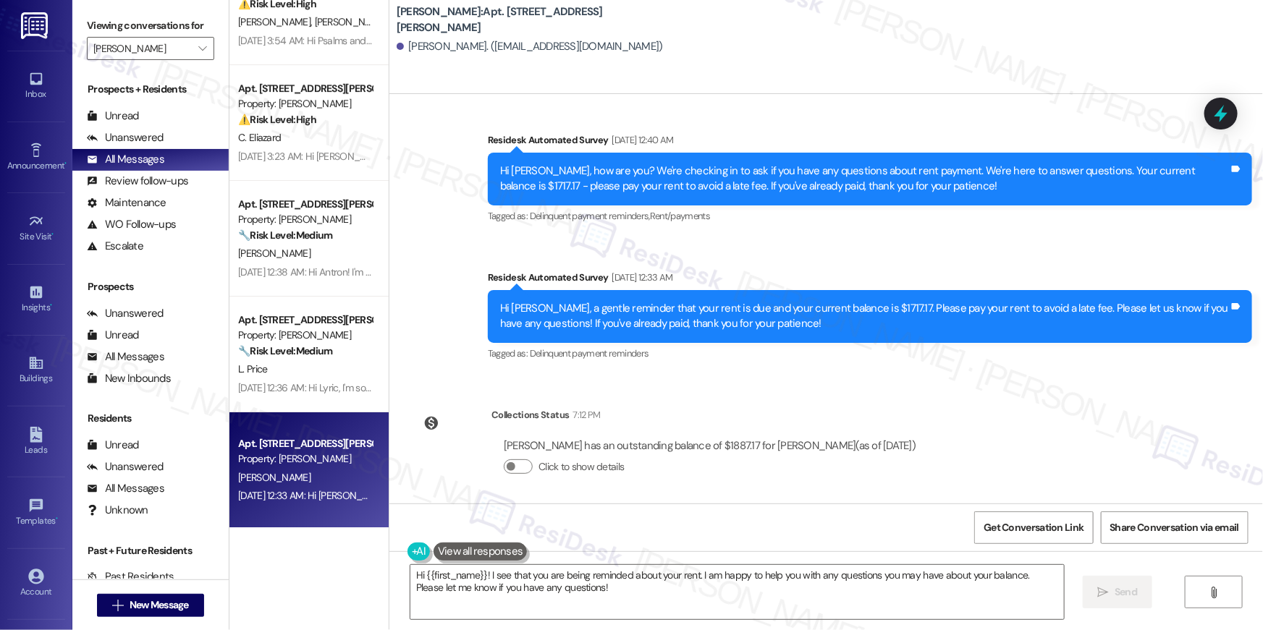
scroll to position [7006, 0]
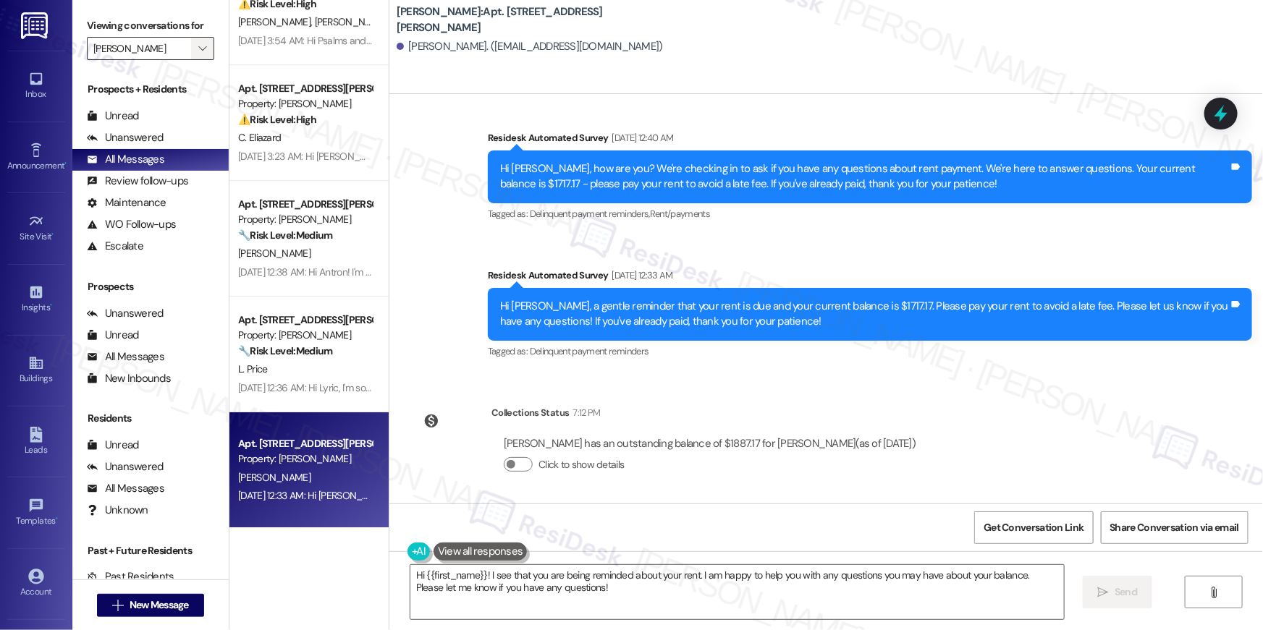
click at [198, 51] on icon "" at bounding box center [202, 49] width 8 height 12
click at [195, 43] on span "" at bounding box center [202, 48] width 14 height 23
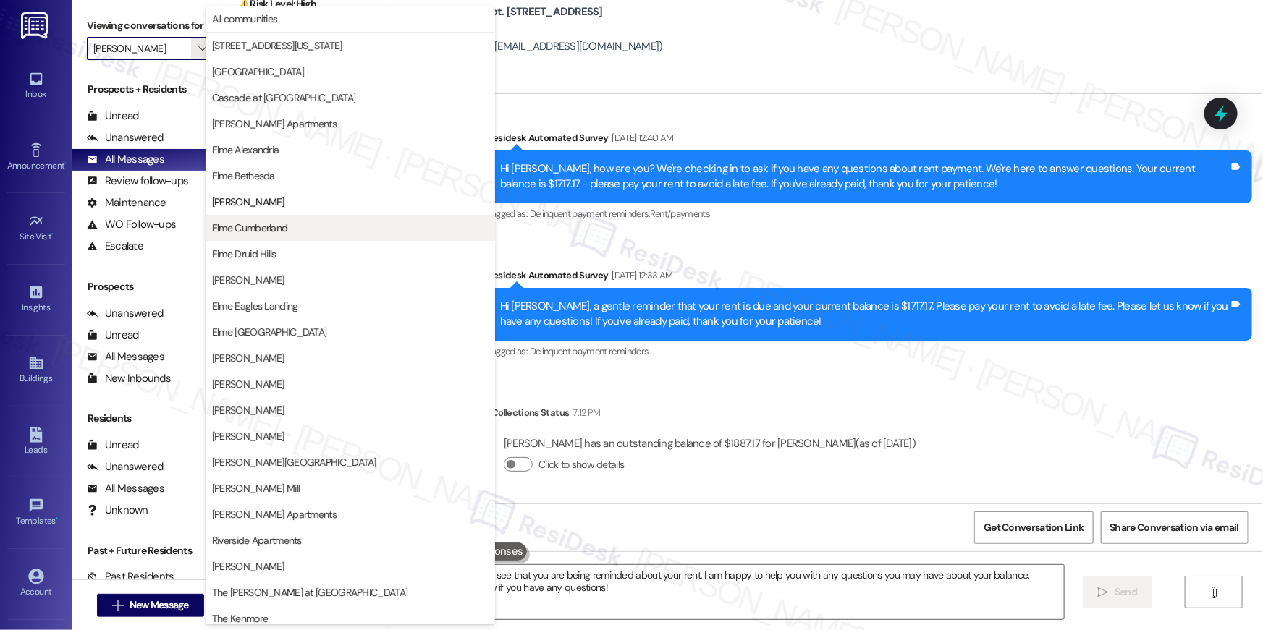
click at [252, 221] on span "Elme Cumberland" at bounding box center [250, 228] width 76 height 14
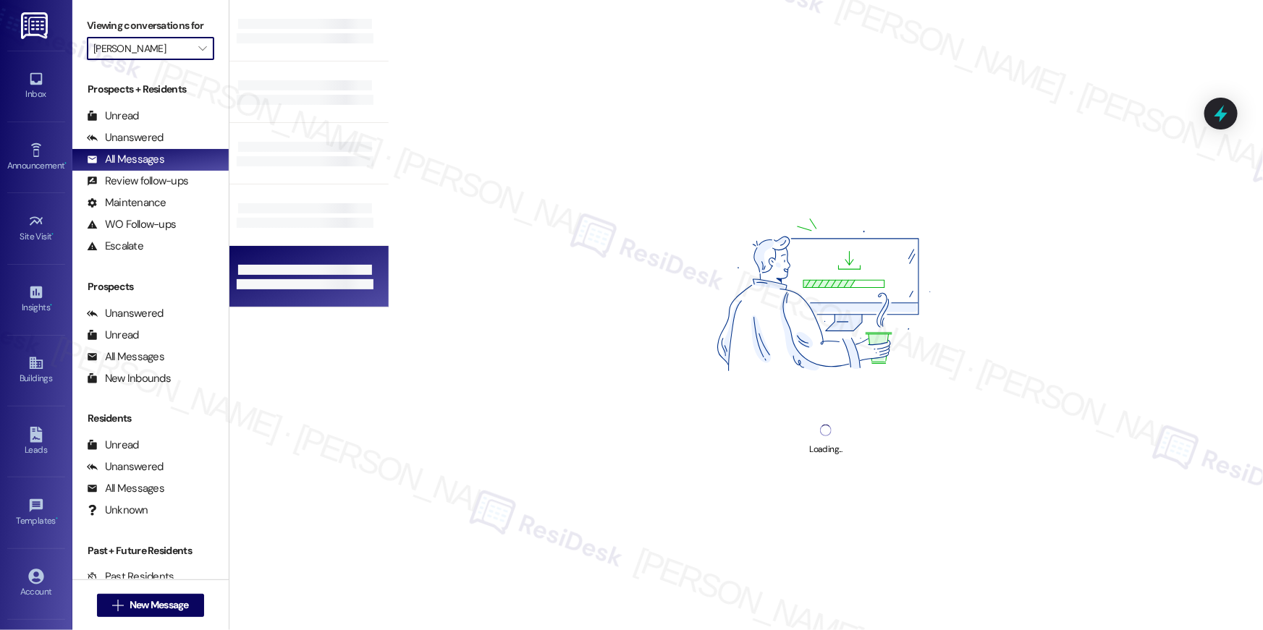
type input "Elme Cumberland"
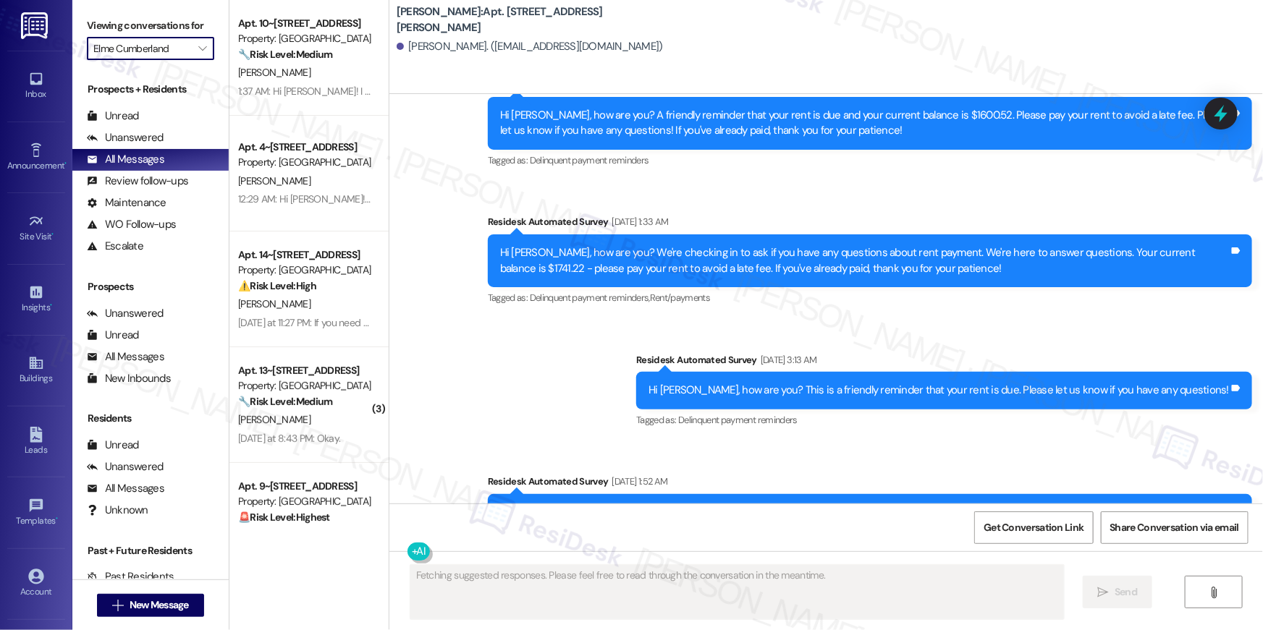
scroll to position [3236, 0]
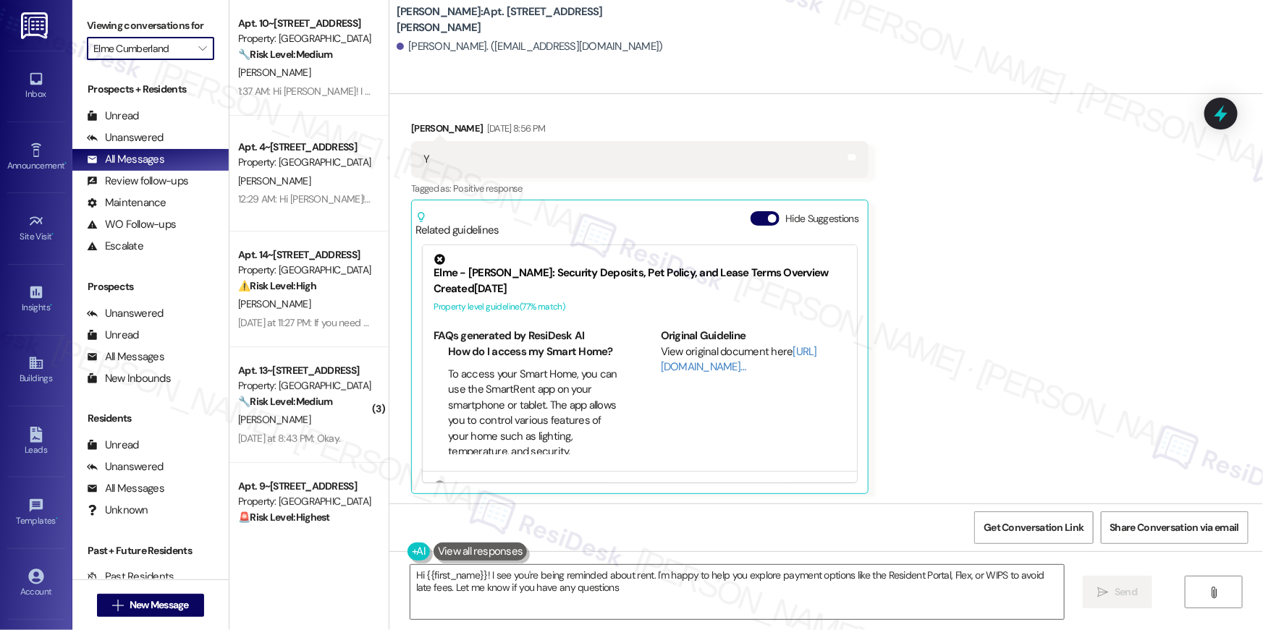
type textarea "Hi {{first_name}}! I see you're being reminded about rent. I'm happy to help yo…"
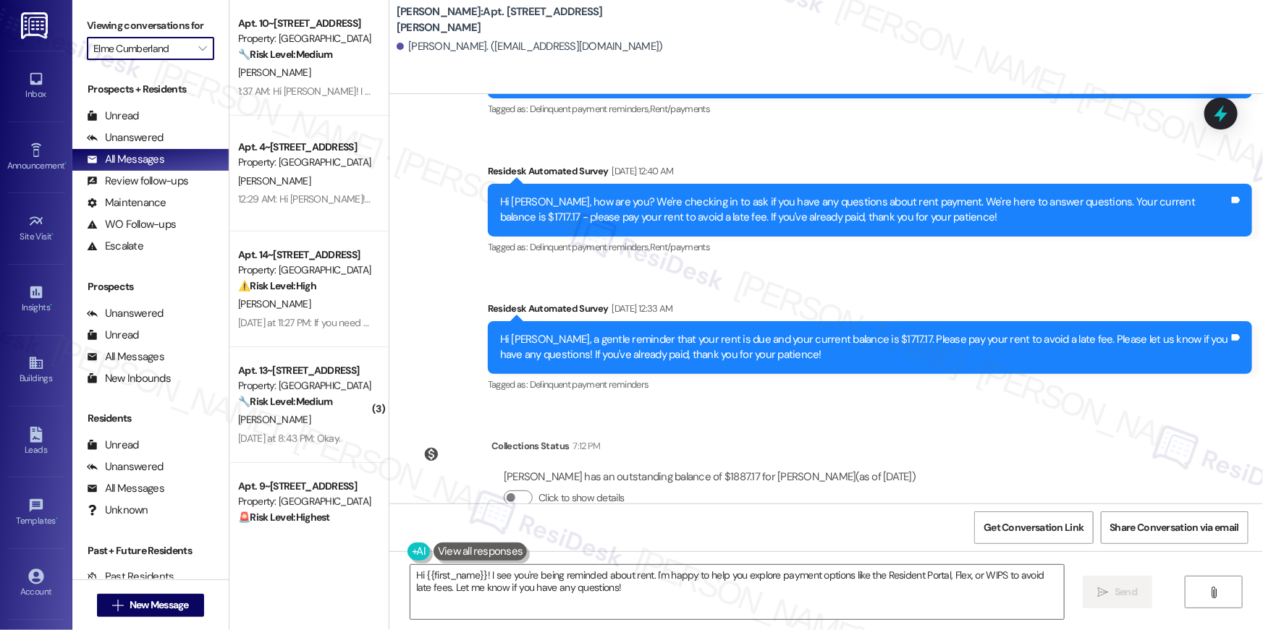
scroll to position [7006, 0]
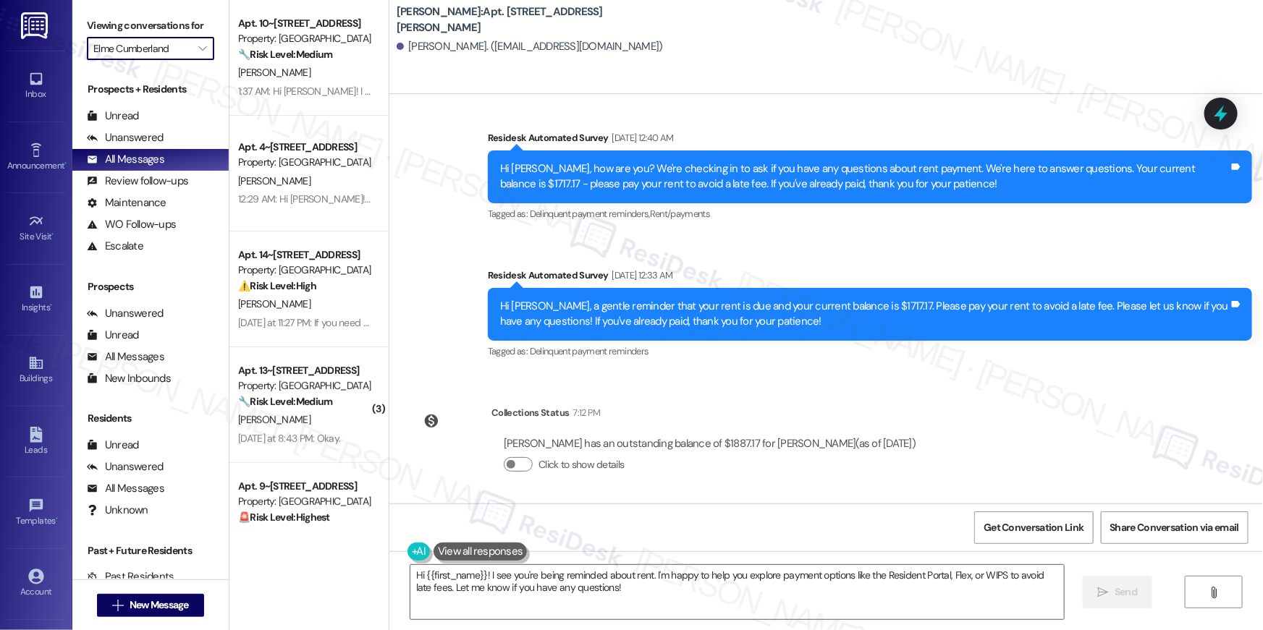
click at [847, 366] on div "Survey, sent via SMS Residesk Automated Survey [DATE] 12:33 AM Hi [PERSON_NAME]…" at bounding box center [870, 315] width 786 height 116
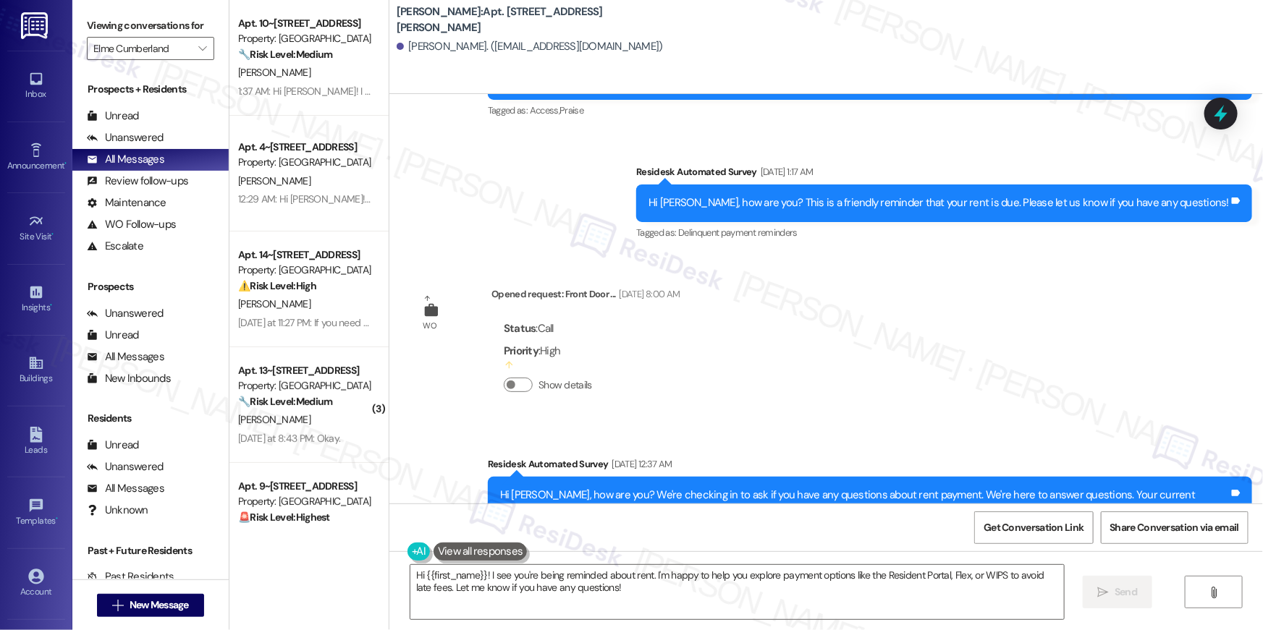
scroll to position [2077, 0]
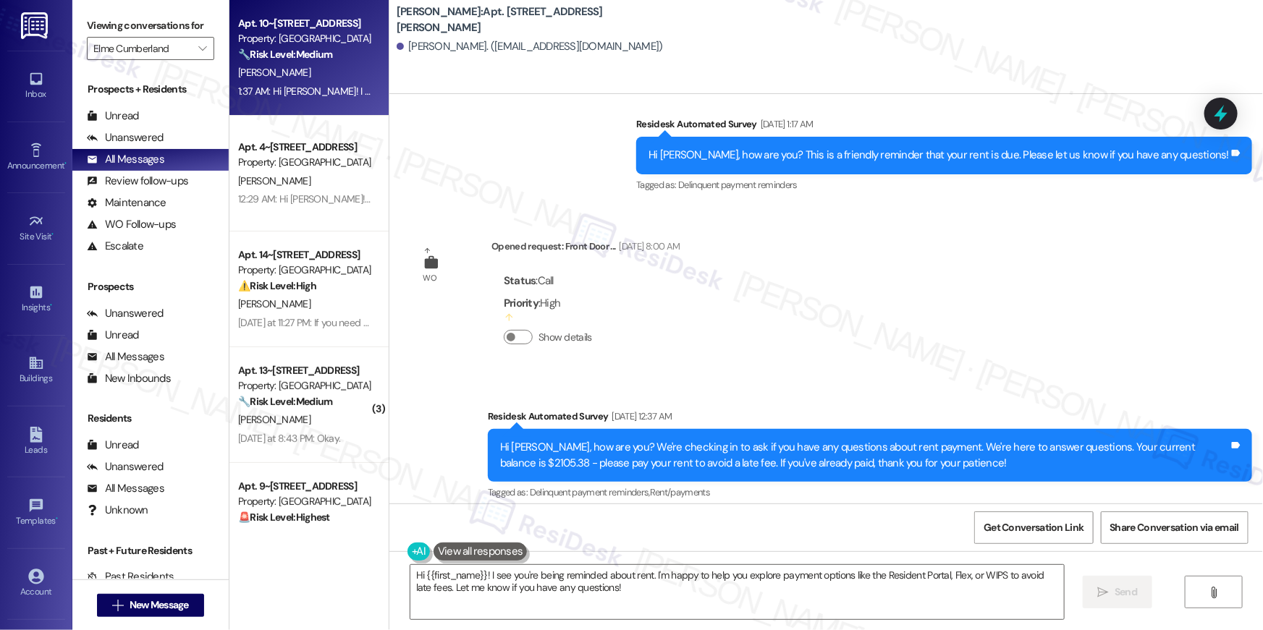
click at [328, 79] on div "[PERSON_NAME]" at bounding box center [305, 73] width 137 height 18
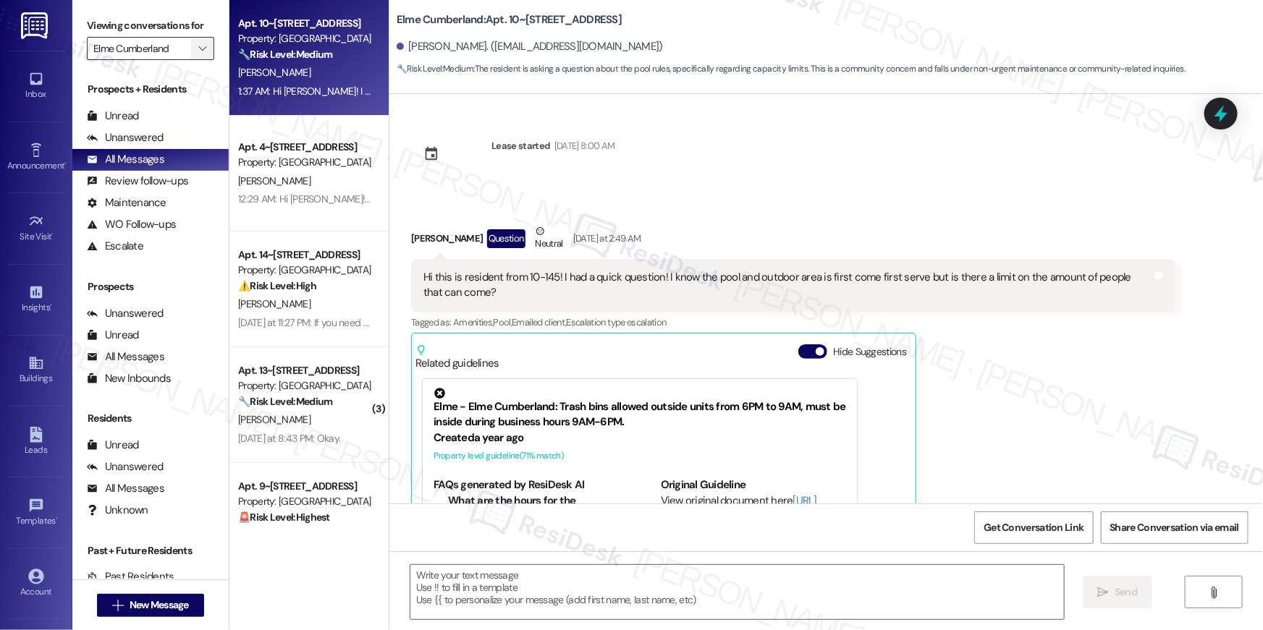
click at [198, 50] on icon "" at bounding box center [202, 49] width 8 height 12
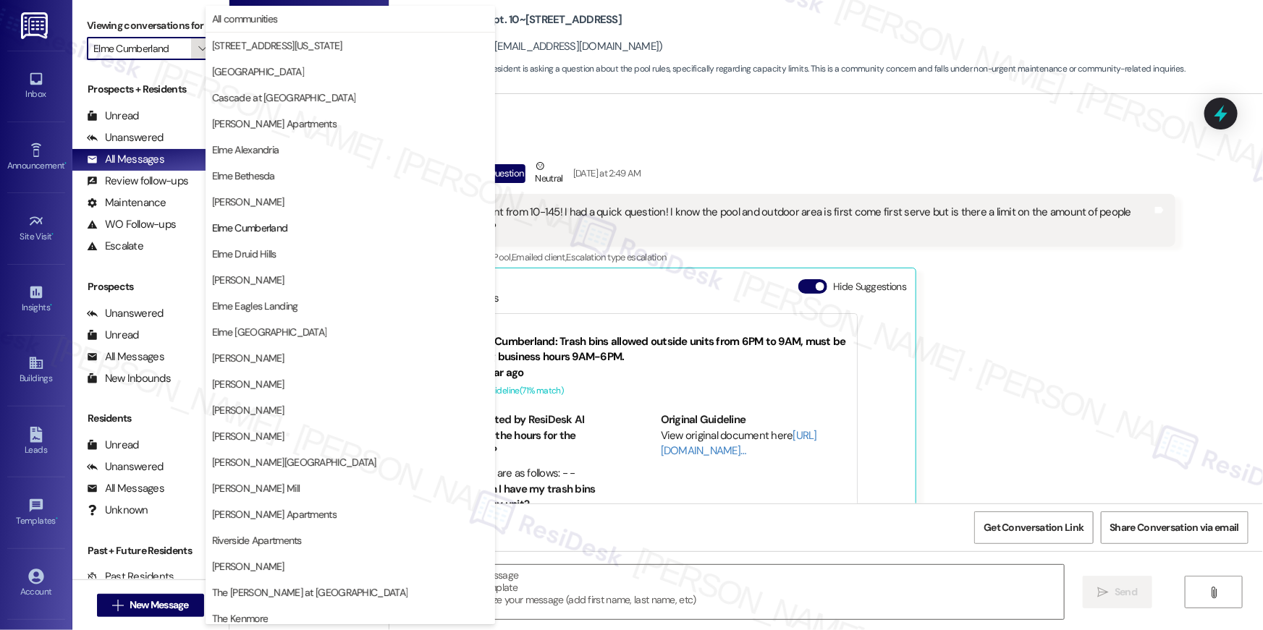
scroll to position [135, 0]
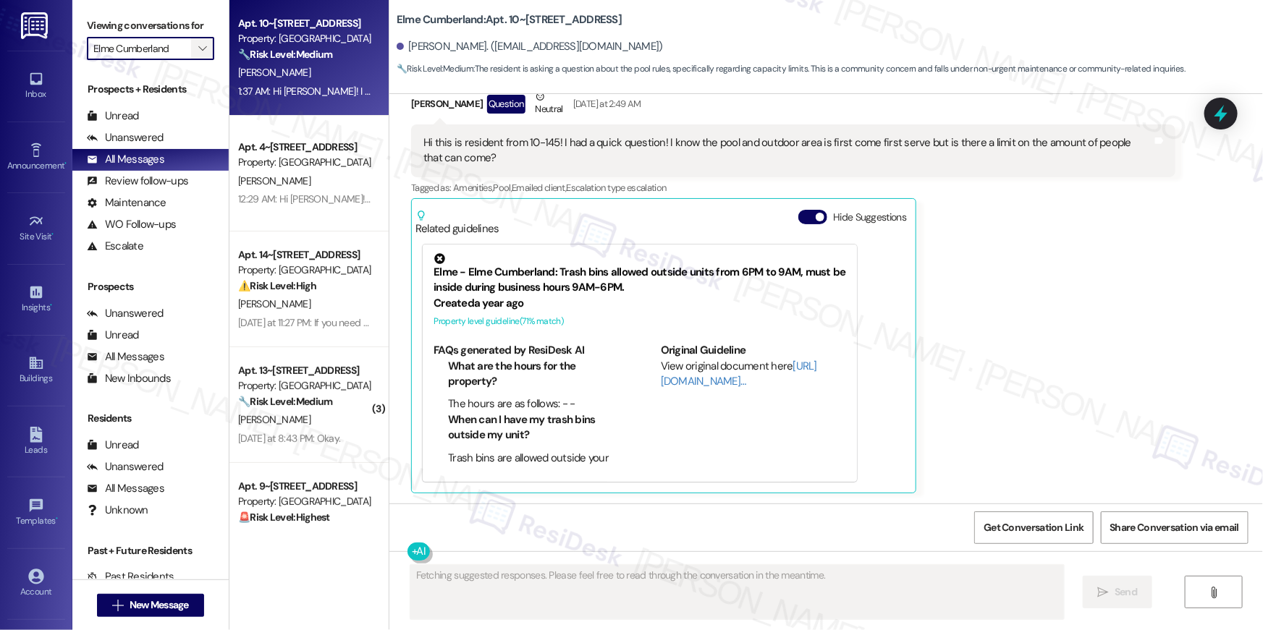
click at [198, 43] on icon "" at bounding box center [202, 49] width 8 height 12
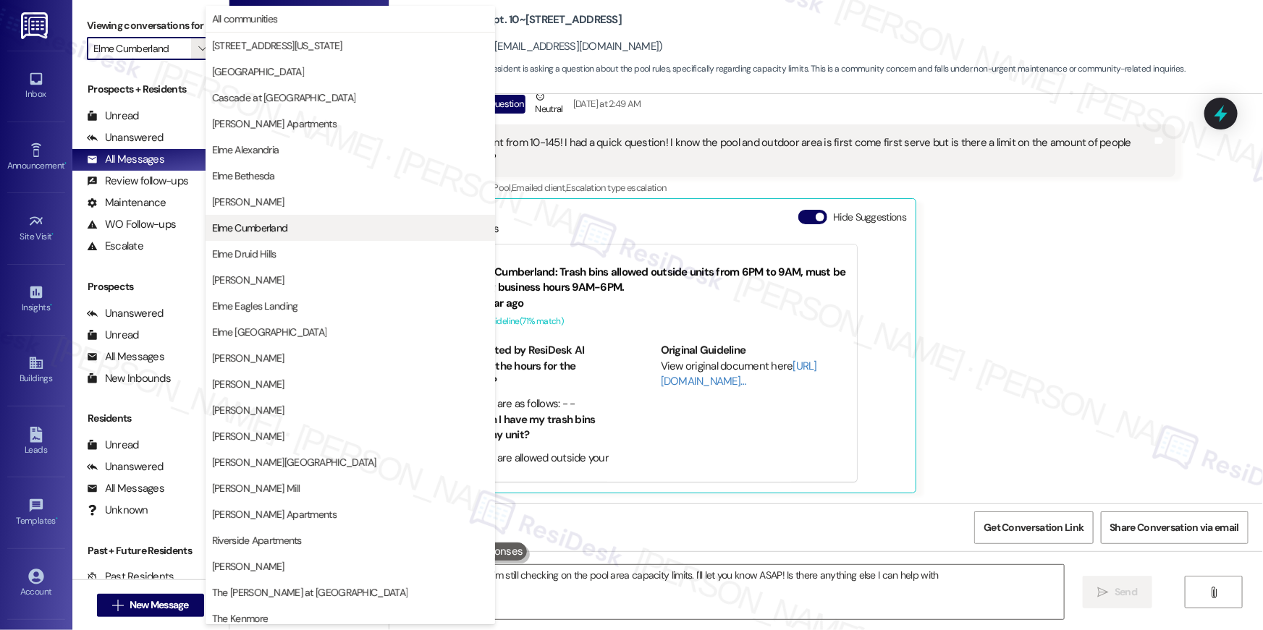
type textarea "Hi {{first_name}}! I'm still checking on the pool area capacity limits. I'll le…"
click at [271, 148] on span "Elme Alexandria" at bounding box center [245, 150] width 67 height 14
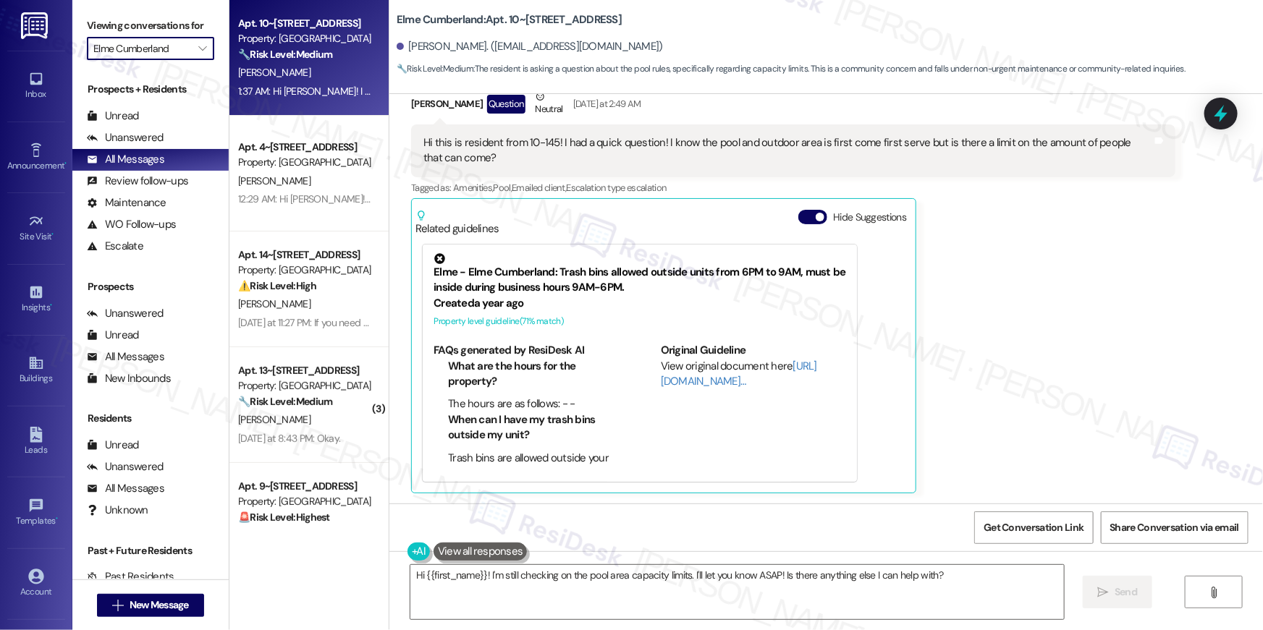
type input "Elme Alexandria"
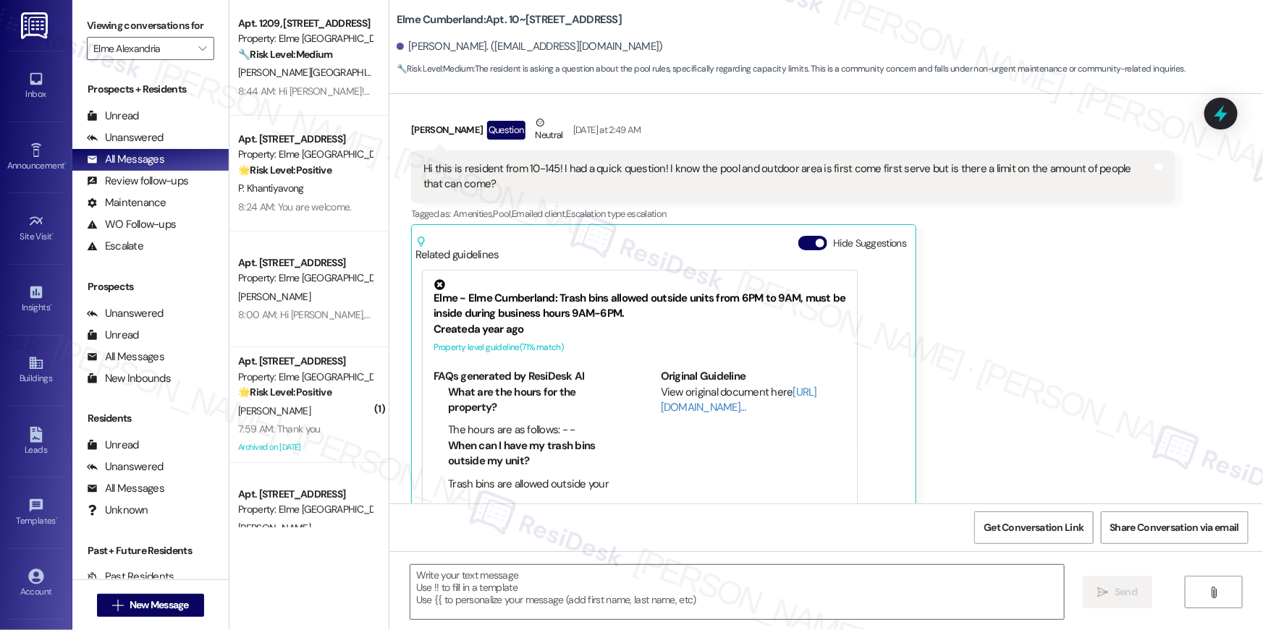
click at [308, 62] on div "🔧 Risk Level: Medium Resident is confirming they completed the lease renewal of…" at bounding box center [305, 54] width 134 height 15
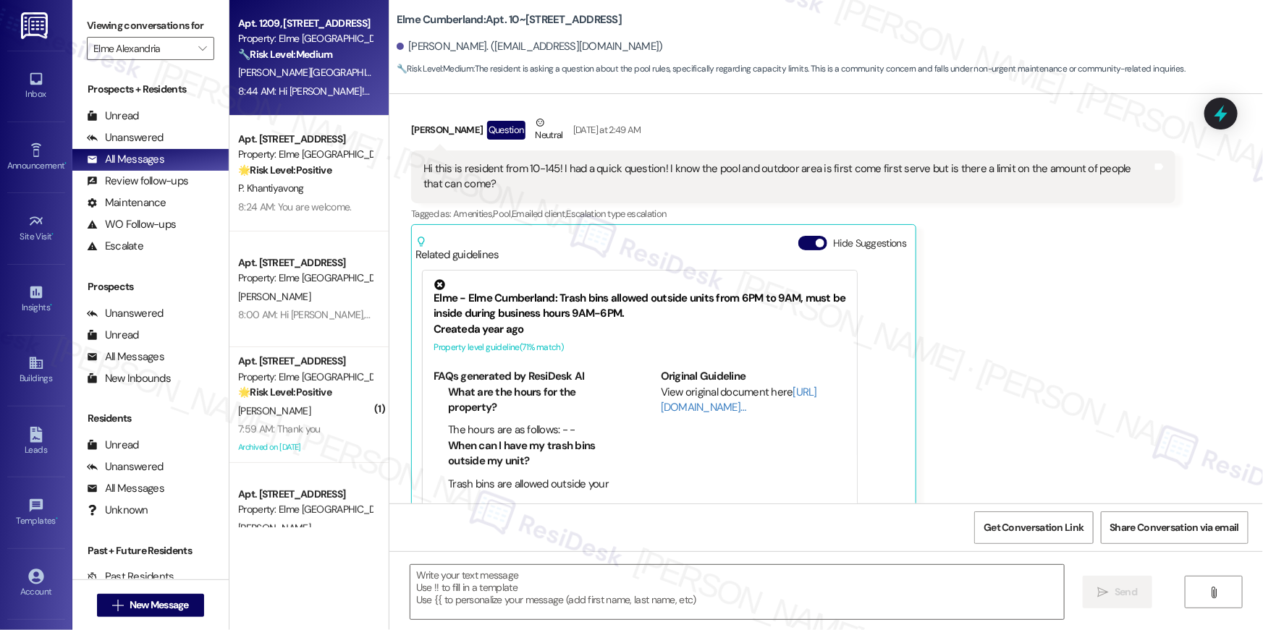
scroll to position [135, 0]
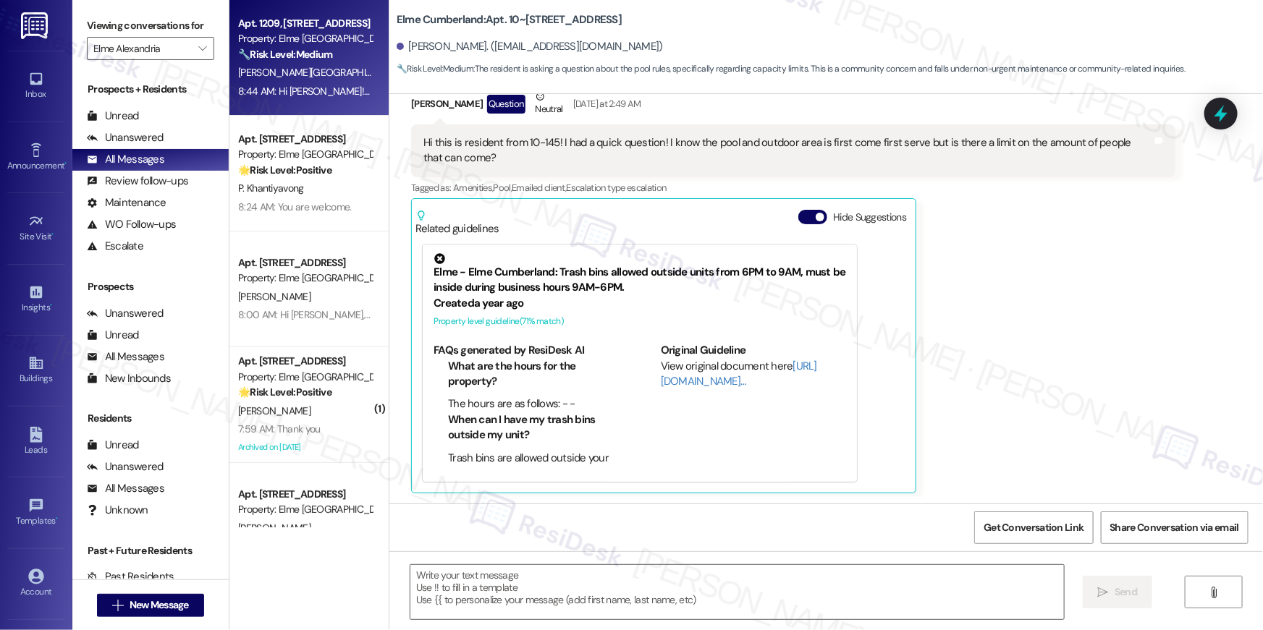
type textarea "Fetching suggested responses. Please feel free to read through the conversation…"
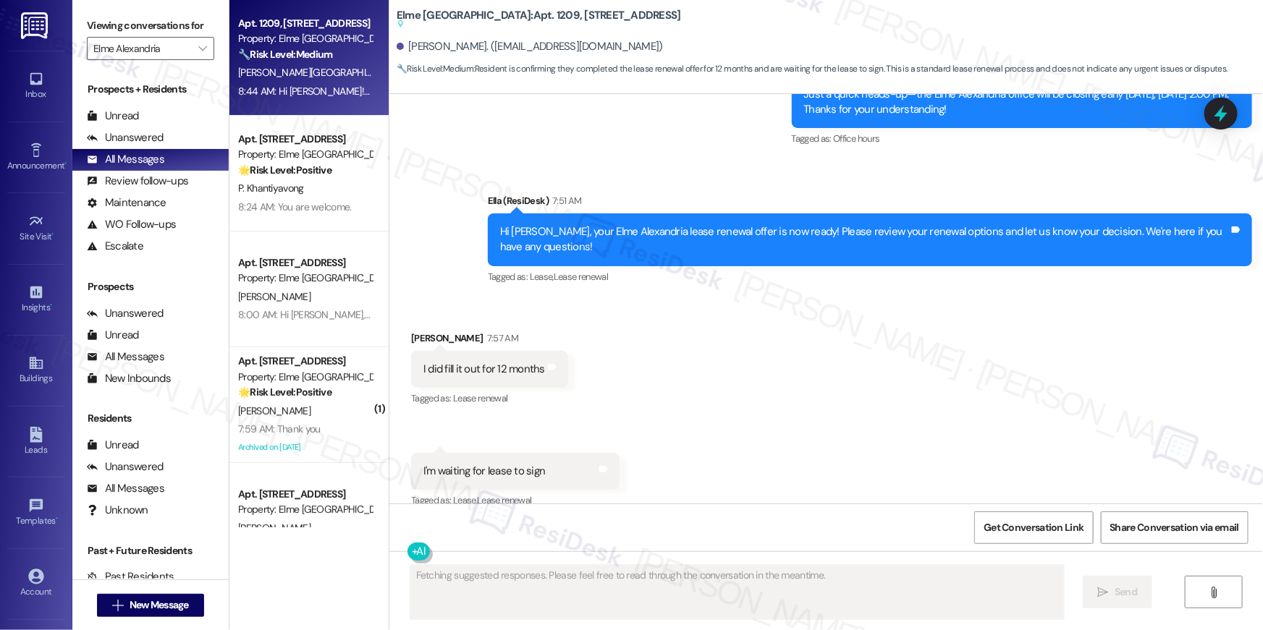
scroll to position [10486, 0]
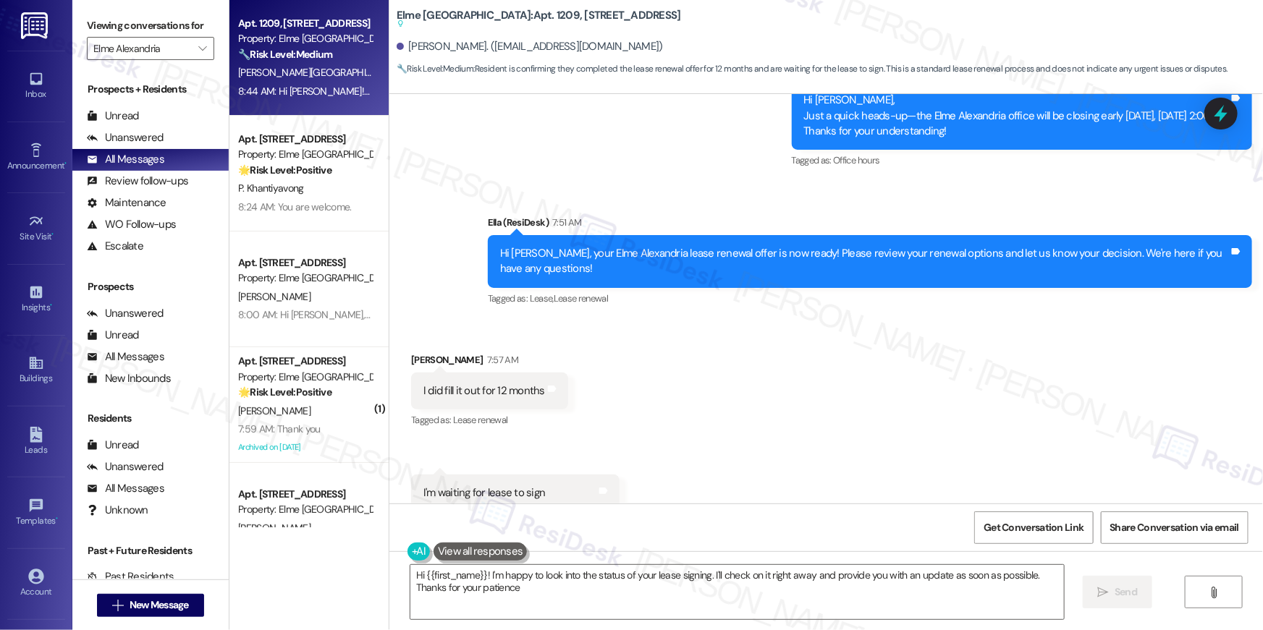
type textarea "Hi {{first_name}}! I'm happy to look into the status of your lease signing. I'l…"
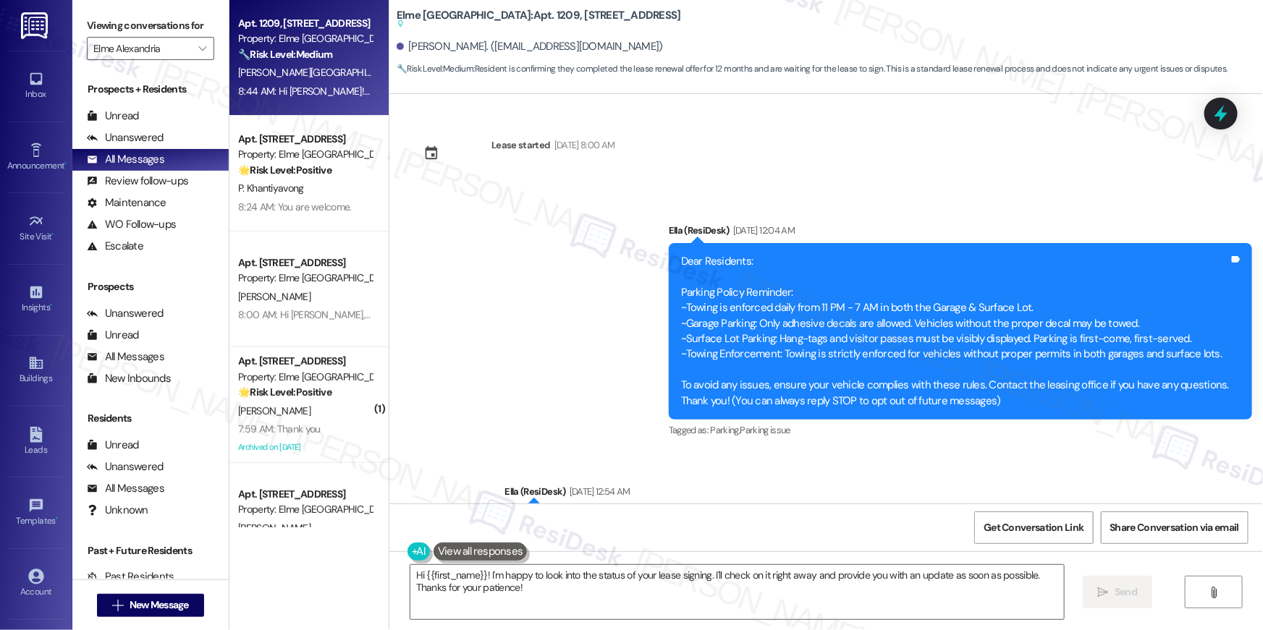
scroll to position [0, 0]
click at [198, 54] on icon "" at bounding box center [202, 49] width 8 height 12
click at [200, 51] on span "" at bounding box center [202, 48] width 14 height 23
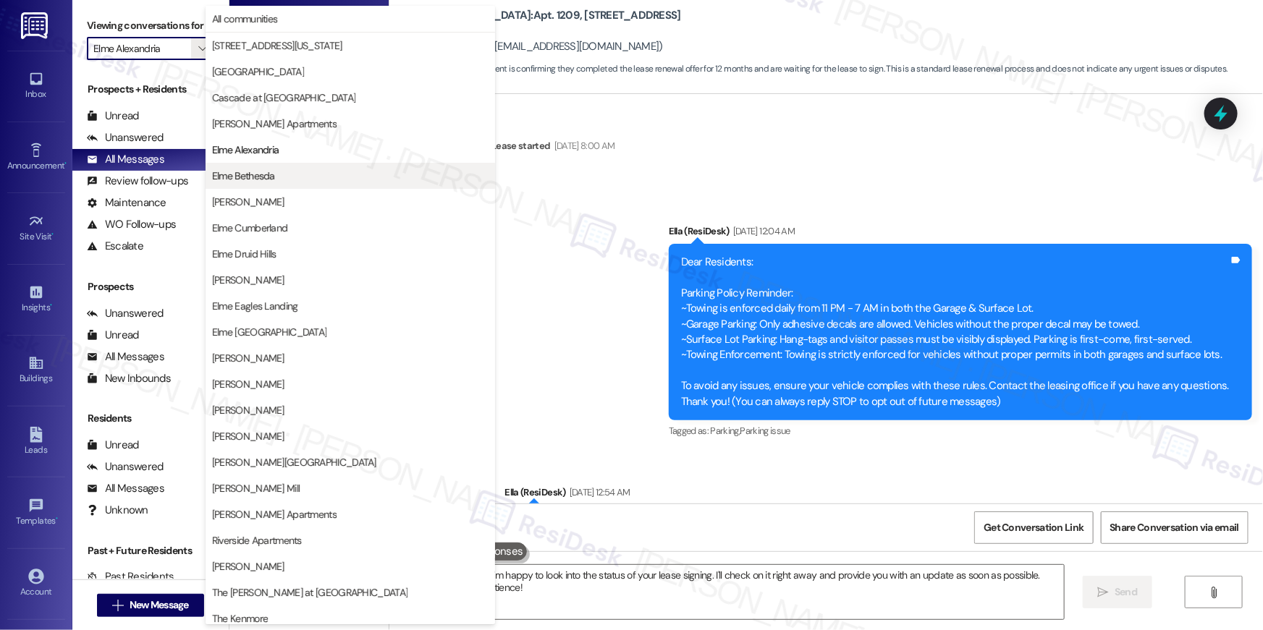
click at [280, 182] on span "Elme Bethesda" at bounding box center [350, 176] width 276 height 14
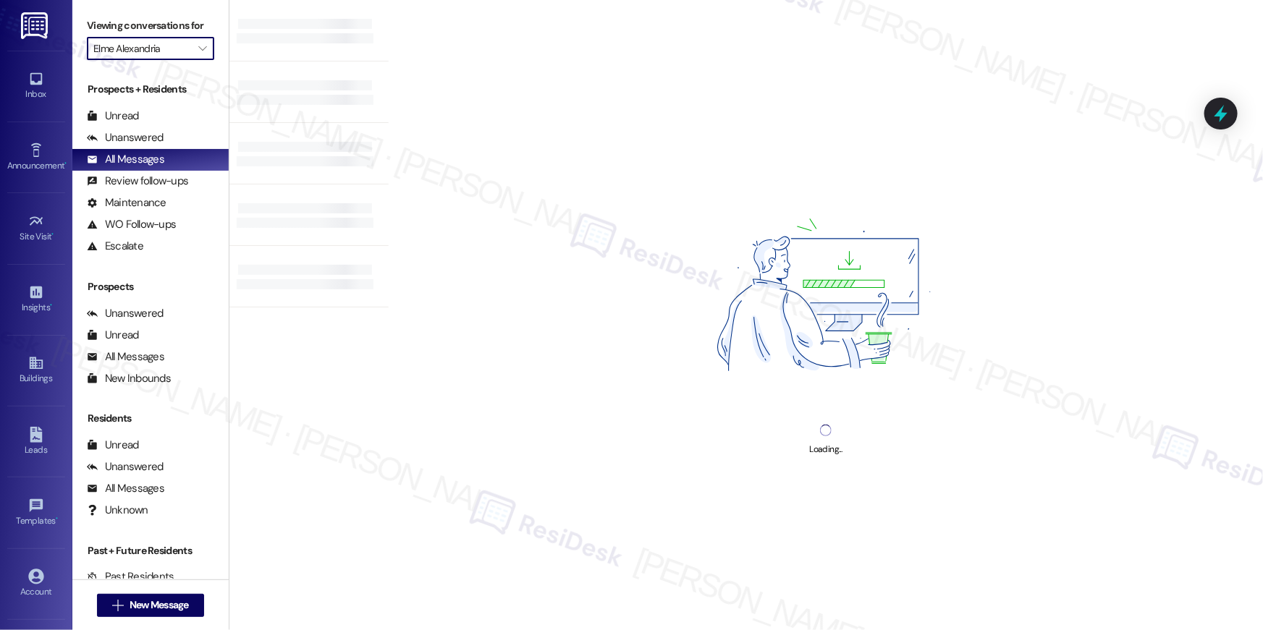
type input "Elme Bethesda"
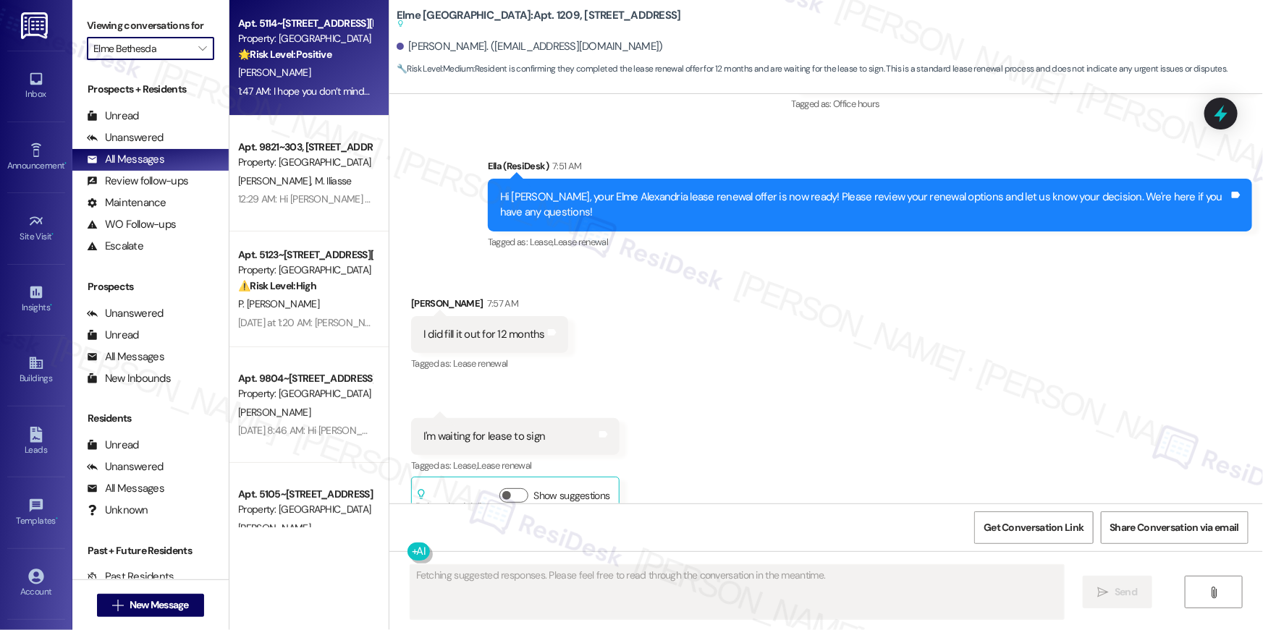
type textarea "Fetching suggested responses. Please feel free to read through the conversation…"
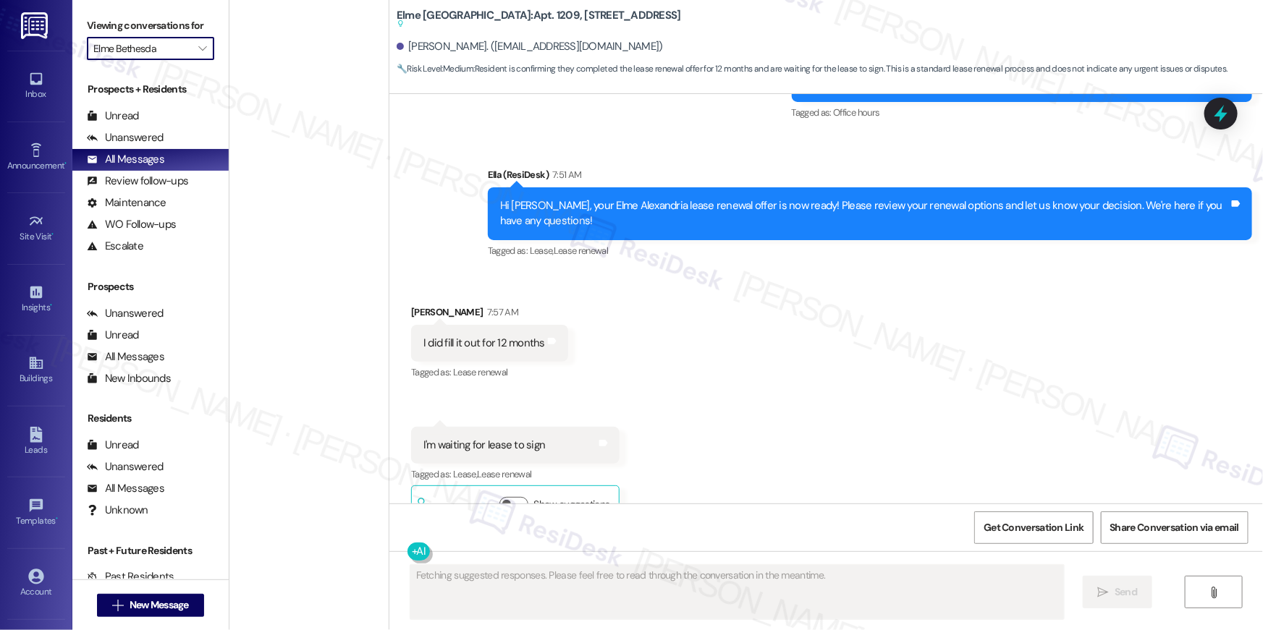
scroll to position [5260, 0]
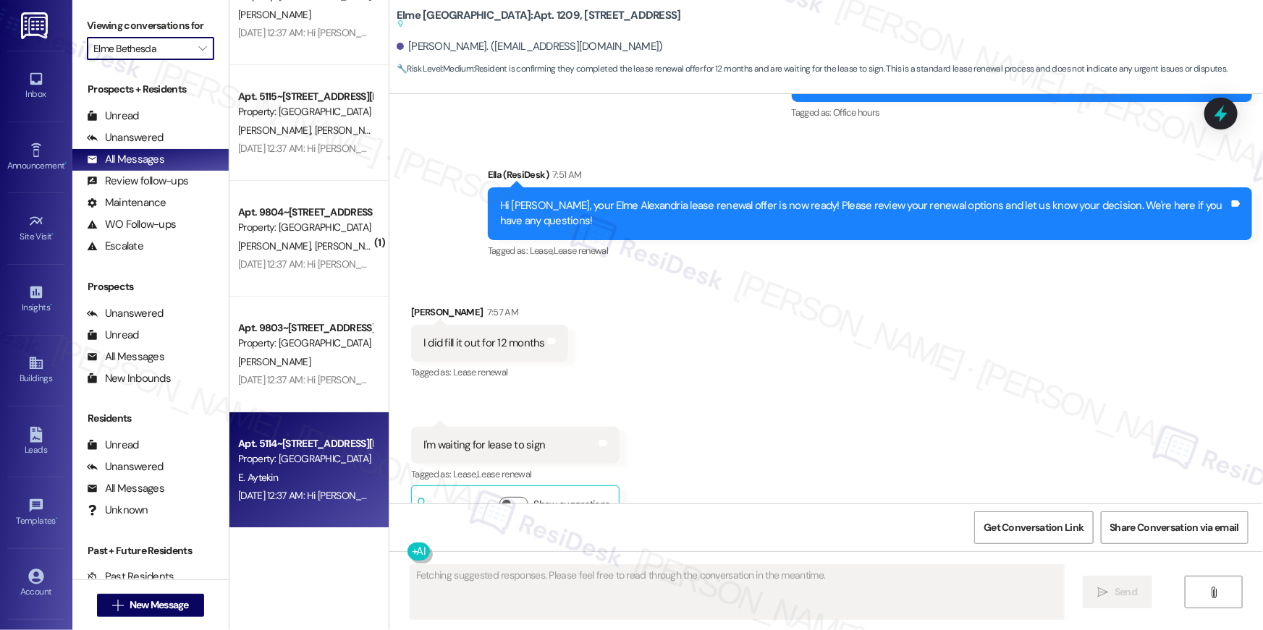
click at [313, 512] on div "Apt. 5114~304, [STREET_ADDRESS][PERSON_NAME] Property: [GEOGRAPHIC_DATA] [PERSO…" at bounding box center [308, 470] width 159 height 116
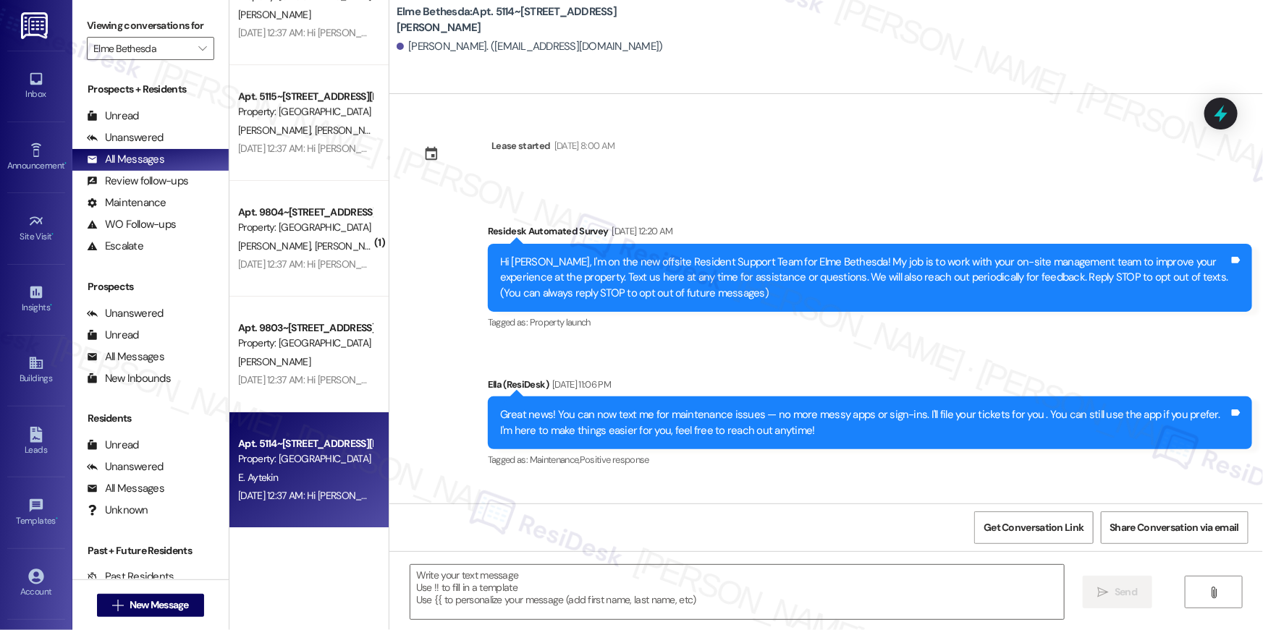
scroll to position [8228, 0]
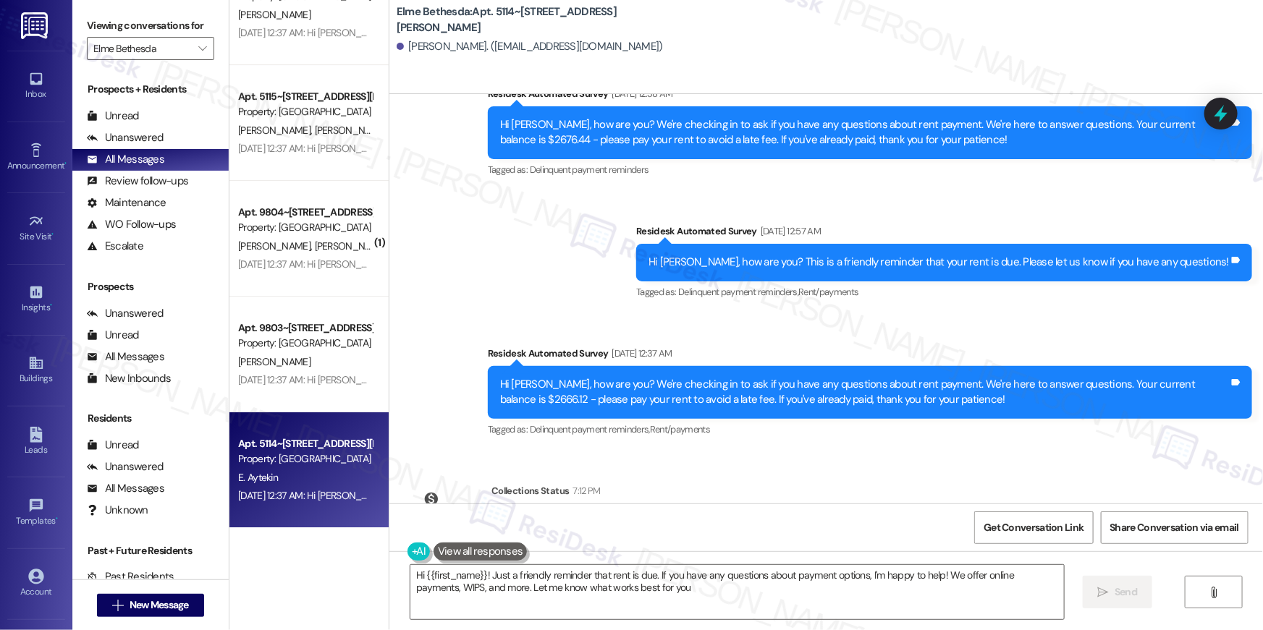
type textarea "Hi {{first_name}}! Just a friendly reminder that rent is due. If you have any q…"
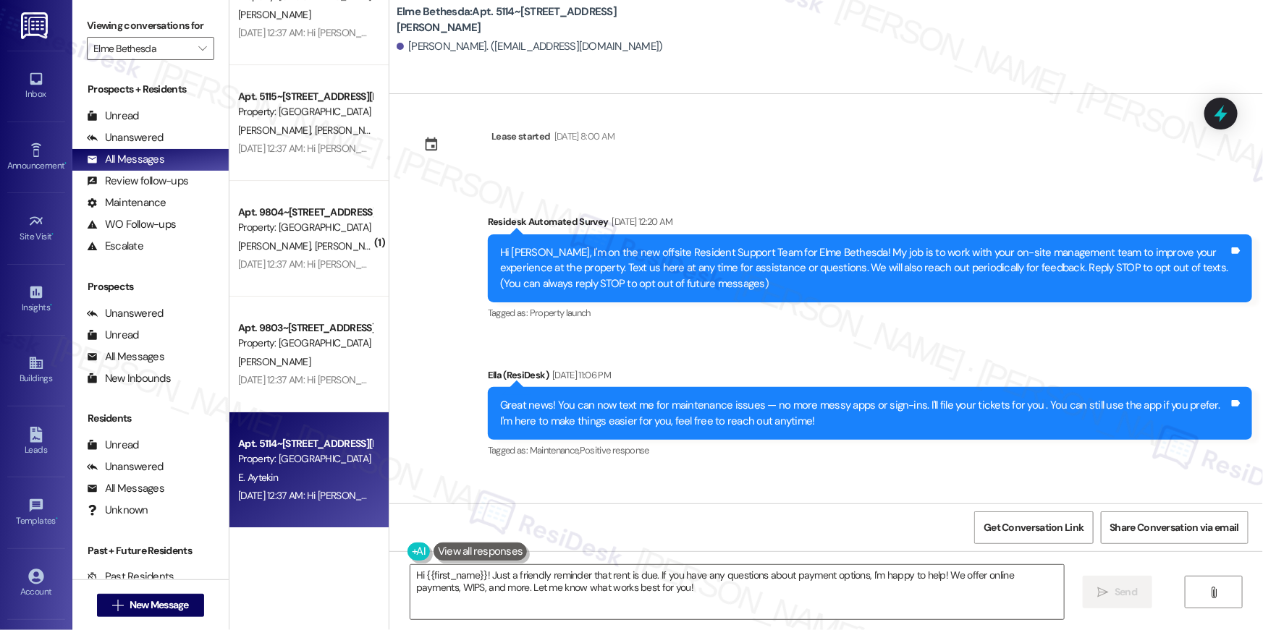
scroll to position [0, 0]
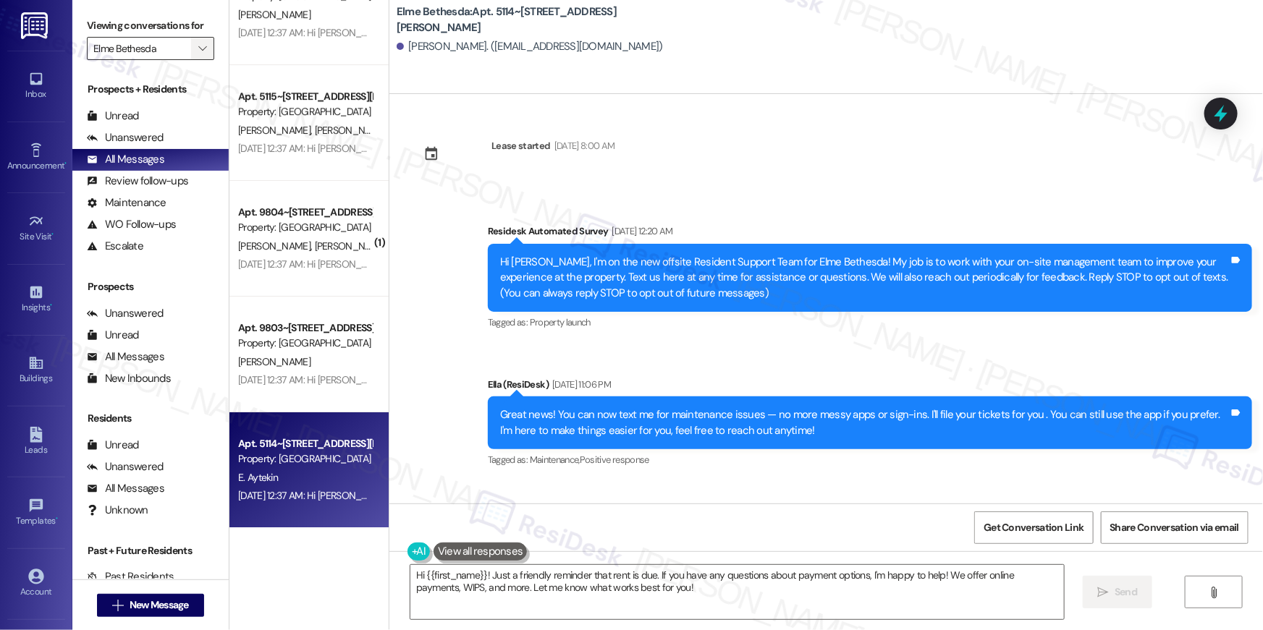
click at [198, 48] on icon "" at bounding box center [202, 49] width 8 height 12
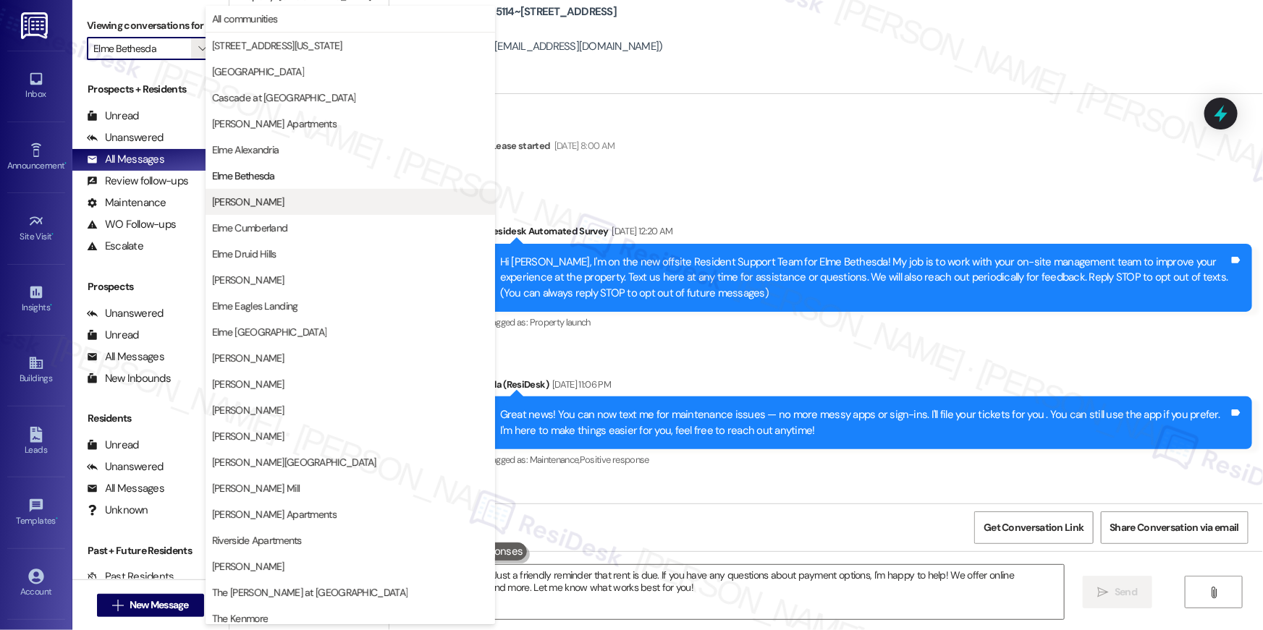
click at [260, 195] on span "[PERSON_NAME]" at bounding box center [248, 202] width 72 height 14
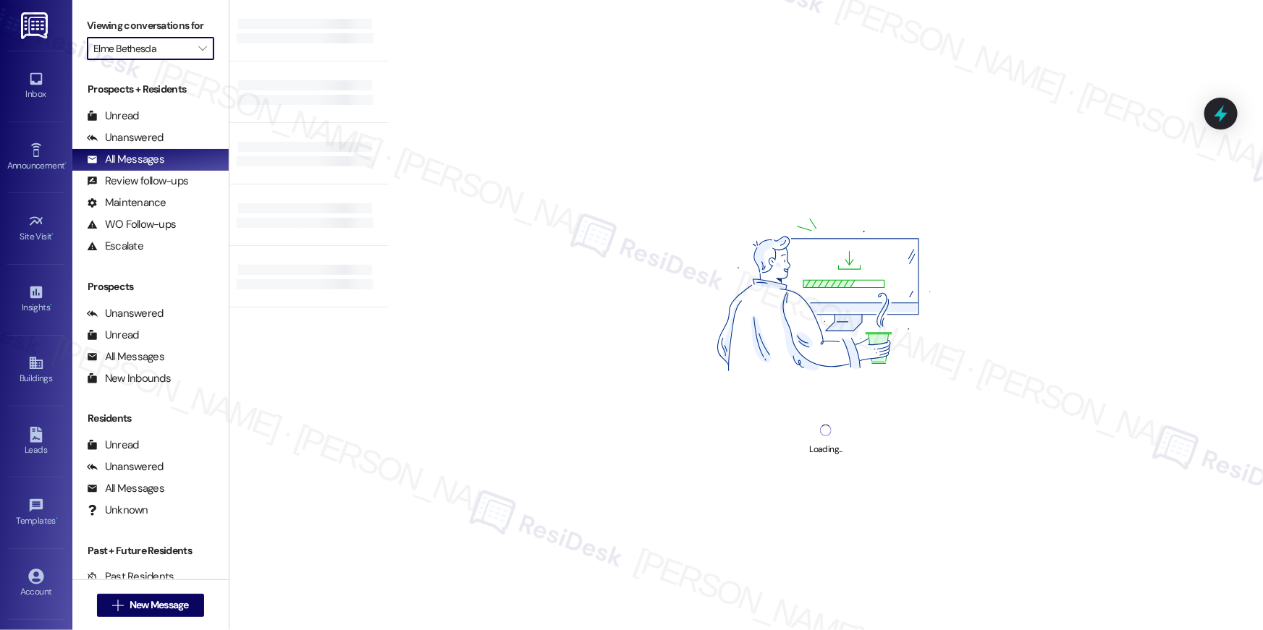
type input "[PERSON_NAME]"
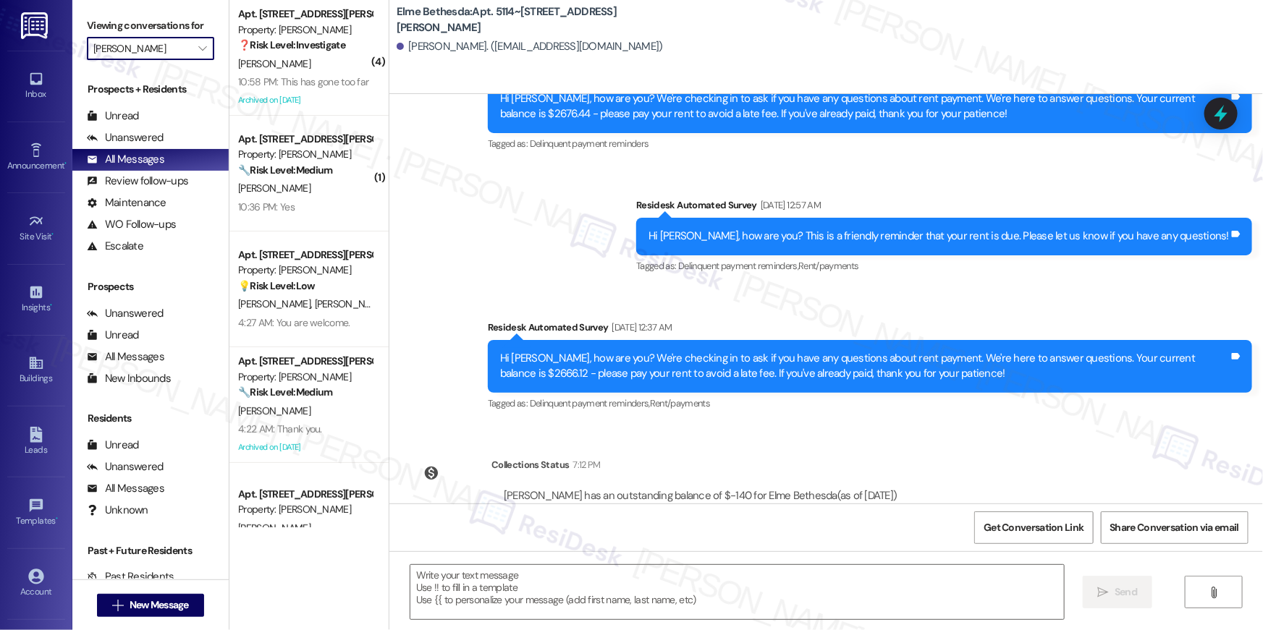
type textarea "Fetching suggested responses. Please feel free to read through the conversation…"
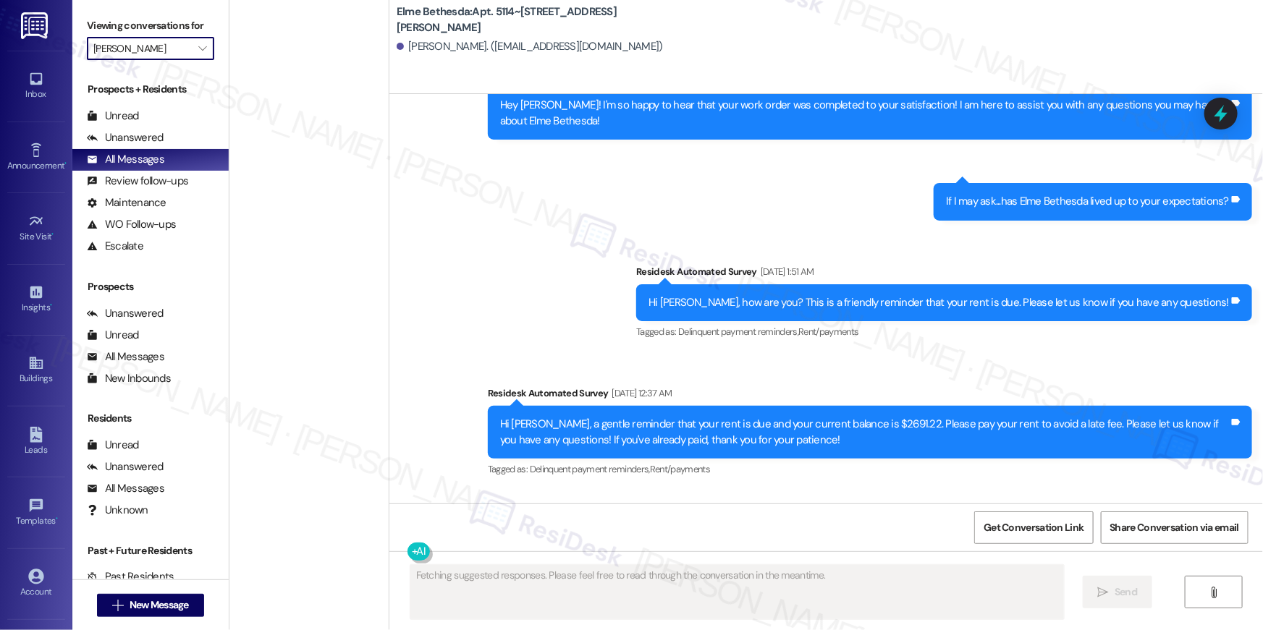
scroll to position [5260, 0]
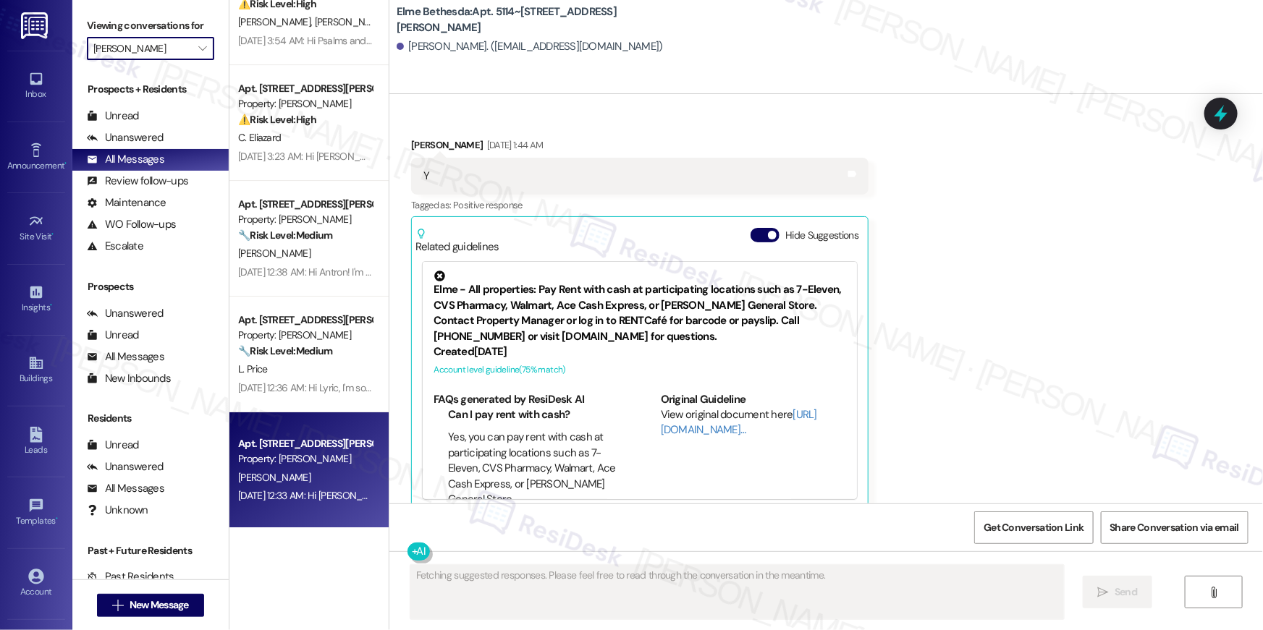
click at [314, 492] on div "[DATE] 12:33 AM: Hi [PERSON_NAME], a gentle reminder that your rent is due and …" at bounding box center [756, 495] width 1036 height 13
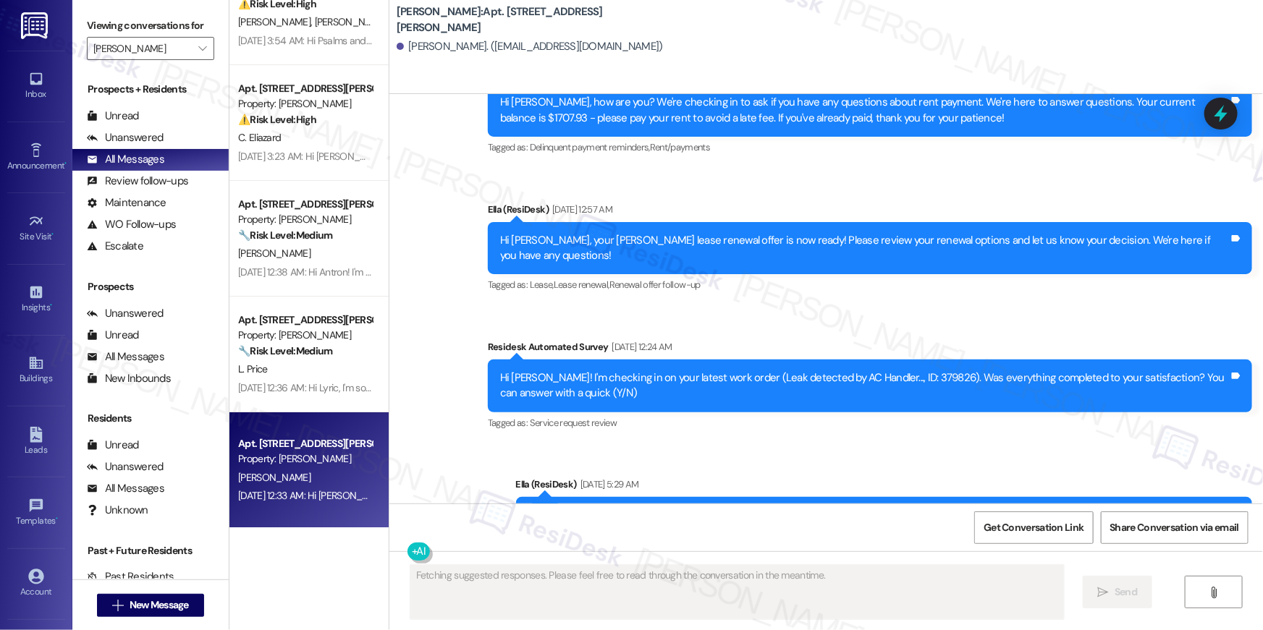
scroll to position [7006, 0]
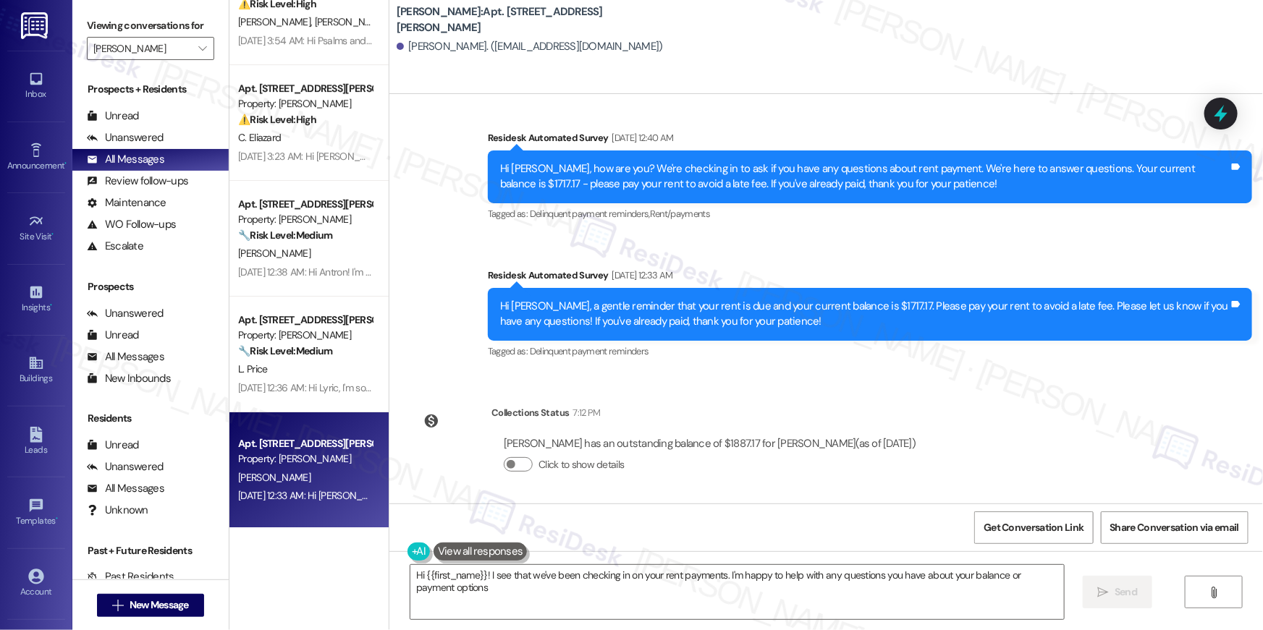
type textarea "Hi {{first_name}}! I see that we've been checking in on your rent payments. I'm…"
click at [696, 499] on div "Collections Status 7:12 PM [PERSON_NAME] has an outstanding balance of $1887.17…" at bounding box center [669, 449] width 538 height 111
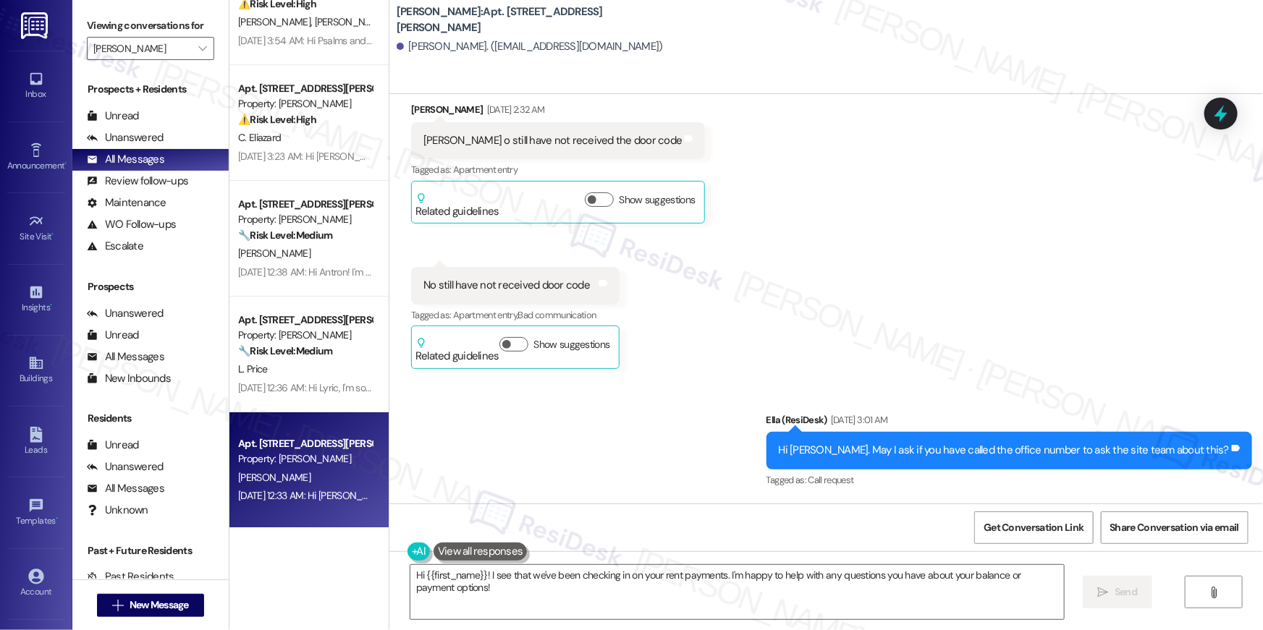
scroll to position [0, 0]
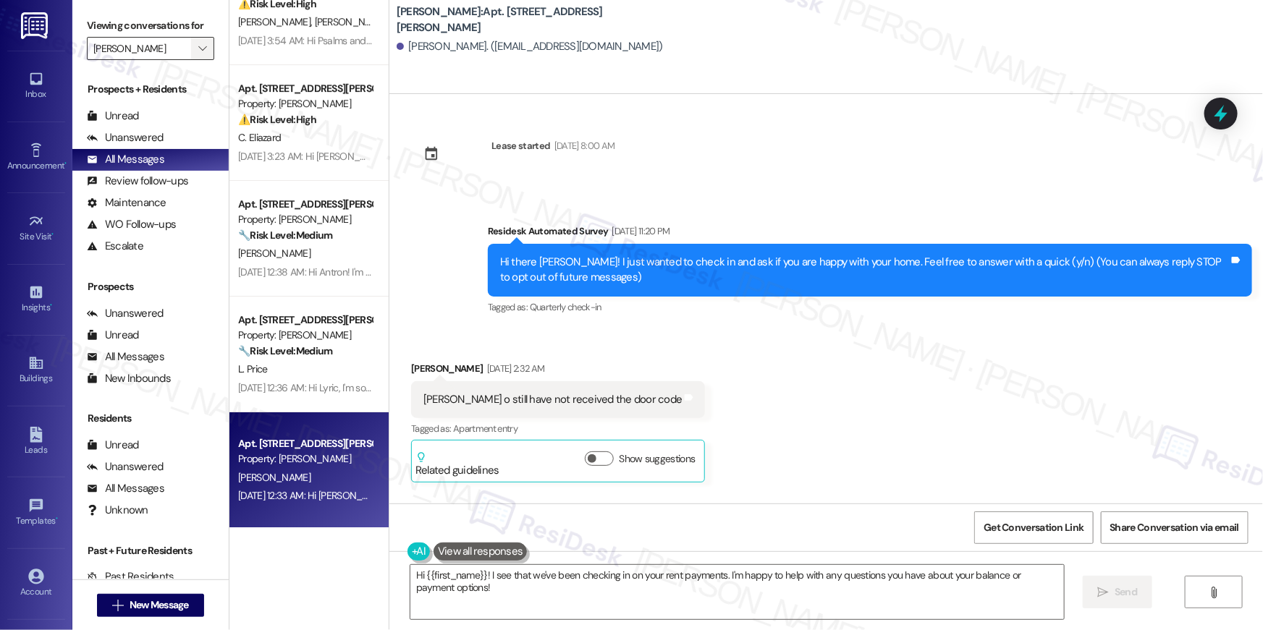
click at [198, 59] on span "" at bounding box center [202, 48] width 14 height 23
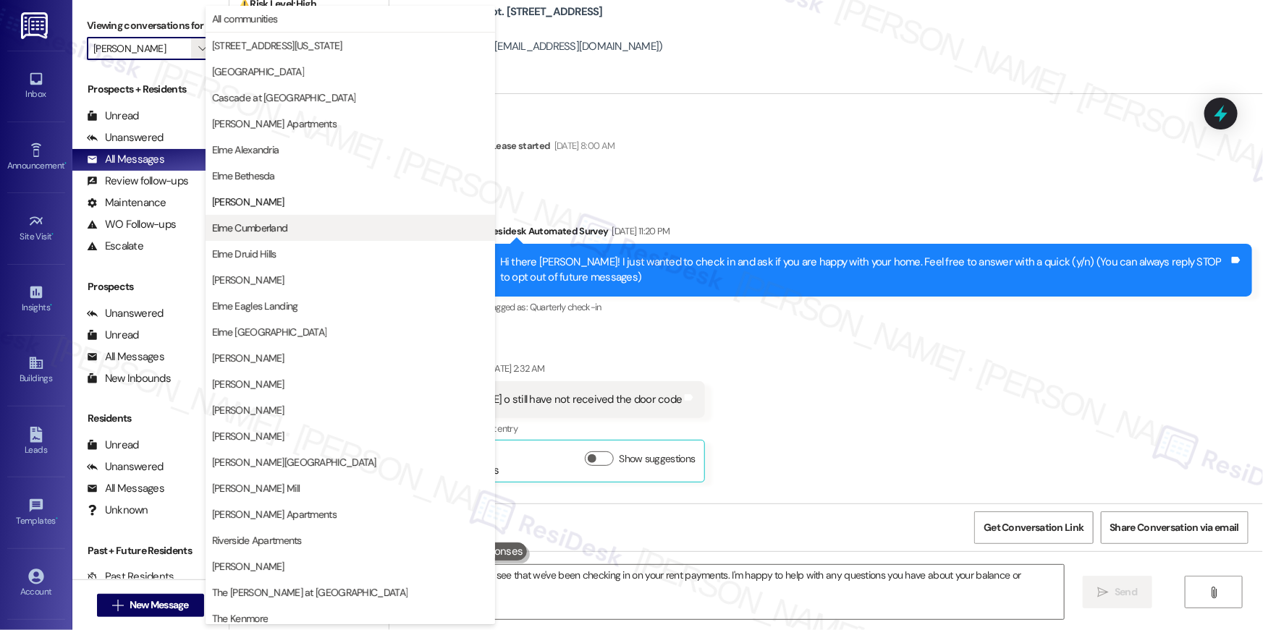
click at [310, 224] on span "Elme Cumberland" at bounding box center [350, 228] width 276 height 14
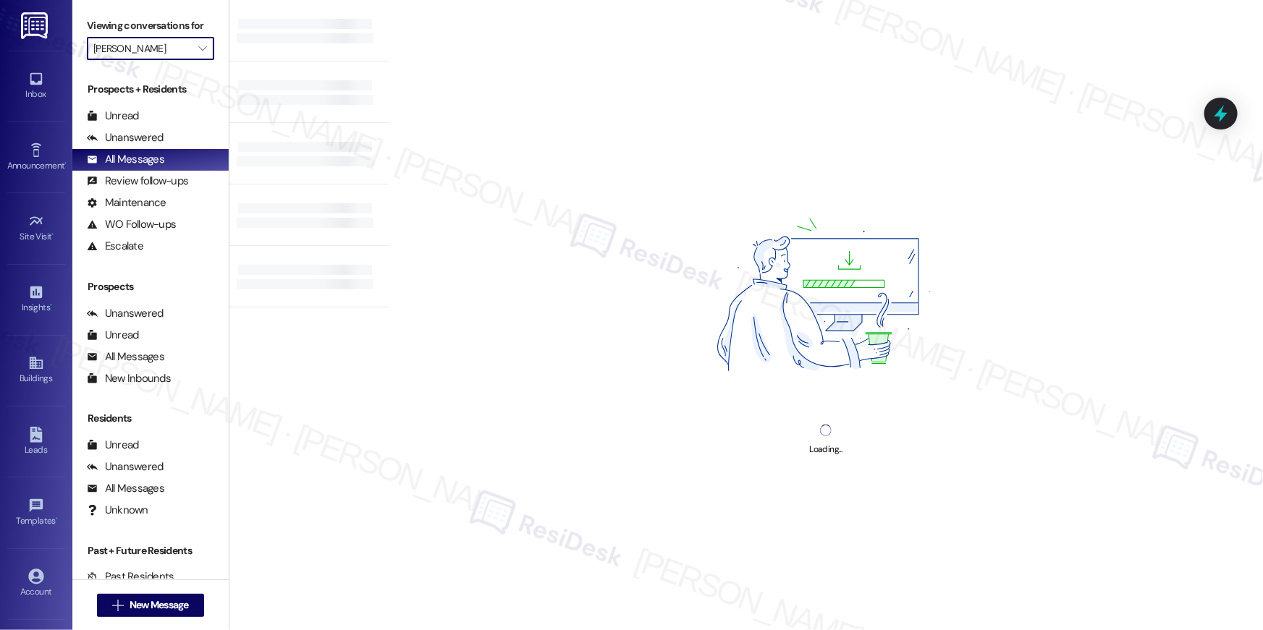
type input "Elme Cumberland"
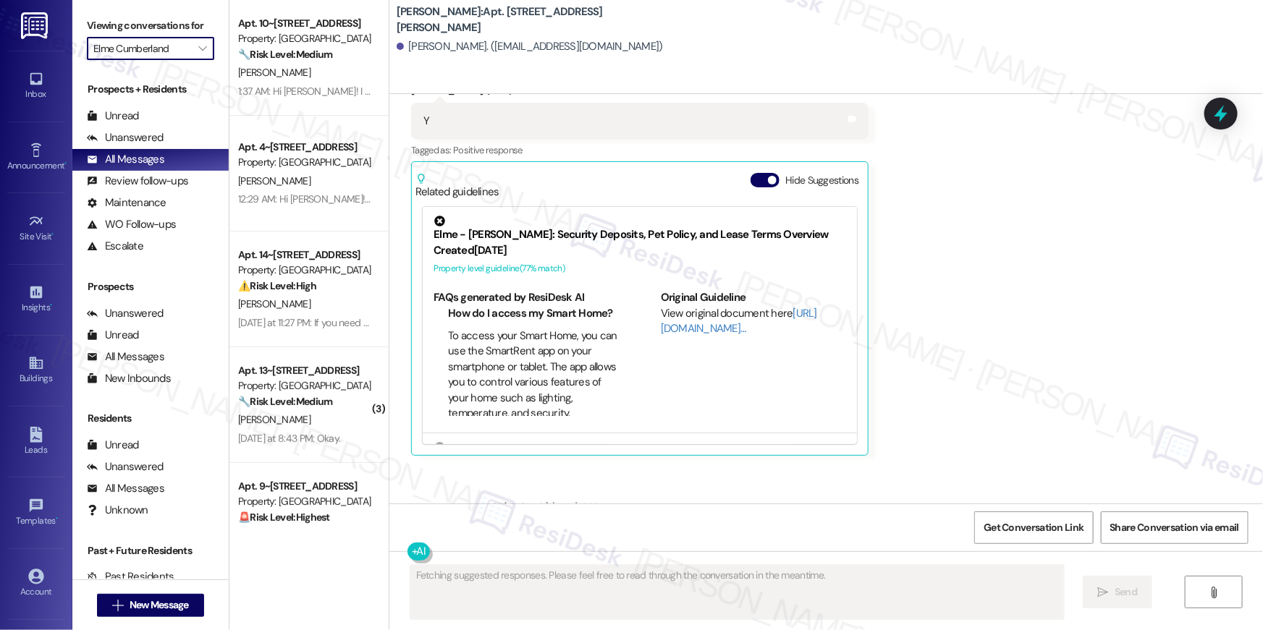
scroll to position [3236, 0]
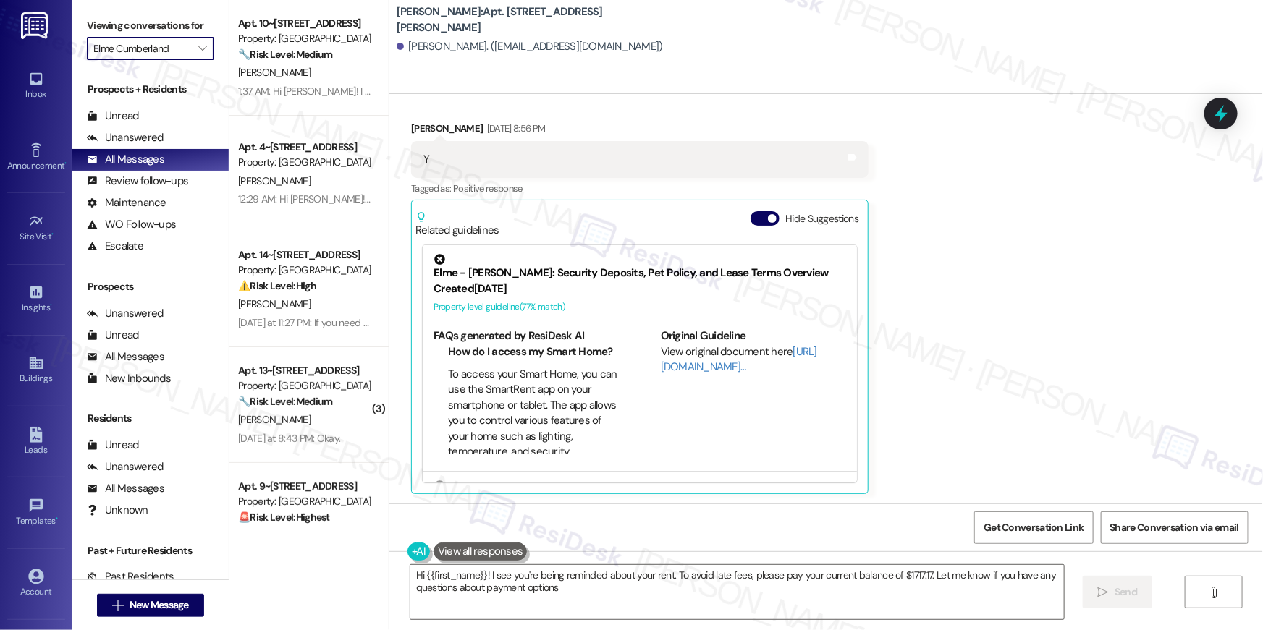
type textarea "Hi {{first_name}}! I see you're being reminded about your rent. To avoid late f…"
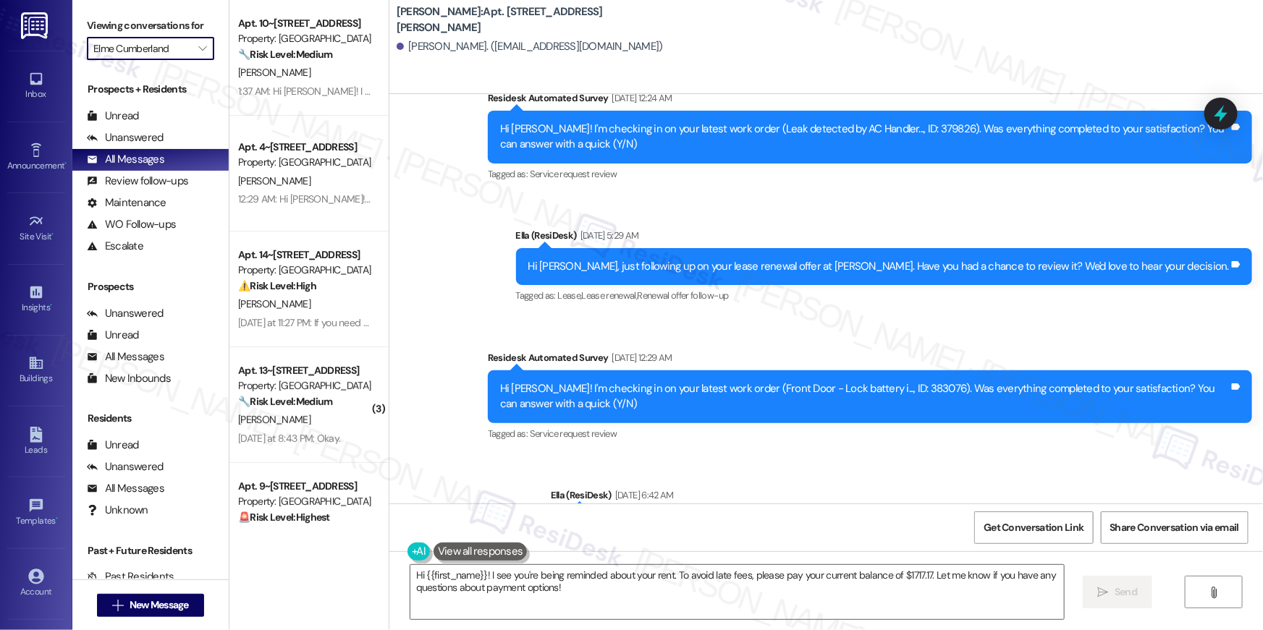
scroll to position [6969, 0]
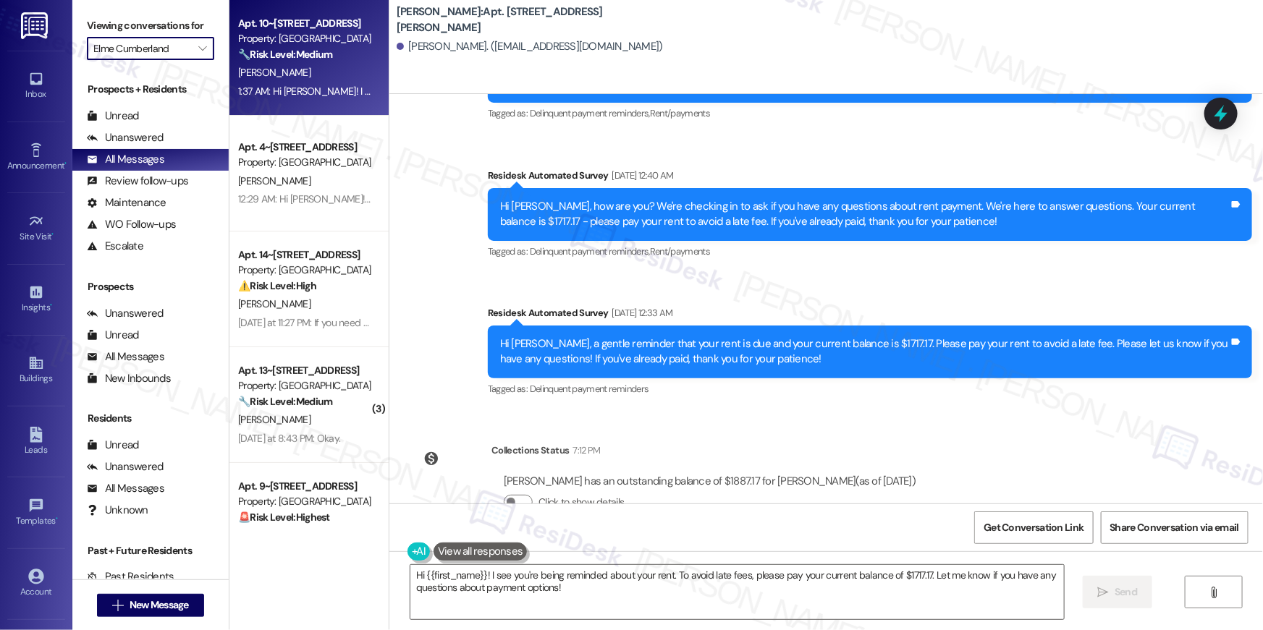
click at [282, 77] on div "[PERSON_NAME]" at bounding box center [305, 73] width 137 height 18
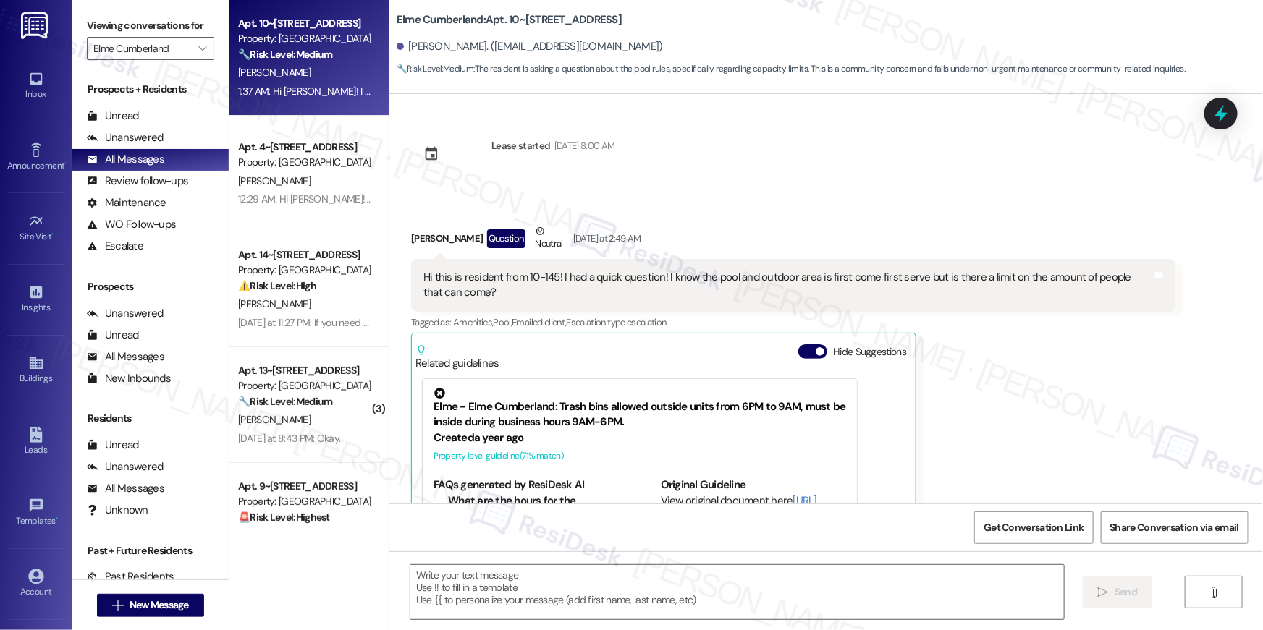
scroll to position [135, 0]
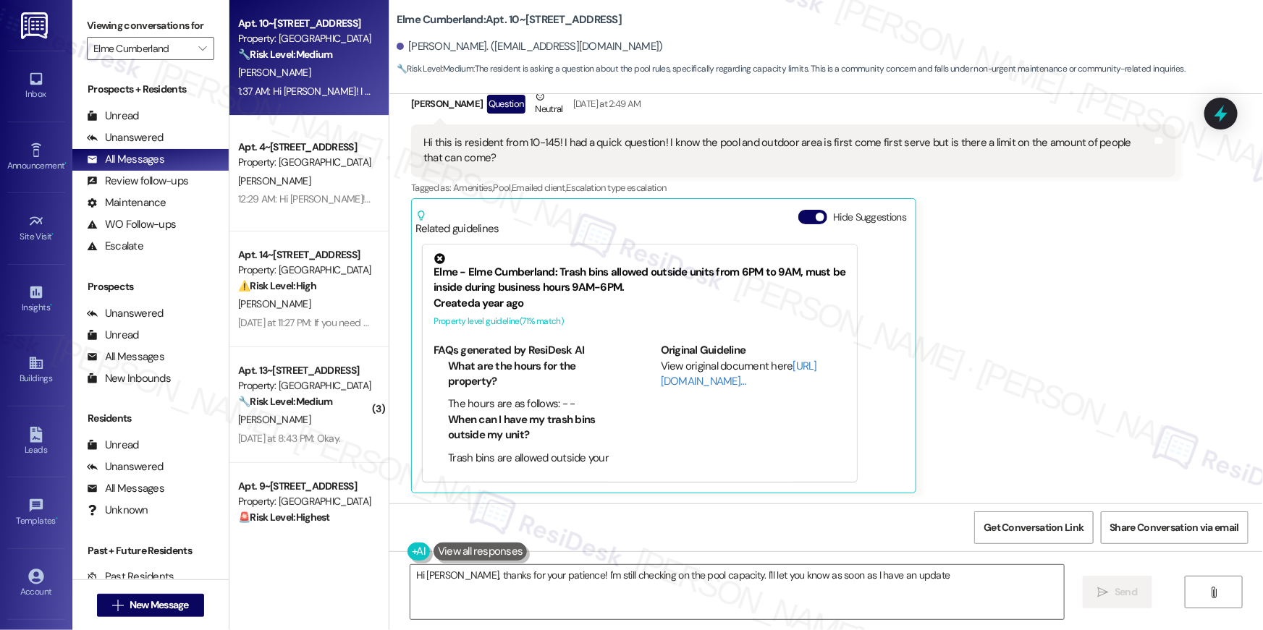
type textarea "Hi [PERSON_NAME], thanks for your patience! I'm still checking on the pool capa…"
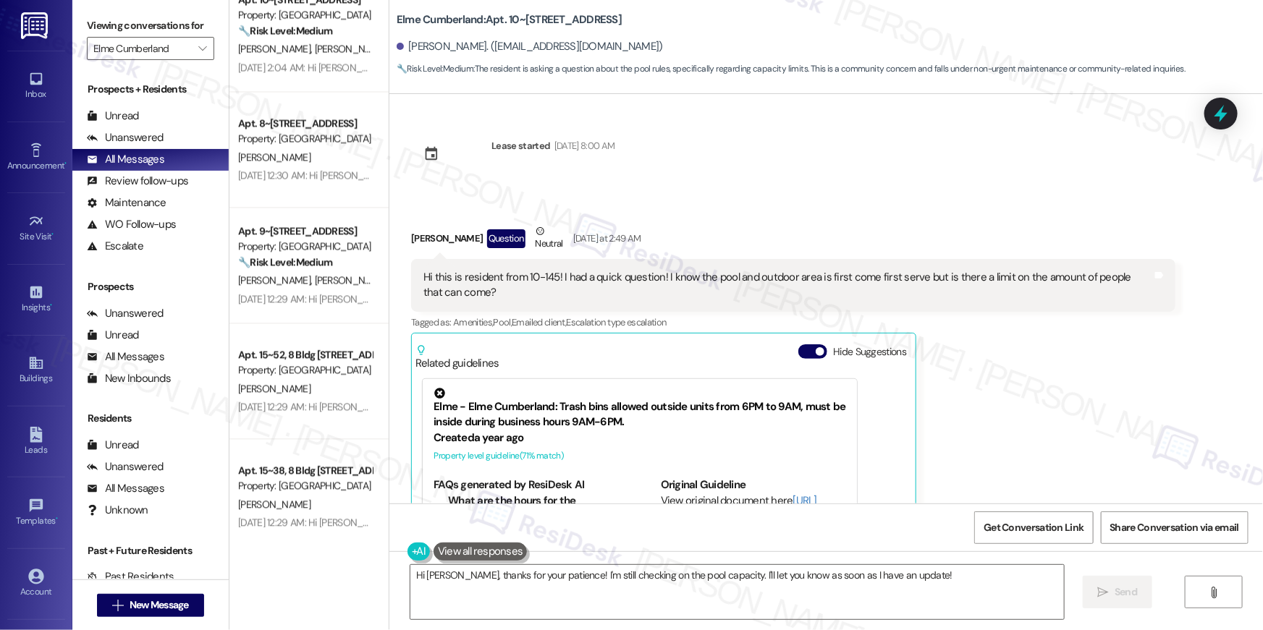
scroll to position [5260, 0]
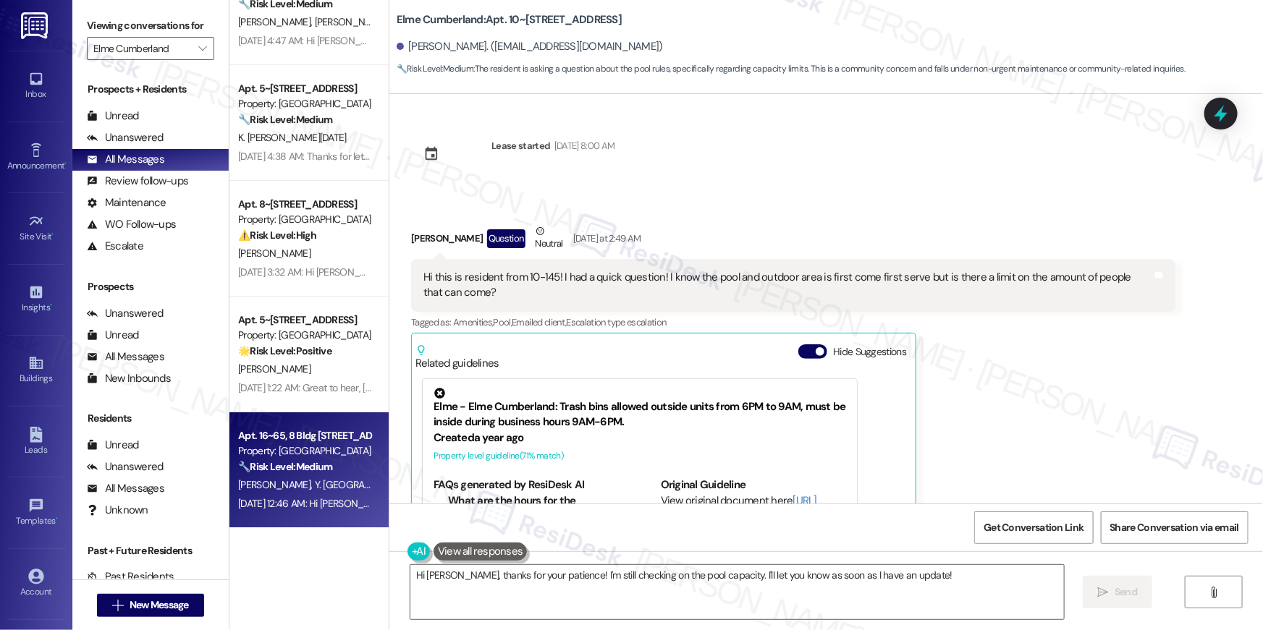
click at [308, 452] on div "Property: [GEOGRAPHIC_DATA]" at bounding box center [305, 451] width 134 height 15
type textarea "Fetching suggested responses. Please feel free to read through the conversation…"
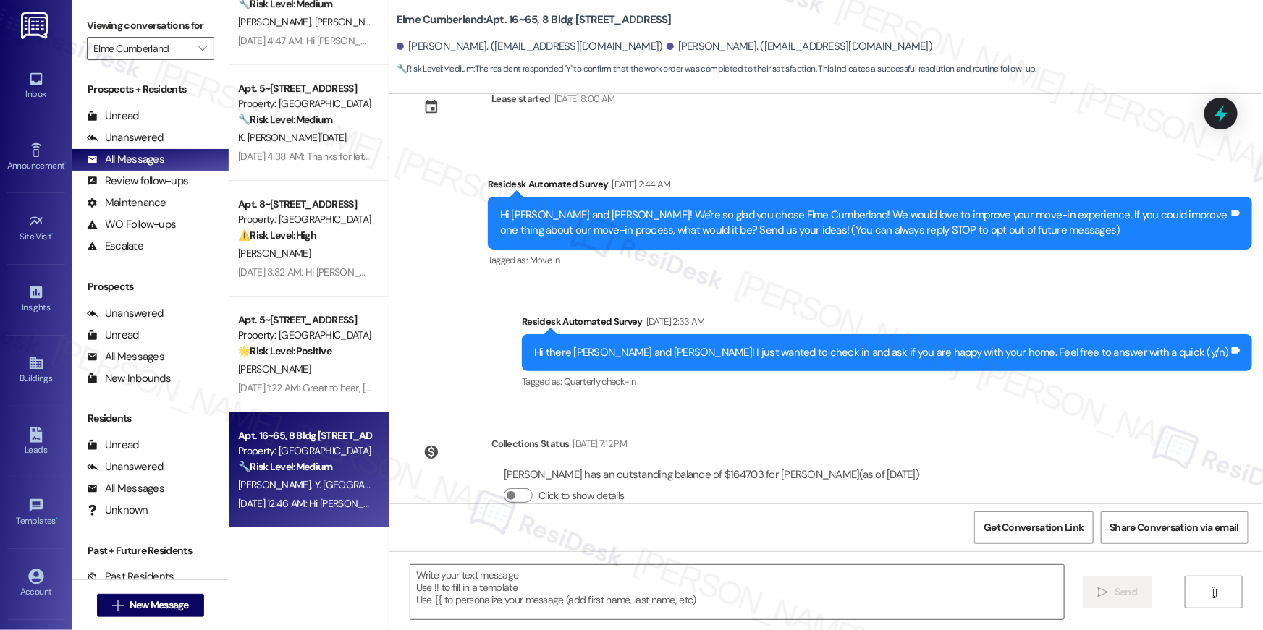
scroll to position [0, 0]
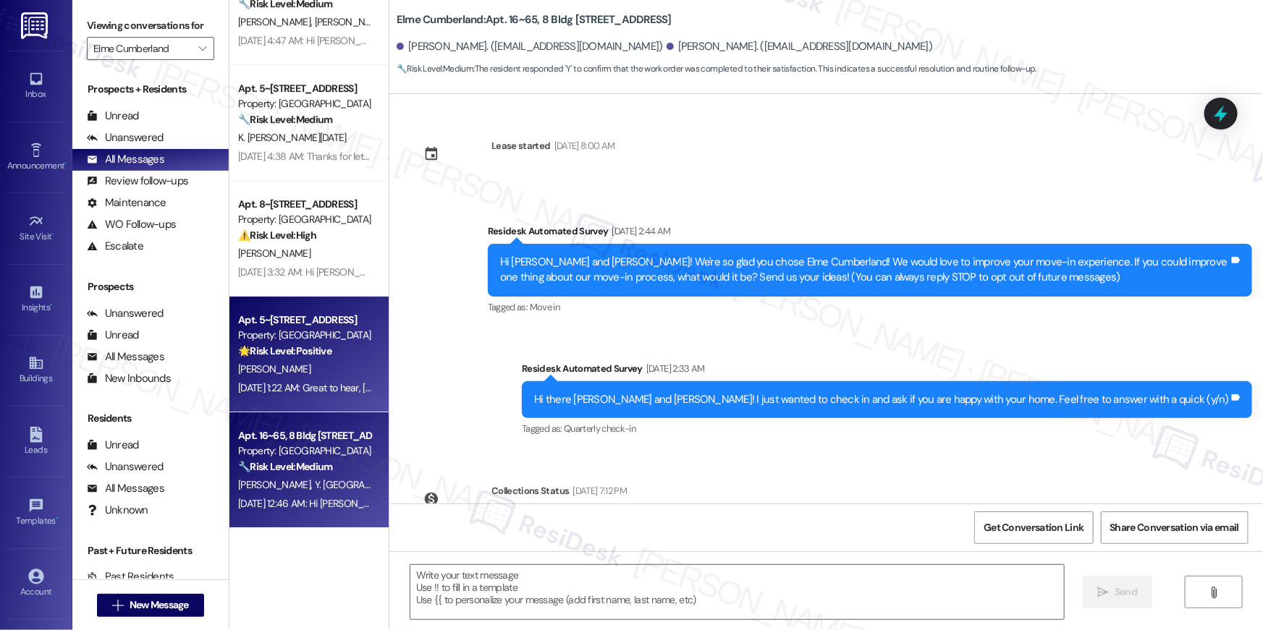
click at [302, 360] on div "[PERSON_NAME]" at bounding box center [305, 369] width 137 height 18
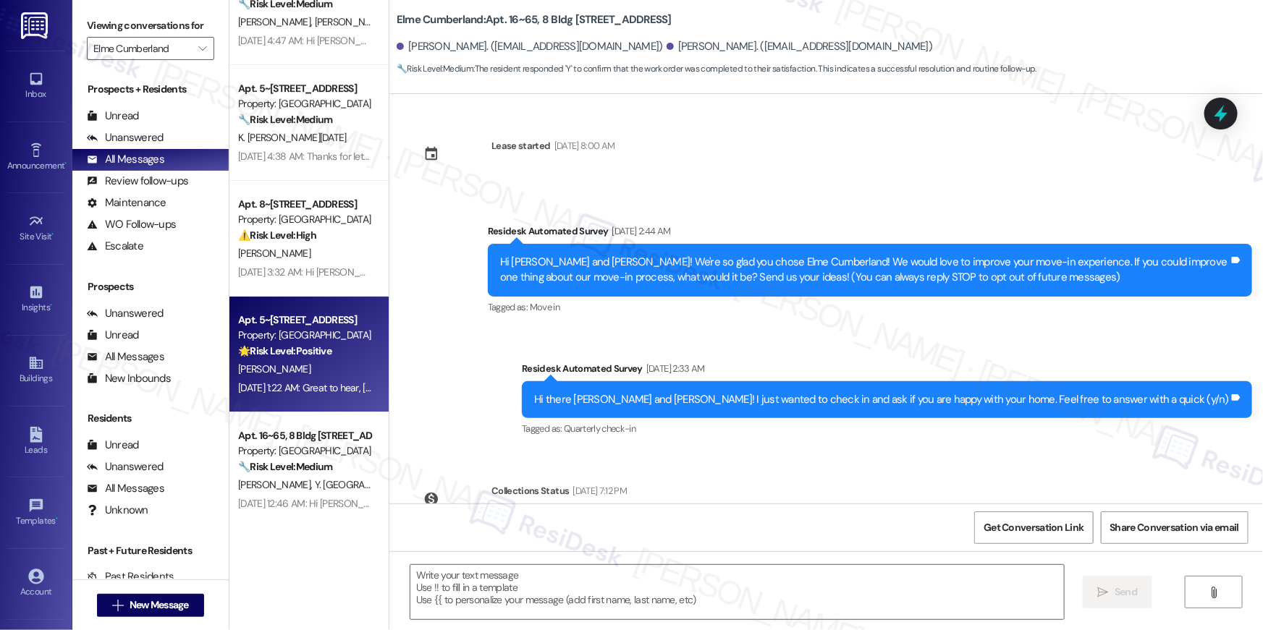
type textarea "Fetching suggested responses. Please feel free to read through the conversation…"
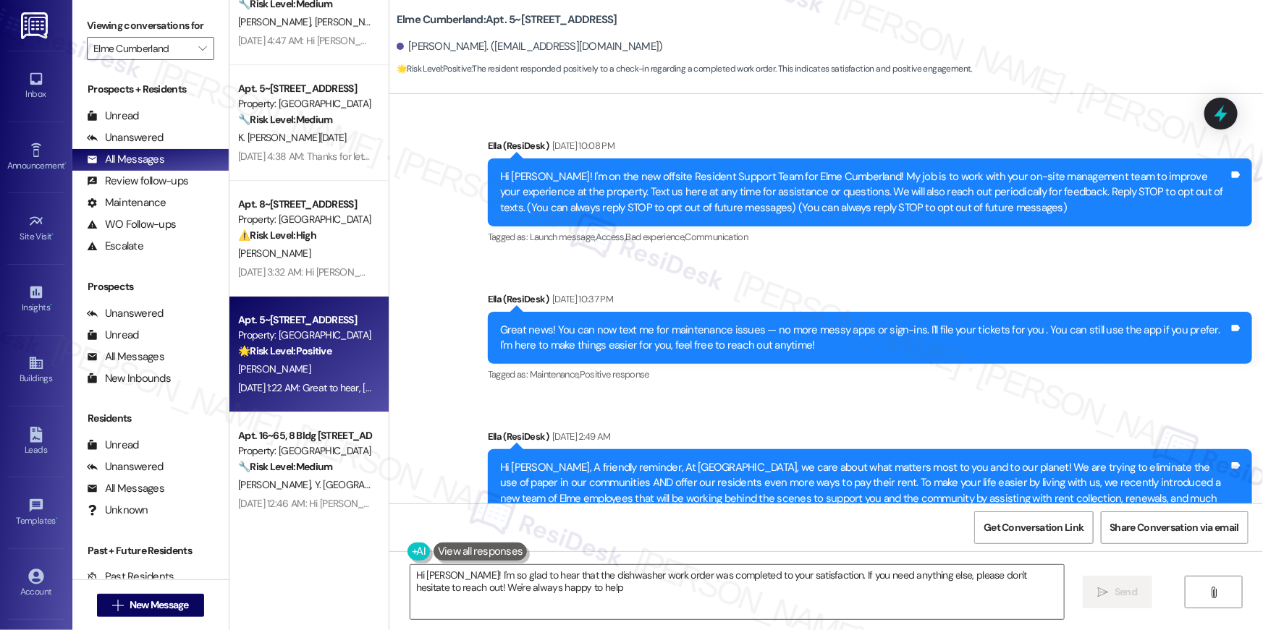
type textarea "Hi [PERSON_NAME]! I'm so glad to hear that the dishwasher work order was comple…"
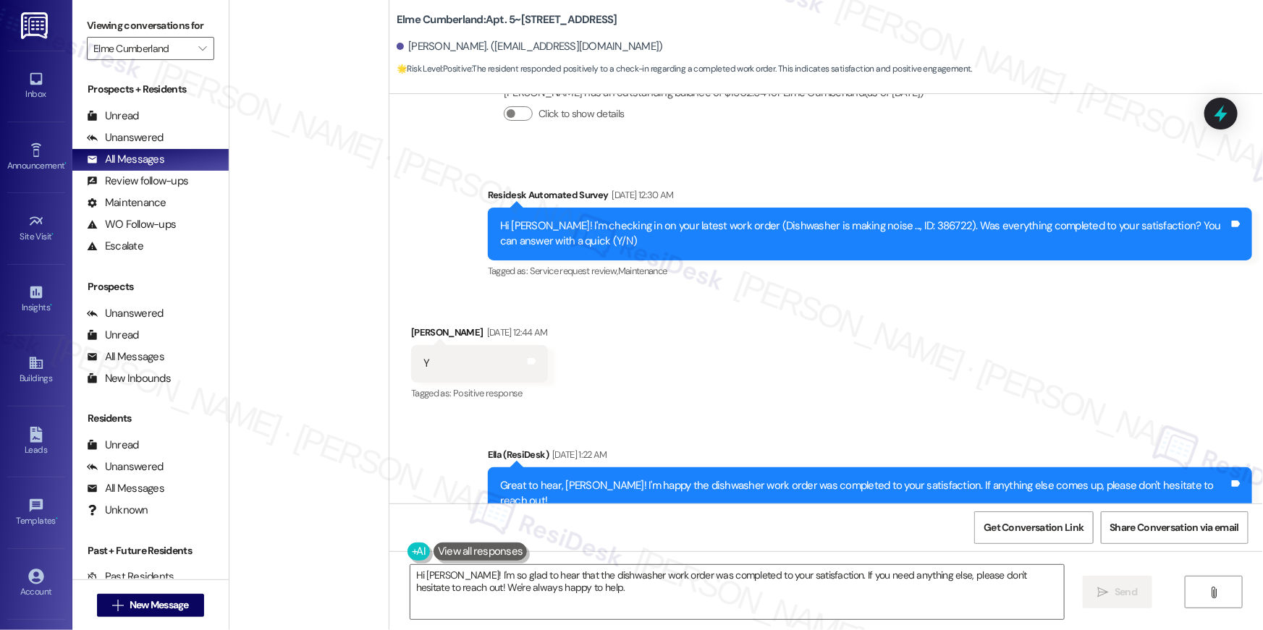
scroll to position [4168, 0]
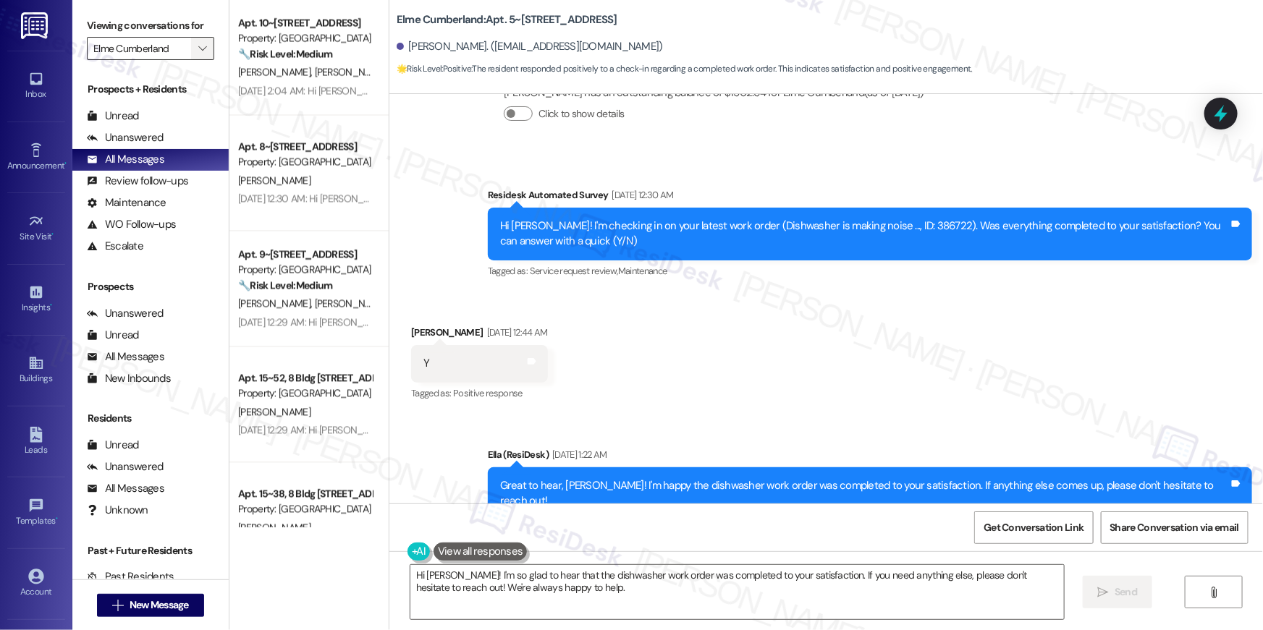
click at [195, 55] on span "" at bounding box center [202, 48] width 14 height 23
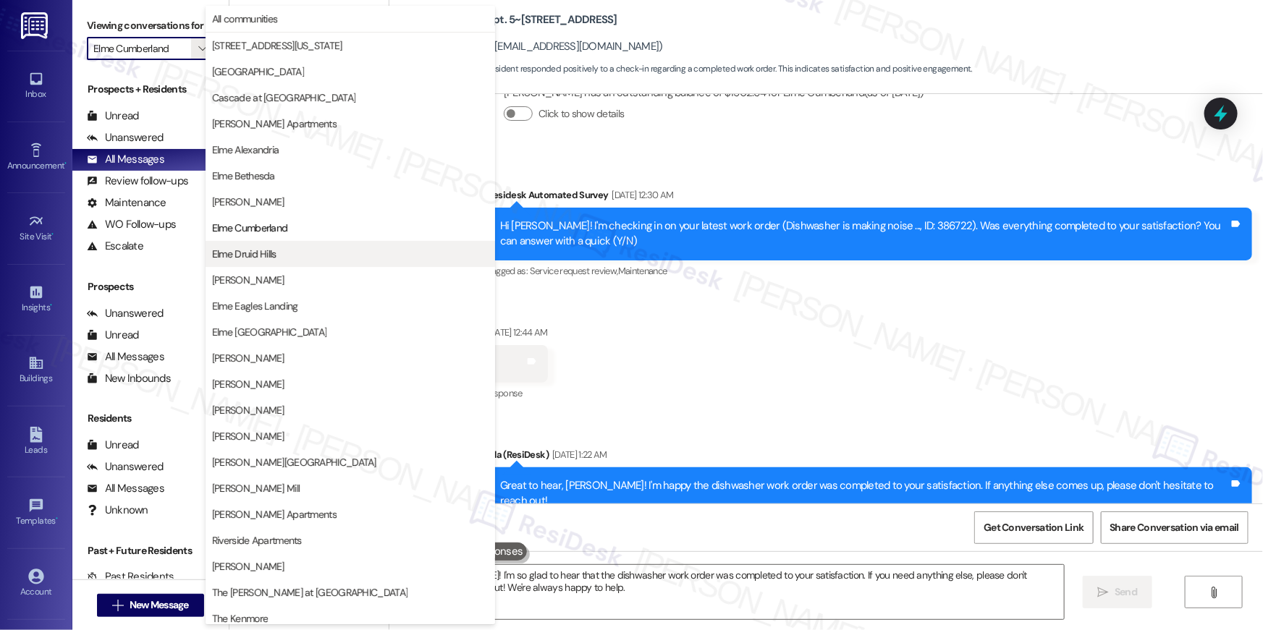
click at [280, 251] on span "Elme Druid Hills" at bounding box center [350, 254] width 276 height 14
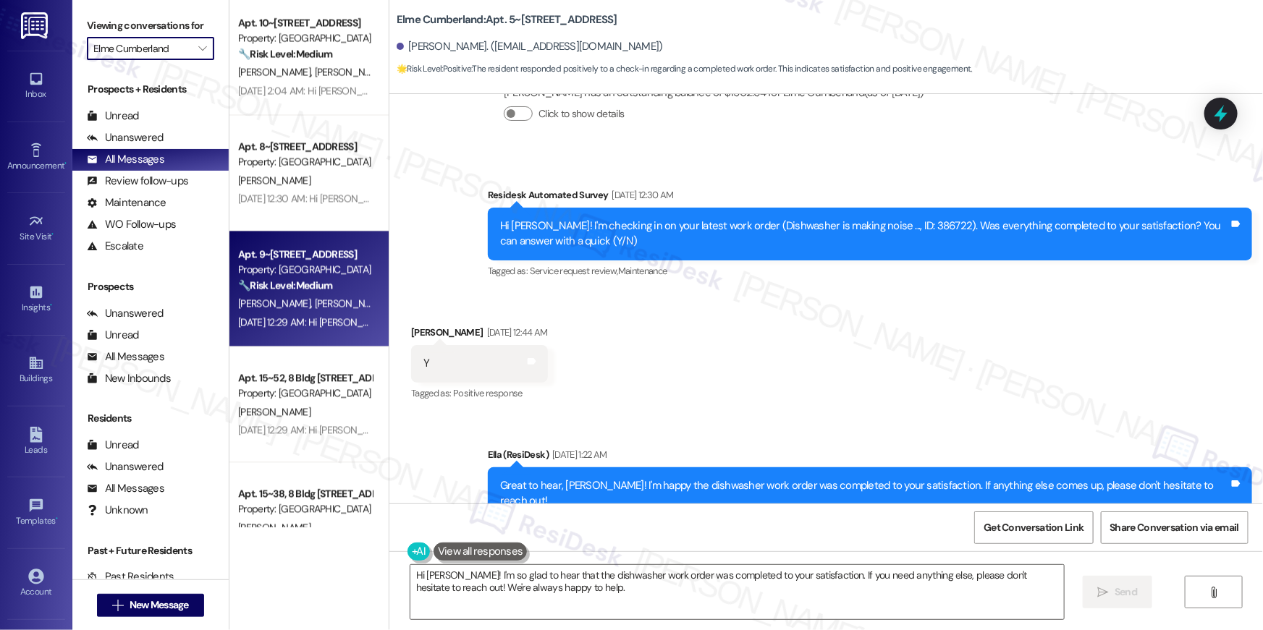
type input "Elme Druid Hills"
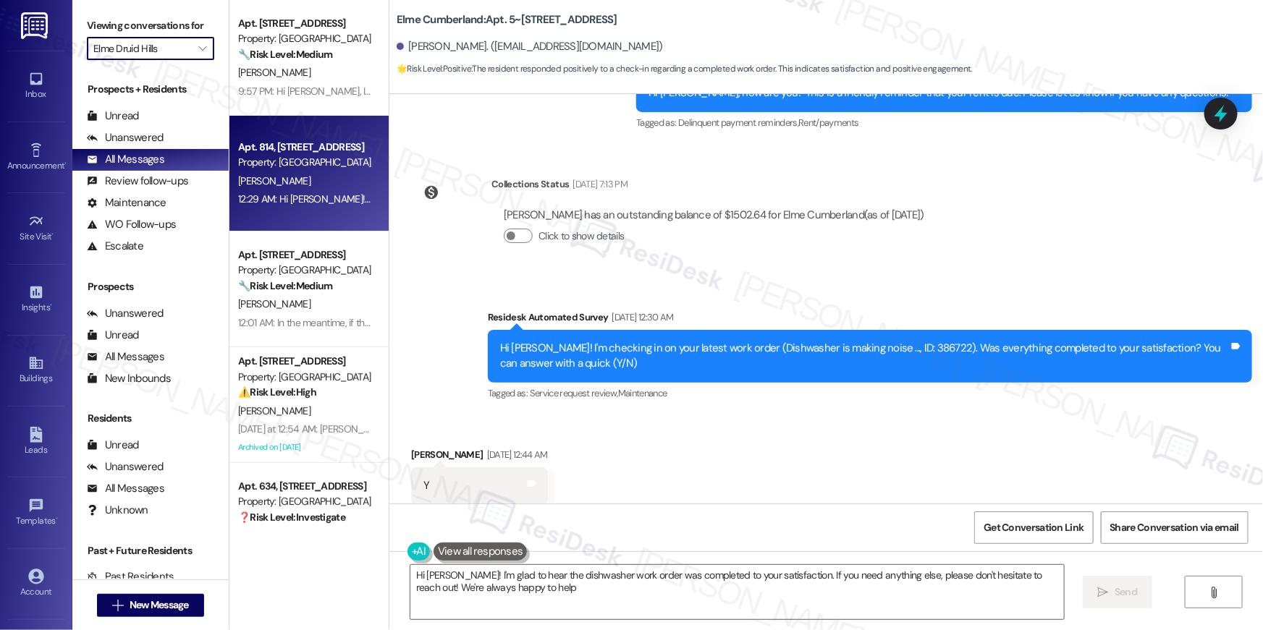
type textarea "Hi [PERSON_NAME]! I'm glad to hear the dishwasher work order was completed to y…"
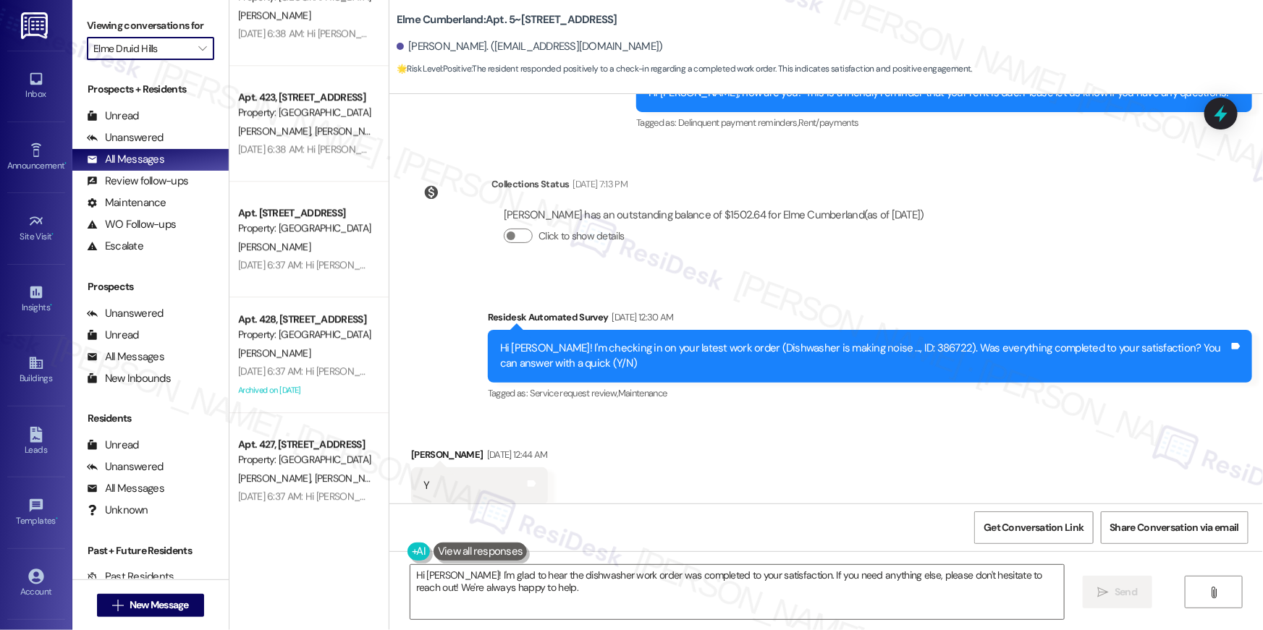
scroll to position [5260, 0]
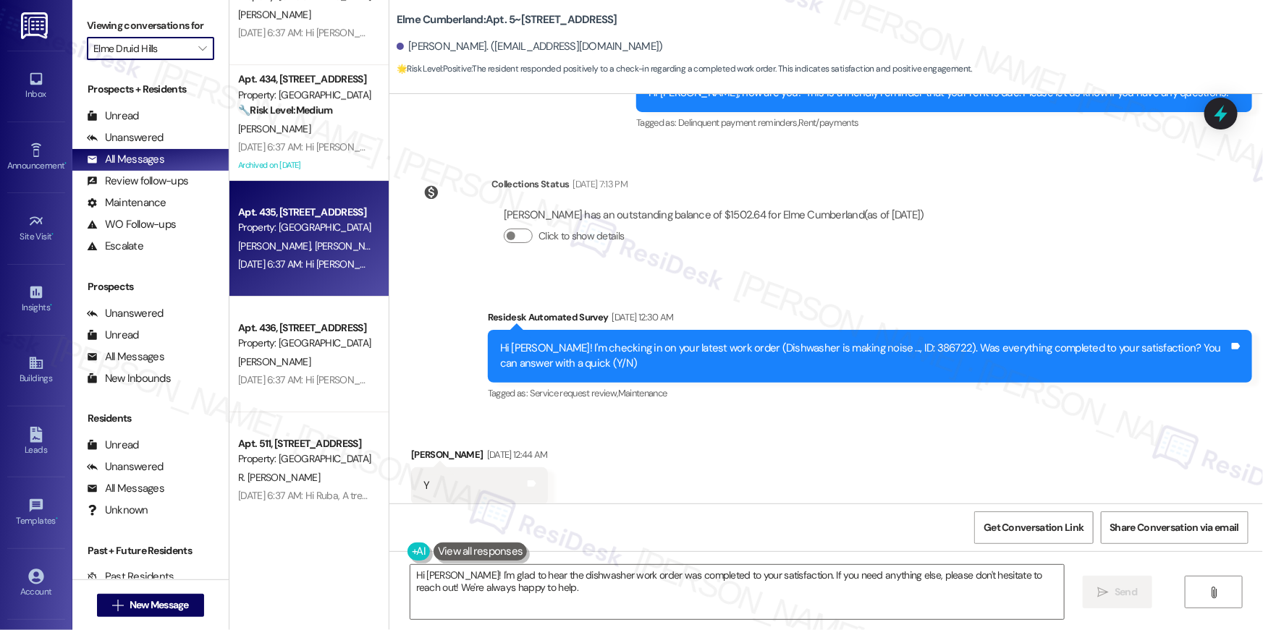
click at [315, 240] on span "[PERSON_NAME]" at bounding box center [351, 245] width 72 height 13
type textarea "Fetching suggested responses. Please feel free to read through the conversation…"
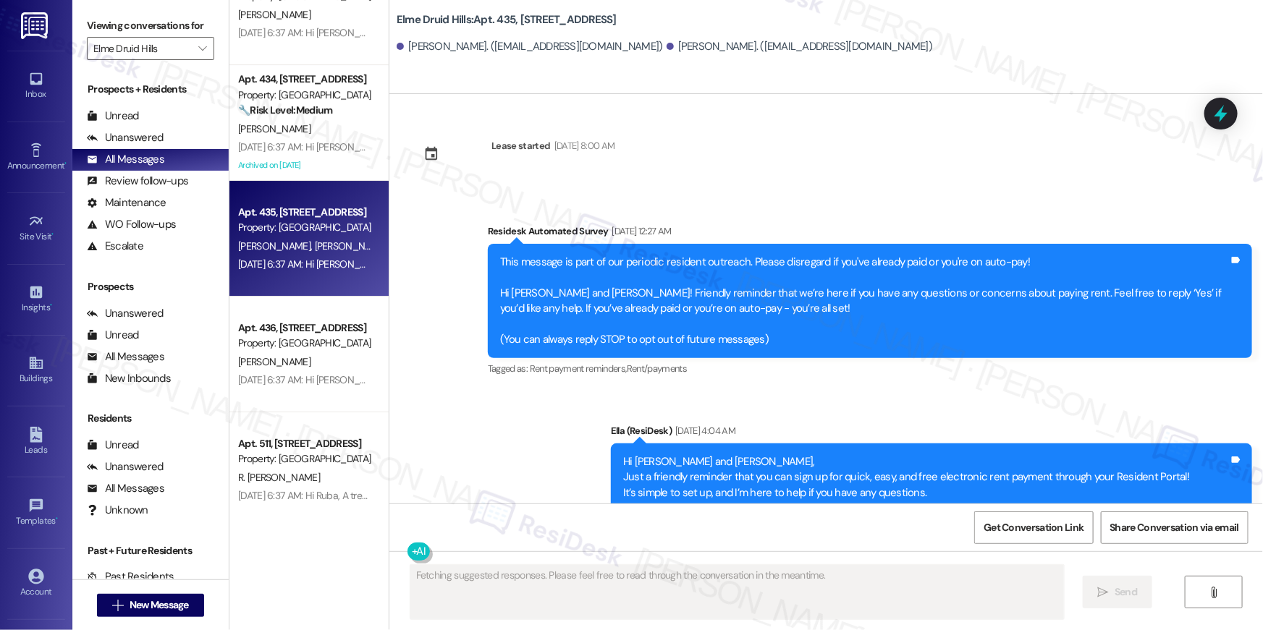
type textarea "Fetching suggested responses. Please feel free to read through the conversation…"
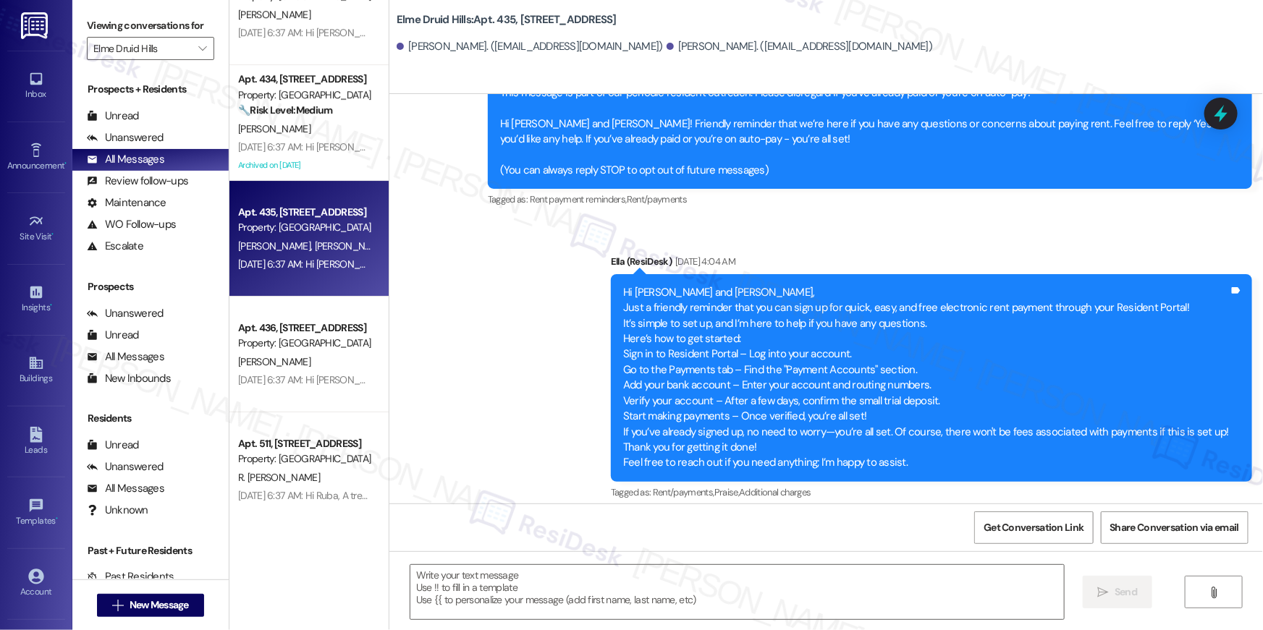
scroll to position [0, 0]
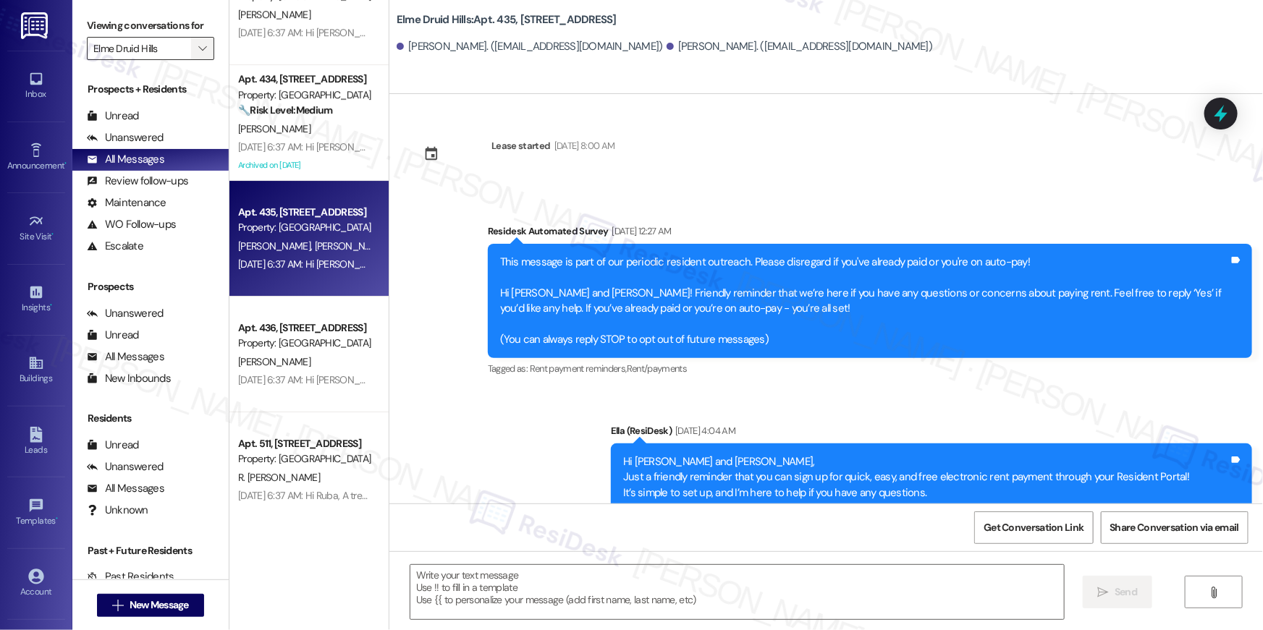
click at [206, 46] on div "Viewing conversations for Elme Druid Hills " at bounding box center [150, 37] width 156 height 75
click at [200, 48] on span "" at bounding box center [202, 48] width 14 height 23
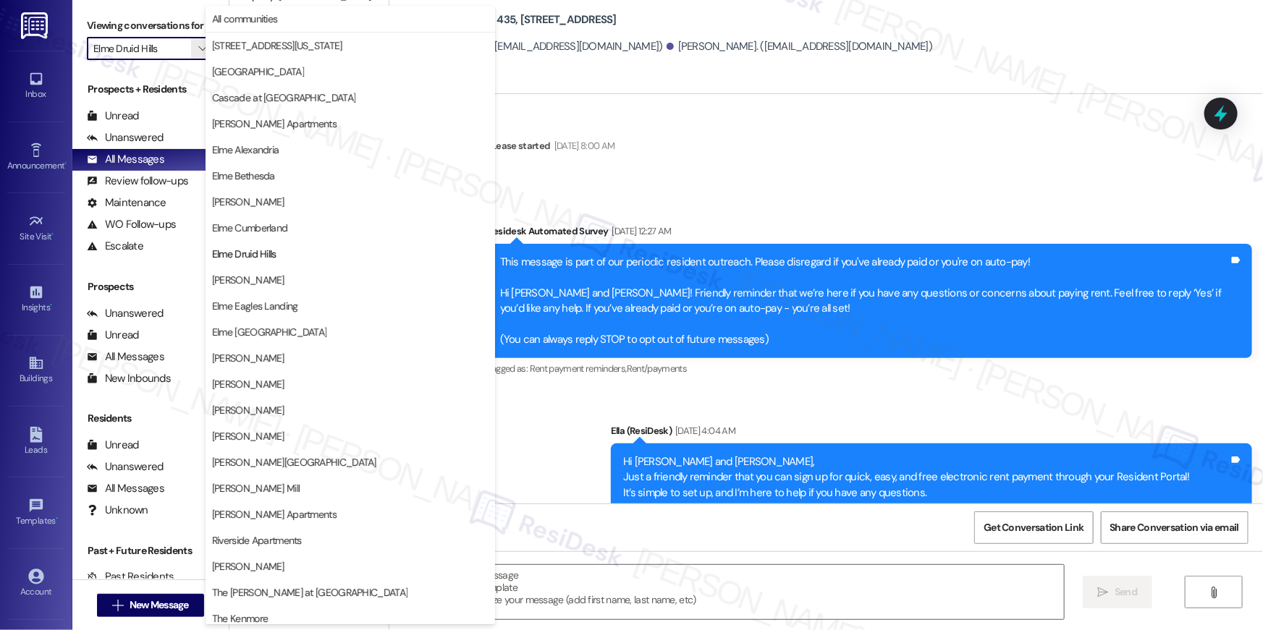
scroll to position [137, 0]
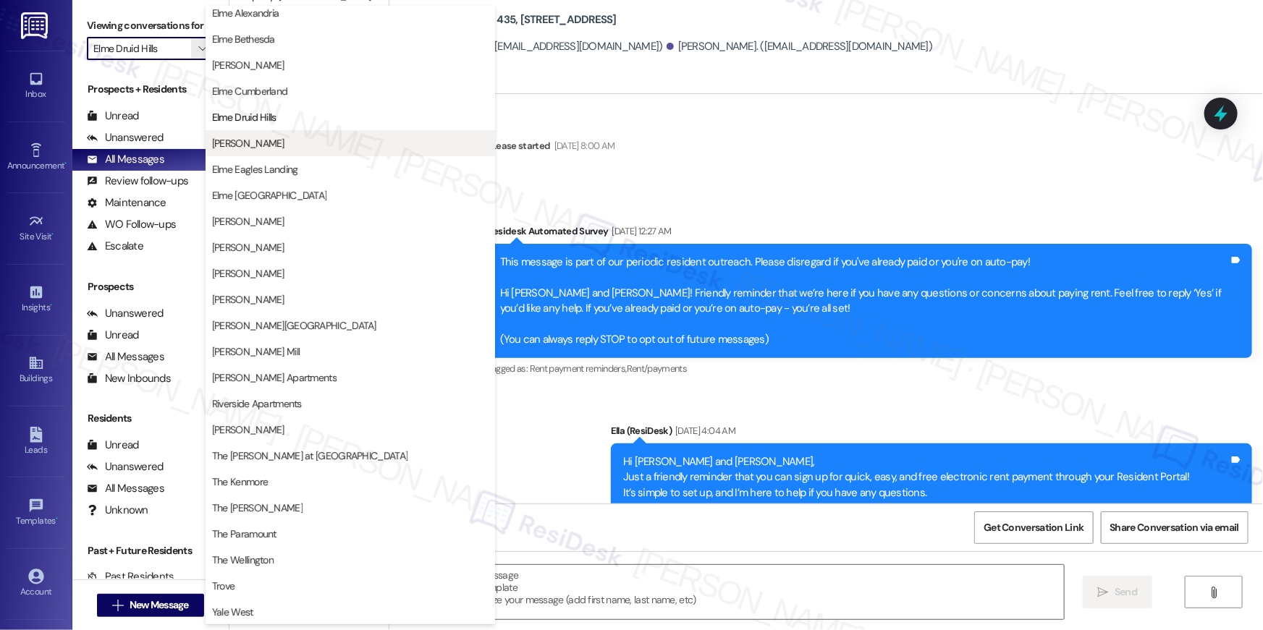
drag, startPoint x: 242, startPoint y: 156, endPoint x: 247, endPoint y: 148, distance: 8.4
click at [247, 148] on div "Elme Druid Hills [PERSON_NAME] Elme [GEOGRAPHIC_DATA] [GEOGRAPHIC_DATA] [GEOGRA…" at bounding box center [349, 234] width 289 height 260
click at [247, 148] on span "[PERSON_NAME]" at bounding box center [248, 143] width 72 height 14
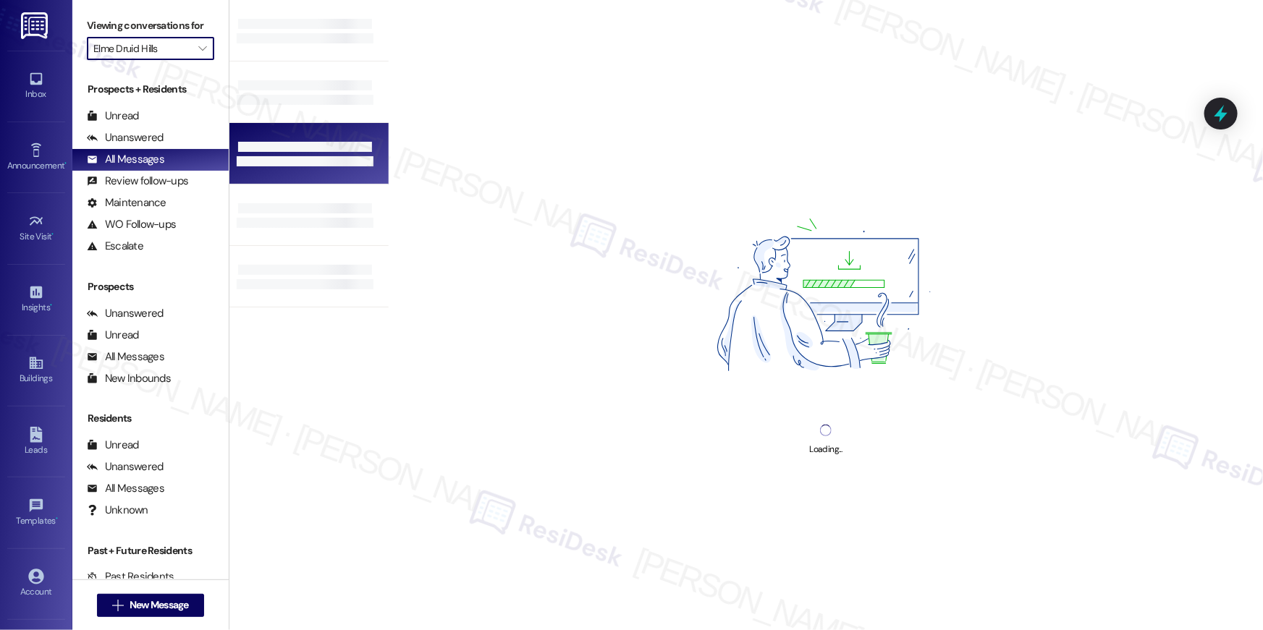
type input "[PERSON_NAME]"
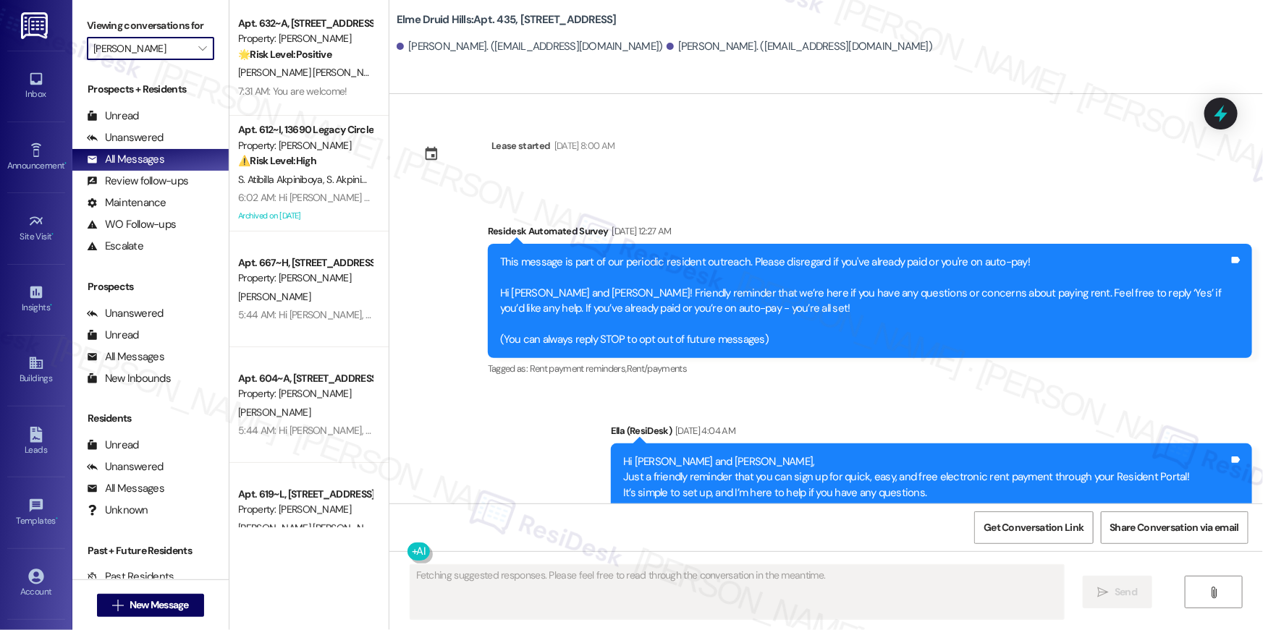
type textarea "Fetching suggested responses. Please feel free to read through the conversation…"
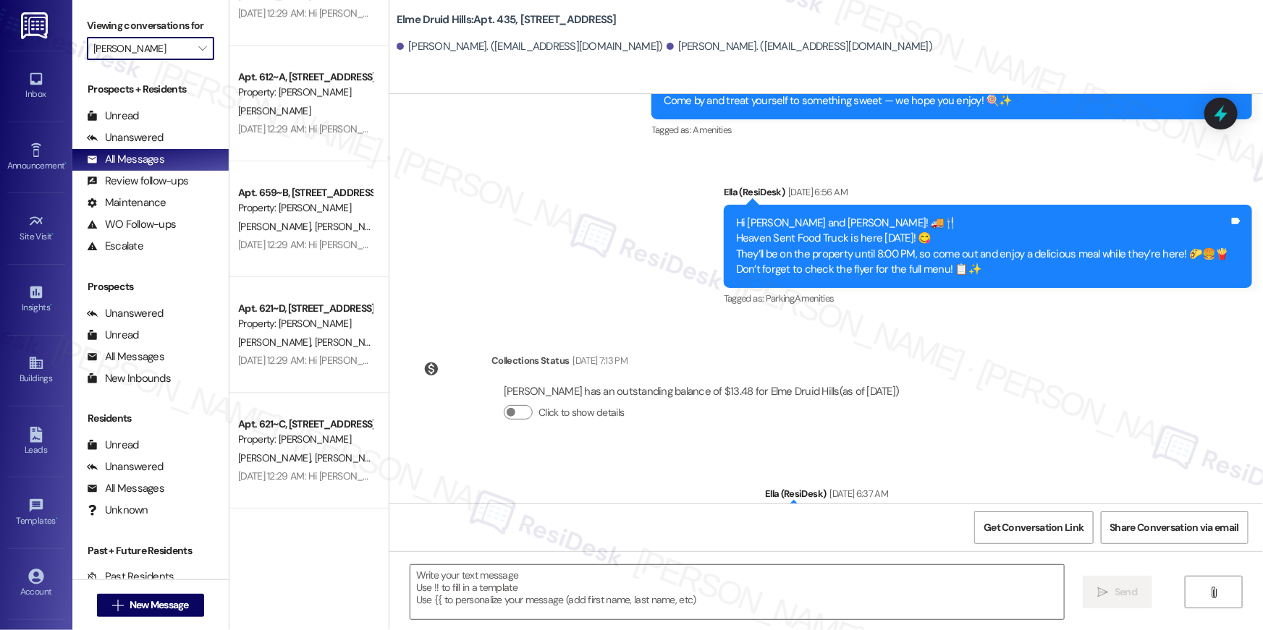
scroll to position [5144, 0]
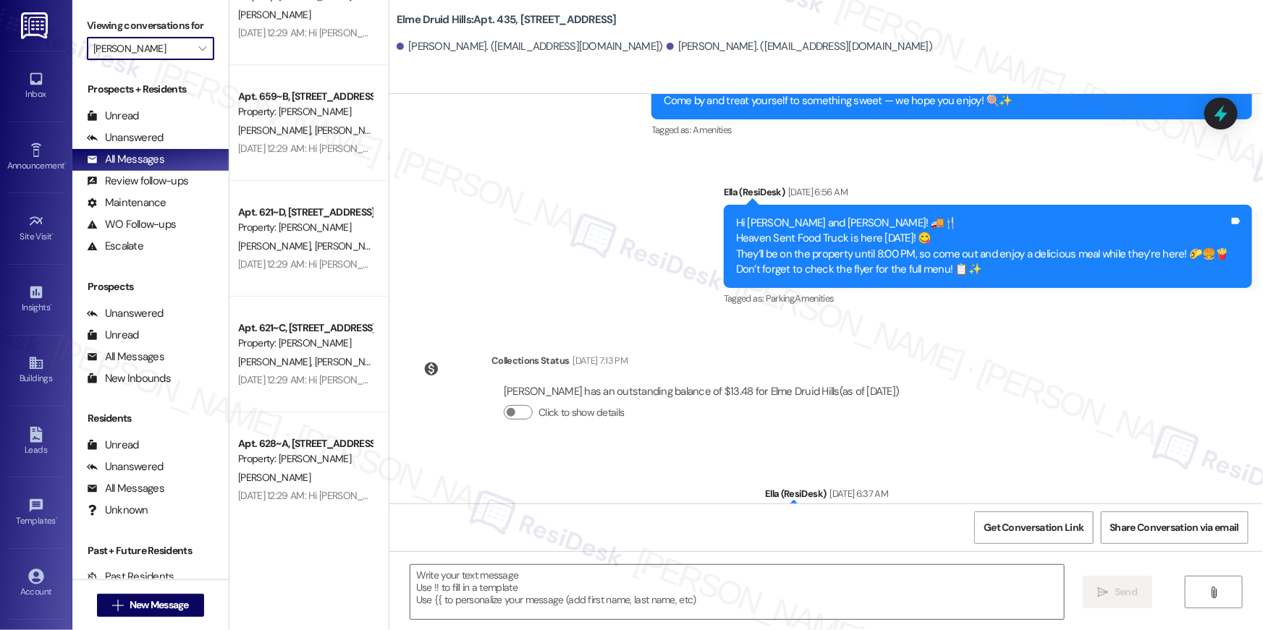
click at [323, 430] on div "Apt. 615~B, [STREET_ADDRESS] Property: [PERSON_NAME] [PERSON_NAME] Iii [DATE] 1…" at bounding box center [308, 263] width 159 height 527
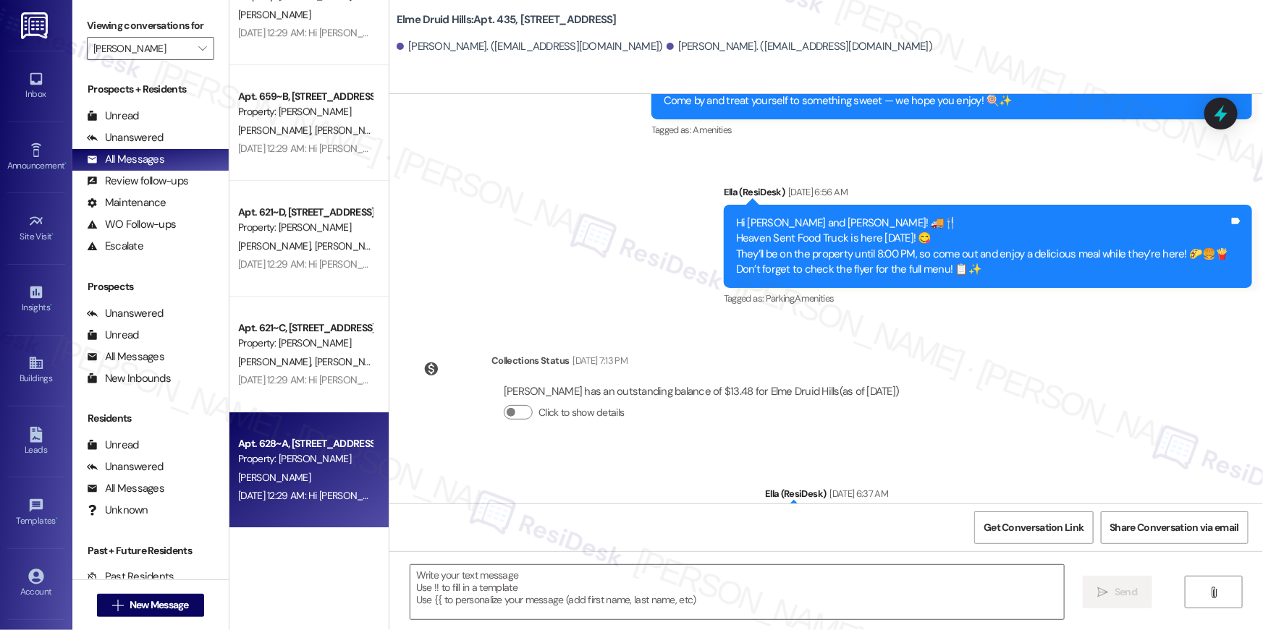
click at [331, 449] on div "Apt. 628~A, [STREET_ADDRESS]" at bounding box center [305, 443] width 134 height 15
type textarea "Fetching suggested responses. Please feel free to read through the conversation…"
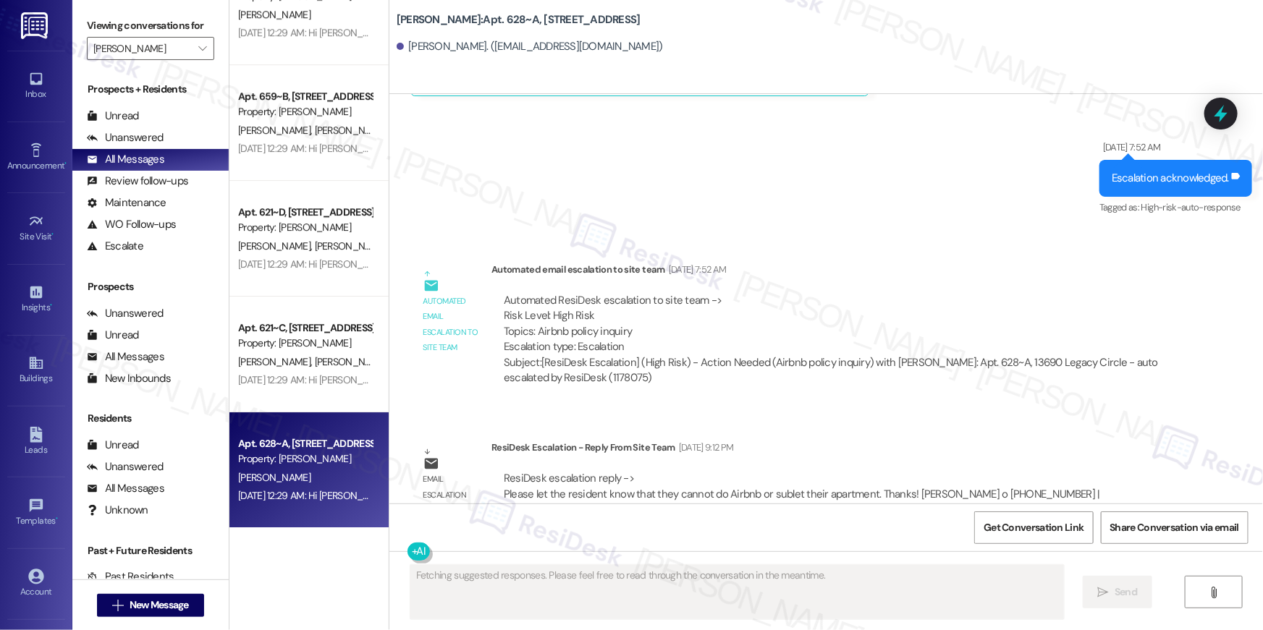
scroll to position [18571, 0]
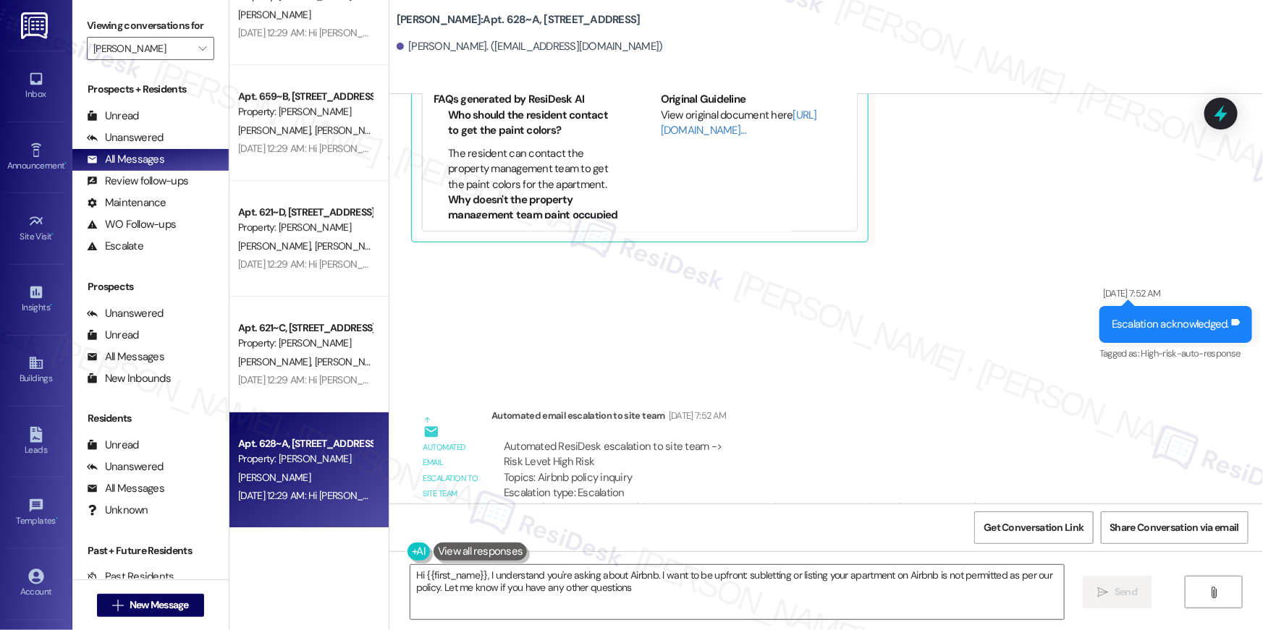
type textarea "Hi {{first_name}}, I understand you're asking about Airbnb. I want to be upfron…"
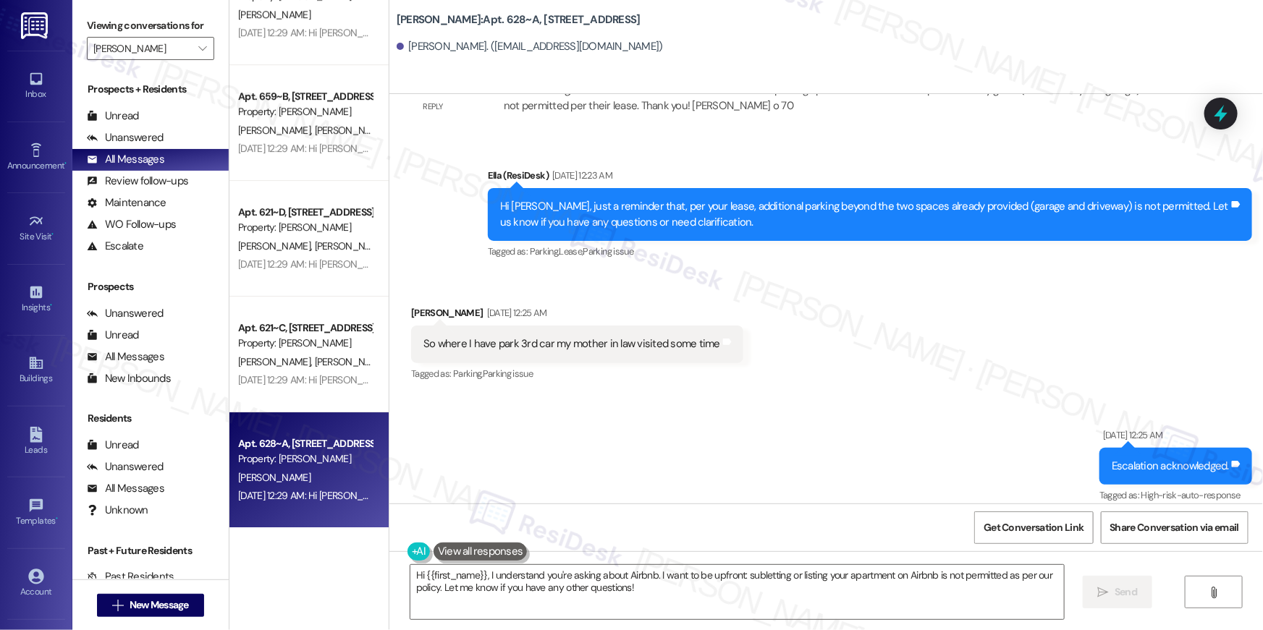
scroll to position [15096, 0]
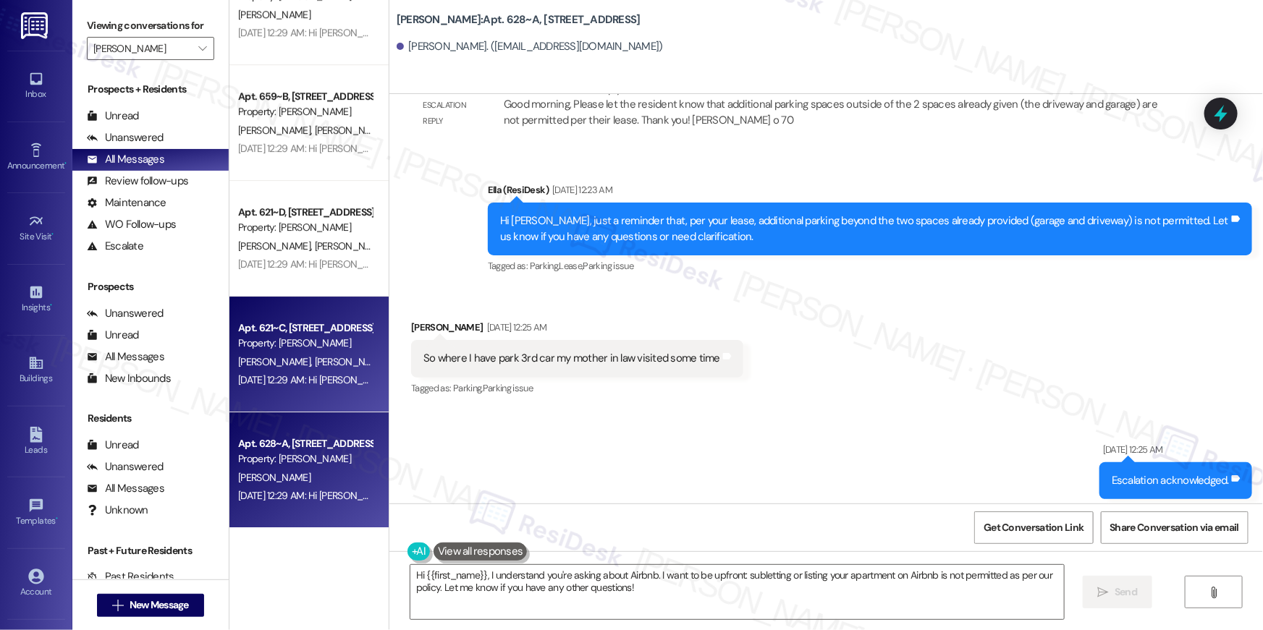
click at [315, 361] on span "[PERSON_NAME]" at bounding box center [353, 361] width 77 height 13
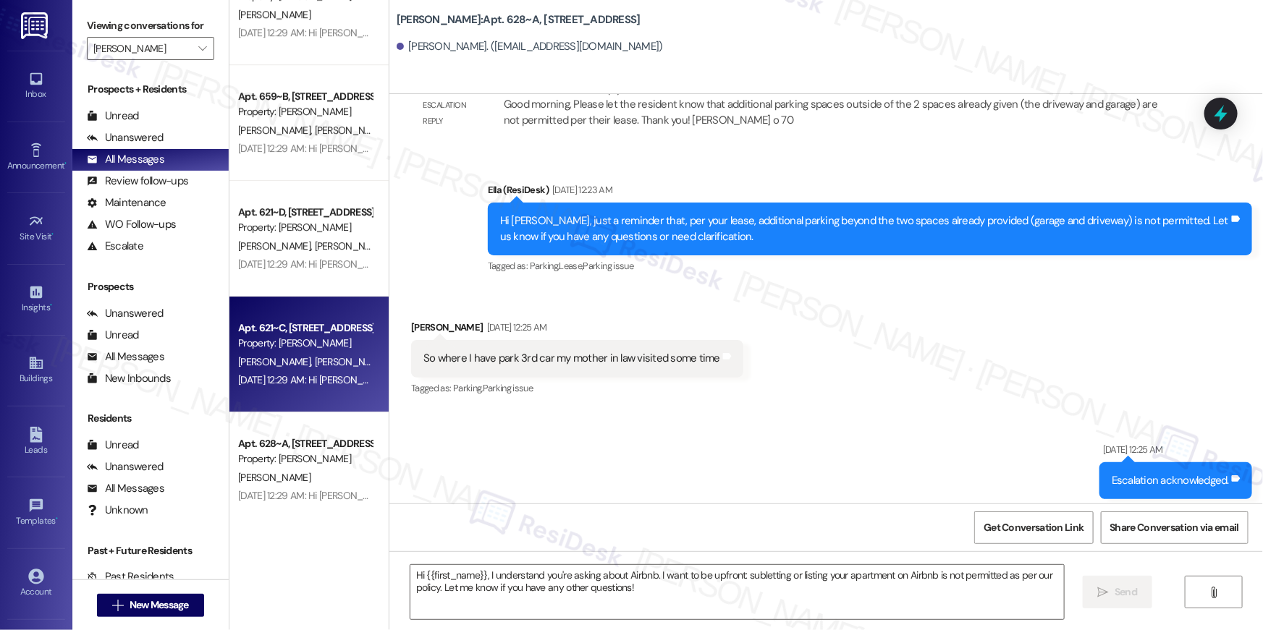
type textarea "Fetching suggested responses. Please feel free to read through the conversation…"
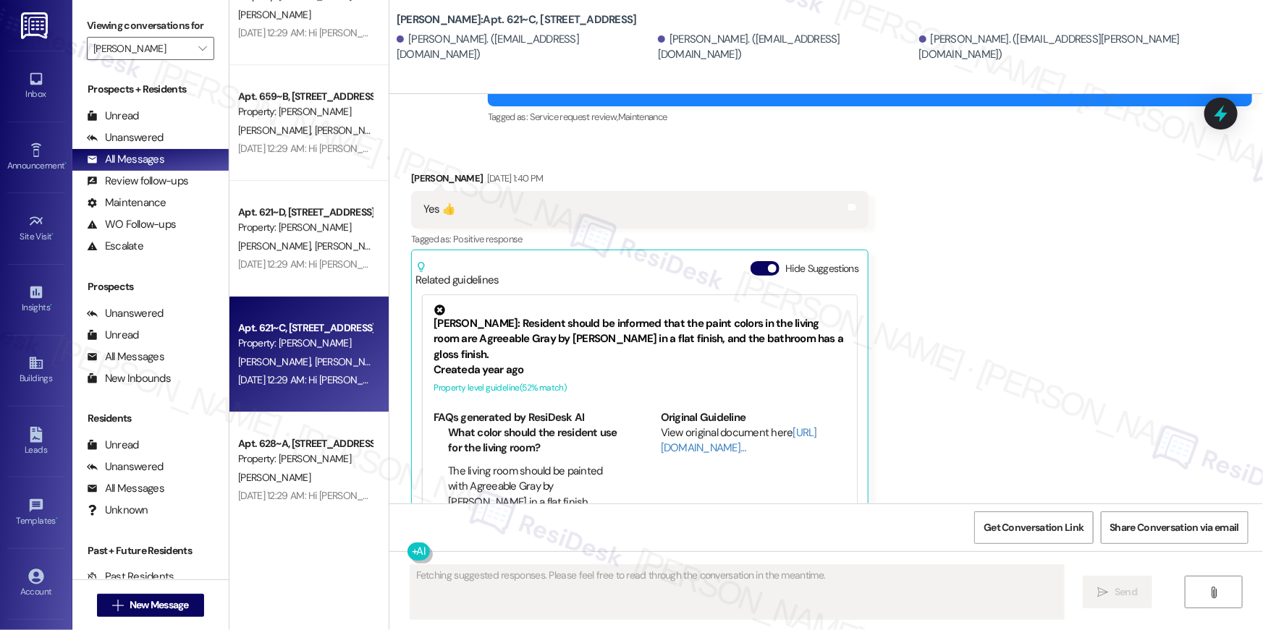
scroll to position [6207, 0]
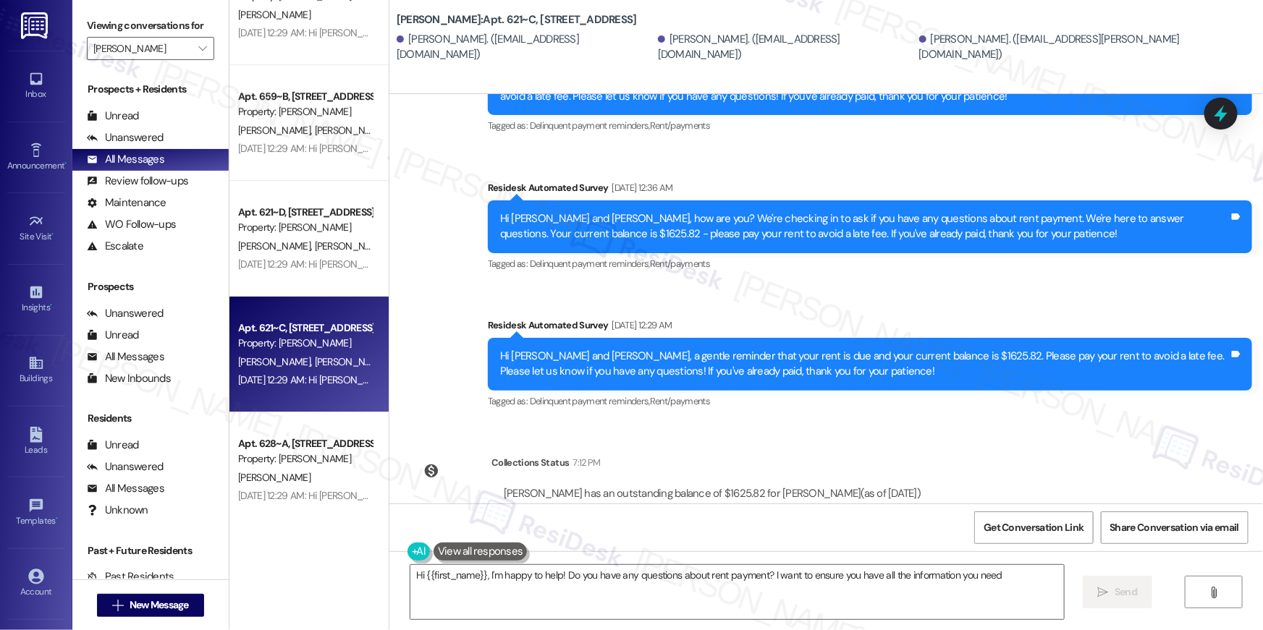
type textarea "Hi {{first_name}}, I'm happy to help! Do you have any questions about rent paym…"
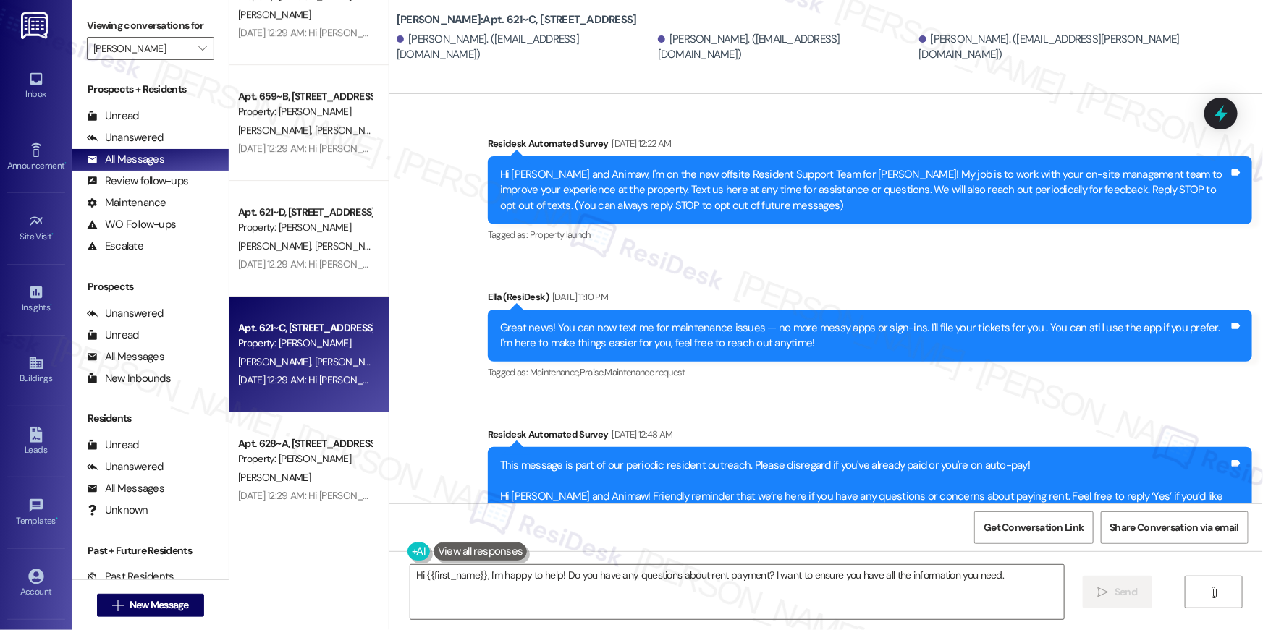
scroll to position [5, 0]
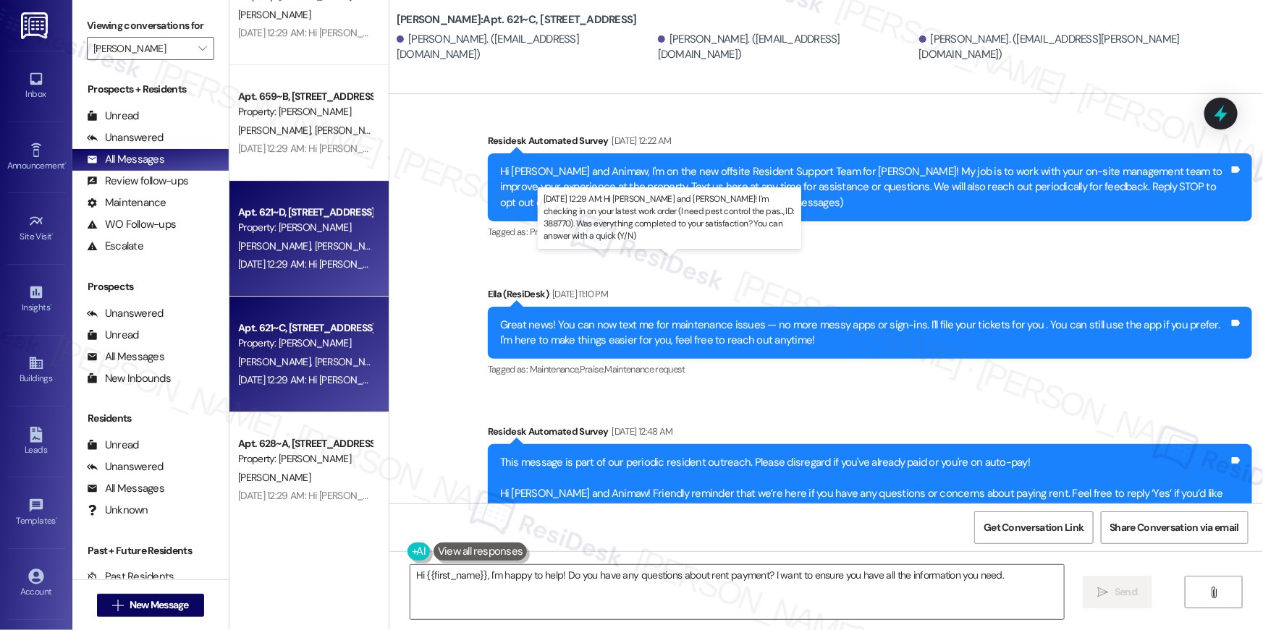
click at [330, 258] on div "[DATE] 12:29 AM: Hi [PERSON_NAME] and [PERSON_NAME]! I'm checking in on your la…" at bounding box center [710, 264] width 944 height 13
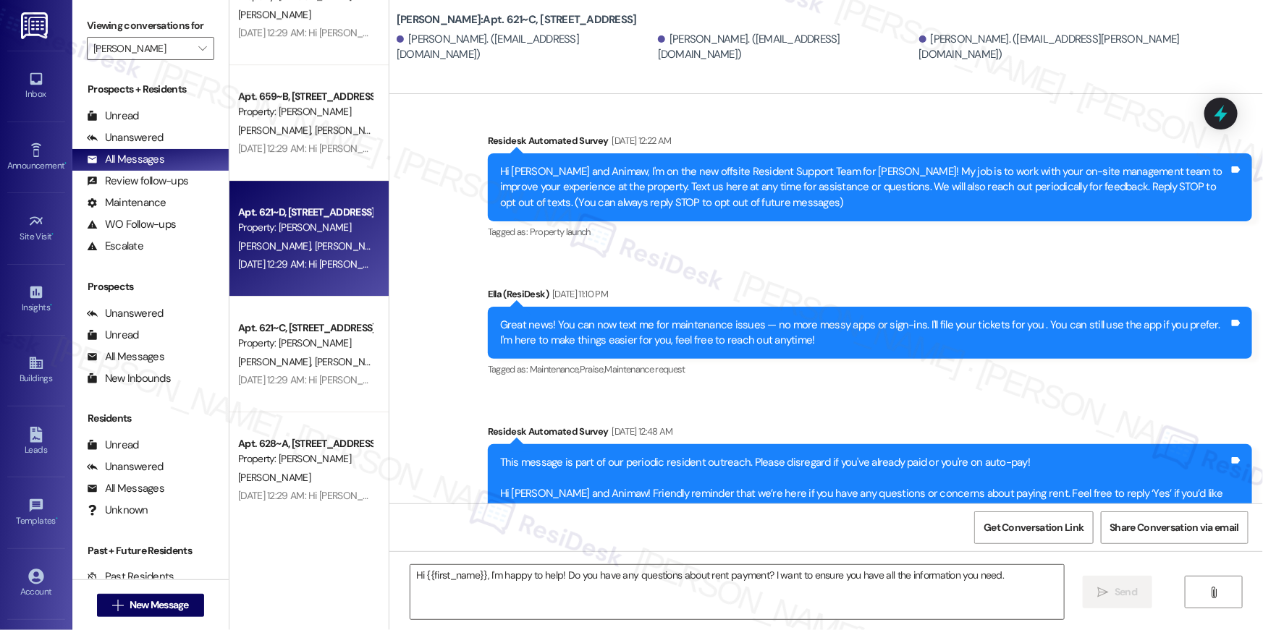
type textarea "Fetching suggested responses. Please feel free to read through the conversation…"
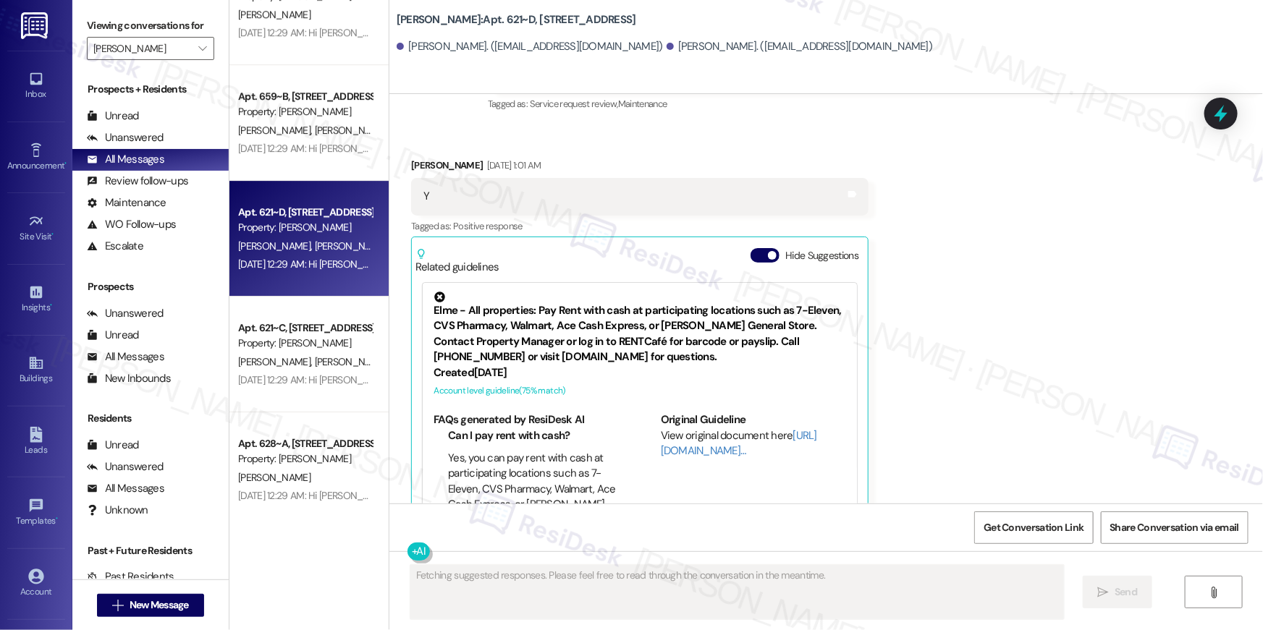
scroll to position [1609, 0]
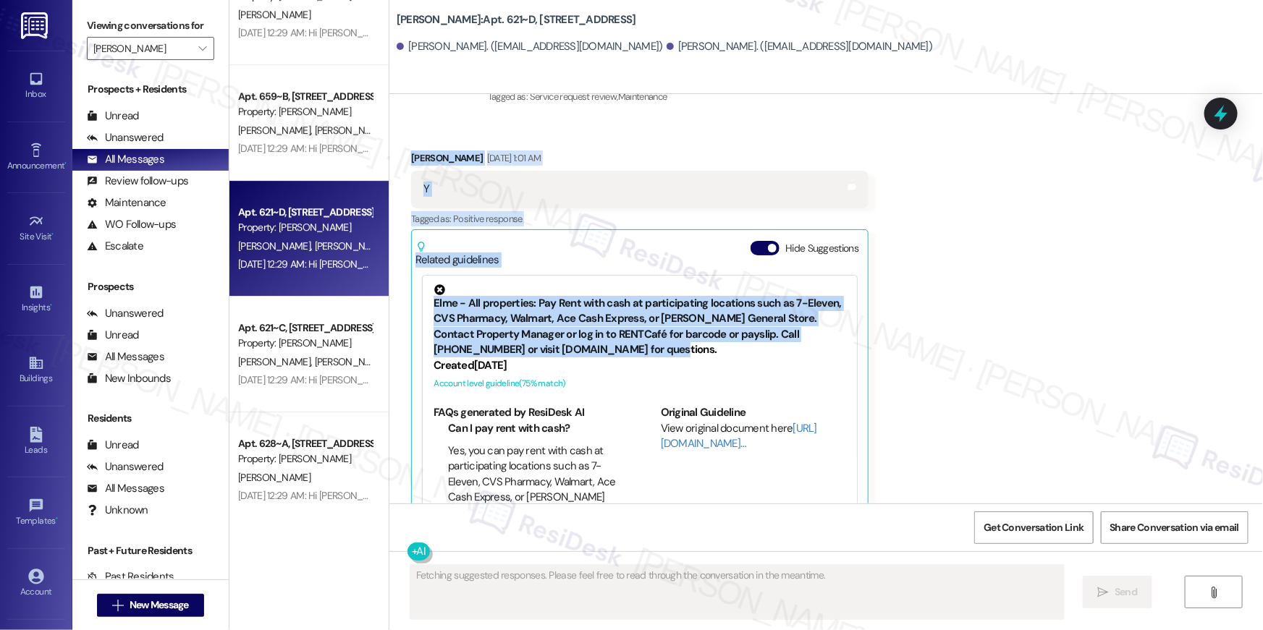
drag, startPoint x: 1259, startPoint y: 311, endPoint x: 1245, endPoint y: 103, distance: 208.2
click at [1245, 103] on div "Lease started [DATE] 8:00 AM Survey, sent via SMS Residesk Automated Survey [DA…" at bounding box center [825, 299] width 873 height 410
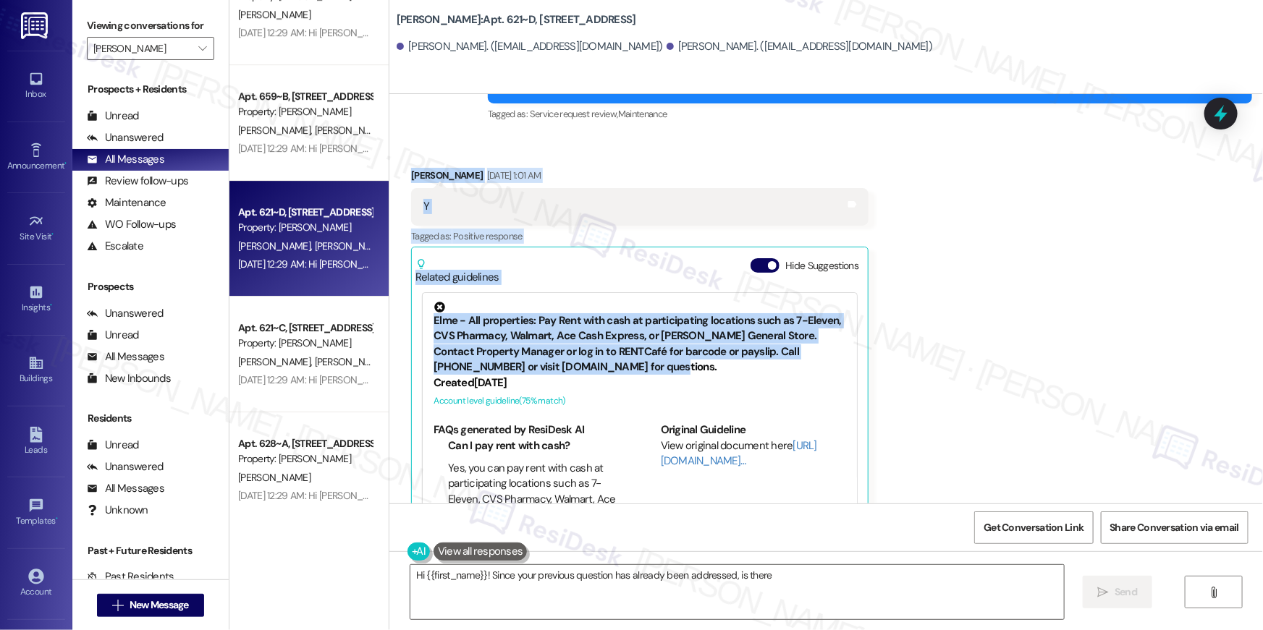
scroll to position [276, 0]
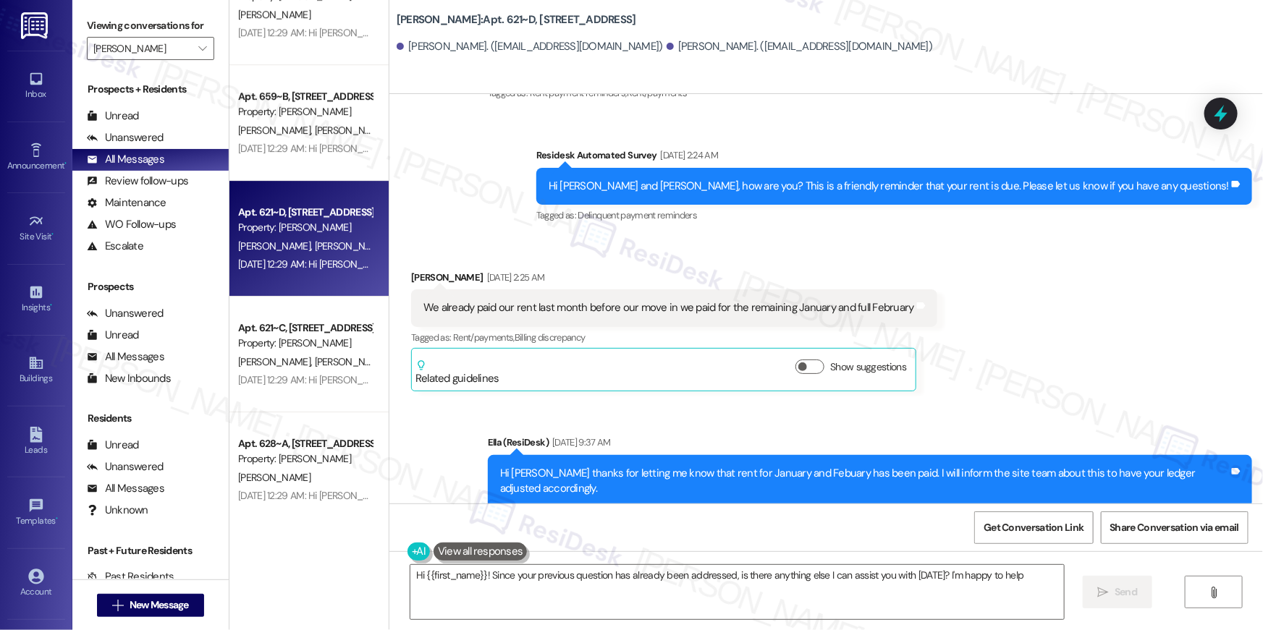
type textarea "Hi {{first_name}}! Since your previous question has already been addressed, is …"
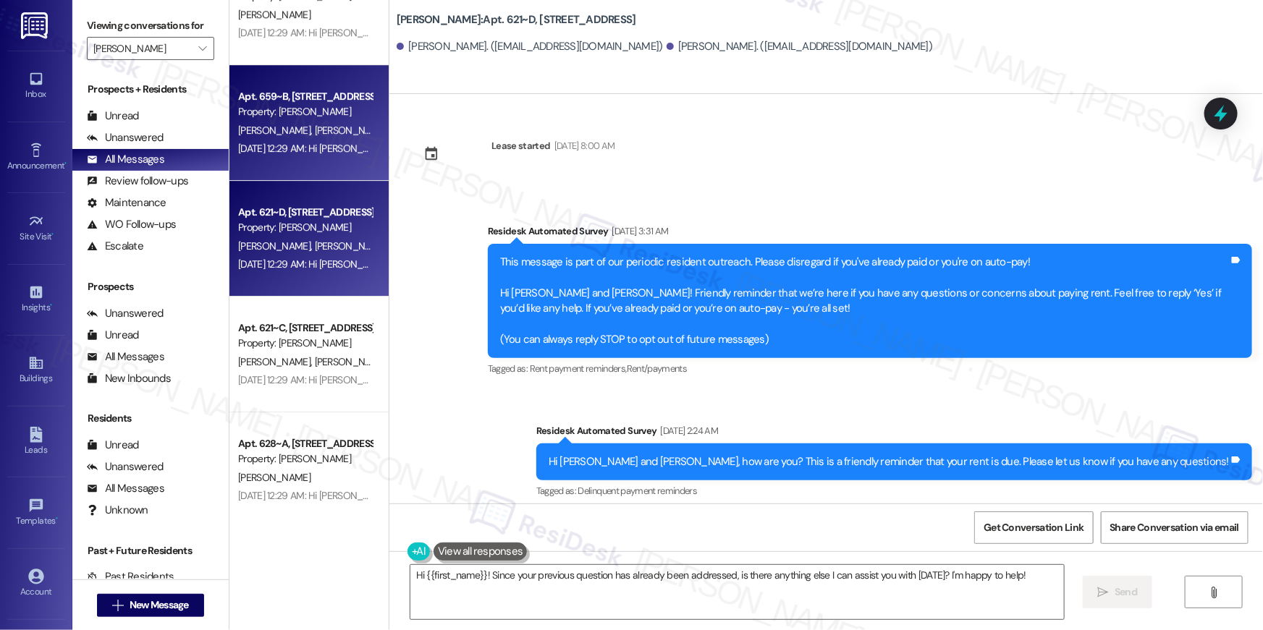
click at [328, 112] on div "Property: [PERSON_NAME]" at bounding box center [305, 111] width 134 height 15
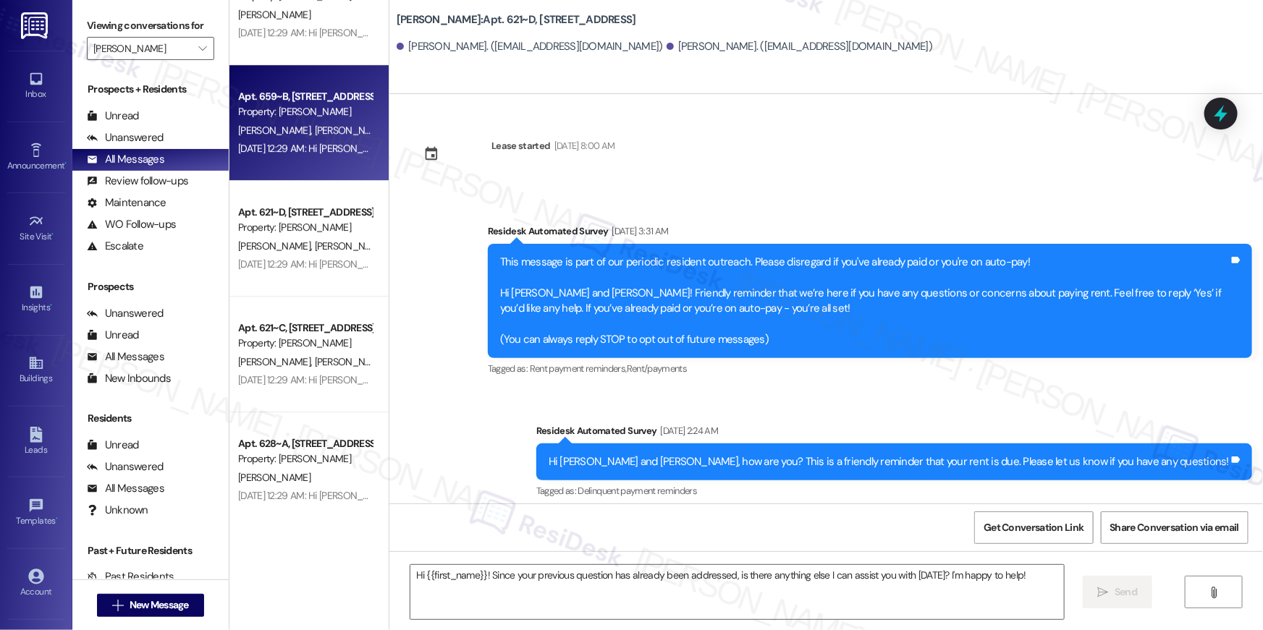
type textarea "Fetching suggested responses. Please feel free to read through the conversation…"
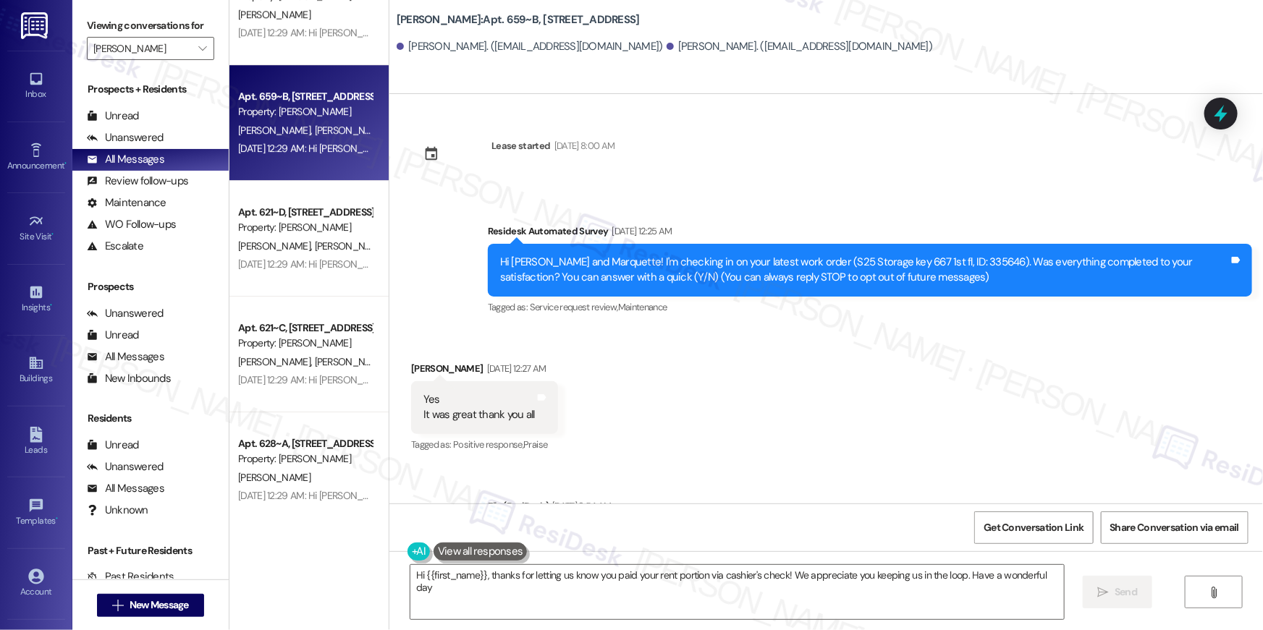
type textarea "Hi {{first_name}}, thanks for letting us know you paid your rent portion via ca…"
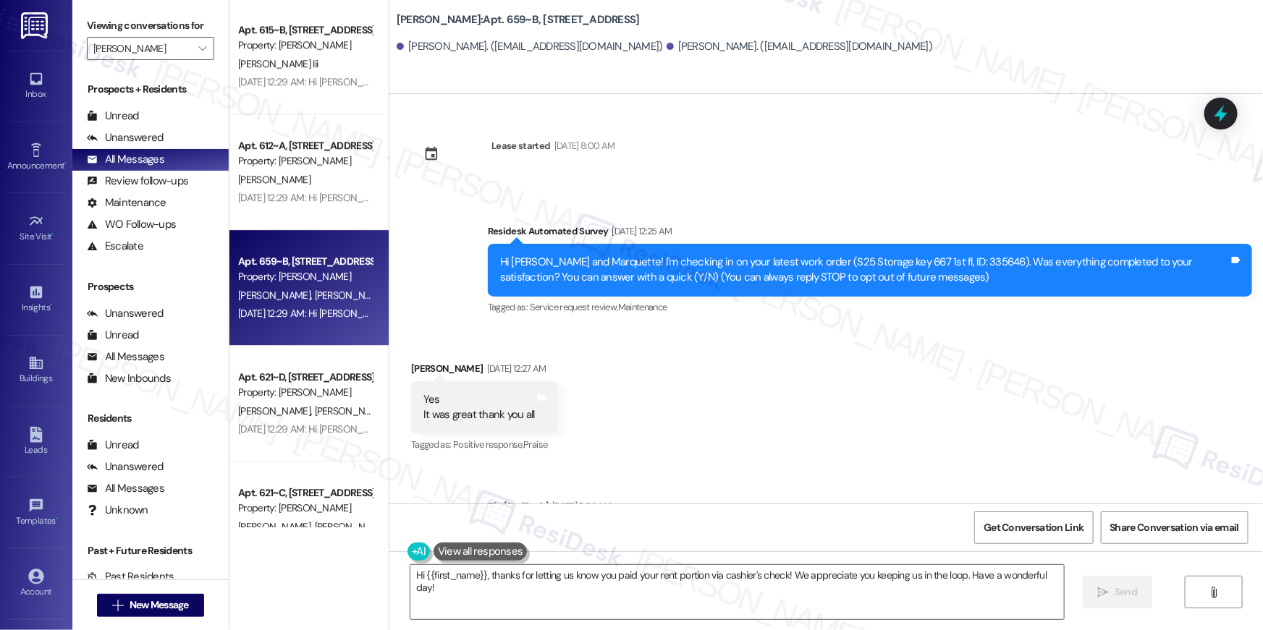
scroll to position [4978, 0]
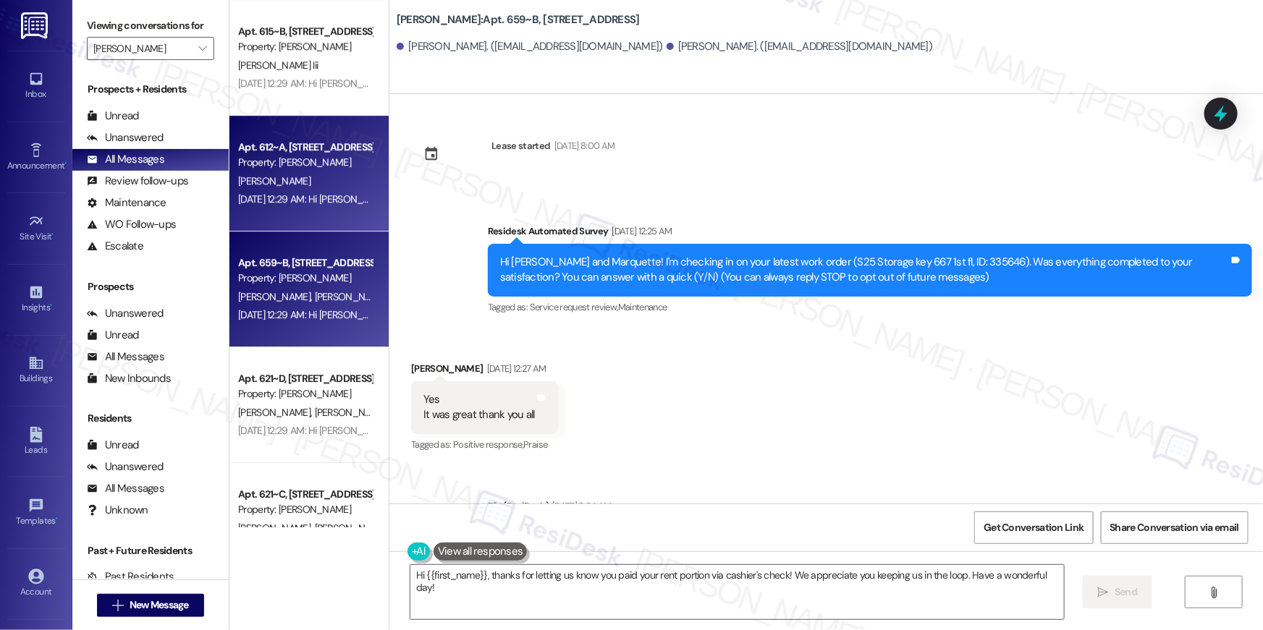
click at [326, 195] on div "[DATE] 12:29 AM: Hi [PERSON_NAME]! I'm checking in on your latest work order (M…" at bounding box center [670, 198] width 865 height 13
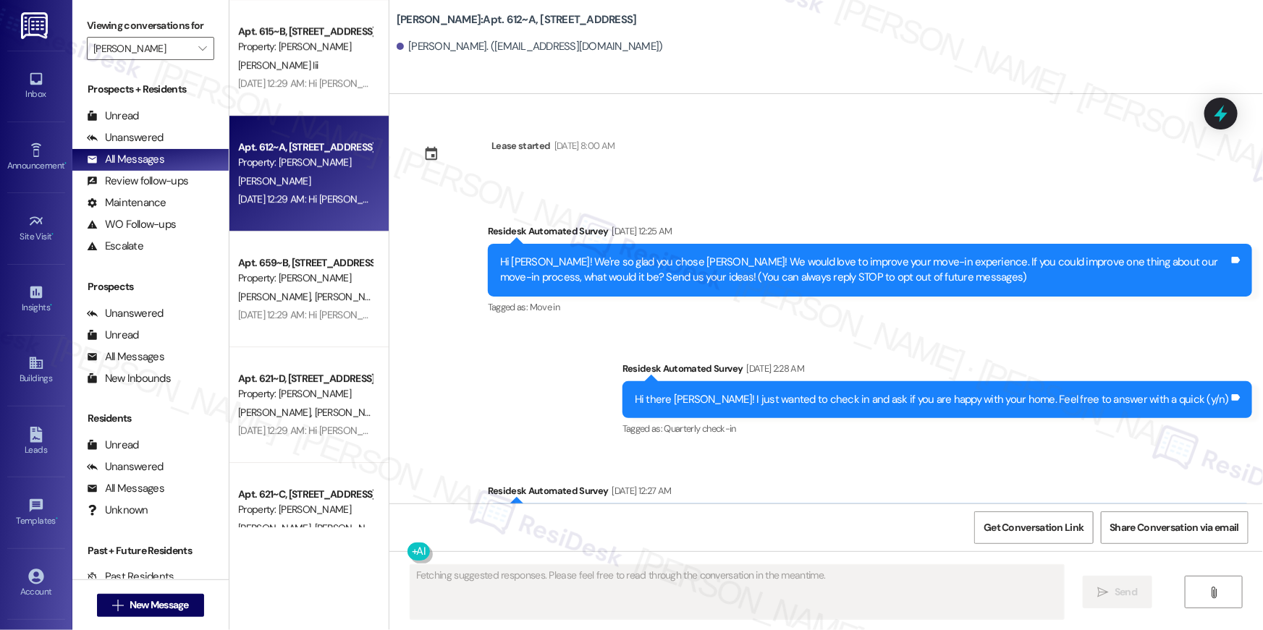
scroll to position [716, 0]
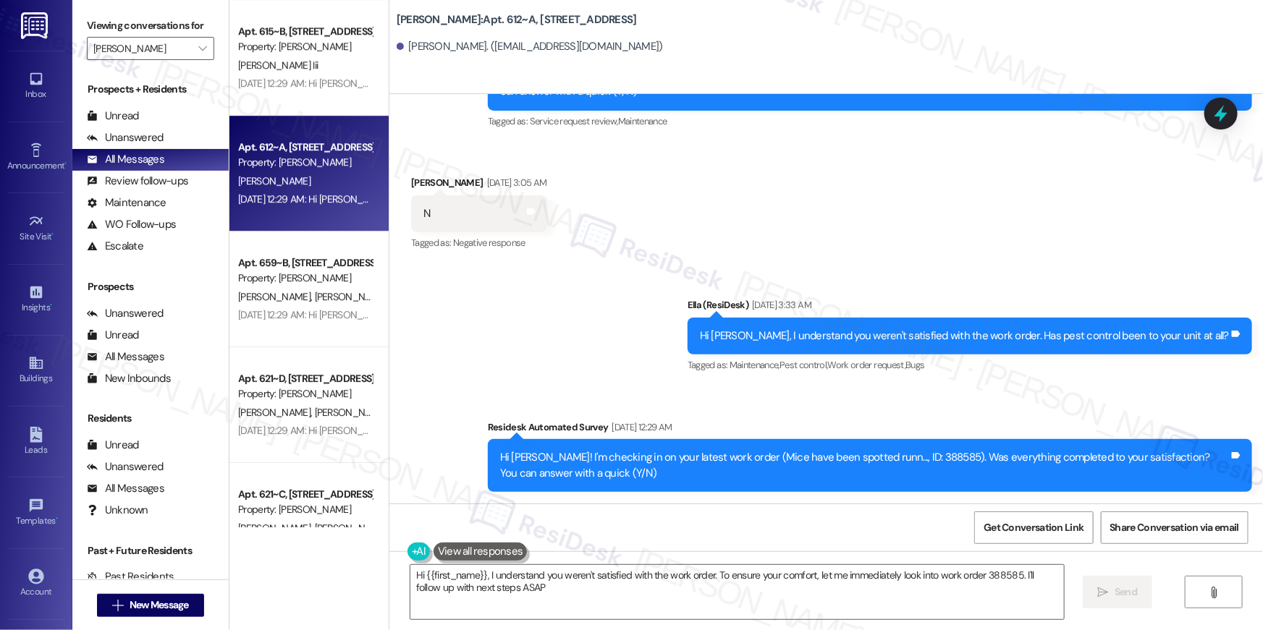
type textarea "Hi {{first_name}}, I understand you weren't satisfied with the work order. To e…"
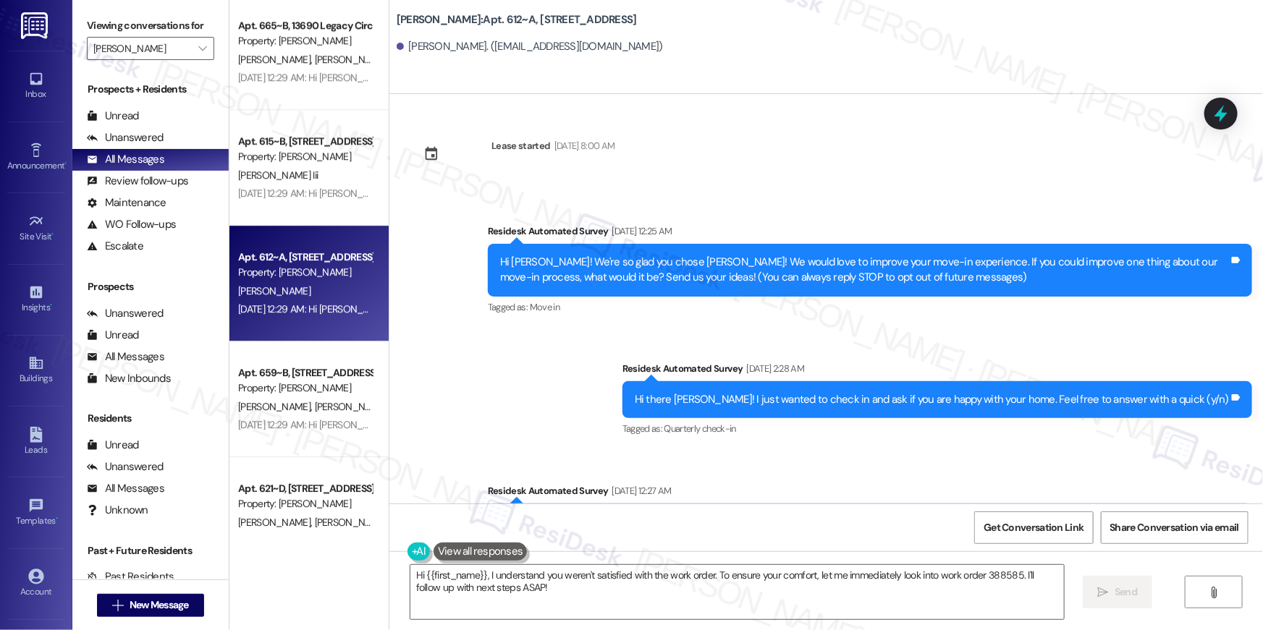
scroll to position [4756, 0]
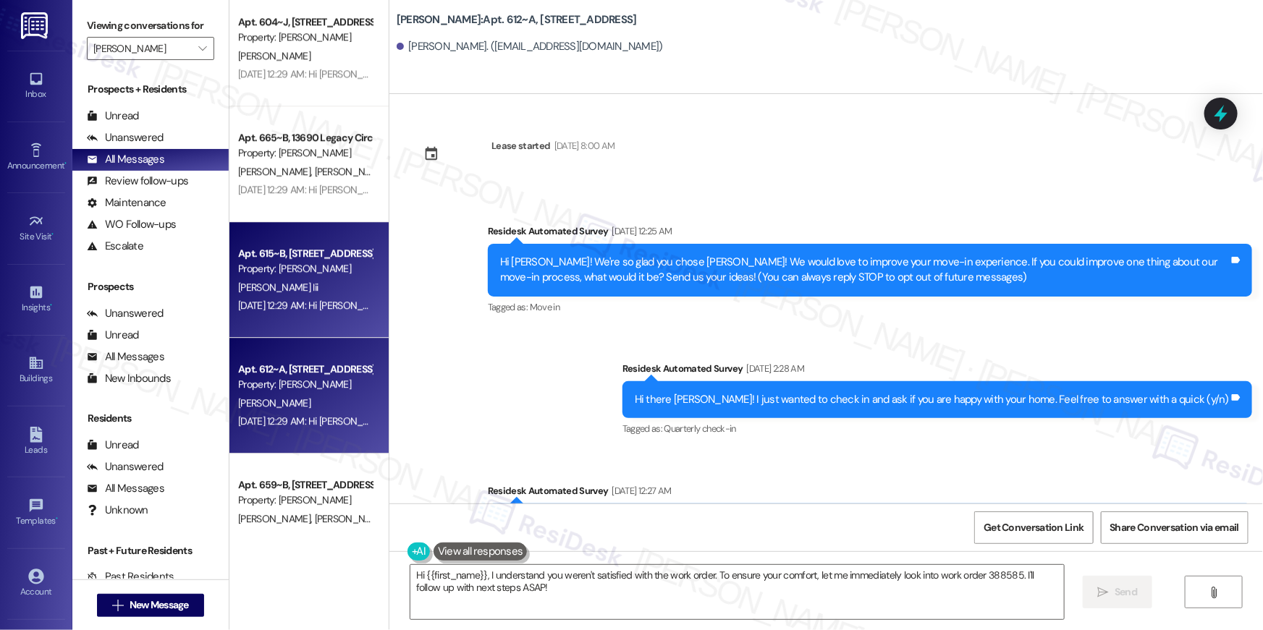
click at [297, 273] on div "Property: [PERSON_NAME]" at bounding box center [305, 268] width 134 height 15
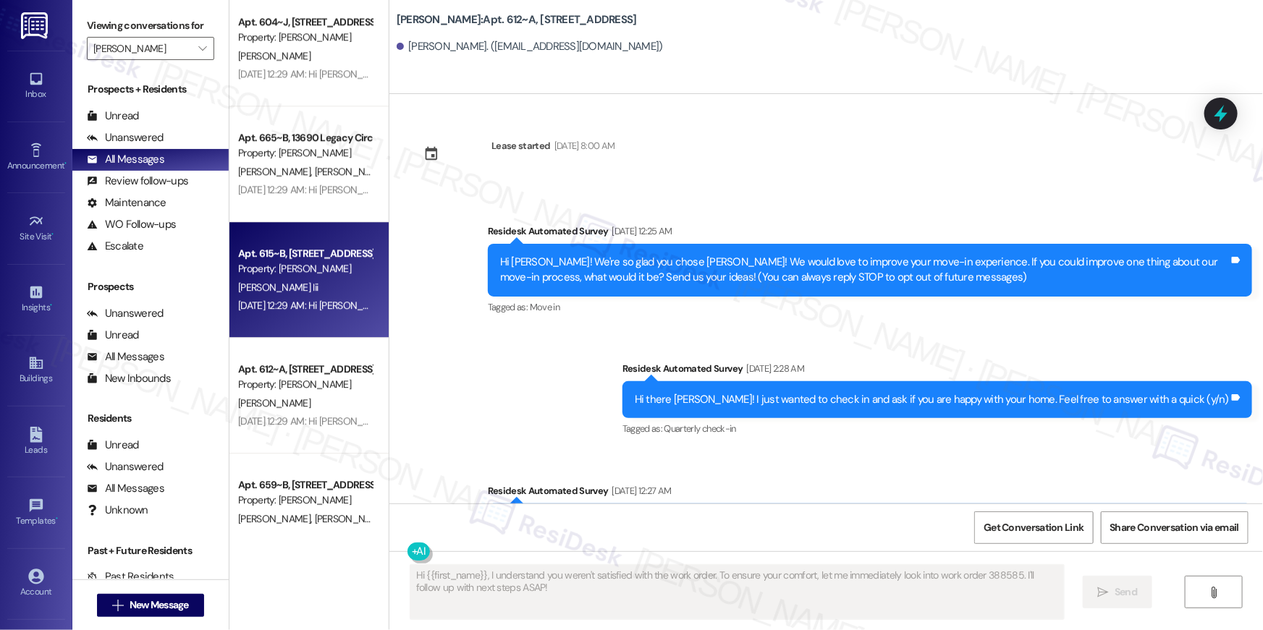
type textarea "Fetching suggested responses. Please feel free to read through the conversation…"
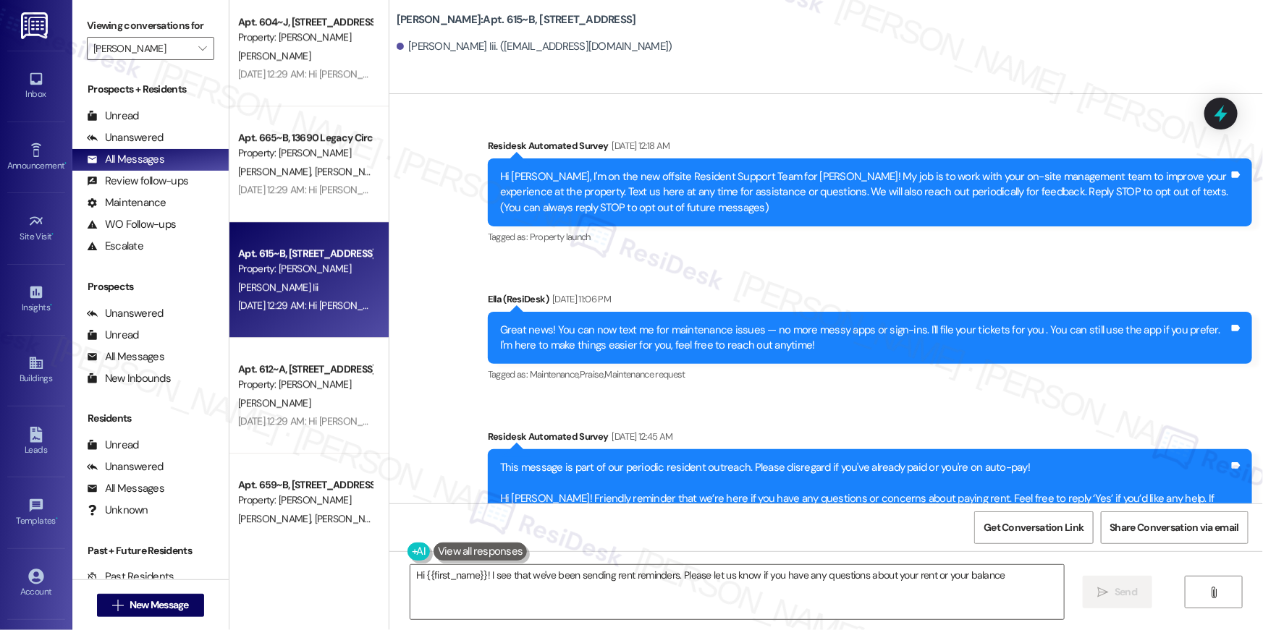
type textarea "Hi {{first_name}}! I see that we've been sending rent reminders. Please let us …"
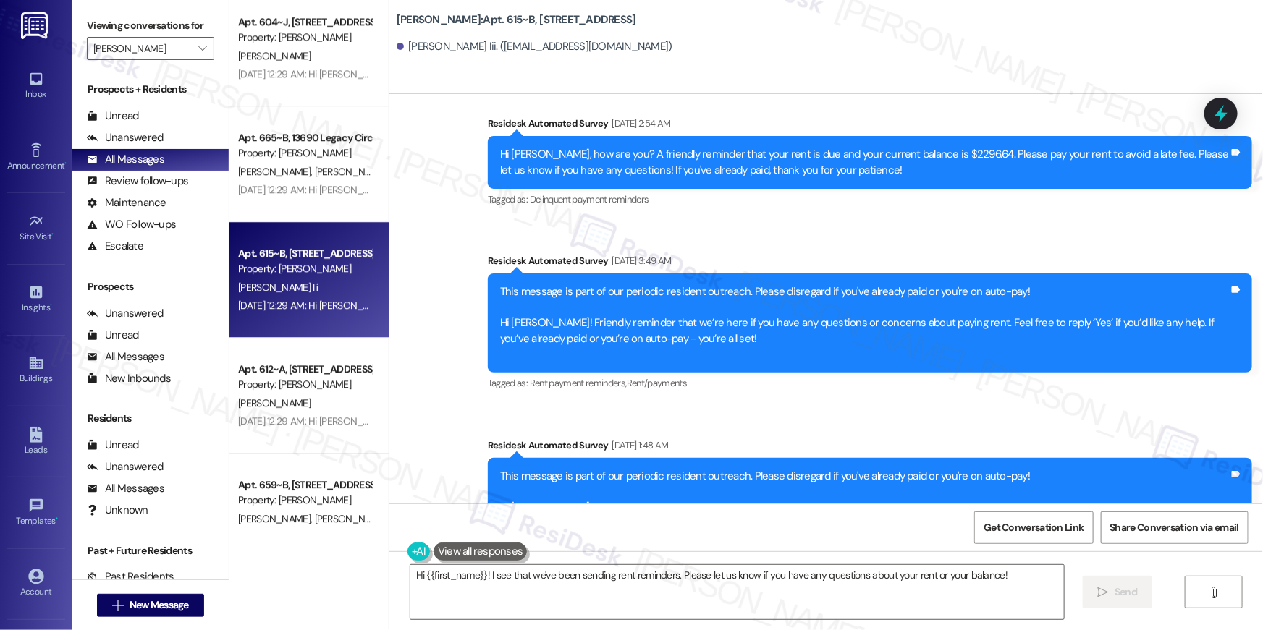
scroll to position [496, 0]
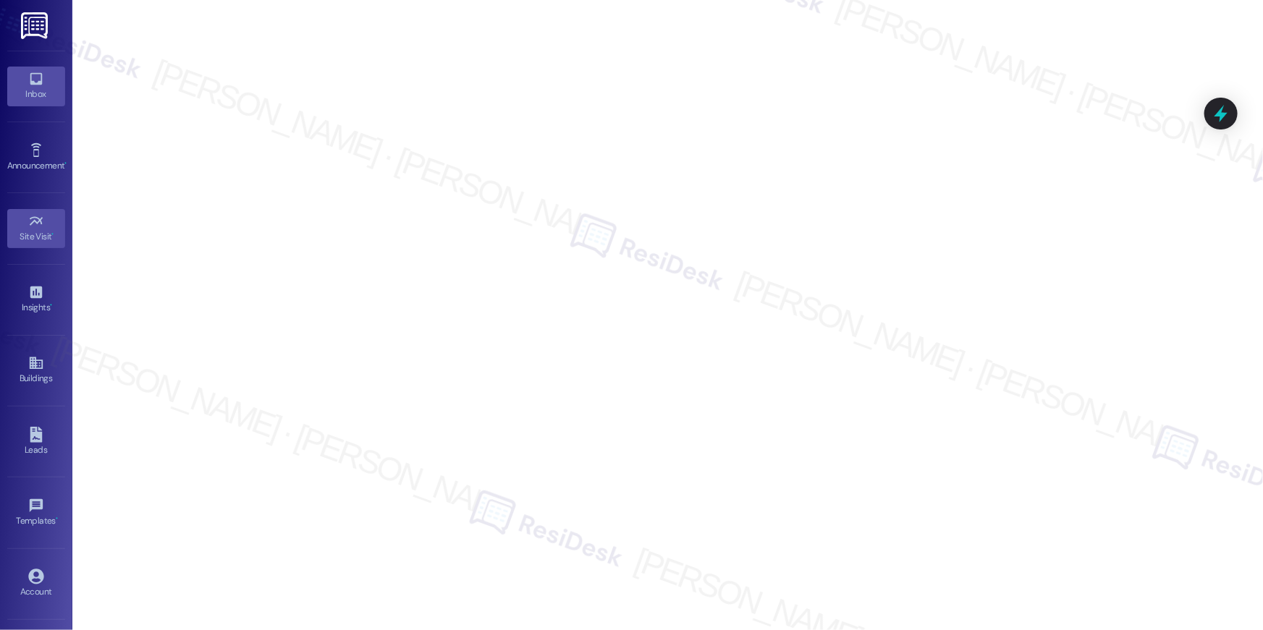
click at [25, 67] on link "Inbox" at bounding box center [36, 86] width 58 height 39
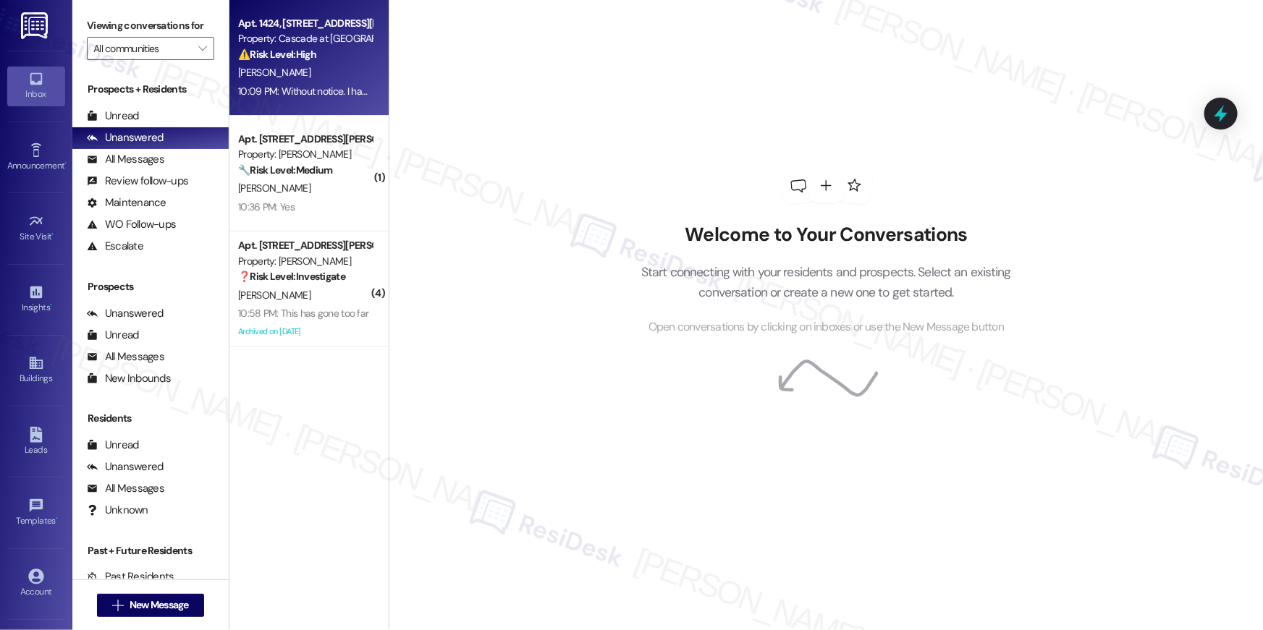
click at [322, 100] on div "10:09 PM: Without notice. I have important work matters to attend to. 10:09 PM:…" at bounding box center [305, 91] width 137 height 18
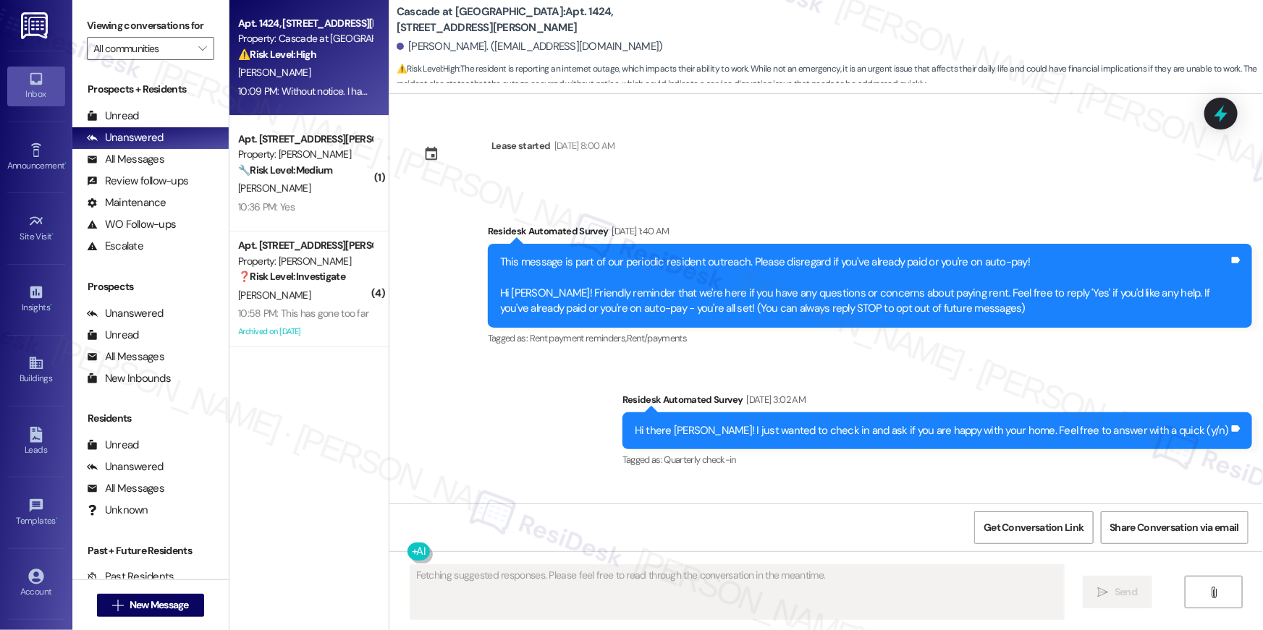
scroll to position [31404, 0]
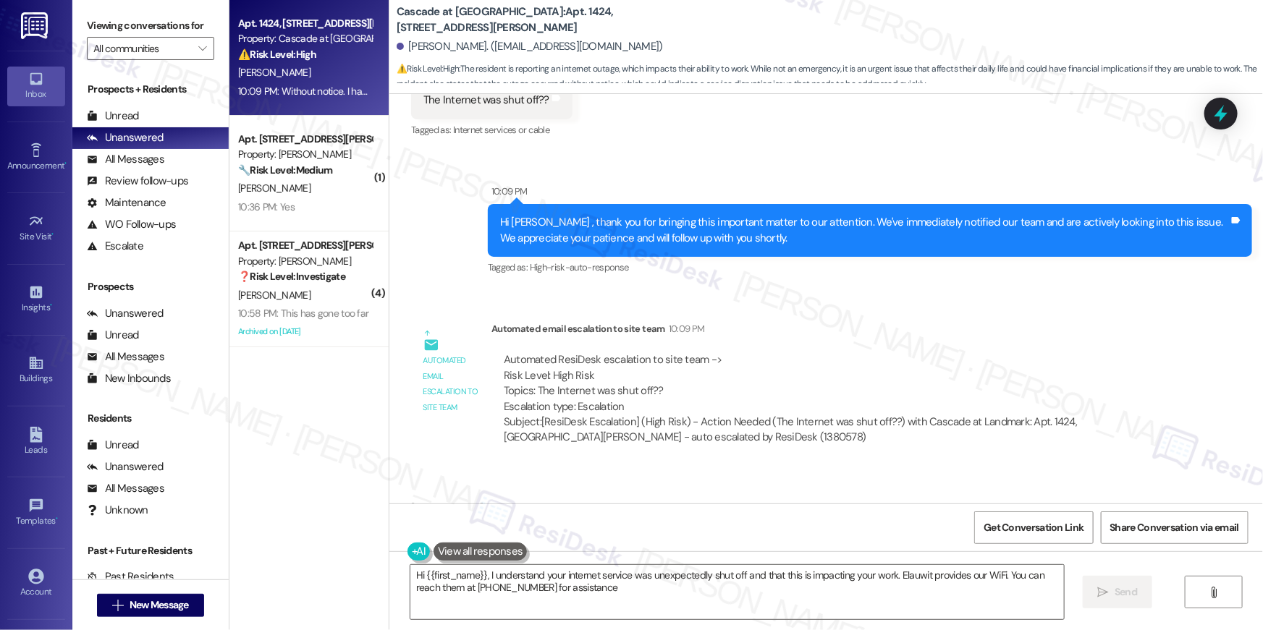
type textarea "Hi {{first_name}}, I understand your internet service was unexpectedly shut off…"
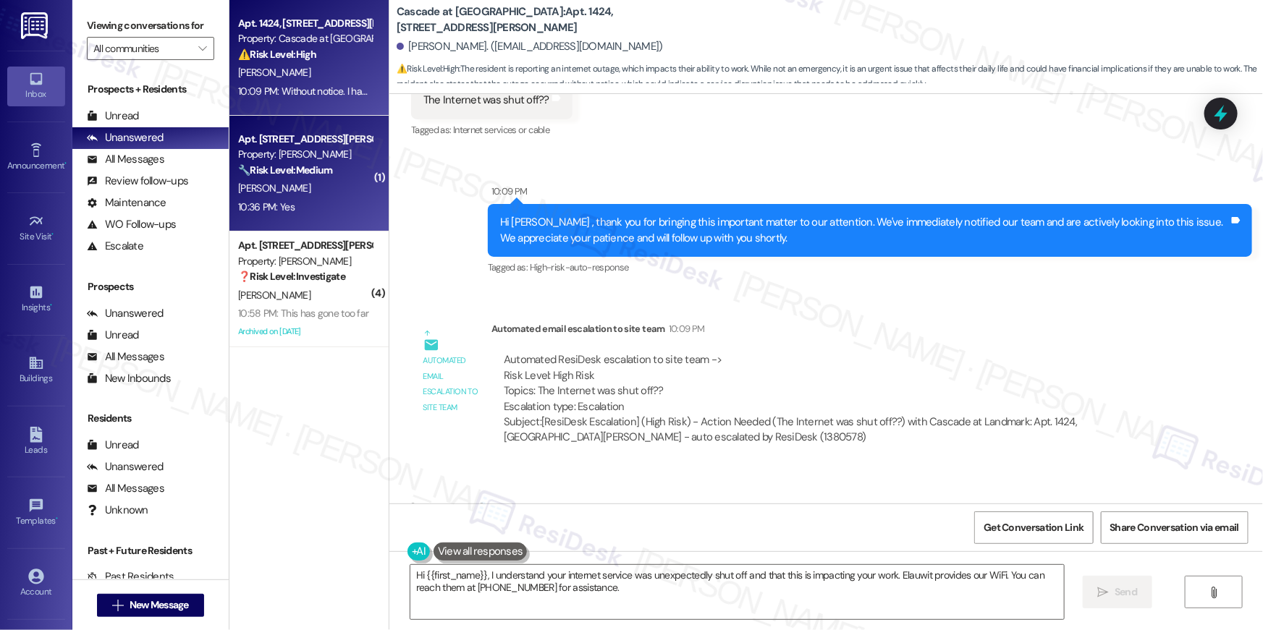
click at [271, 215] on div "10:36 PM: Yes 10:36 PM: Yes" at bounding box center [305, 207] width 137 height 18
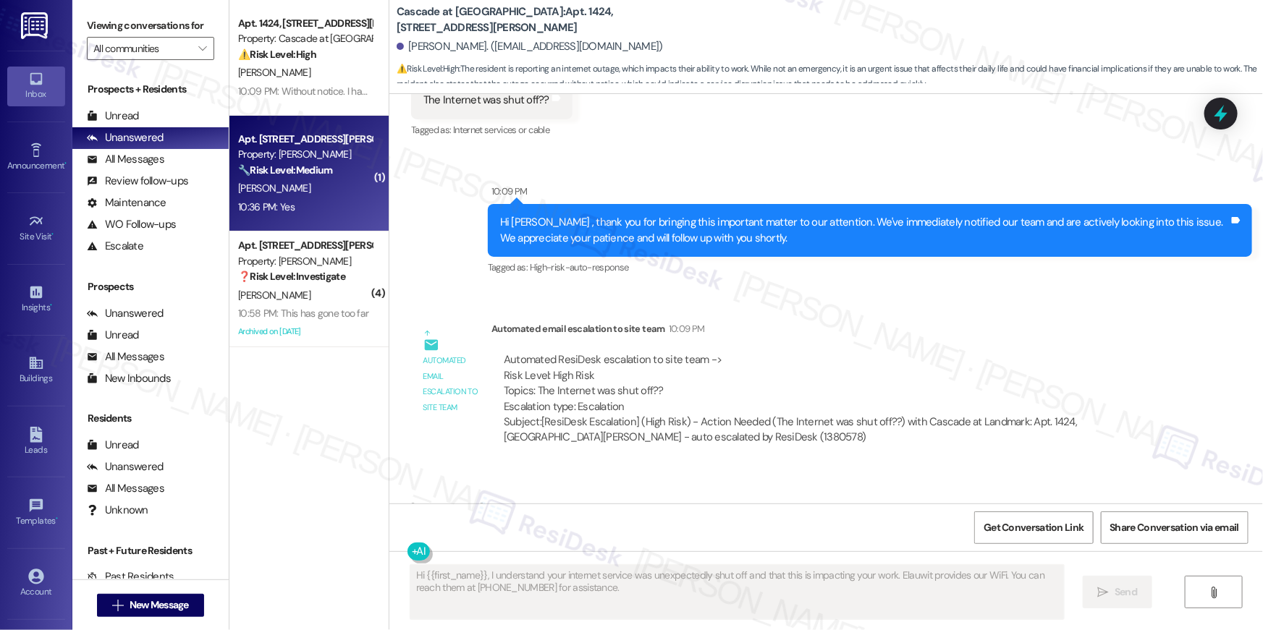
type textarea "Fetching suggested responses. Please feel free to read through the conversation…"
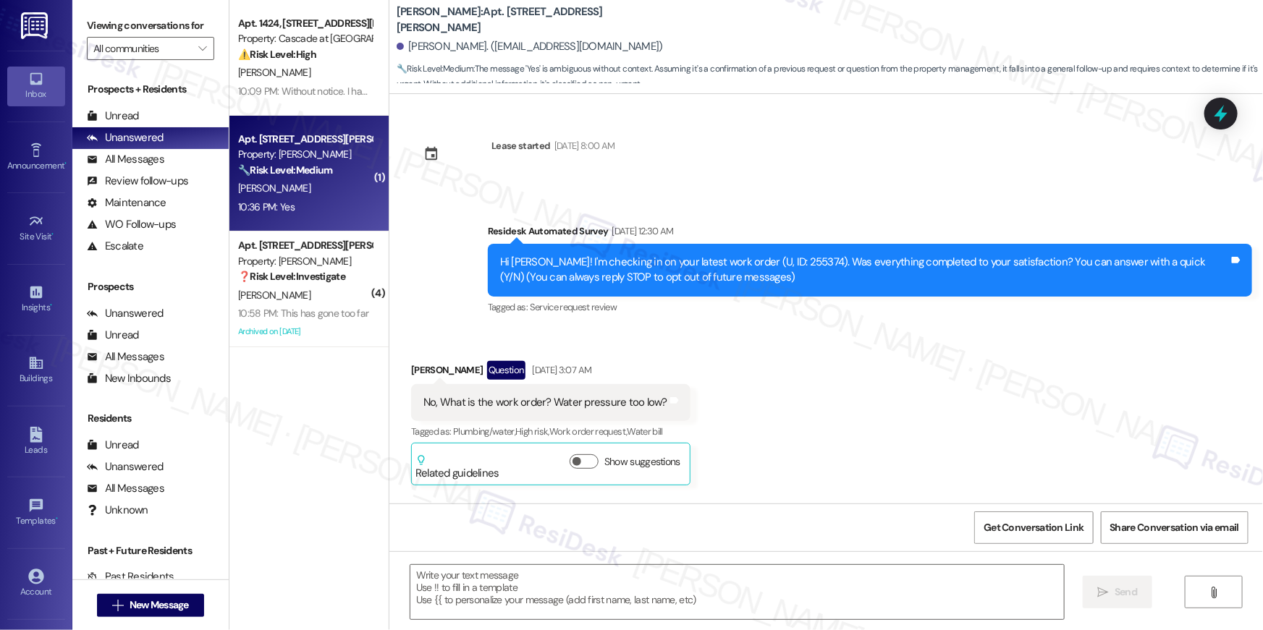
scroll to position [4524, 0]
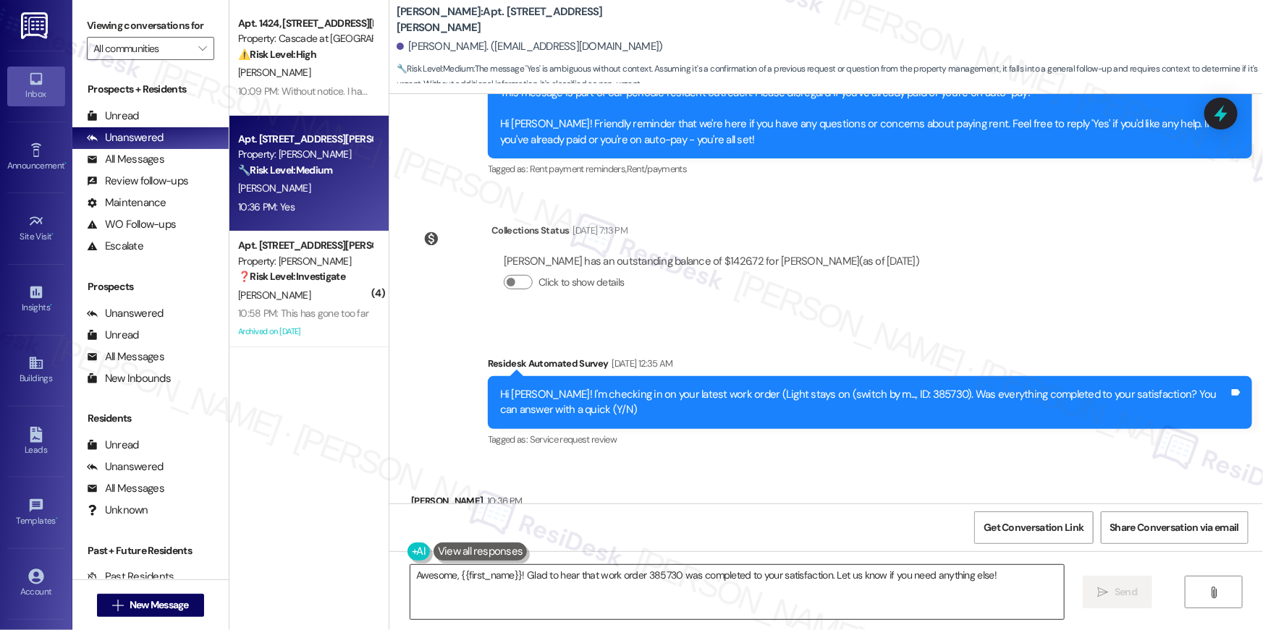
click at [789, 593] on textarea "Awesome, {{first_name}}! Glad to hear that work order 385730 was completed to y…" at bounding box center [736, 592] width 653 height 54
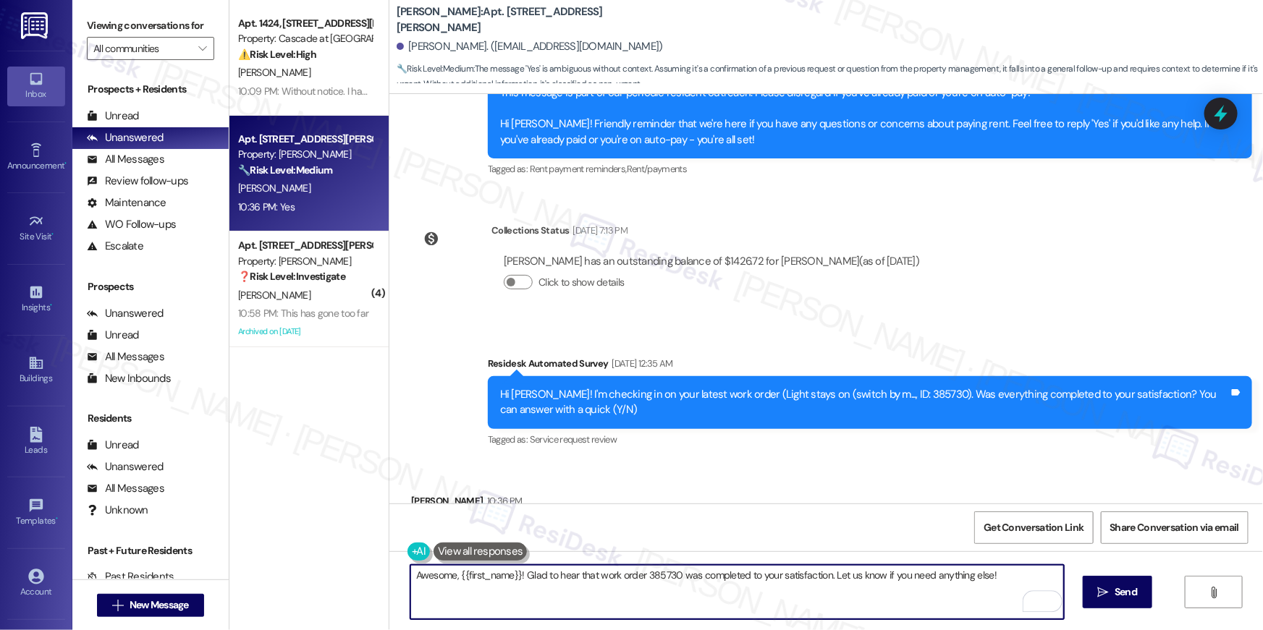
click at [593, 575] on textarea "Awesome, {{first_name}}! Glad to hear that work order 385730 was completed to y…" at bounding box center [736, 592] width 653 height 54
click at [671, 579] on textarea "Awesome, {{first_name}}! Glad to hear that the work order 385730 was completed …" at bounding box center [736, 592] width 653 height 54
type textarea "Awesome, {{first_name}}! Glad to hear that the work order for the light was com…"
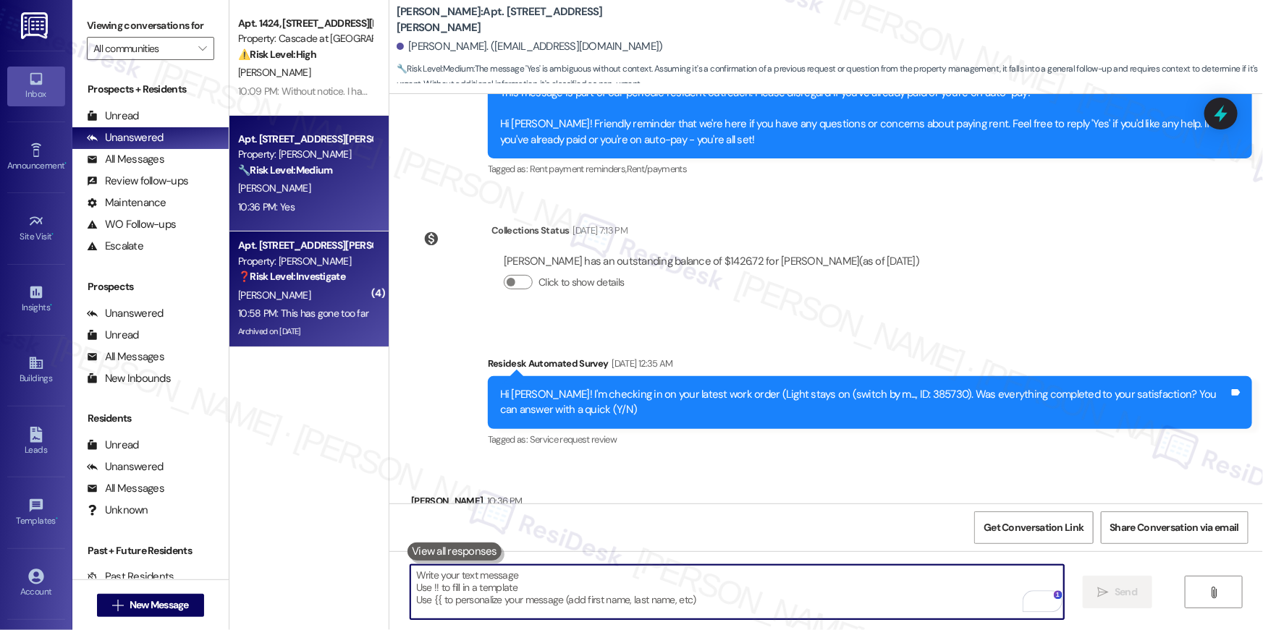
scroll to position [4524, 0]
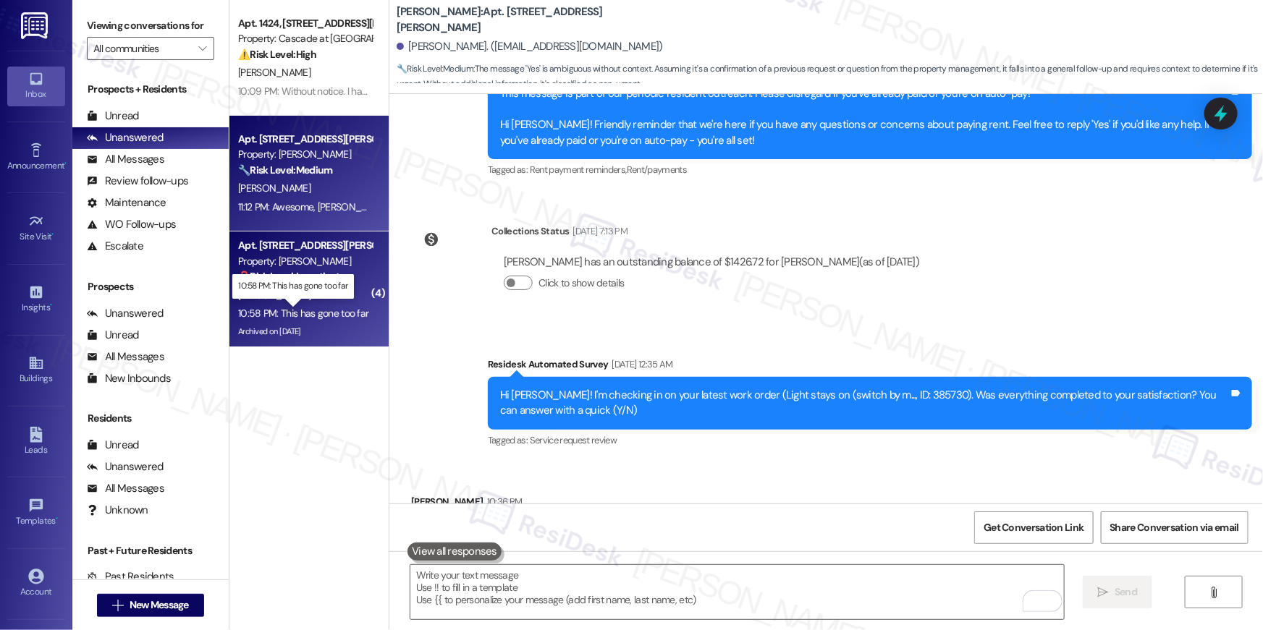
click at [338, 316] on div "10:58 PM: This has gone too far 10:58 PM: This has gone too far" at bounding box center [303, 313] width 130 height 13
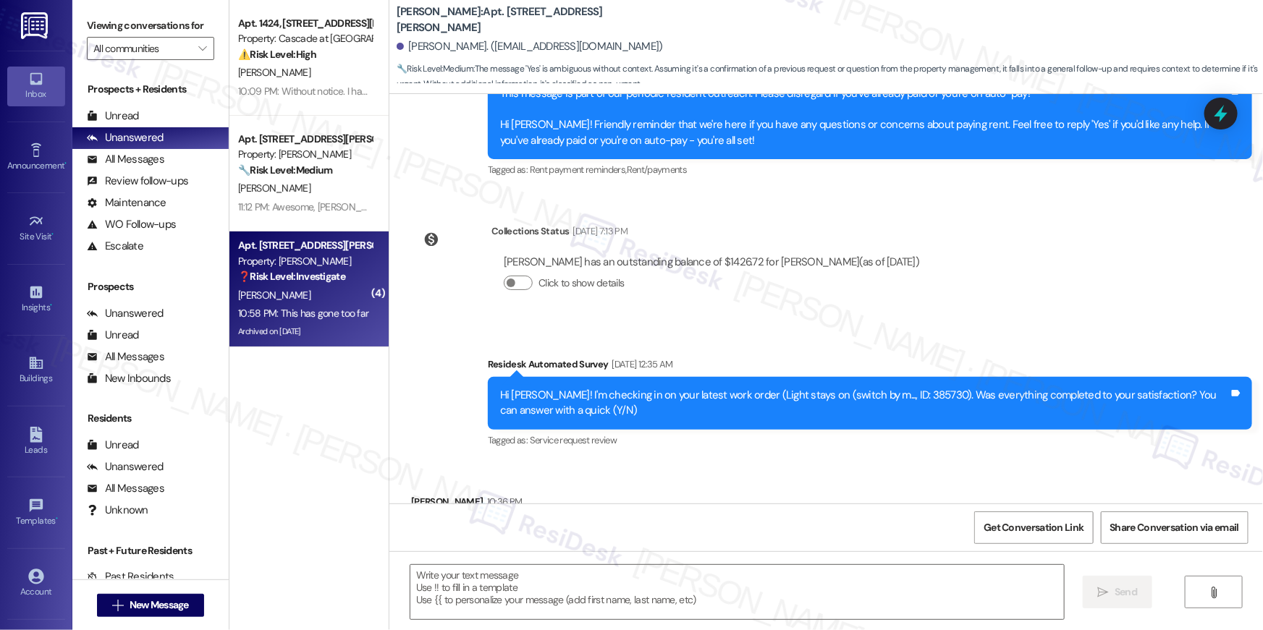
type textarea "Fetching suggested responses. Please feel free to read through the conversation…"
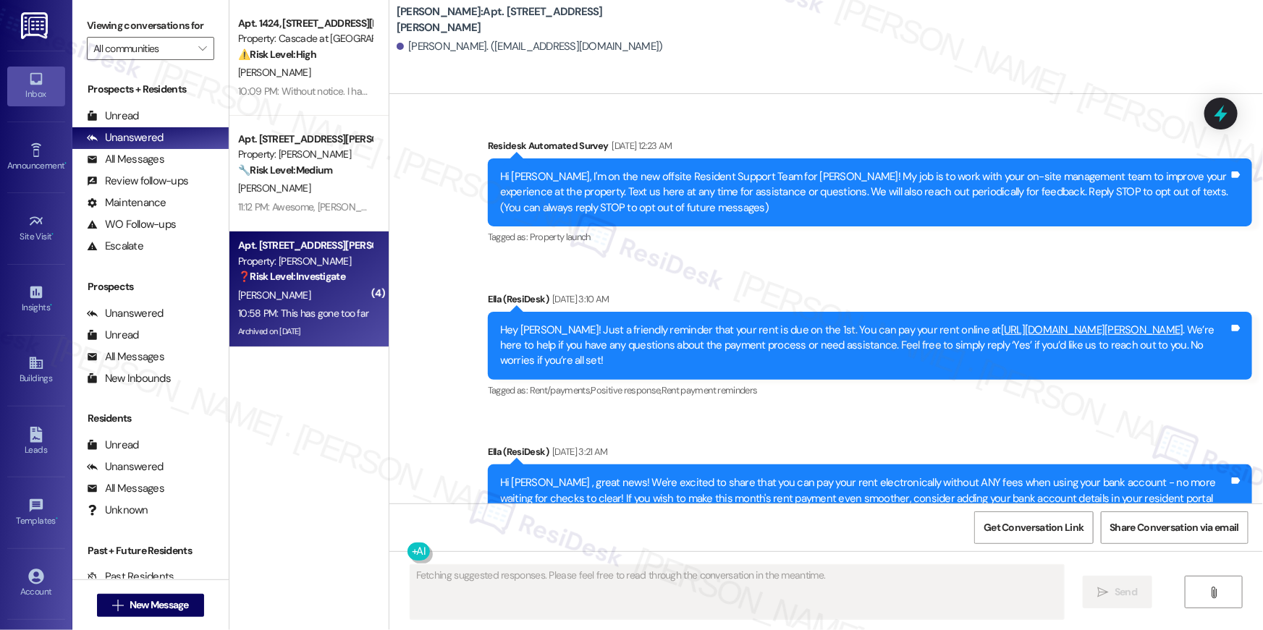
scroll to position [11946, 0]
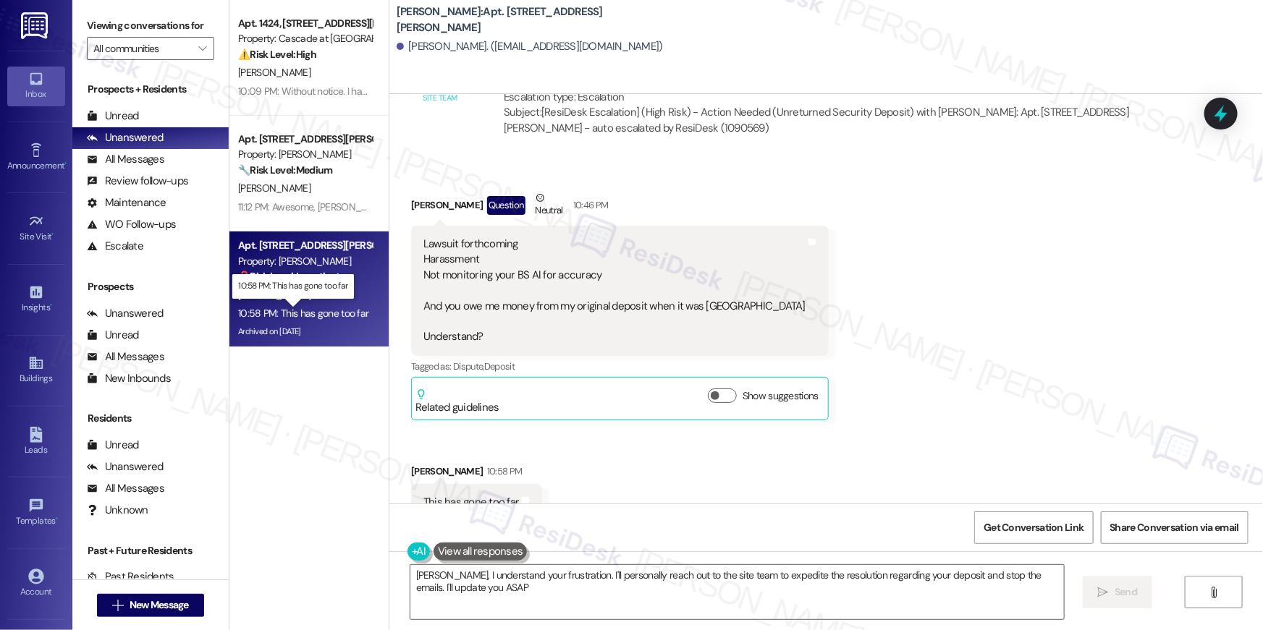
type textarea "Edward, I understand your frustration. I'll personally reach out to the site te…"
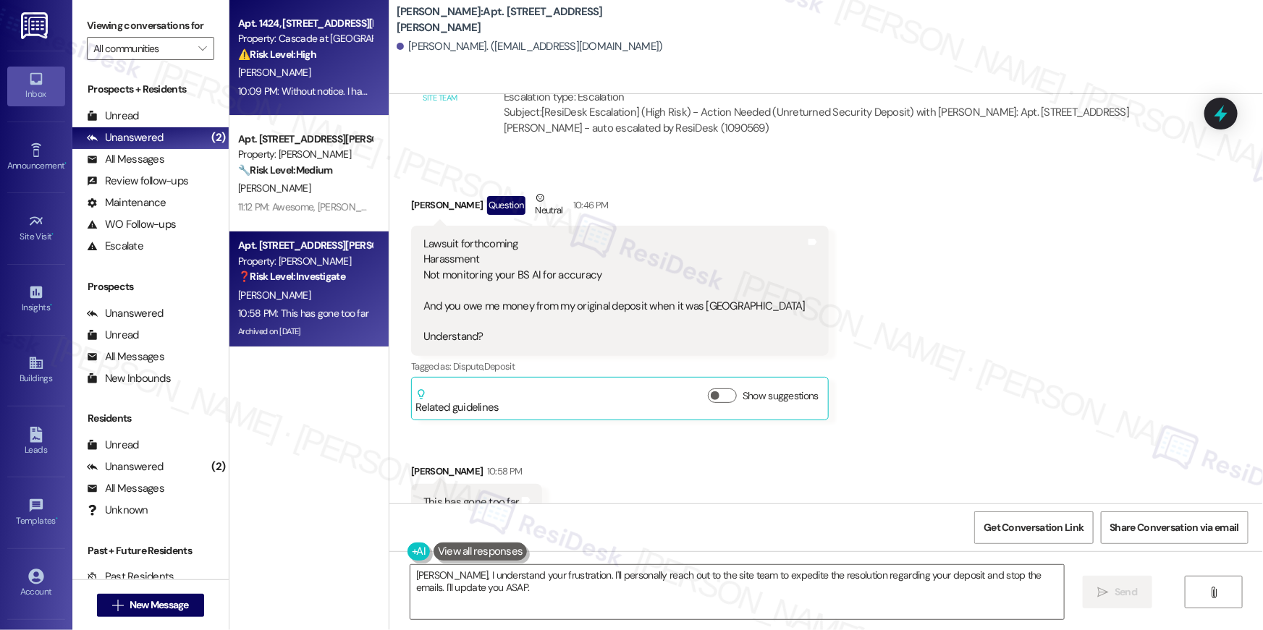
click at [267, 67] on div "[PERSON_NAME]" at bounding box center [305, 73] width 137 height 18
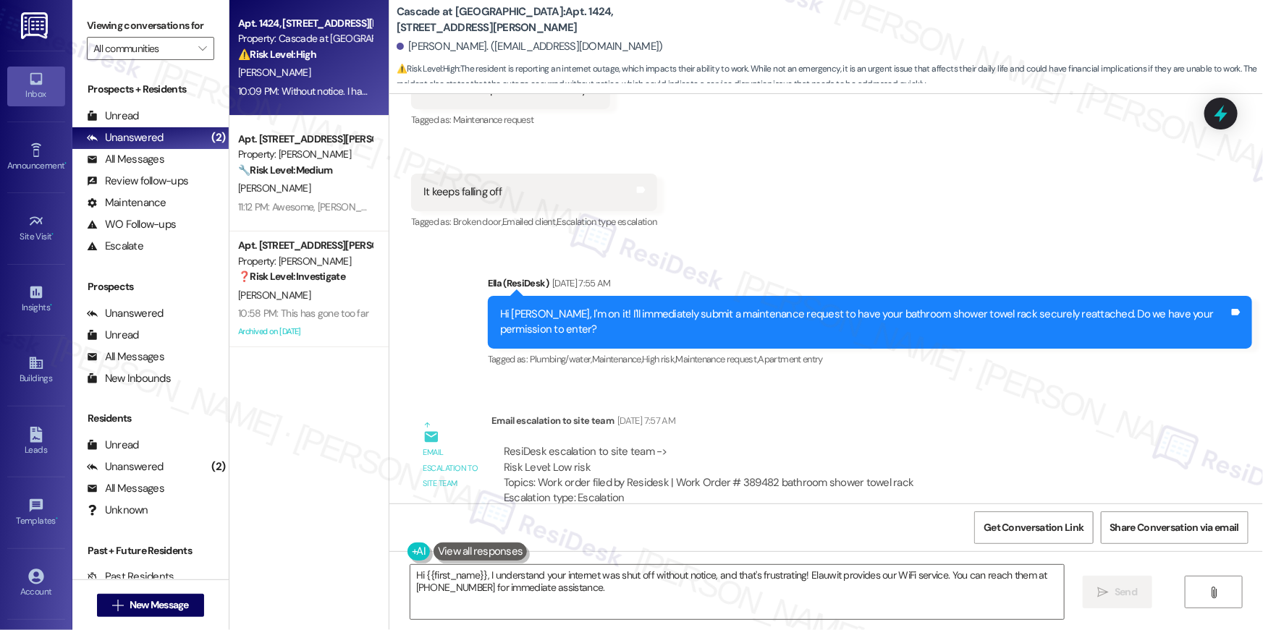
scroll to position [30476, 0]
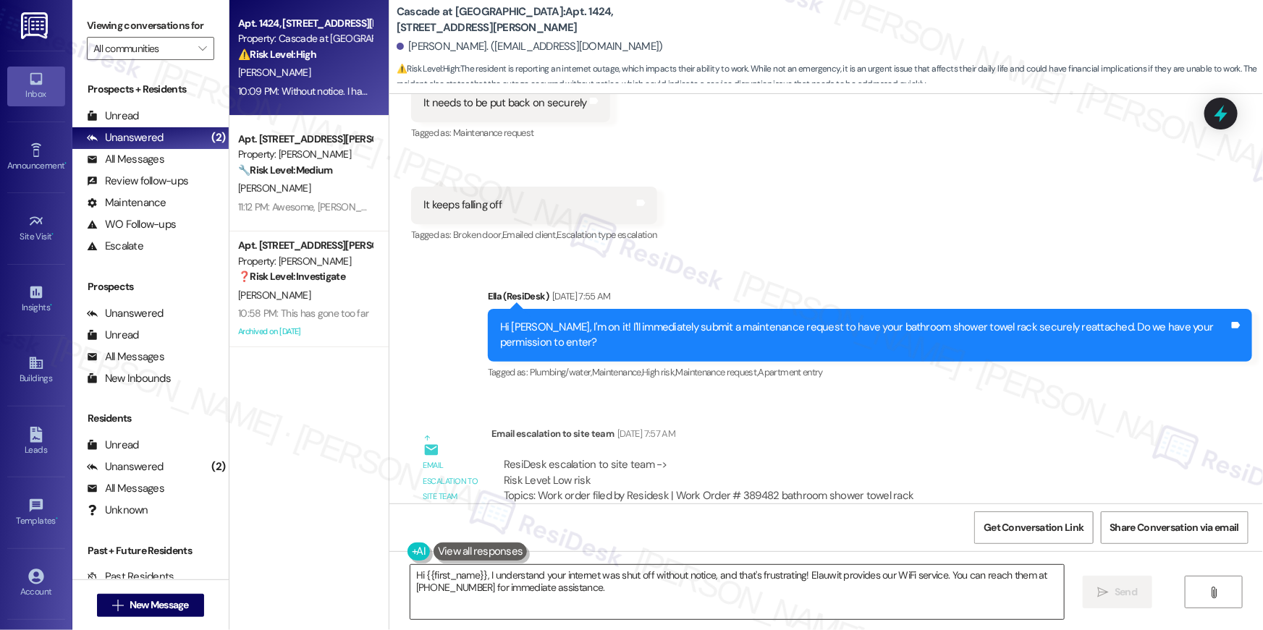
click at [624, 585] on textarea "Hi {{first_name}}, I understand your internet was shut off without notice, and …" at bounding box center [736, 592] width 653 height 54
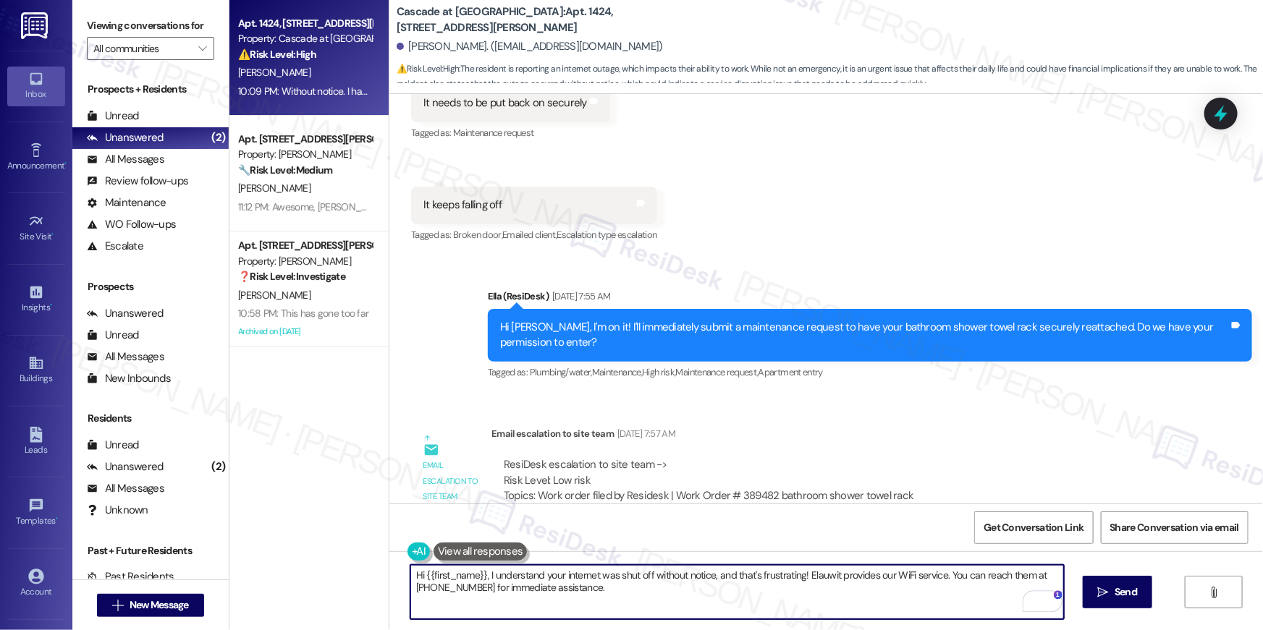
drag, startPoint x: 698, startPoint y: 585, endPoint x: 644, endPoint y: 577, distance: 54.0
click at [644, 577] on textarea "Hi {{first_name}}, I understand your internet was shut off without notice, and …" at bounding box center [736, 592] width 653 height 54
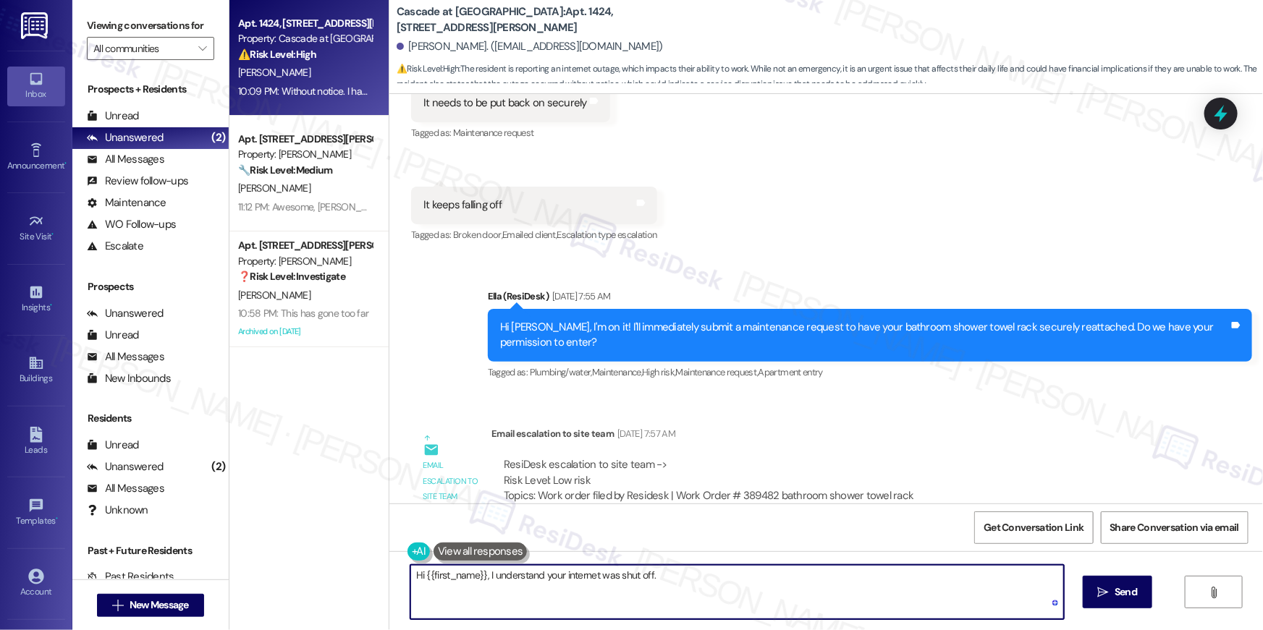
paste textarea "or internet or cable support please contact Elauwit Support at 800-591-7230 or …"
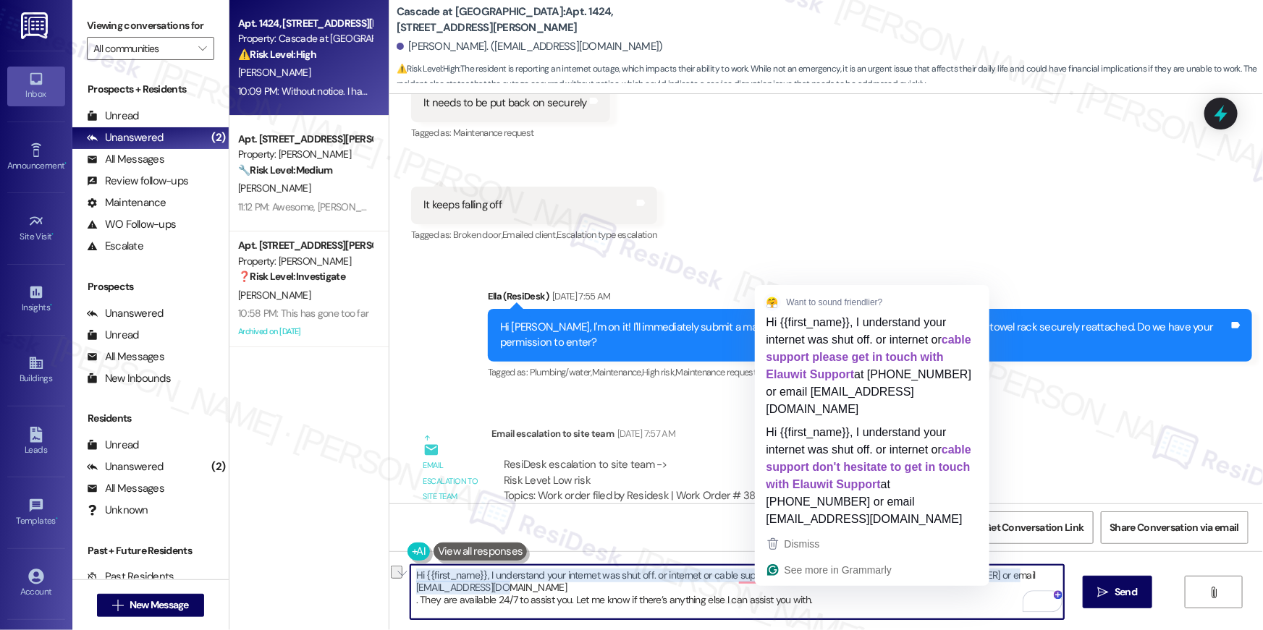
drag, startPoint x: 652, startPoint y: 578, endPoint x: 769, endPoint y: 576, distance: 117.2
click at [769, 576] on textarea "Hi {{first_name}}, I understand your internet was shut off. or internet or cabl…" at bounding box center [736, 592] width 653 height 54
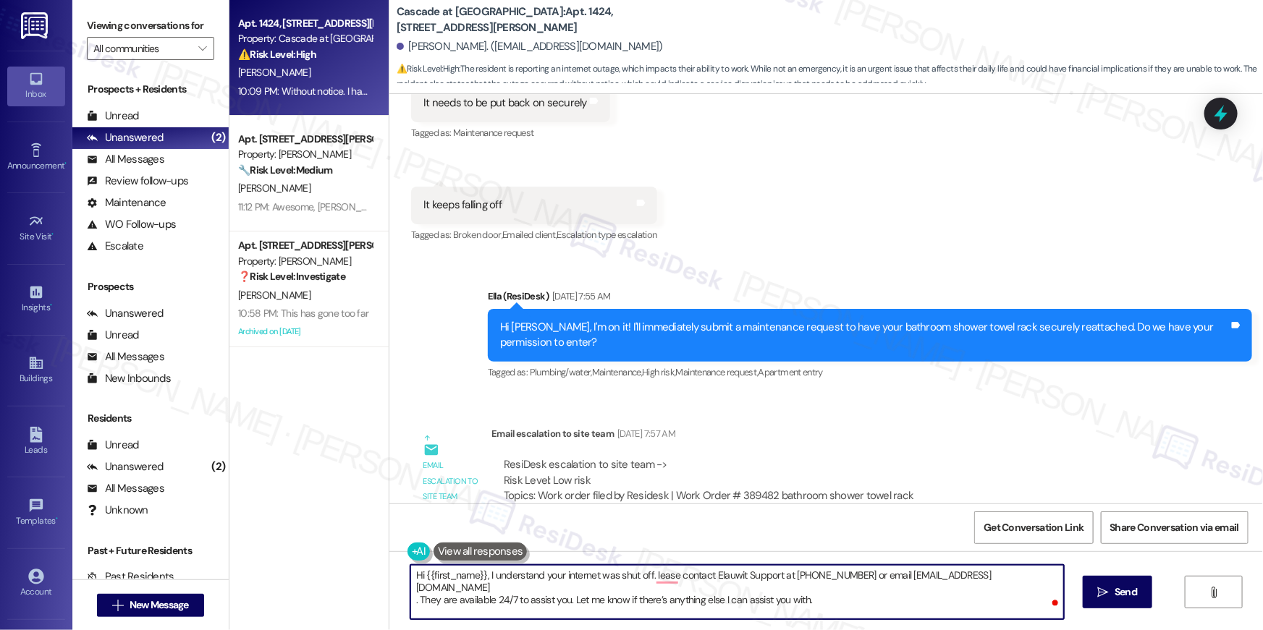
type textarea "Hi {{first_name}}, I understand your internet was shut off. Please contact Elau…"
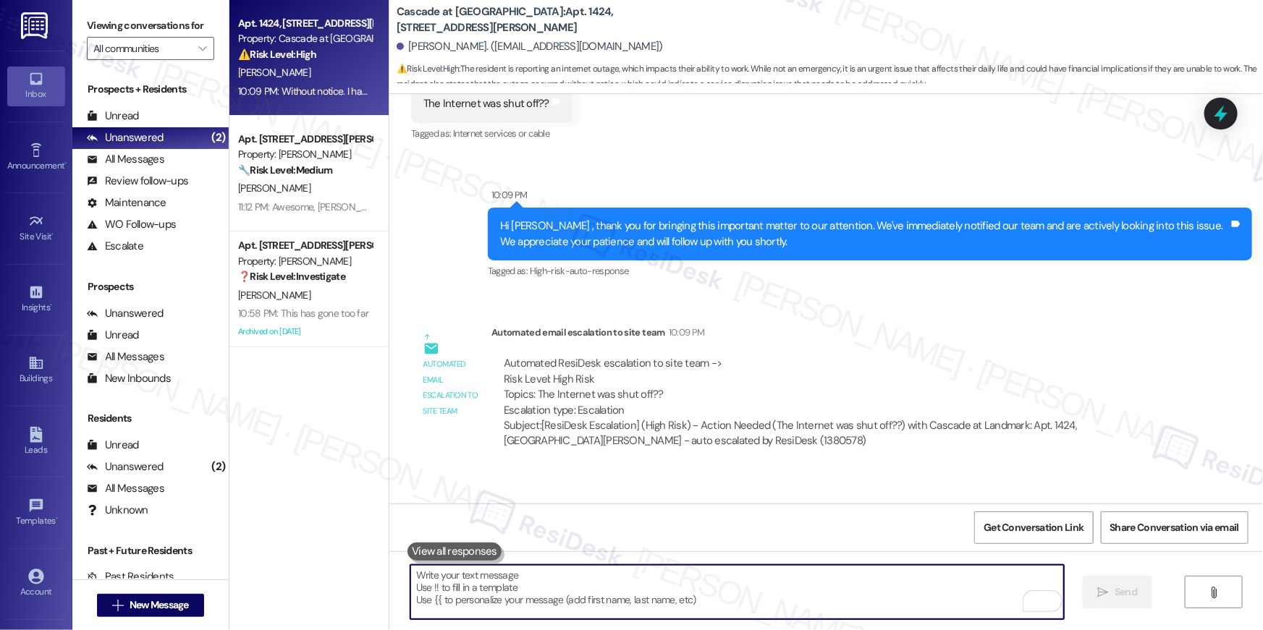
scroll to position [31403, 0]
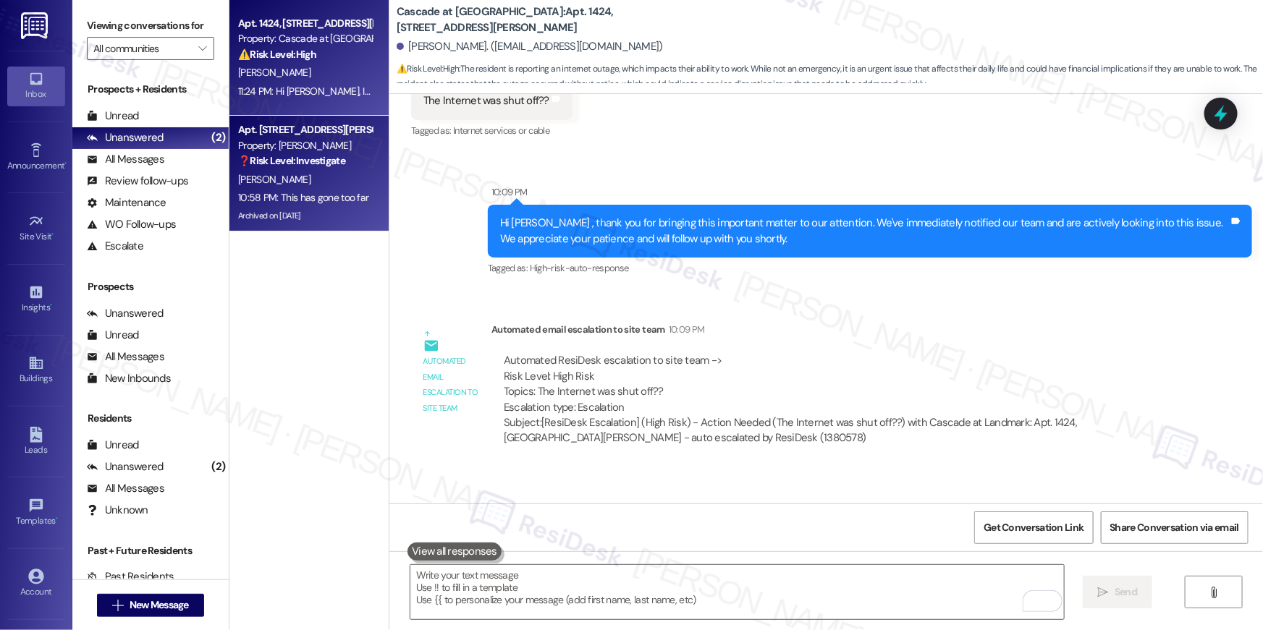
click at [353, 184] on div "[PERSON_NAME]" at bounding box center [305, 180] width 137 height 18
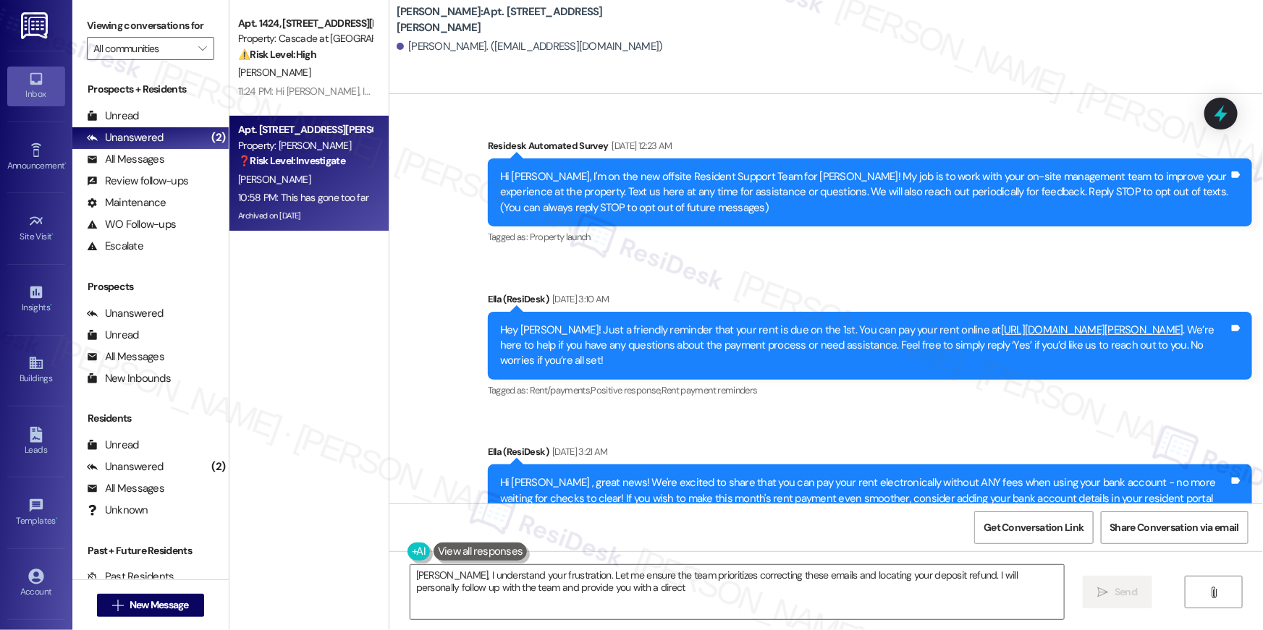
scroll to position [11946, 0]
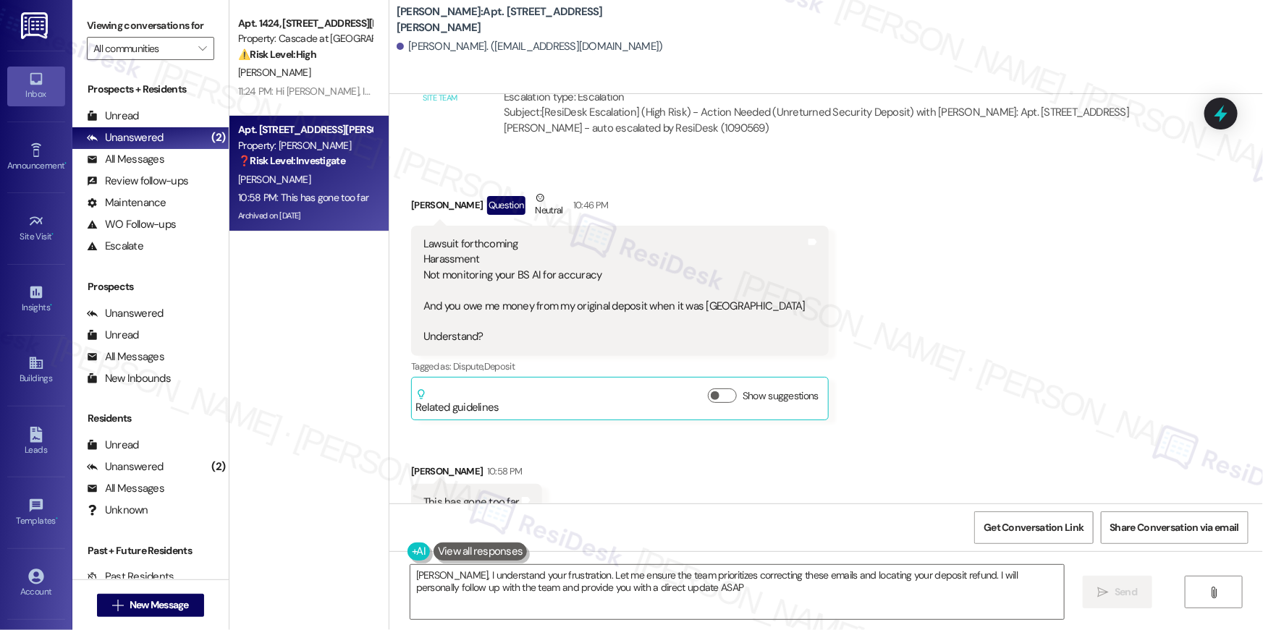
type textarea "Edward, I understand your frustration. Let me ensure the team prioritizes corre…"
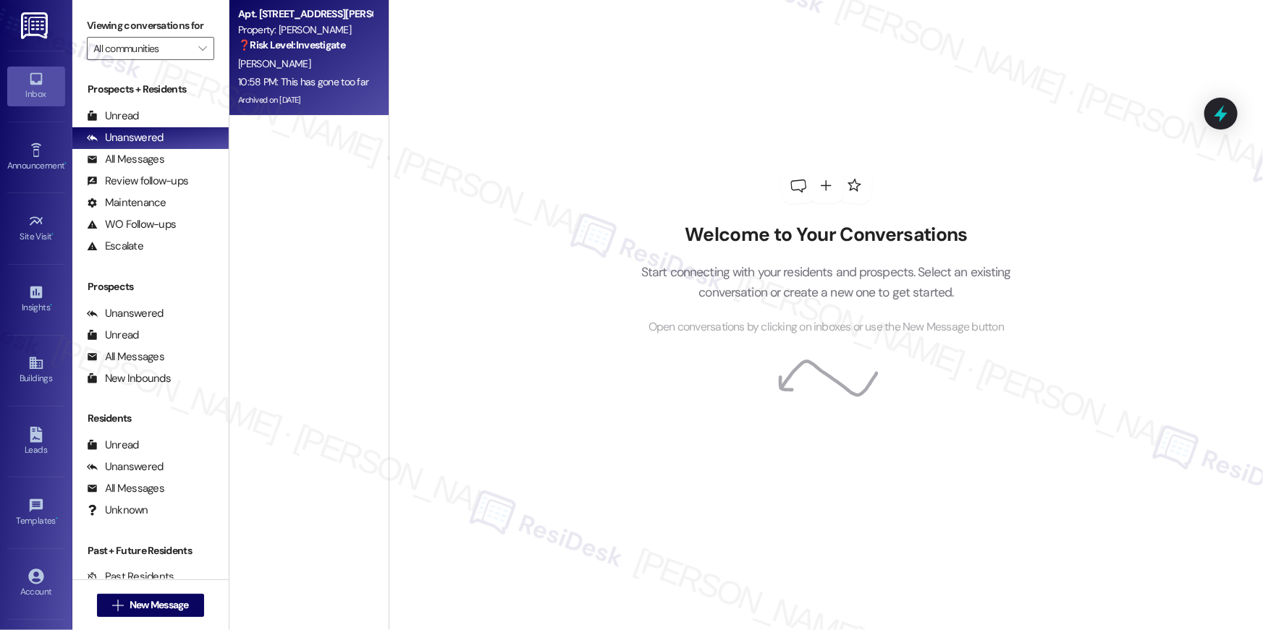
click at [287, 18] on div "Apt. 333, 50 Greenleaf Road" at bounding box center [305, 14] width 134 height 15
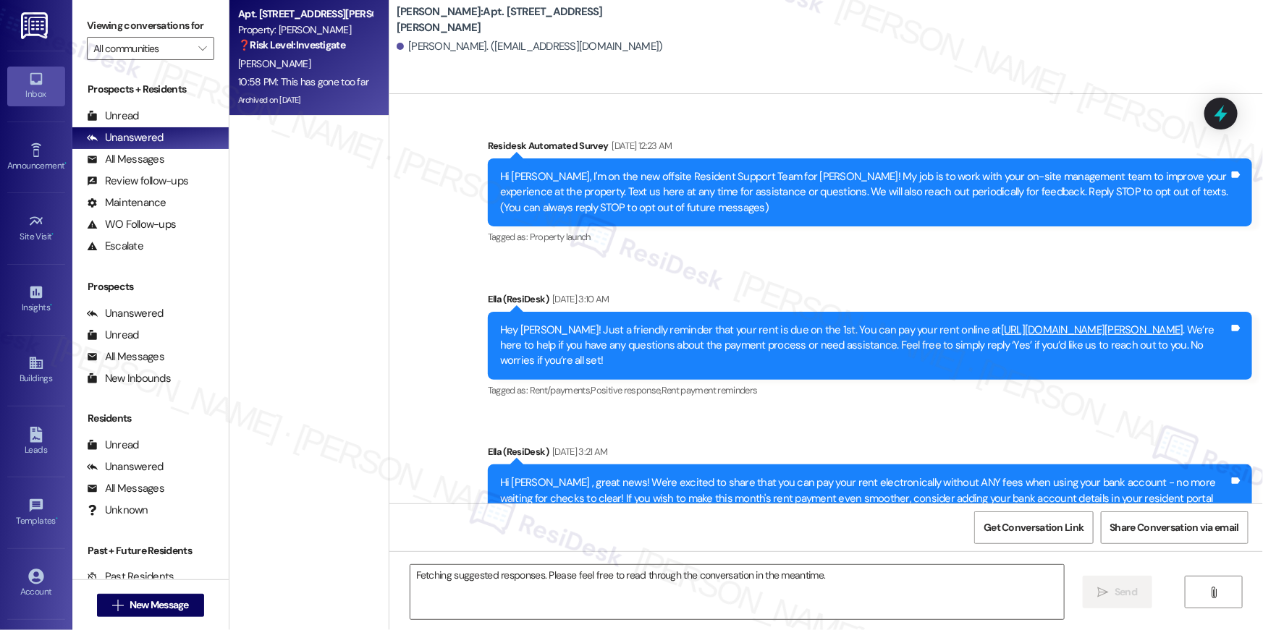
scroll to position [11946, 0]
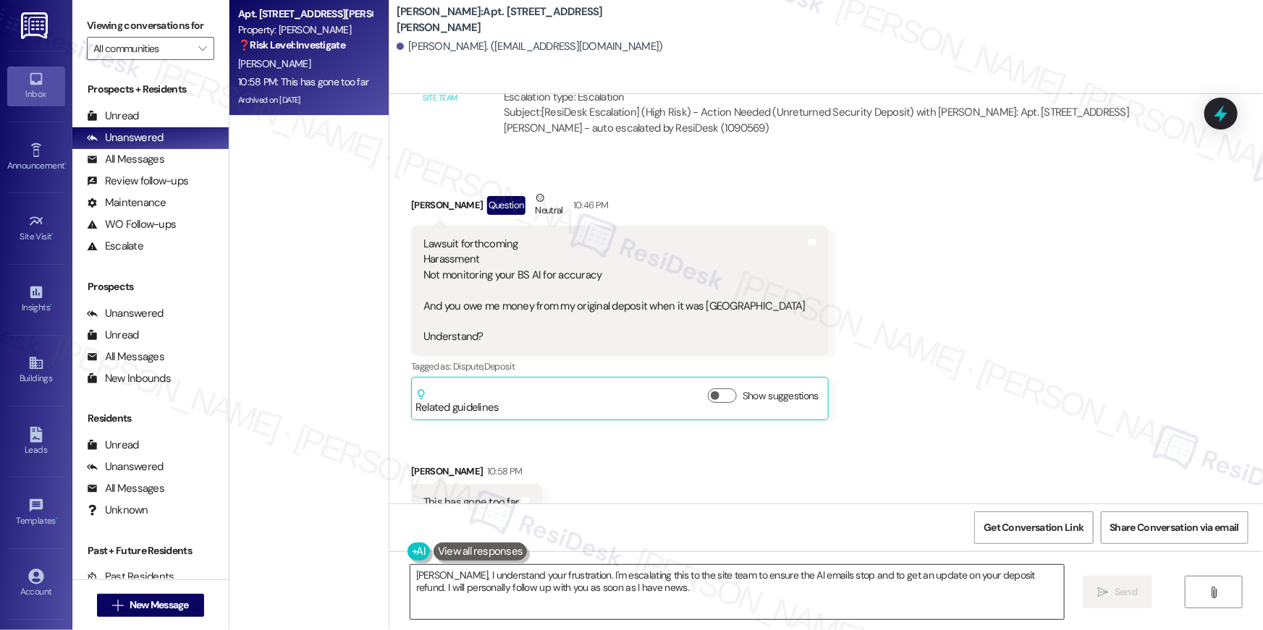
click at [729, 601] on textarea "Edward, I understand your frustration. I'm escalating this to the site team to …" at bounding box center [736, 592] width 653 height 54
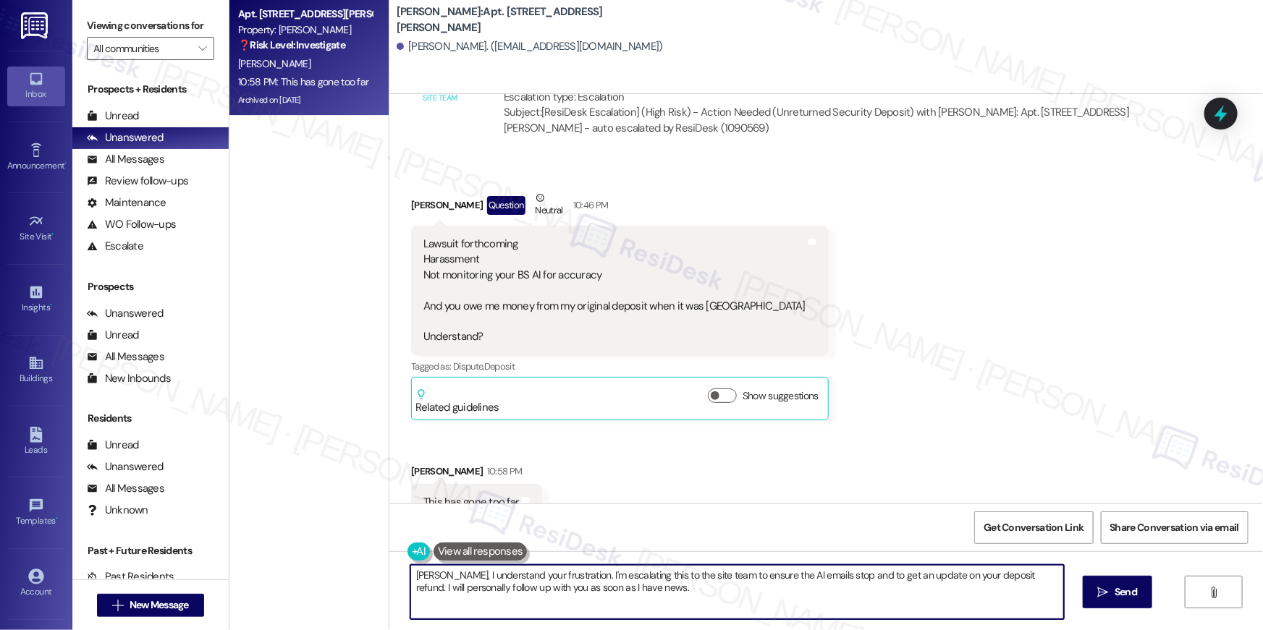
click at [729, 601] on textarea "Edward, I understand your frustration. I'm escalating this to the site team to …" at bounding box center [736, 592] width 653 height 54
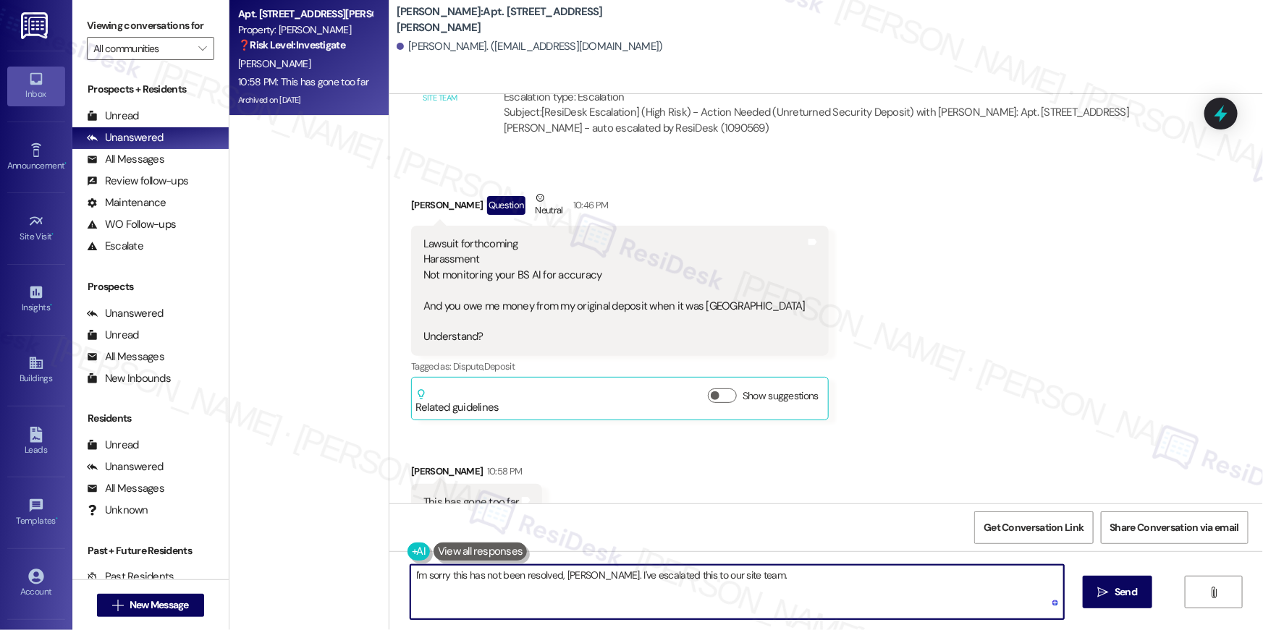
type textarea "I'm sorry this has not been resolved, Edward. I've escalated this to our site t…"
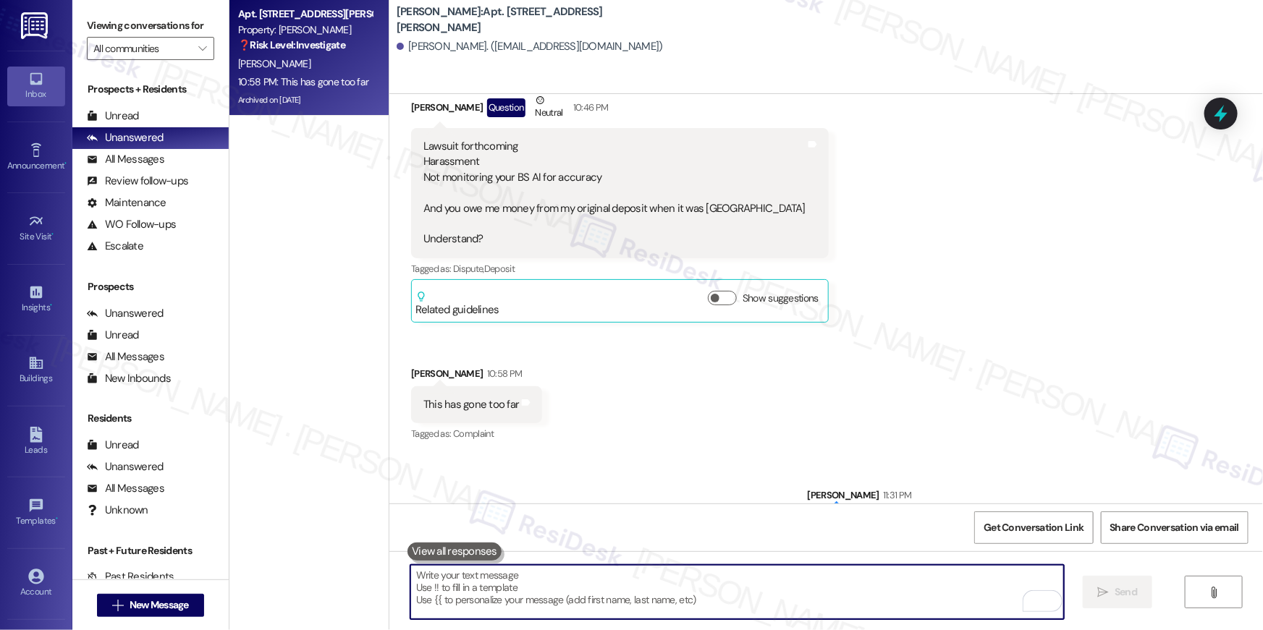
scroll to position [12046, 0]
click at [910, 601] on textarea "To enrich screen reader interactions, please activate Accessibility in Grammarl…" at bounding box center [736, 592] width 653 height 54
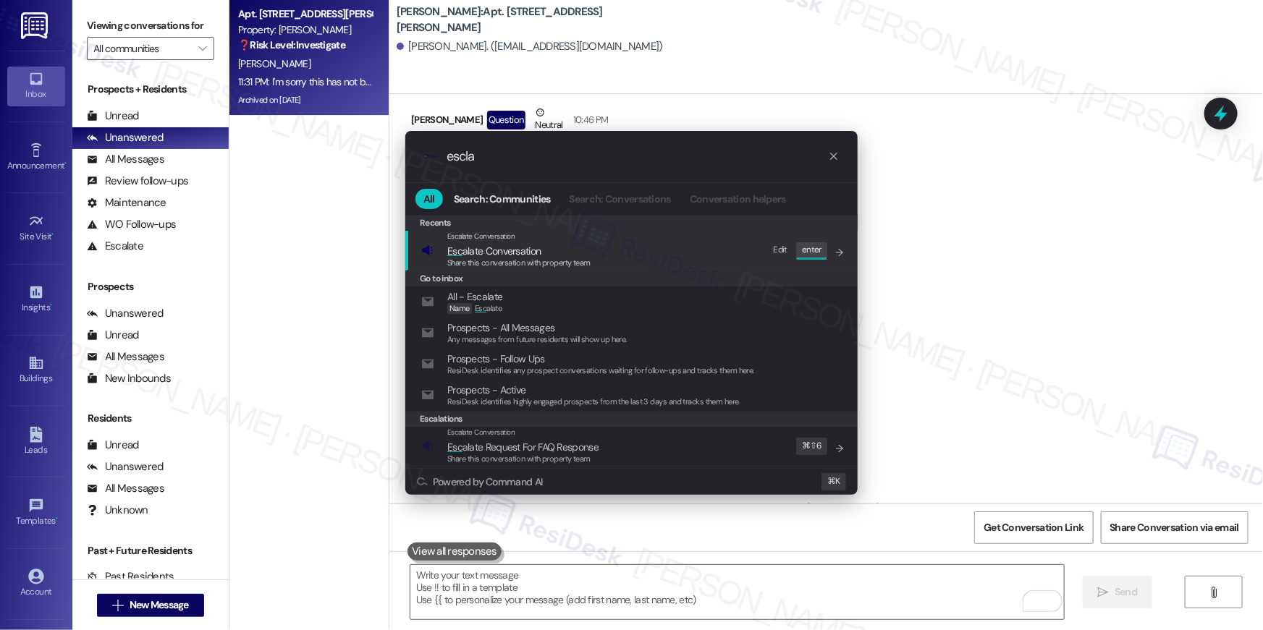
scroll to position [12147, 0]
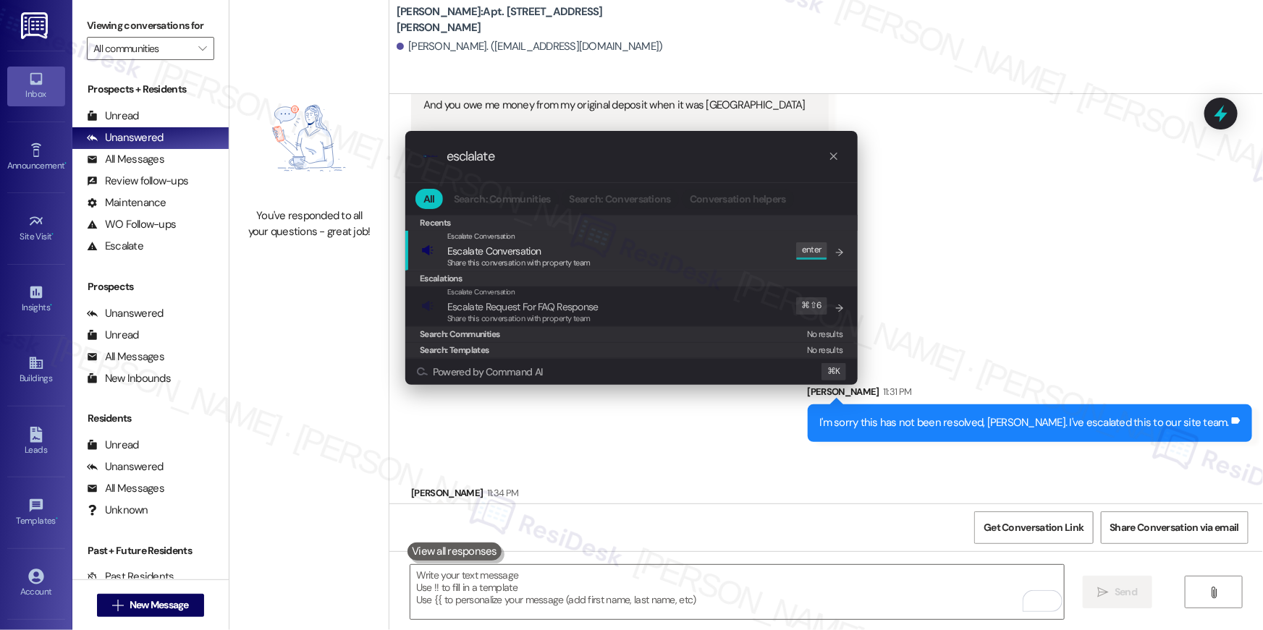
type input "esclalate"
click at [647, 254] on div "Escalate Conversation Escalate Conversation Share this conversation with proper…" at bounding box center [632, 250] width 423 height 39
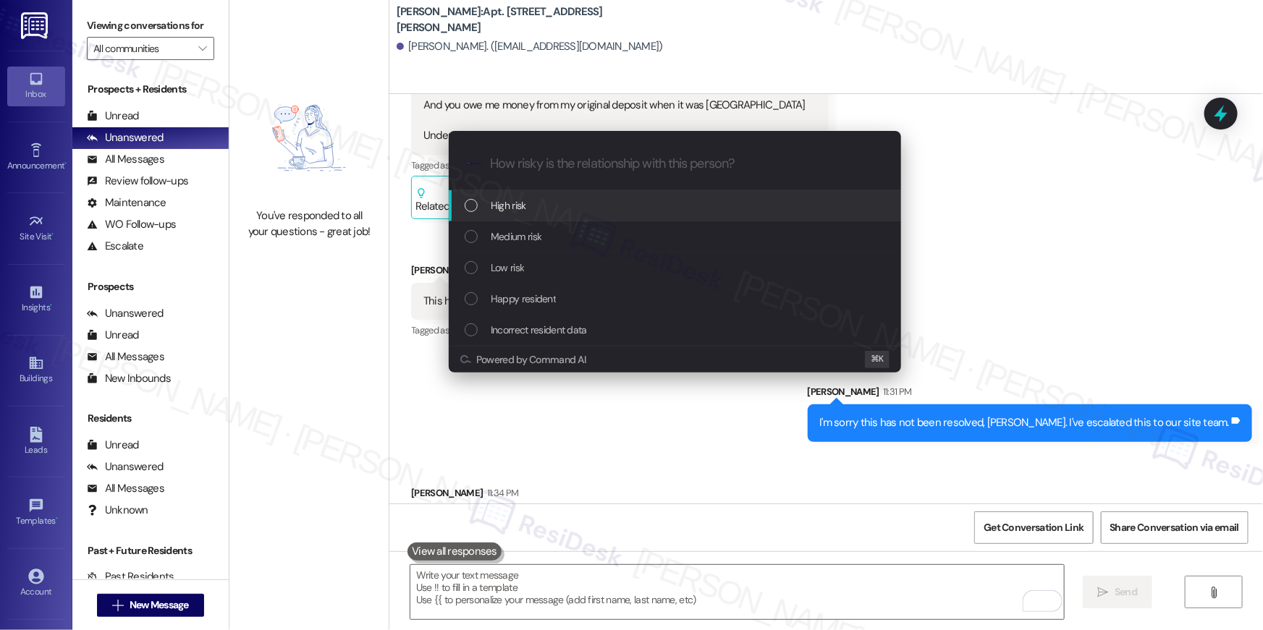
click at [575, 212] on div "High risk" at bounding box center [676, 206] width 423 height 16
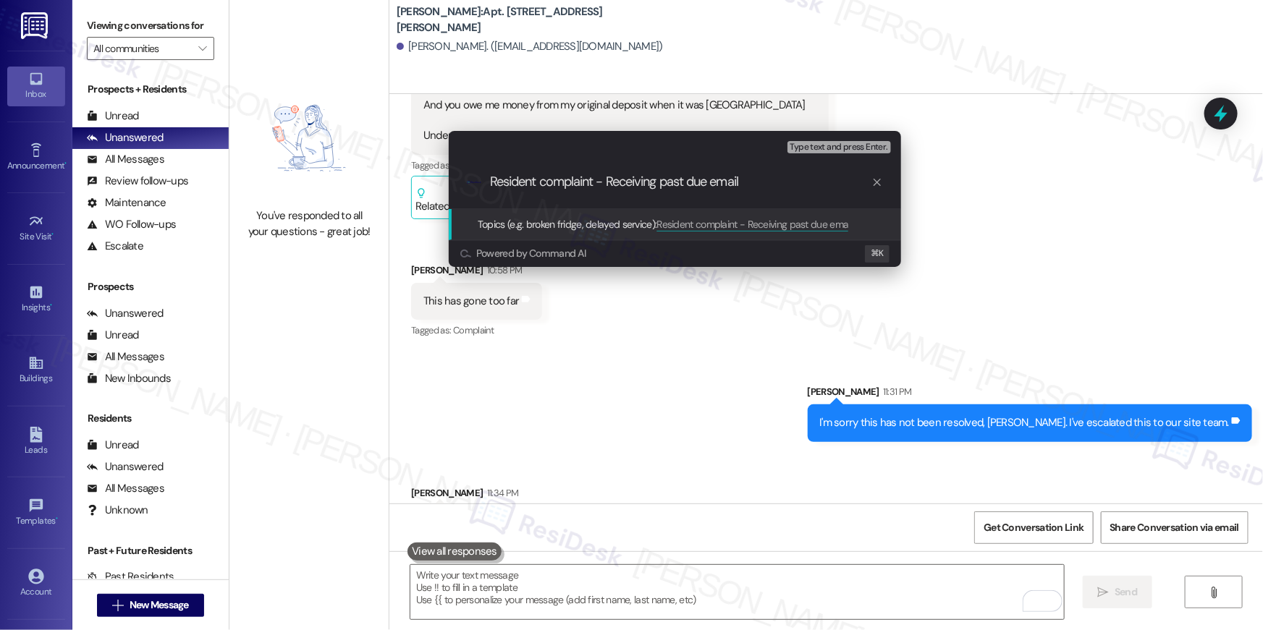
type input "Resident complaint - Receiving past due emails"
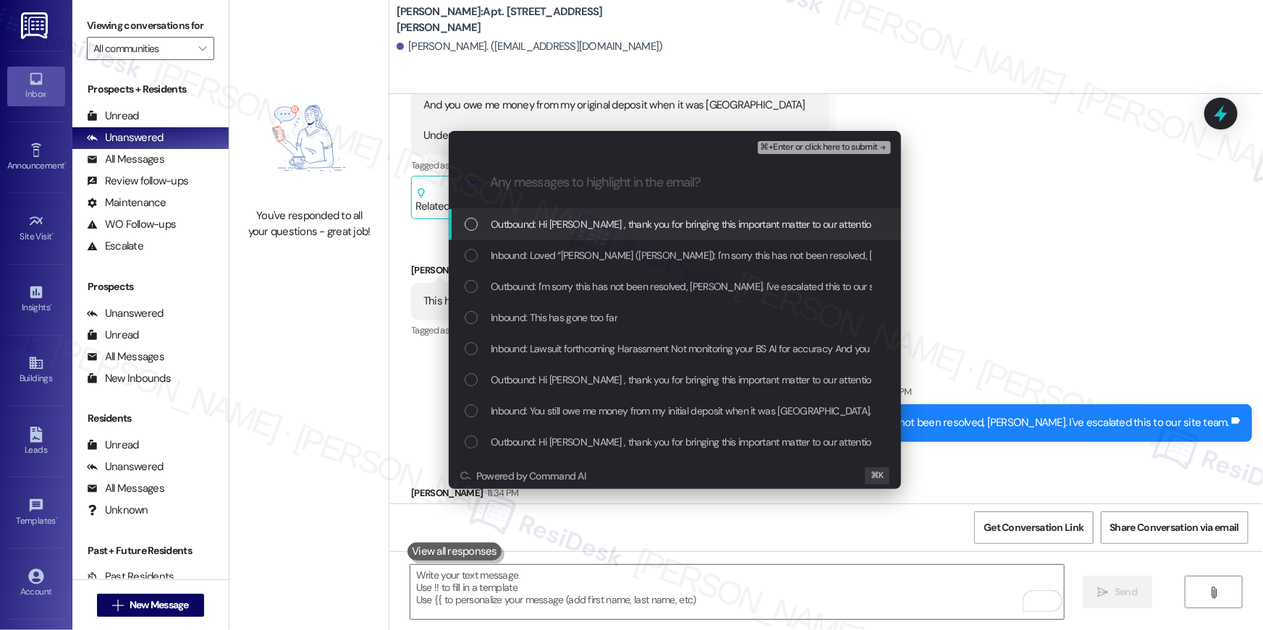
click at [603, 225] on span "Outbound: Hi Edward , thank you for bringing this important matter to our atten…" at bounding box center [977, 224] width 972 height 16
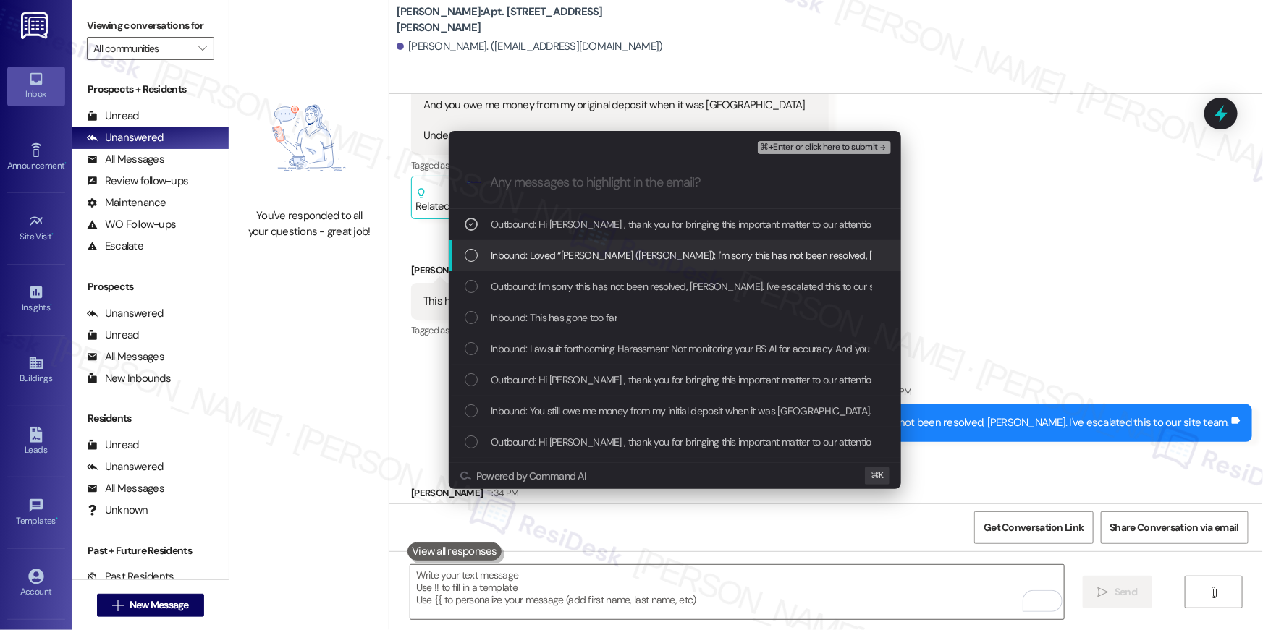
drag, startPoint x: 603, startPoint y: 253, endPoint x: 607, endPoint y: 268, distance: 15.6
click at [604, 257] on span "Inbound: Loved “Ella (Elme Conyers): I'm sorry this has not been resolved, Edwa…" at bounding box center [791, 255] width 601 height 16
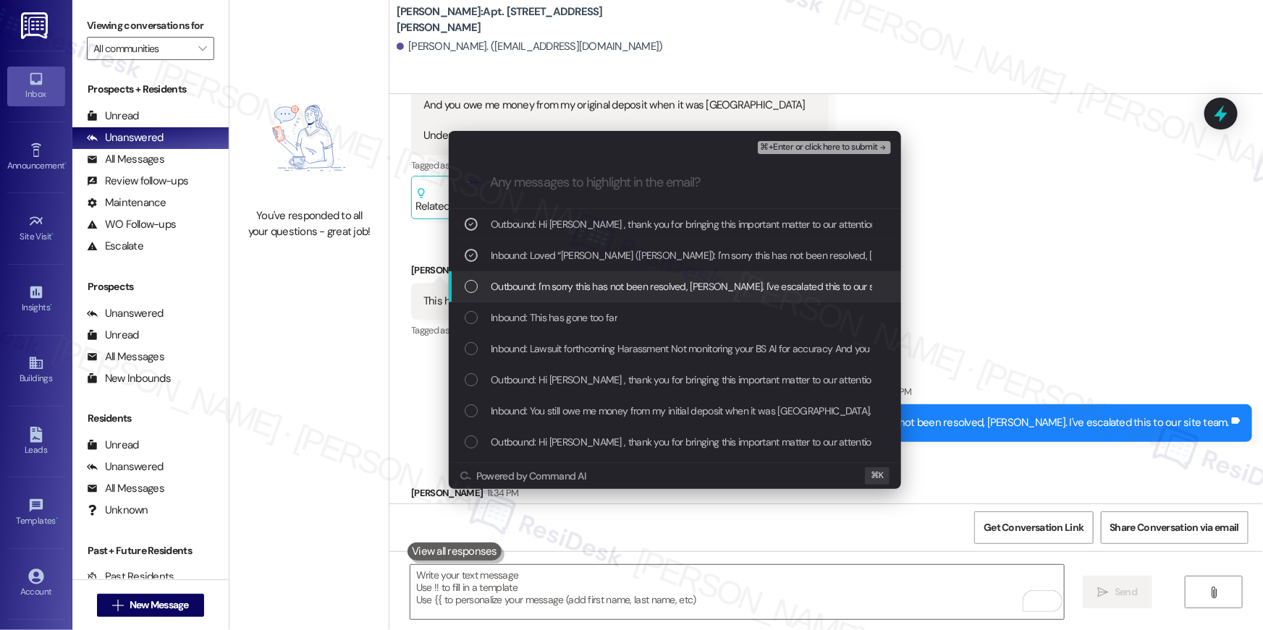
drag, startPoint x: 610, startPoint y: 292, endPoint x: 621, endPoint y: 294, distance: 11.1
click at [611, 293] on span "Outbound: I'm sorry this has not been resolved, Edward. I've escalated this to …" at bounding box center [700, 287] width 419 height 16
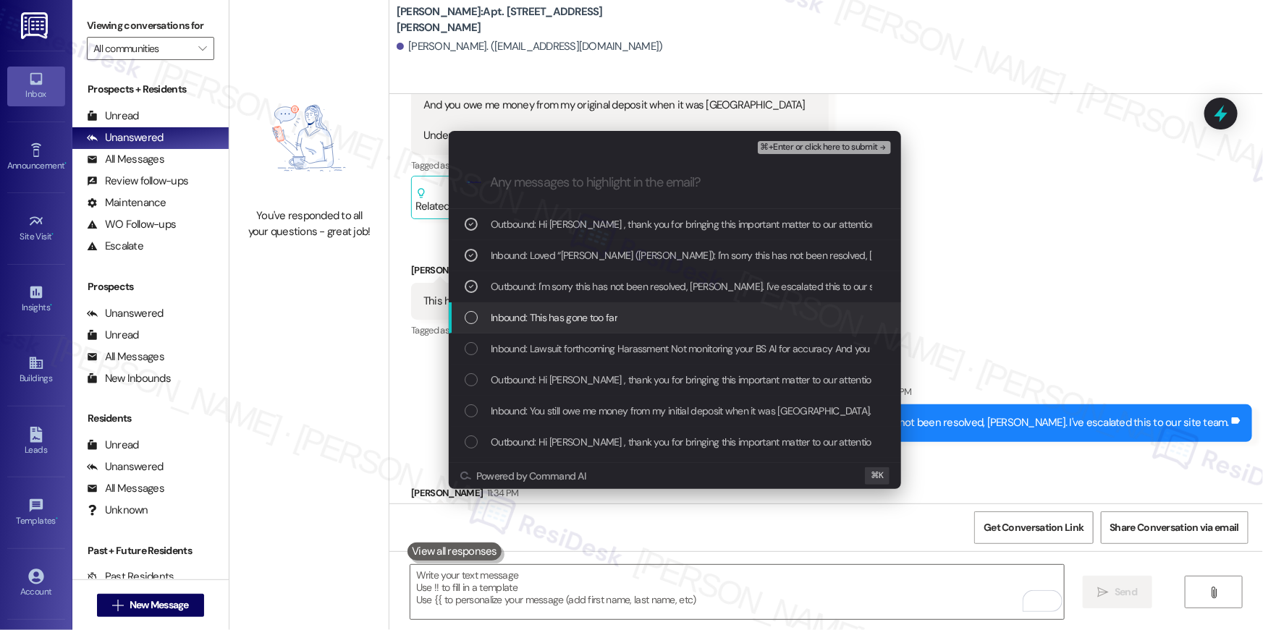
click at [598, 323] on span "Inbound: This has gone too far" at bounding box center [554, 318] width 127 height 16
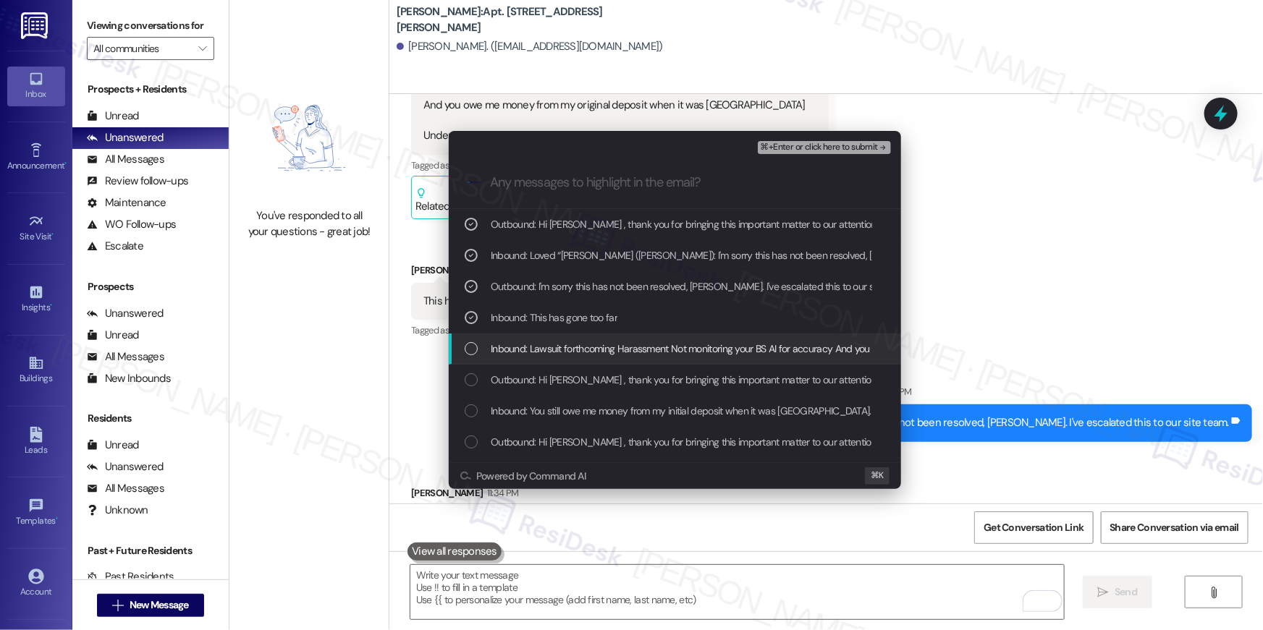
drag, startPoint x: 589, startPoint y: 357, endPoint x: 598, endPoint y: 392, distance: 35.8
click at [589, 358] on div "Inbound: Lawsuit forthcoming Harassment Not monitoring your BS AI for accuracy …" at bounding box center [675, 349] width 452 height 31
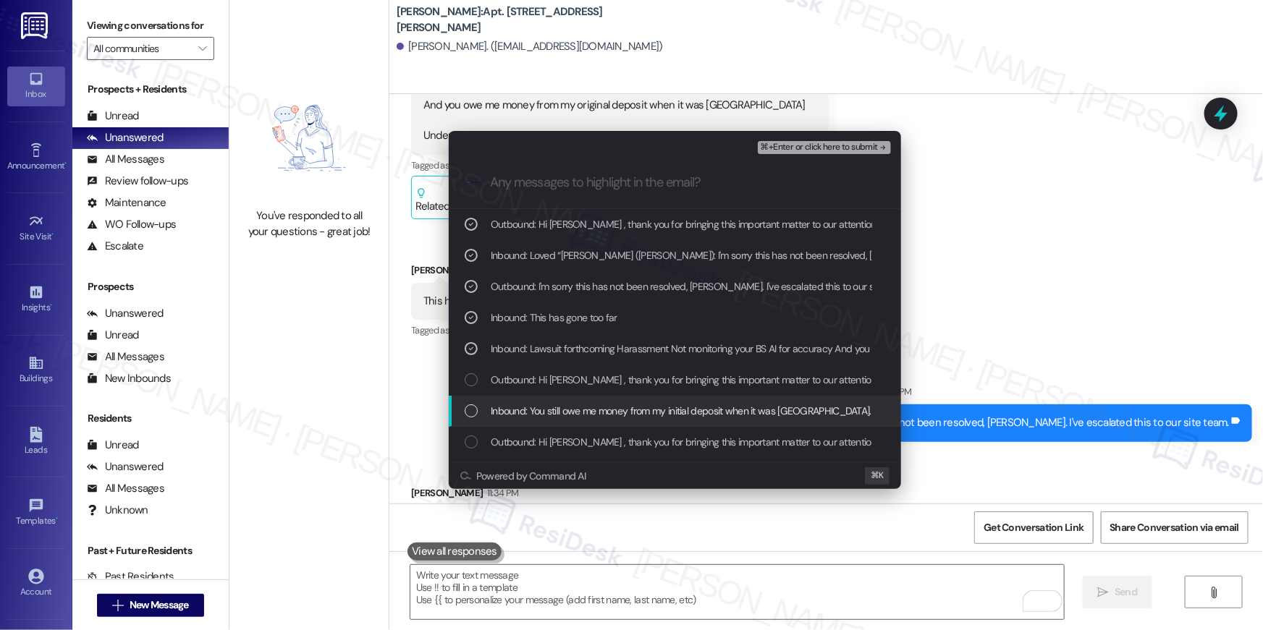
click at [598, 396] on div "Inbound: You still owe me money from my initial deposit when it was Oxford. The…" at bounding box center [675, 411] width 452 height 31
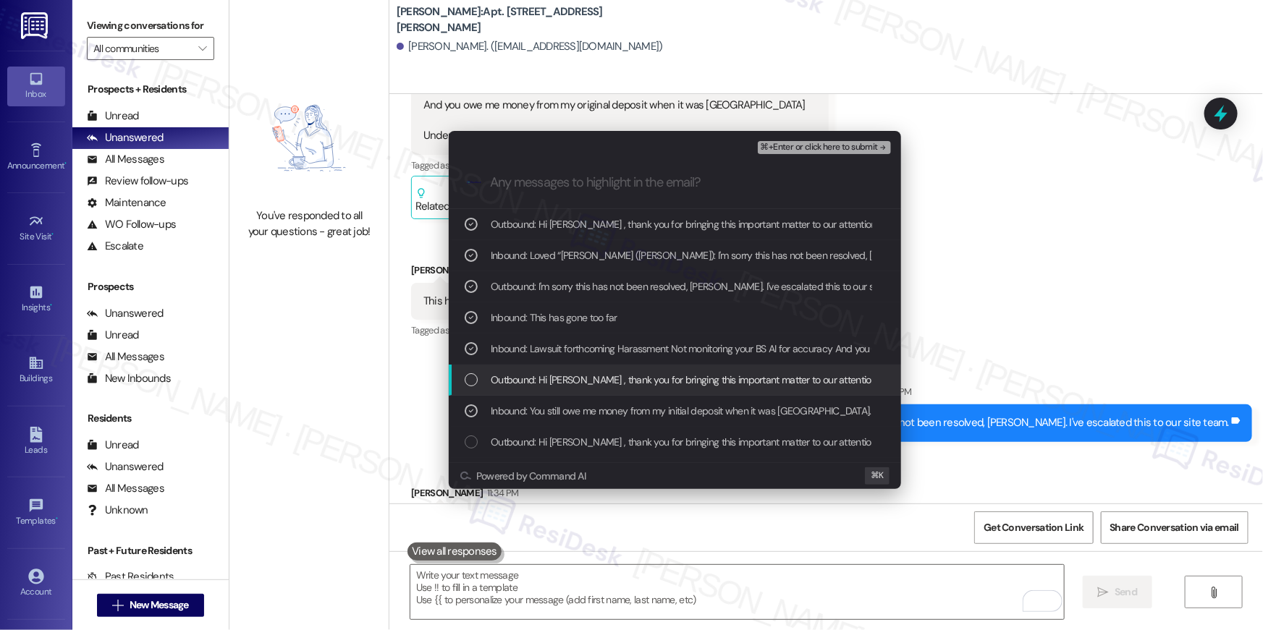
click at [616, 378] on span "Outbound: Hi Edward , thank you for bringing this important matter to our atten…" at bounding box center [977, 380] width 972 height 16
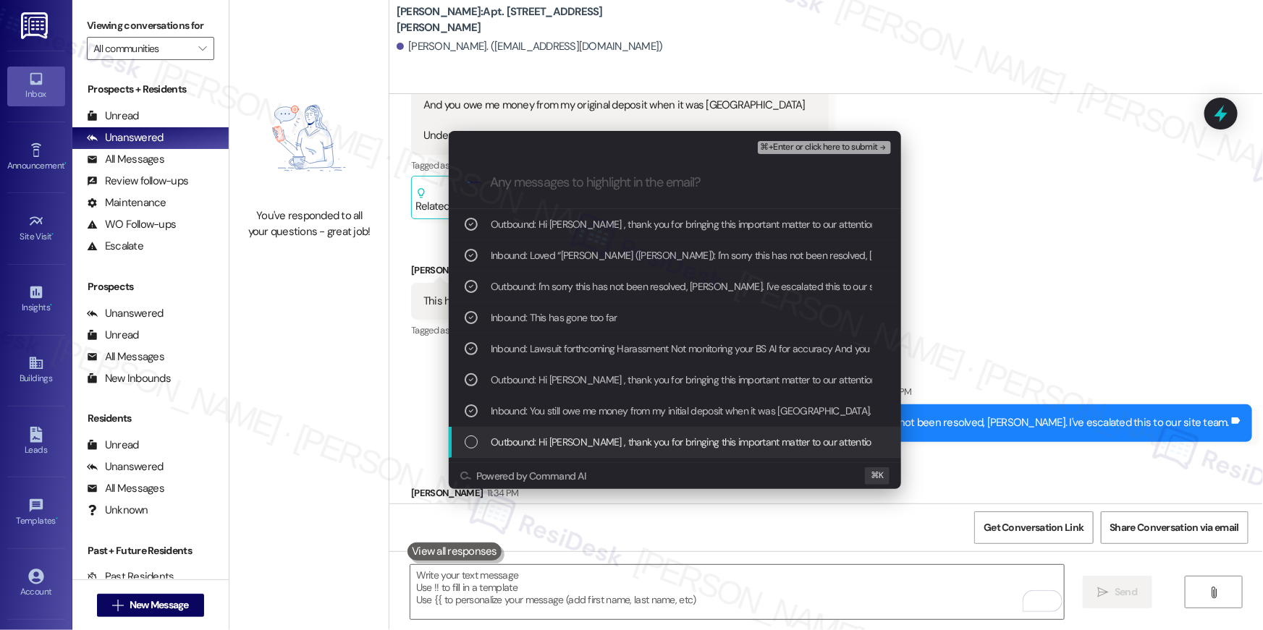
drag, startPoint x: 628, startPoint y: 440, endPoint x: 829, endPoint y: 237, distance: 286.0
click at [629, 440] on span "Outbound: Hi Edward , thank you for bringing this important matter to our atten…" at bounding box center [977, 442] width 972 height 16
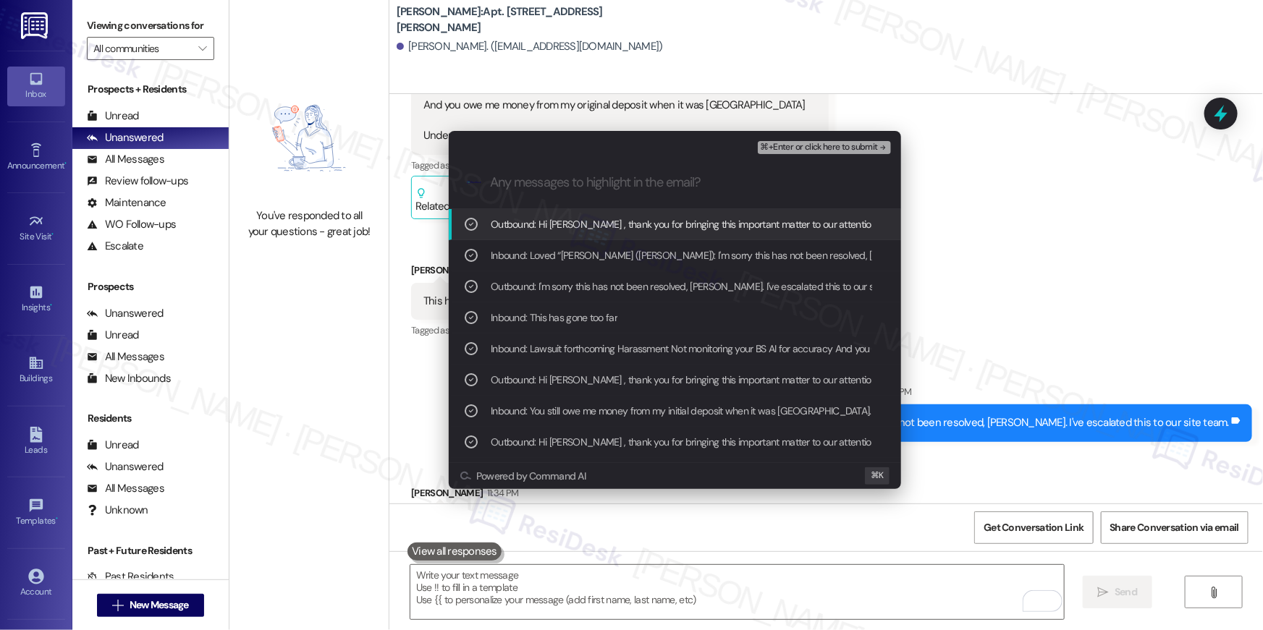
click at [817, 137] on div "Escalate Conversation High risk Resident complaint - Receiving past due emails …" at bounding box center [675, 144] width 452 height 26
click at [817, 138] on div "⌘+Enter or click here to submit" at bounding box center [826, 147] width 136 height 19
drag, startPoint x: 818, startPoint y: 146, endPoint x: 822, endPoint y: 135, distance: 11.7
click at [818, 146] on span "⌘+Enter or click here to submit" at bounding box center [818, 148] width 117 height 10
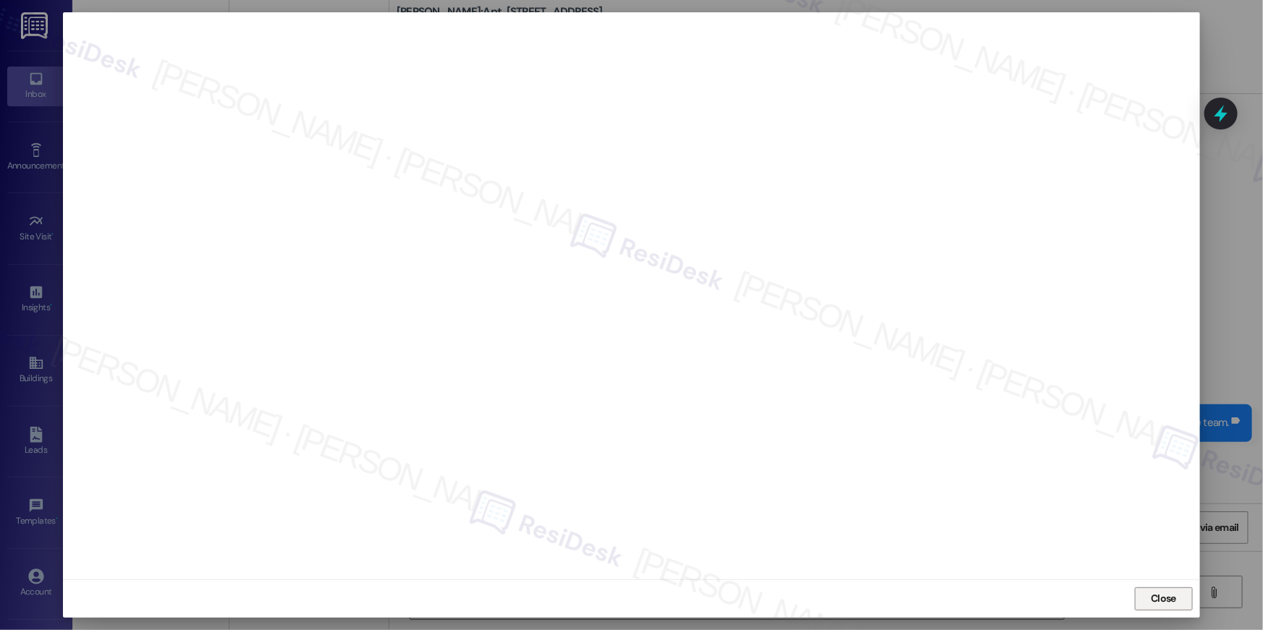
click at [1176, 608] on span "Close" at bounding box center [1163, 599] width 31 height 22
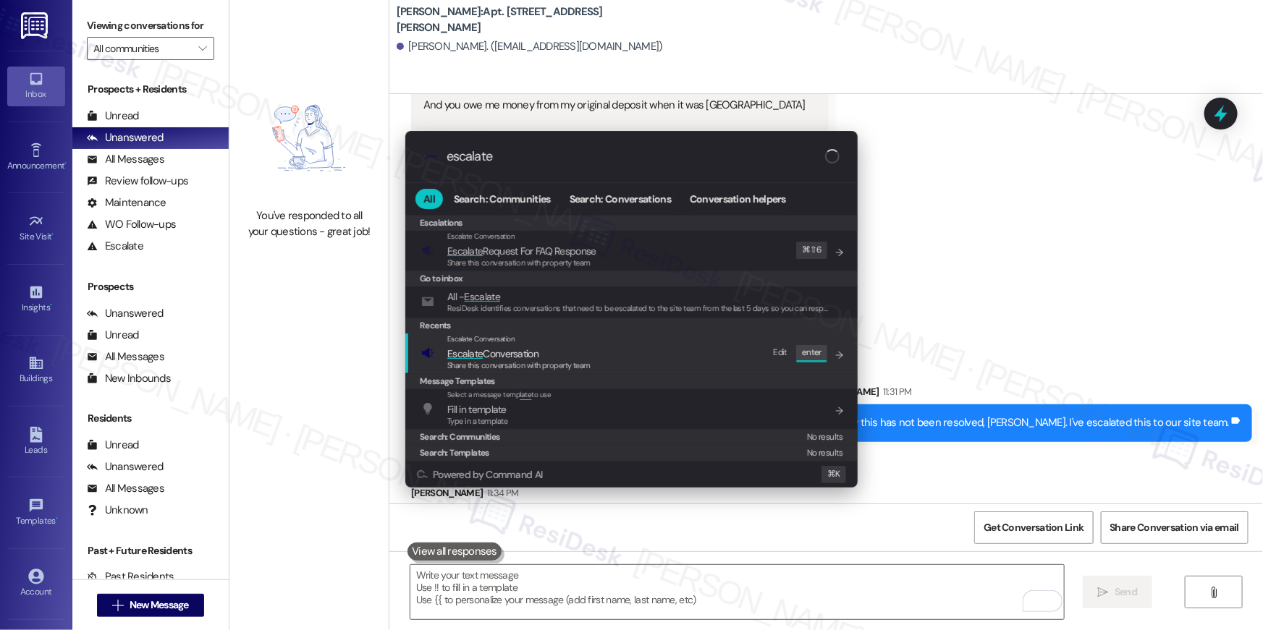
type input "escalate"
click at [616, 362] on div "Escalate Conversation Escalate Conversation Share this conversation with proper…" at bounding box center [632, 353] width 423 height 39
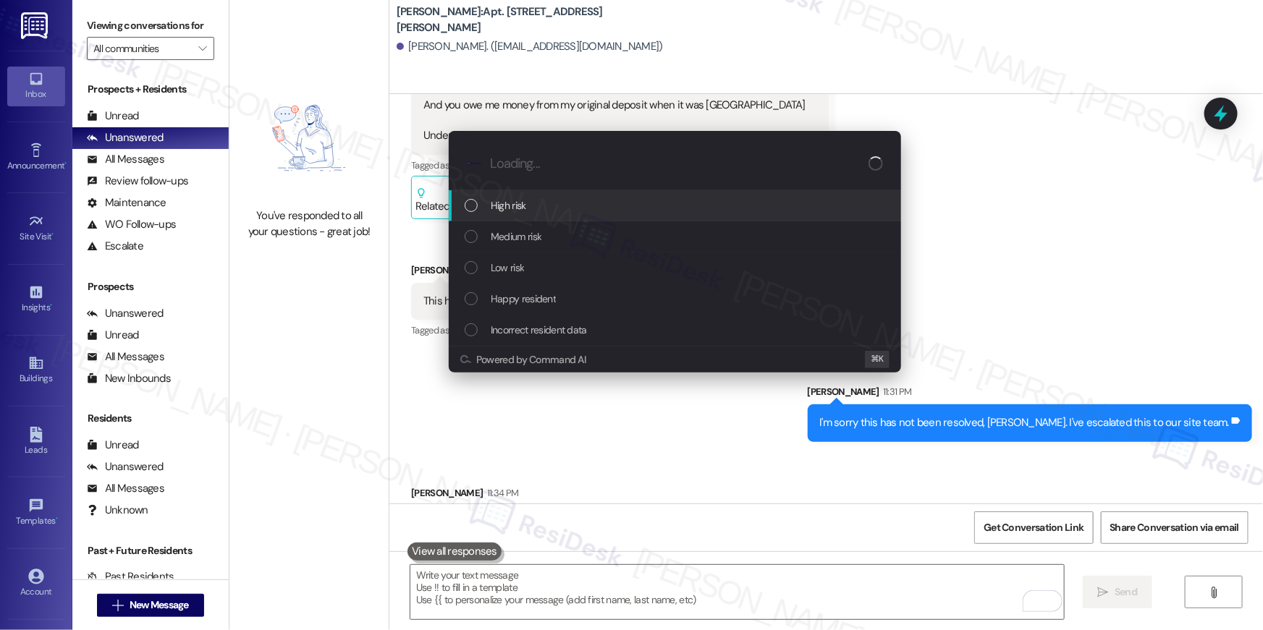
click at [514, 209] on span "High risk" at bounding box center [508, 206] width 35 height 16
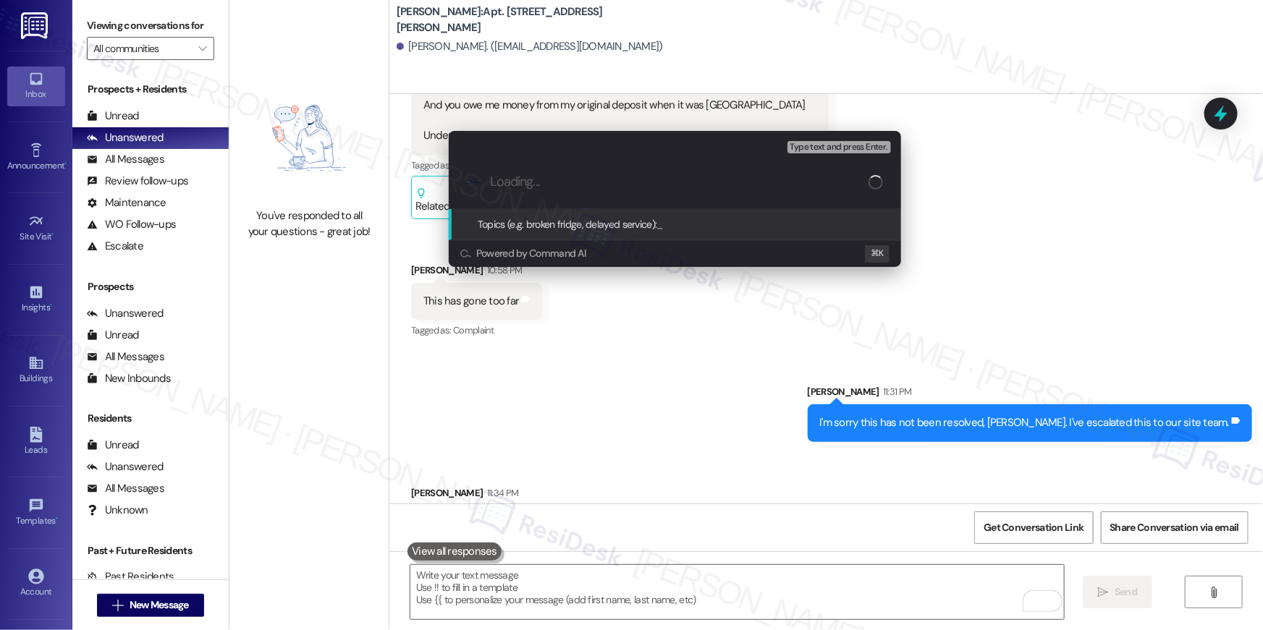
paste input "Resident complaint - Receiving past due emails"
type input "Resident complaint - Receiving past due emails"
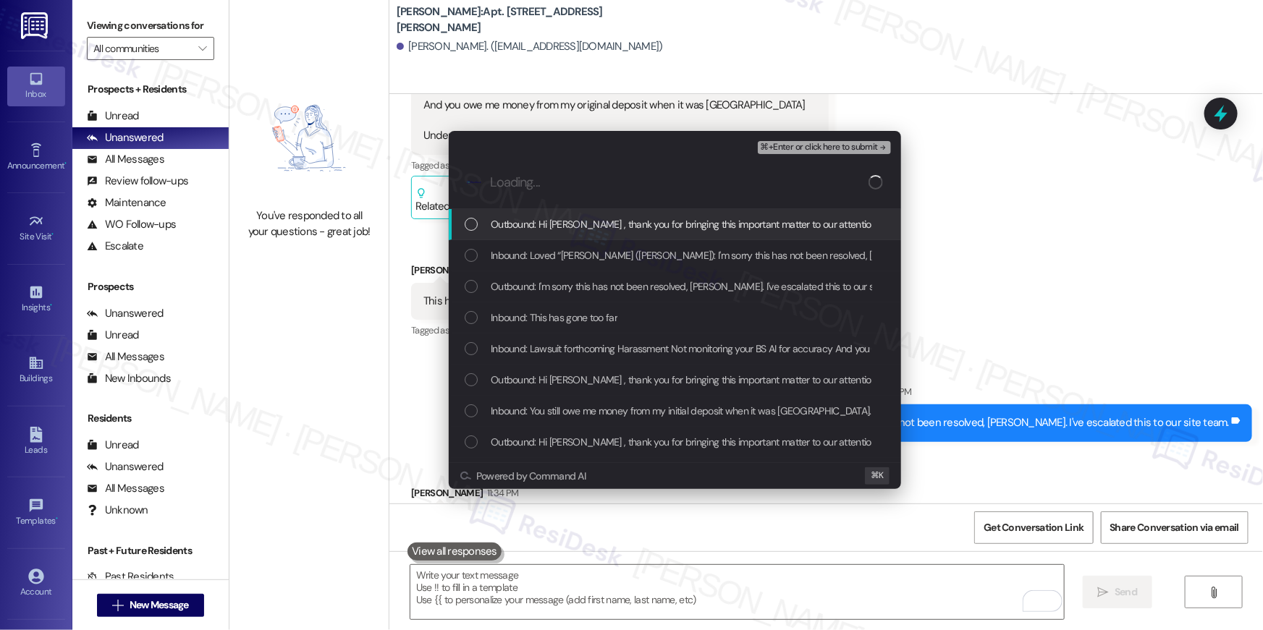
click at [512, 219] on span "Outbound: Hi Edward , thank you for bringing this important matter to our atten…" at bounding box center [977, 224] width 972 height 16
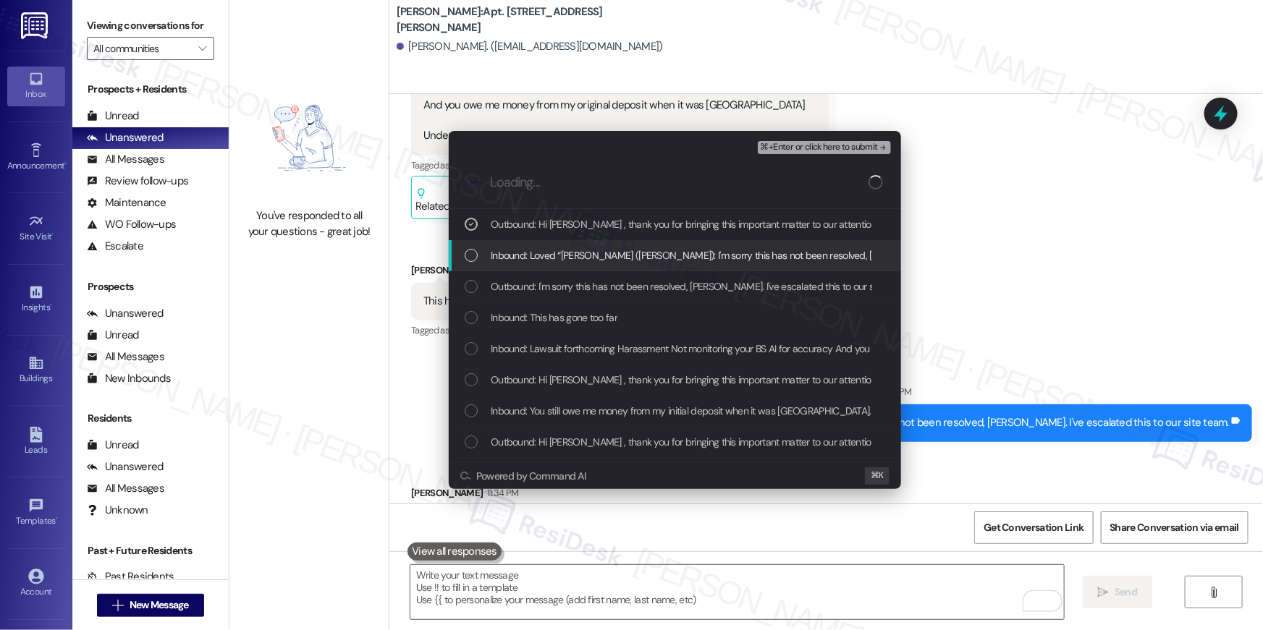
drag, startPoint x: 517, startPoint y: 253, endPoint x: 522, endPoint y: 268, distance: 16.0
click at [519, 255] on span "Inbound: Loved “Ella (Elme Conyers): I'm sorry this has not been resolved, Edwa…" at bounding box center [791, 255] width 601 height 16
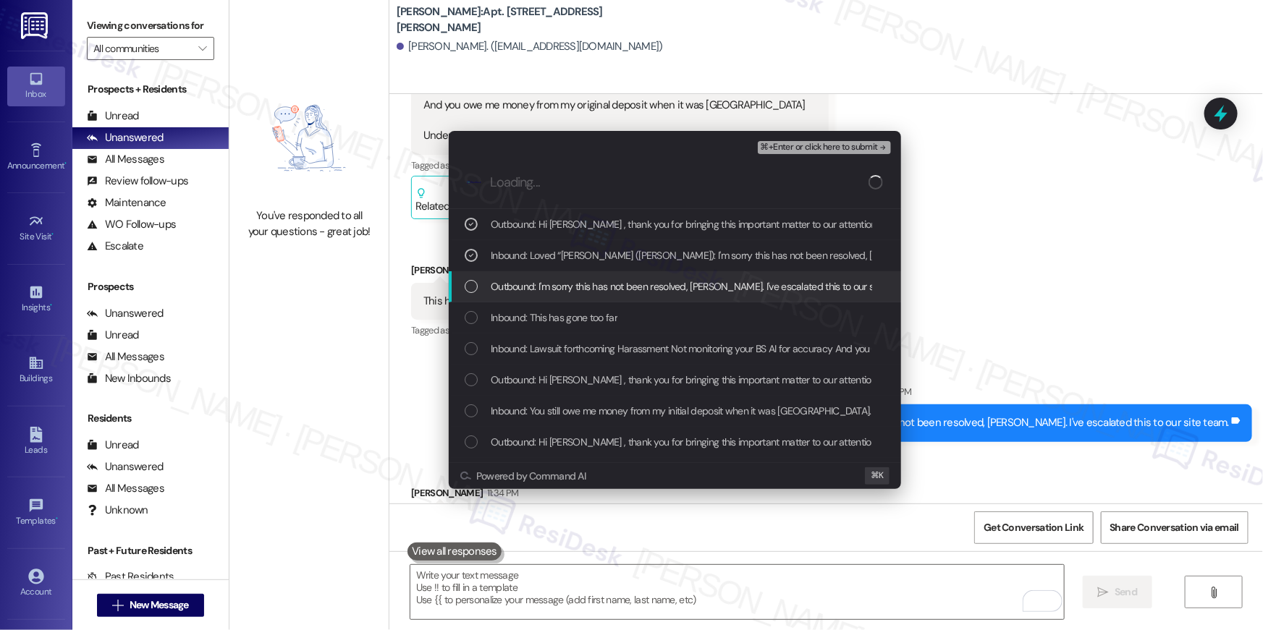
click at [525, 283] on span "Outbound: I'm sorry this has not been resolved, Edward. I've escalated this to …" at bounding box center [700, 287] width 419 height 16
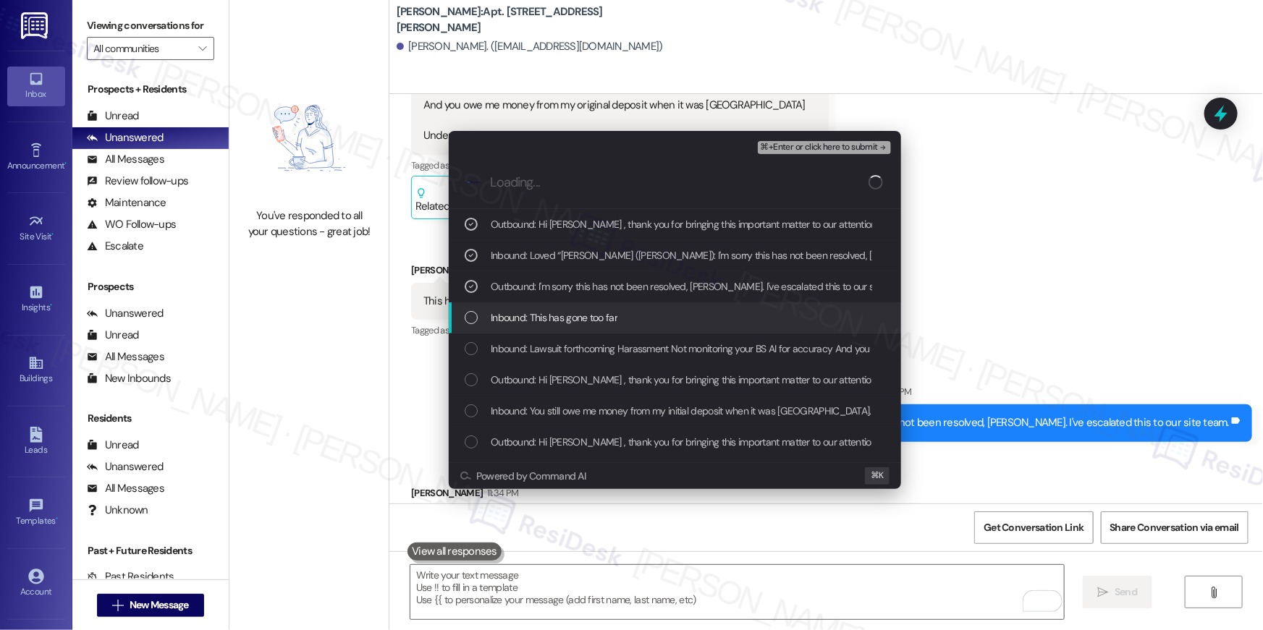
click at [546, 323] on span "Inbound: This has gone too far" at bounding box center [554, 318] width 127 height 16
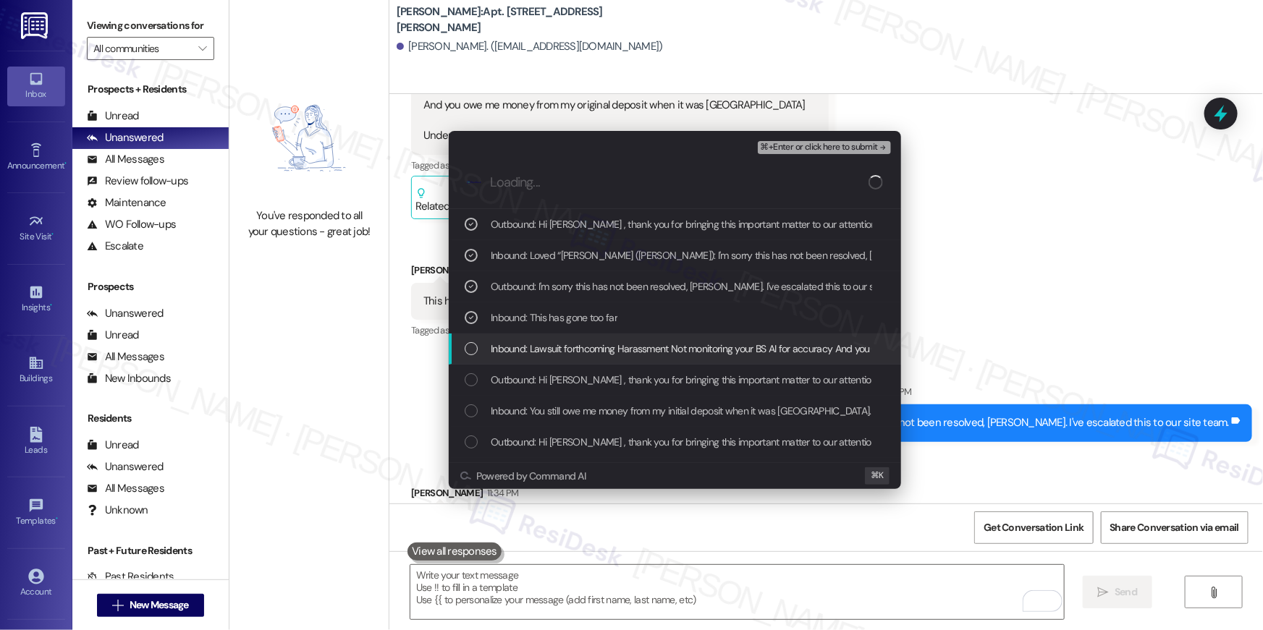
click at [546, 349] on span "Inbound: Lawsuit forthcoming Harassment Not monitoring your BS AI for accuracy …" at bounding box center [868, 349] width 755 height 16
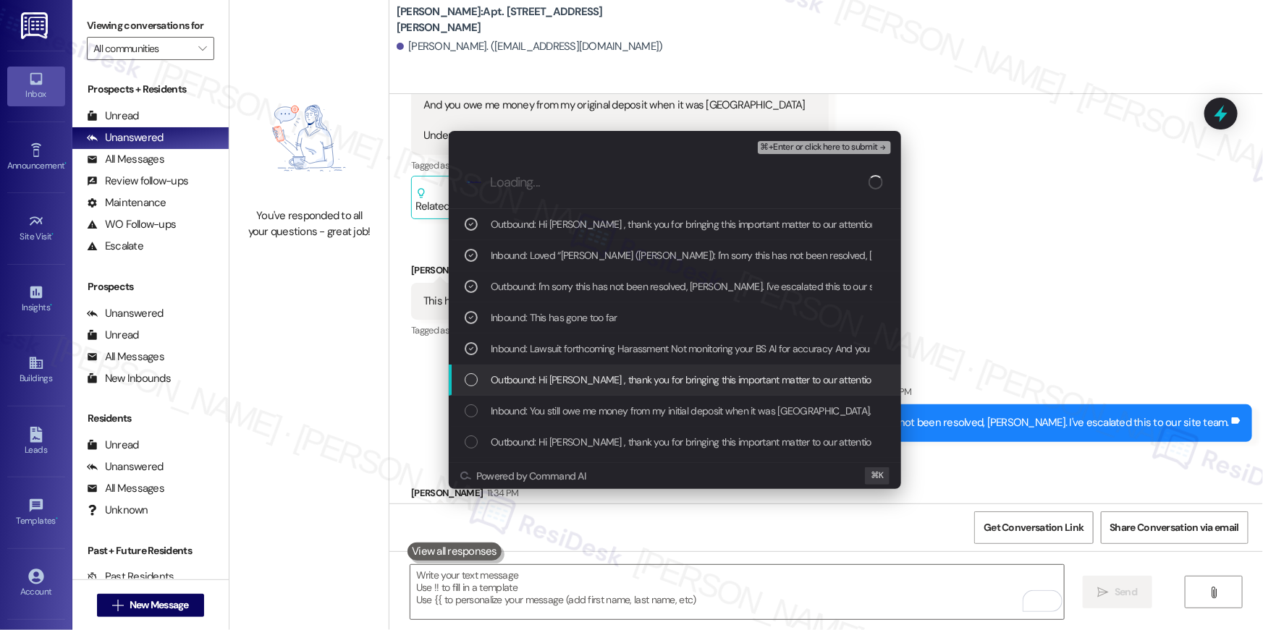
click at [546, 373] on span "Outbound: Hi Edward , thank you for bringing this important matter to our atten…" at bounding box center [977, 380] width 972 height 16
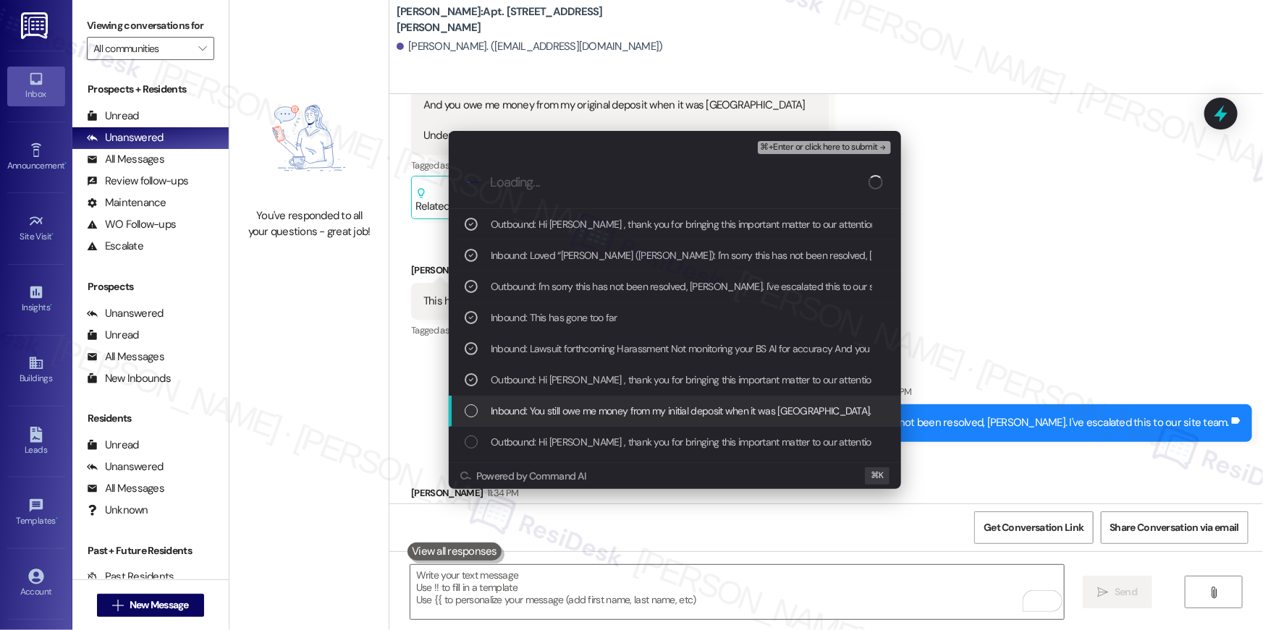
click at [549, 396] on div "Inbound: You still owe me money from my initial deposit when it was Oxford. The…" at bounding box center [675, 411] width 452 height 31
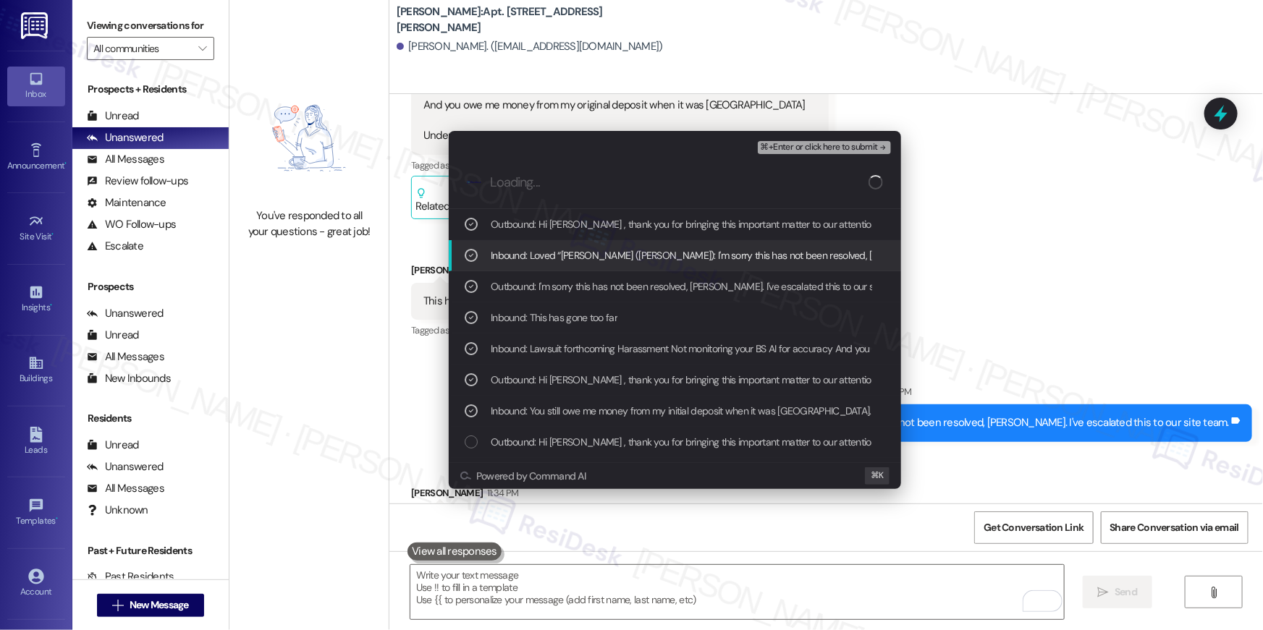
click at [815, 154] on div "⌘+Enter or click here to submit" at bounding box center [826, 147] width 136 height 19
click at [815, 153] on button "⌘+Enter or click here to submit" at bounding box center [824, 147] width 133 height 13
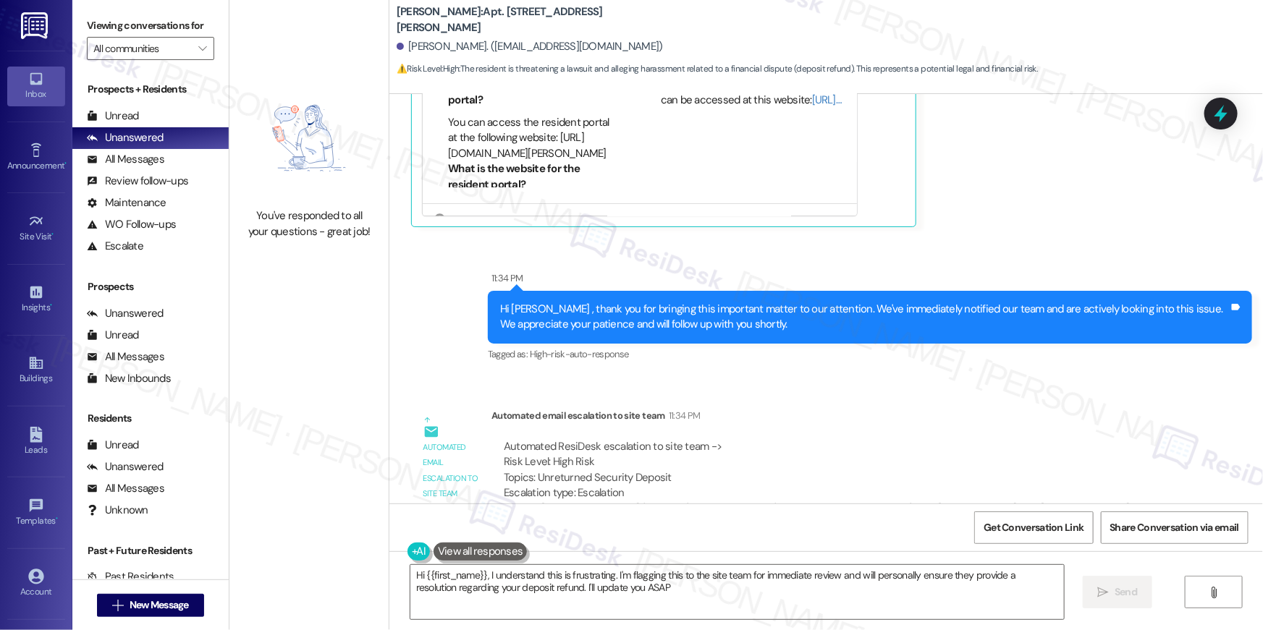
type textarea "Hi {{first_name}}, I understand this is frustrating. I'm flagging this to the s…"
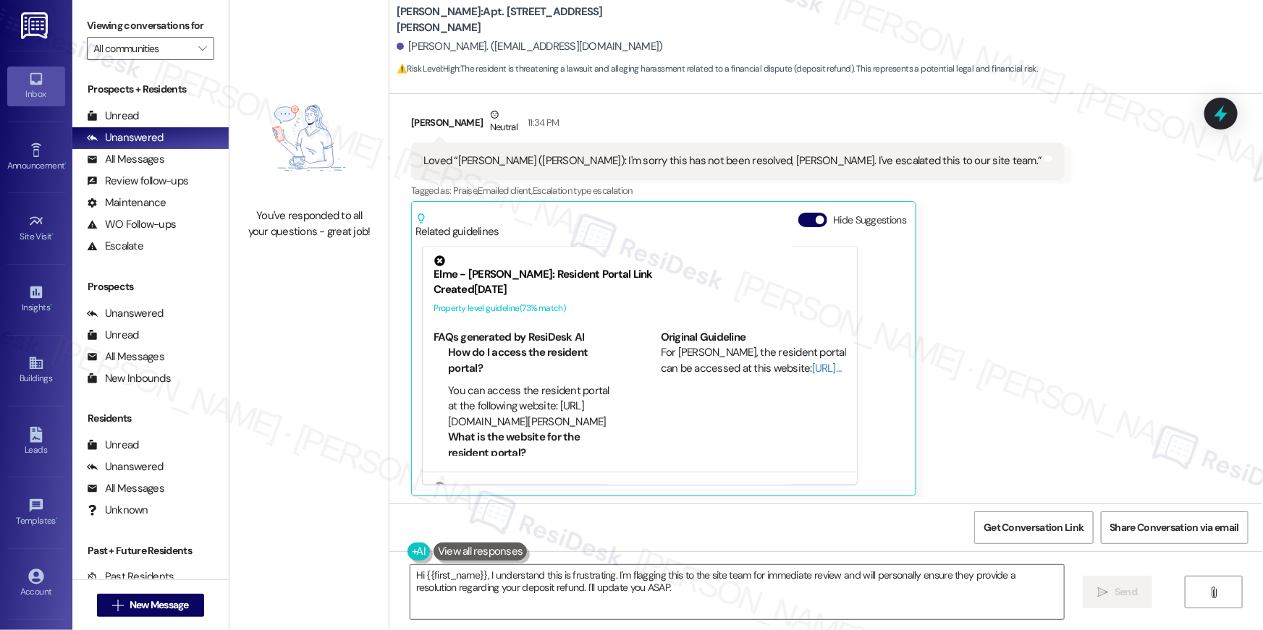
scroll to position [12499, 0]
